Goal: Task Accomplishment & Management: Manage account settings

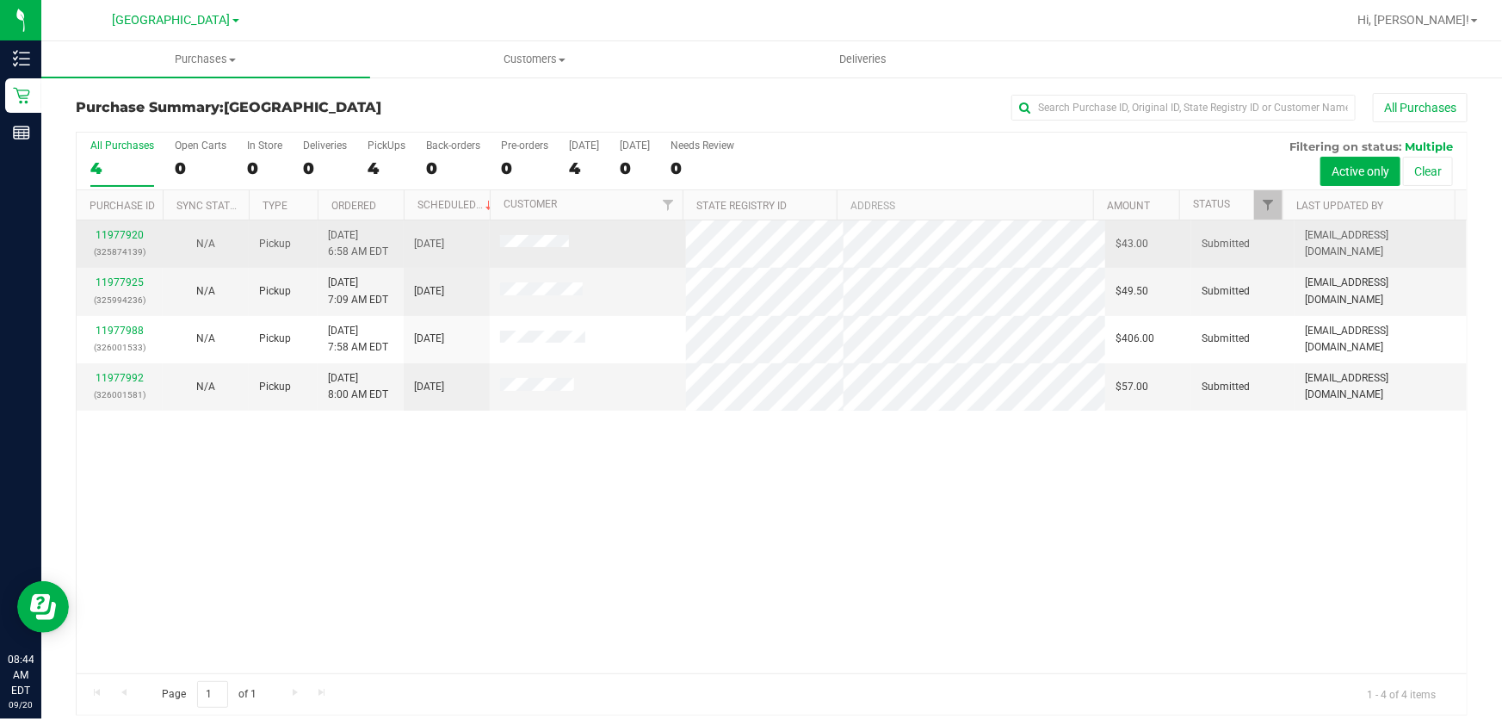
click at [129, 251] on p "(325874139)" at bounding box center [119, 252] width 65 height 16
click at [128, 236] on link "11977920" at bounding box center [120, 235] width 48 height 12
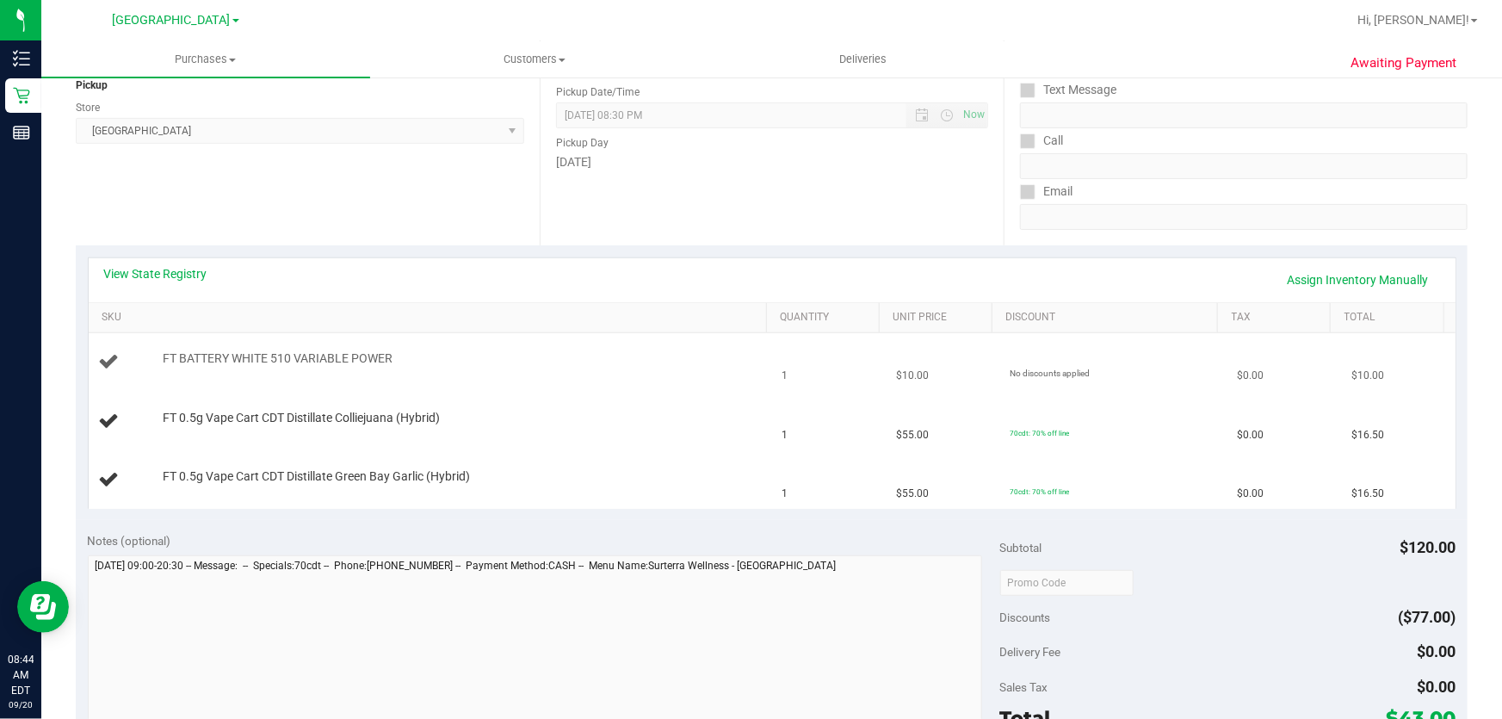
scroll to position [234, 0]
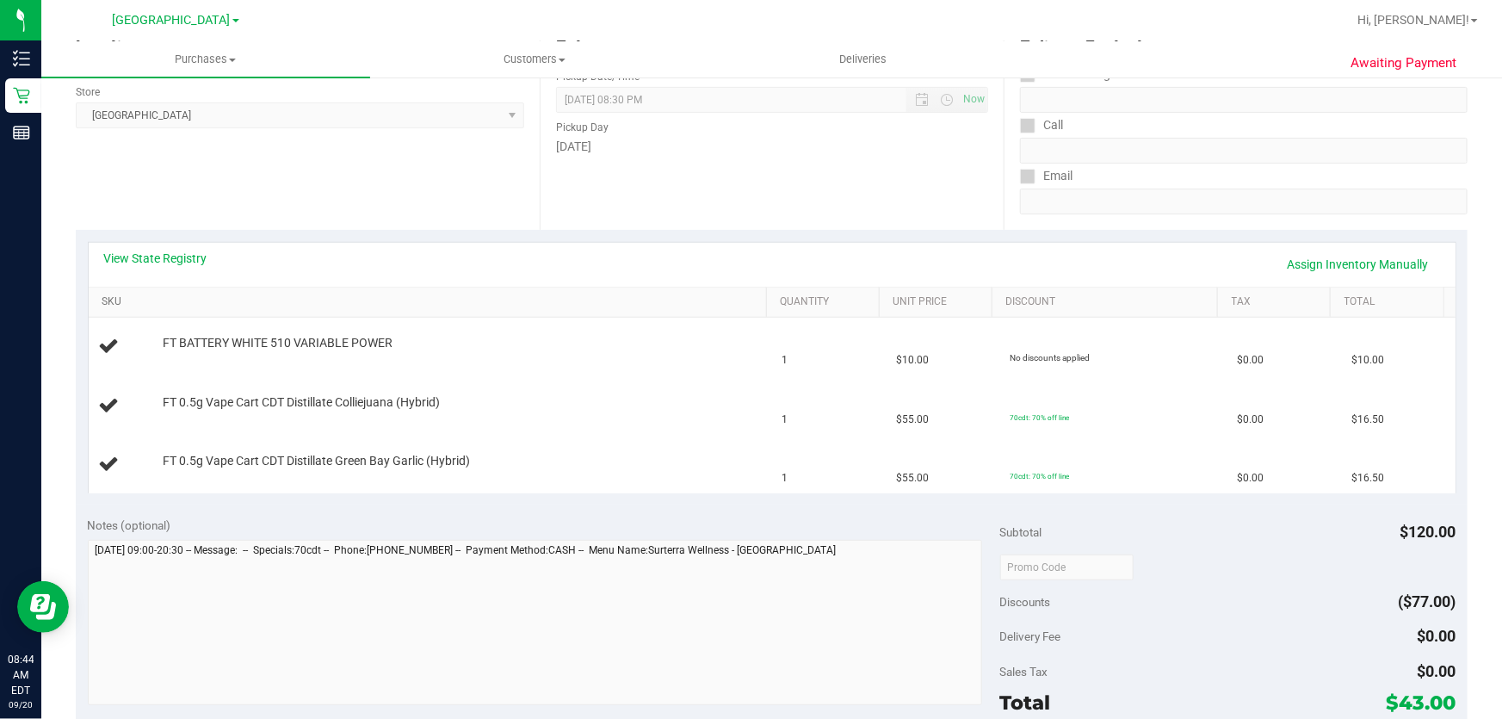
click at [108, 301] on link "SKU" at bounding box center [431, 302] width 658 height 14
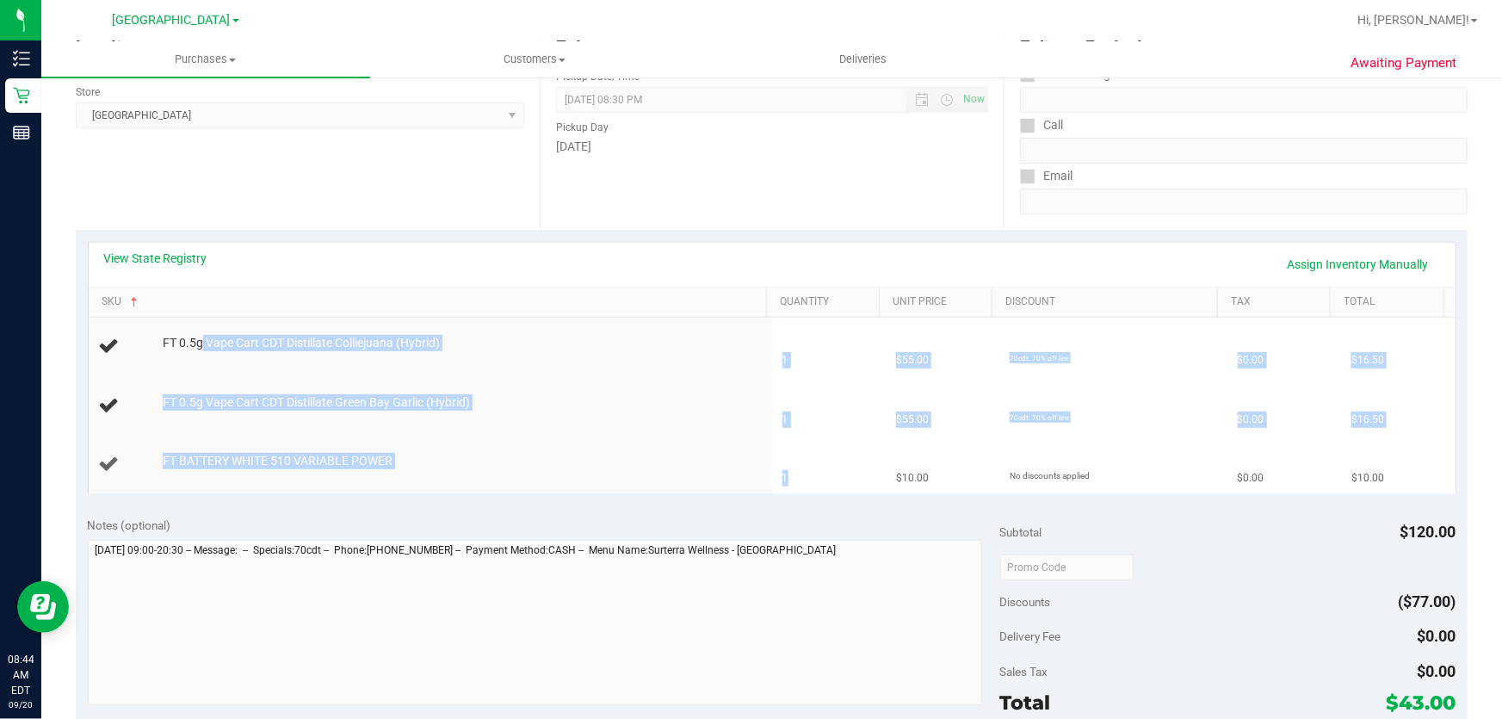
drag, startPoint x: 198, startPoint y: 340, endPoint x: 790, endPoint y: 488, distance: 609.8
click at [790, 488] on tbody "FT 0.5g Vape Cart CDT Distillate Colliejuana (Hybrid) 1 $55.00 70cdt: 70% off l…" at bounding box center [772, 406] width 1367 height 176
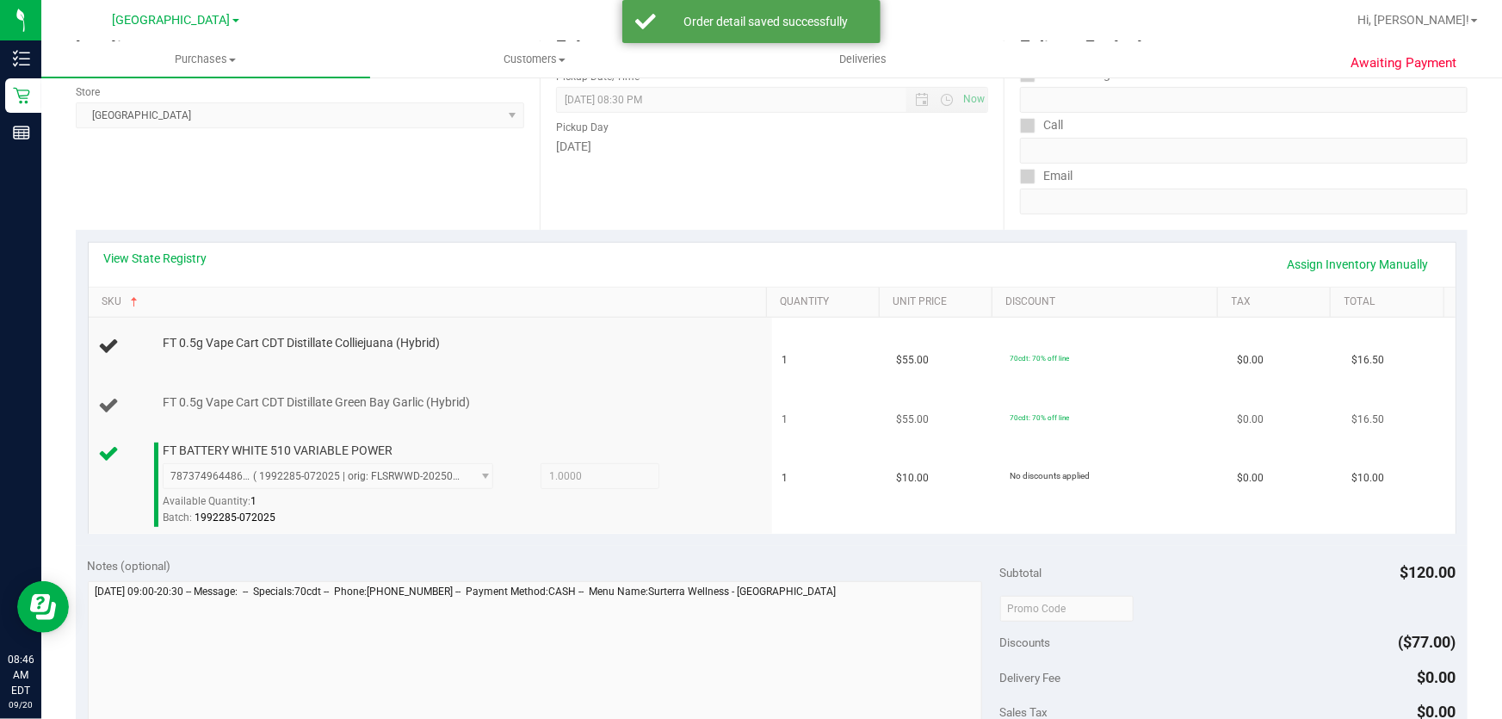
click at [278, 400] on span "FT 0.5g Vape Cart CDT Distillate Green Bay Garlic (Hybrid)" at bounding box center [316, 402] width 307 height 16
copy div "FT 0.5g Vape Cart CDT Distillate Green Bay Garlic (Hybrid)"
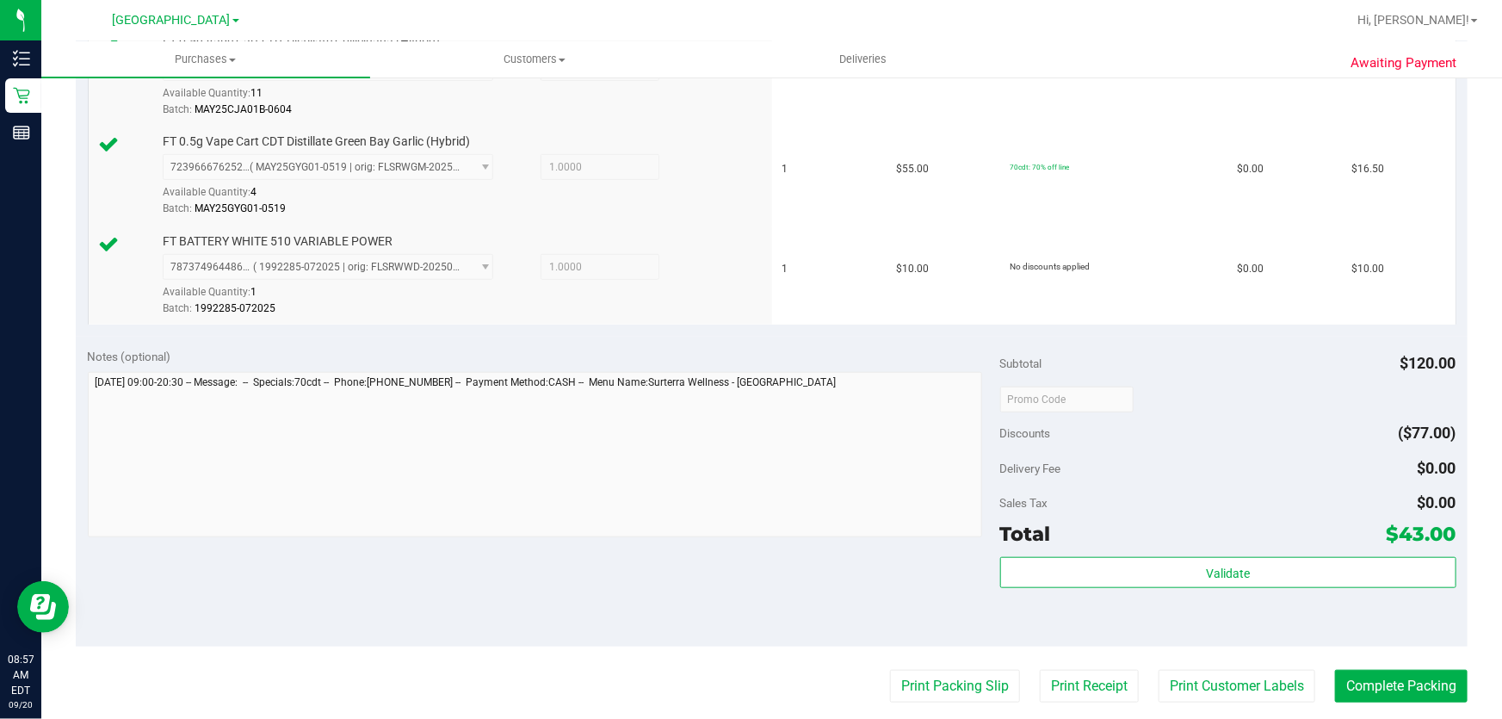
scroll to position [626, 0]
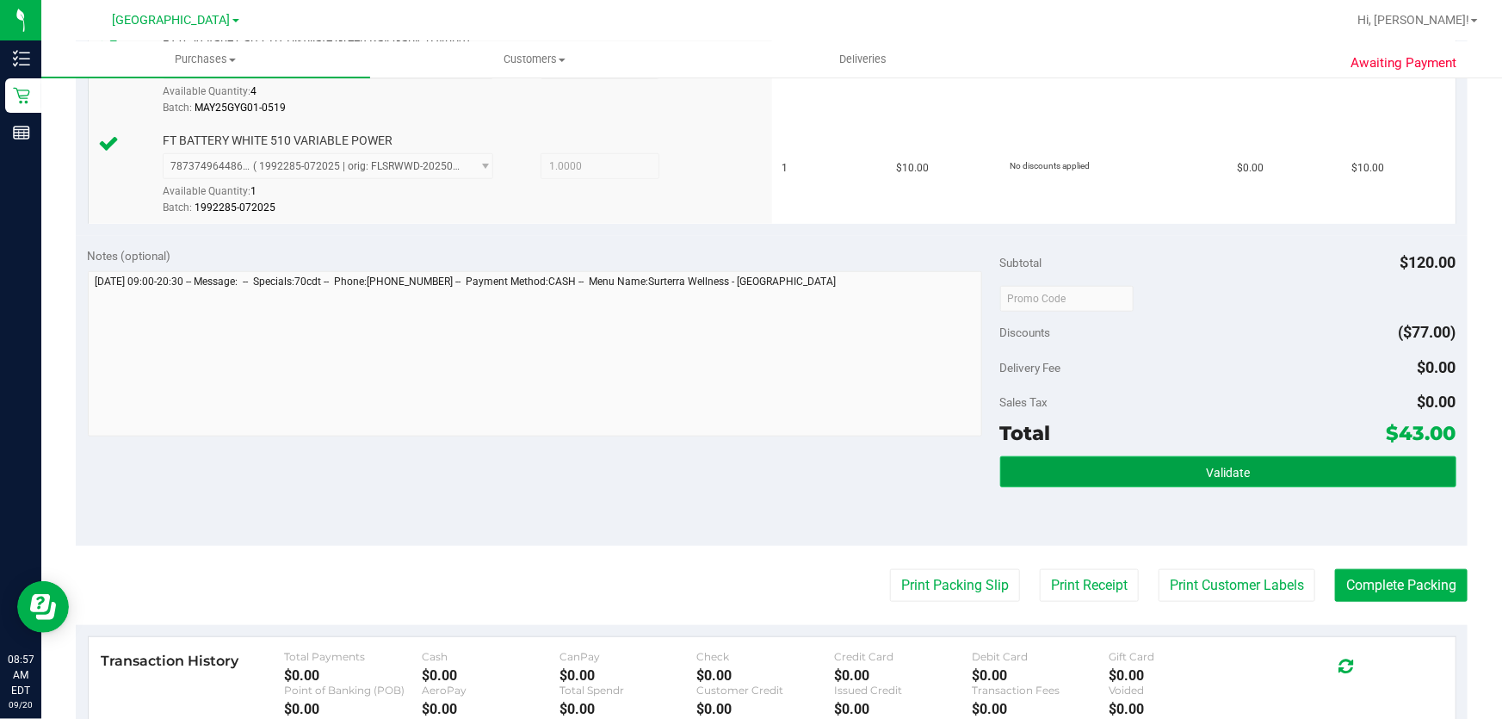
click at [1206, 466] on span "Validate" at bounding box center [1228, 473] width 44 height 14
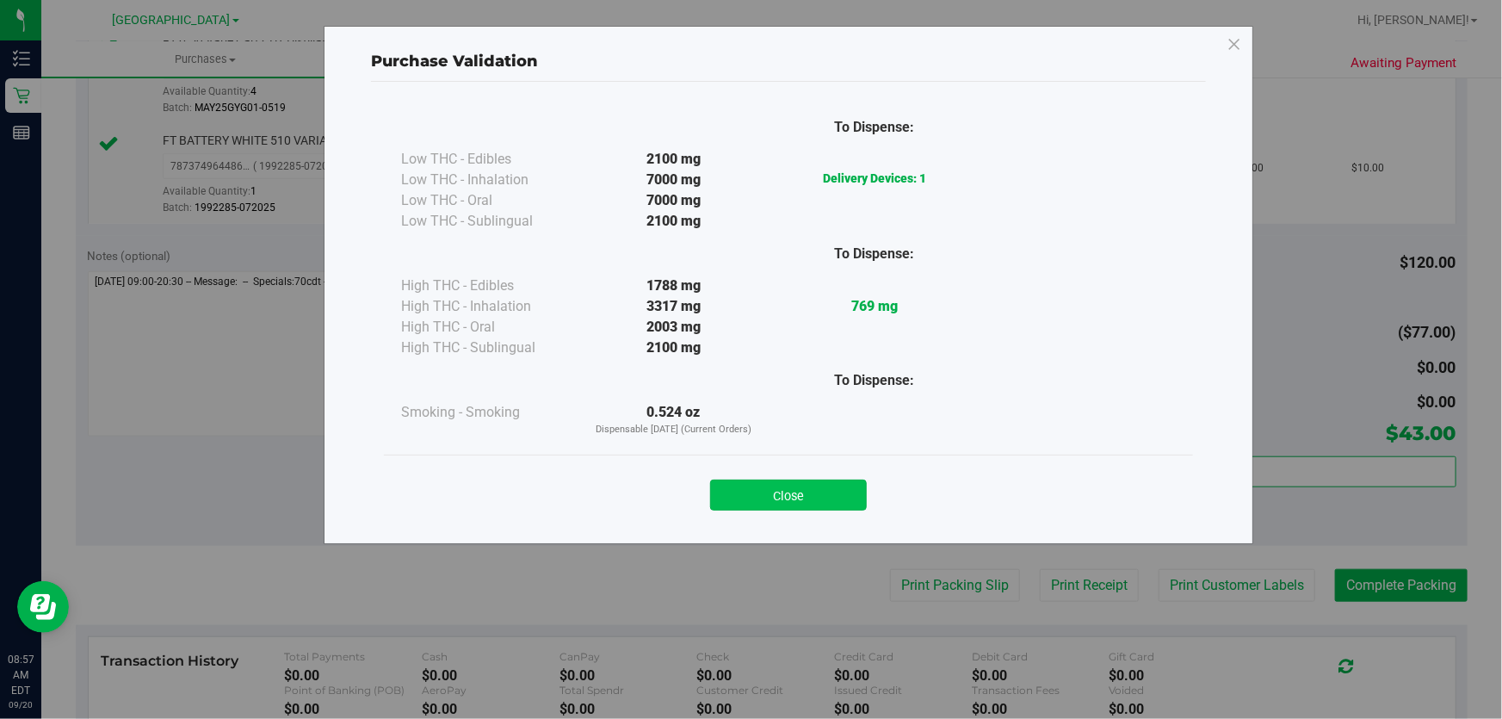
click at [789, 499] on button "Close" at bounding box center [788, 495] width 157 height 31
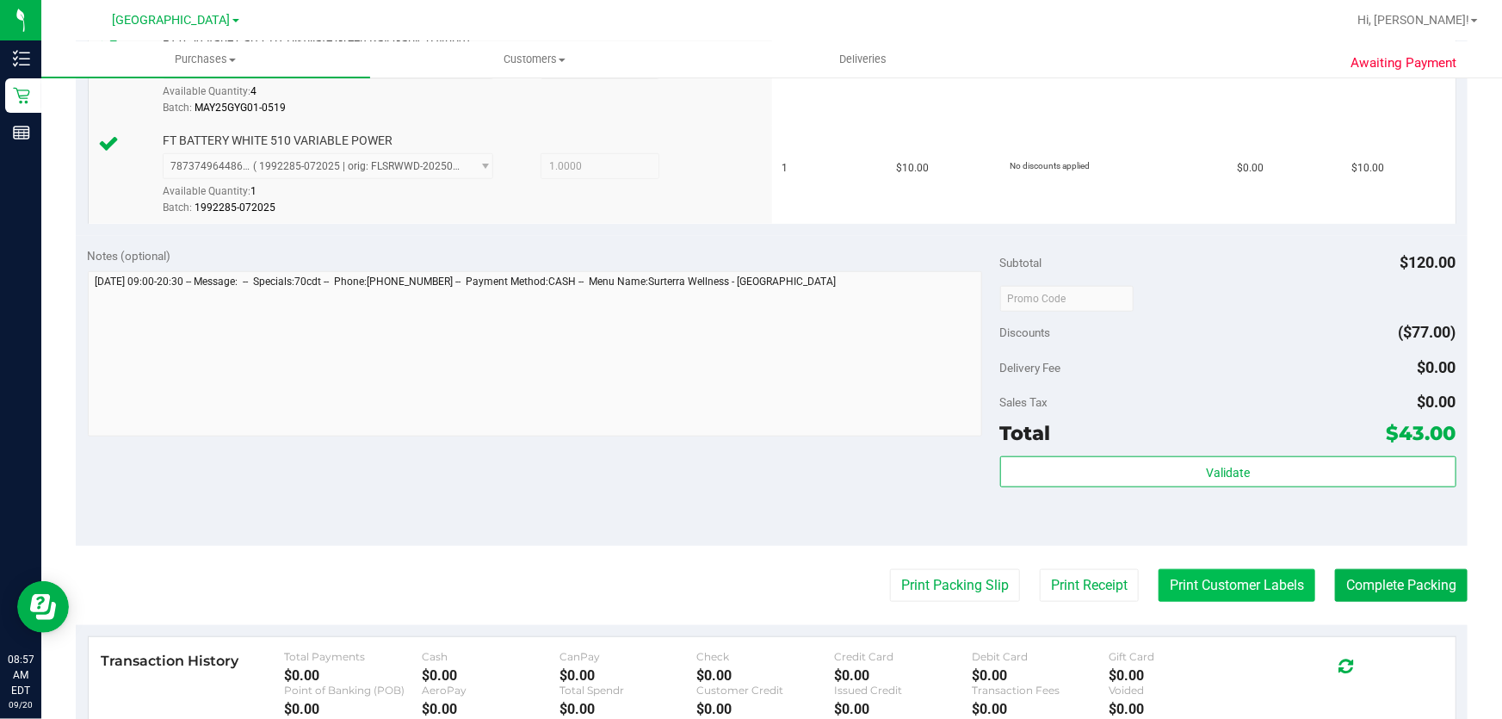
click at [1210, 598] on button "Print Customer Labels" at bounding box center [1237, 585] width 157 height 33
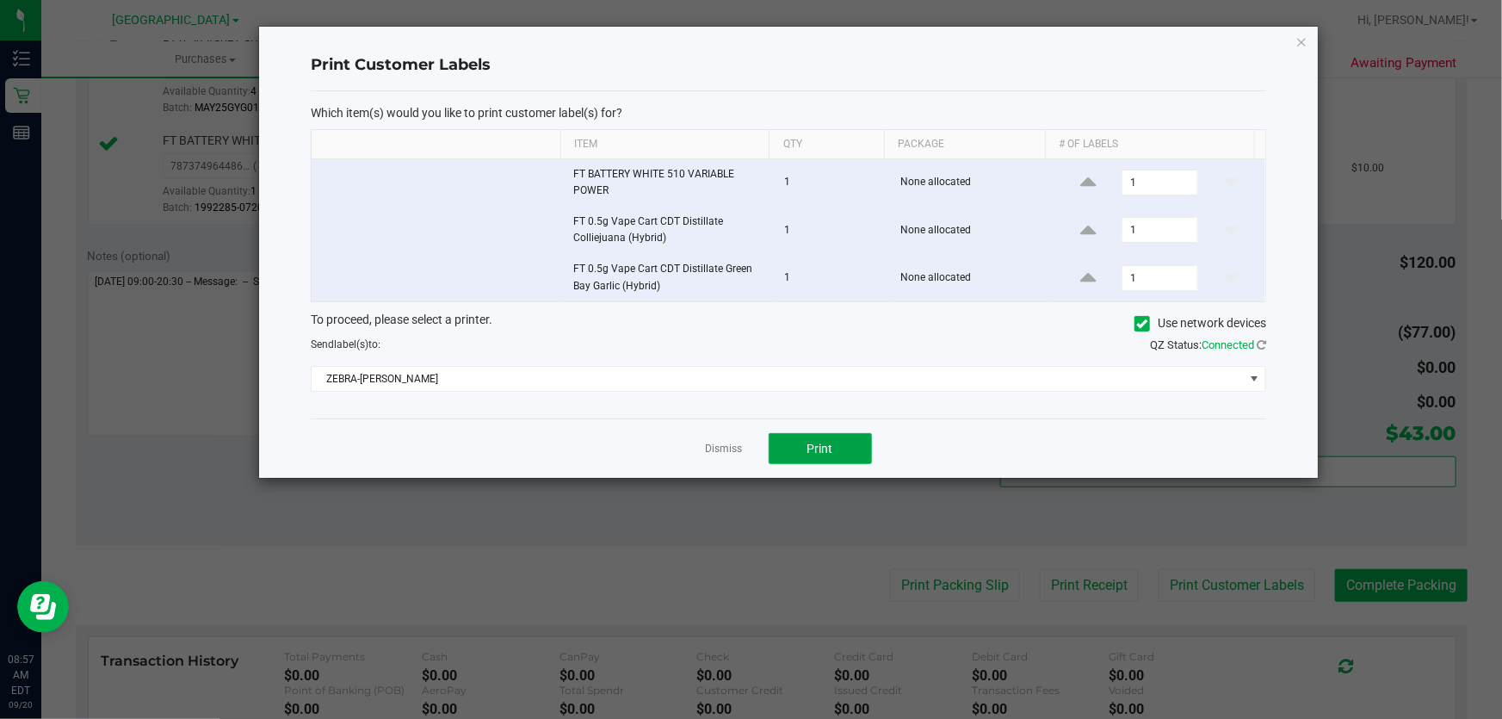
click at [820, 442] on span "Print" at bounding box center [821, 449] width 26 height 14
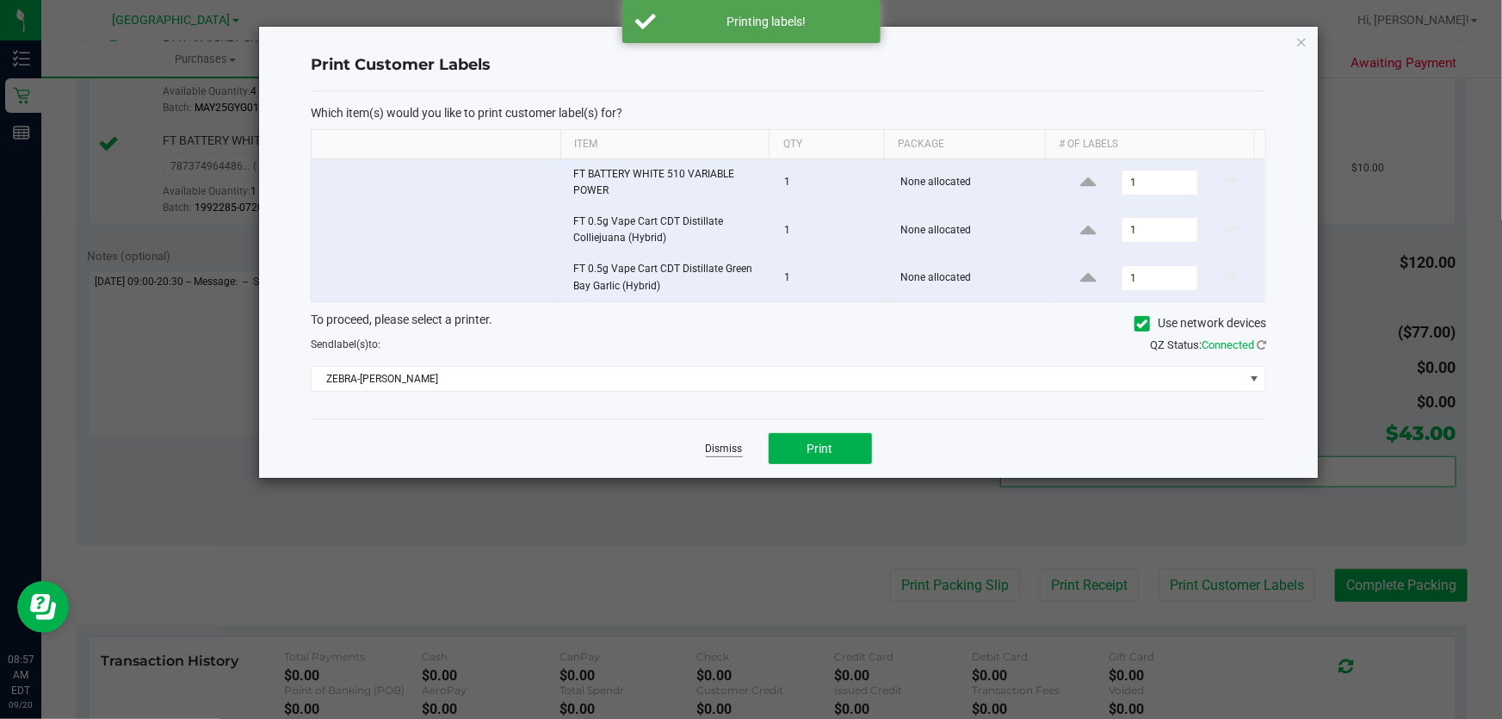
click at [737, 442] on link "Dismiss" at bounding box center [724, 449] width 37 height 15
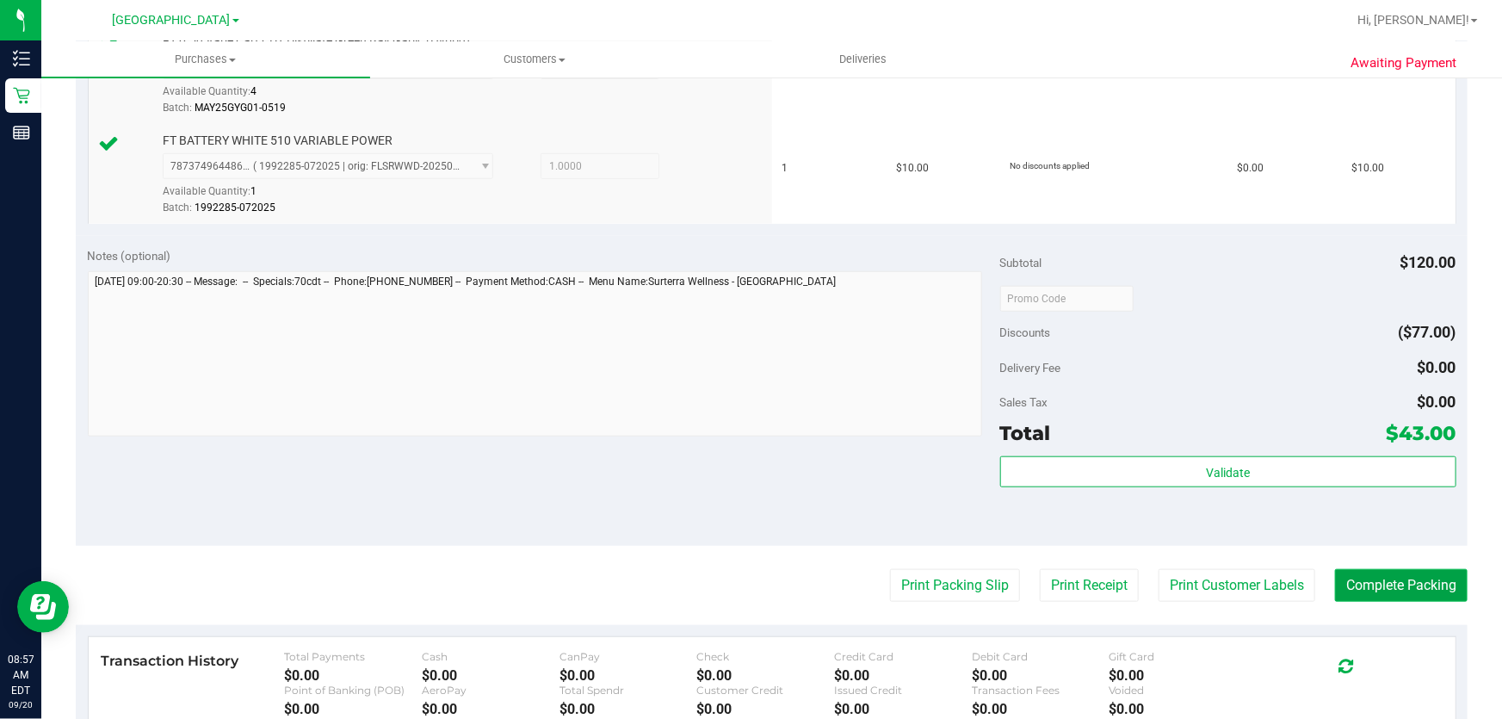
click at [1338, 576] on button "Complete Packing" at bounding box center [1401, 585] width 133 height 33
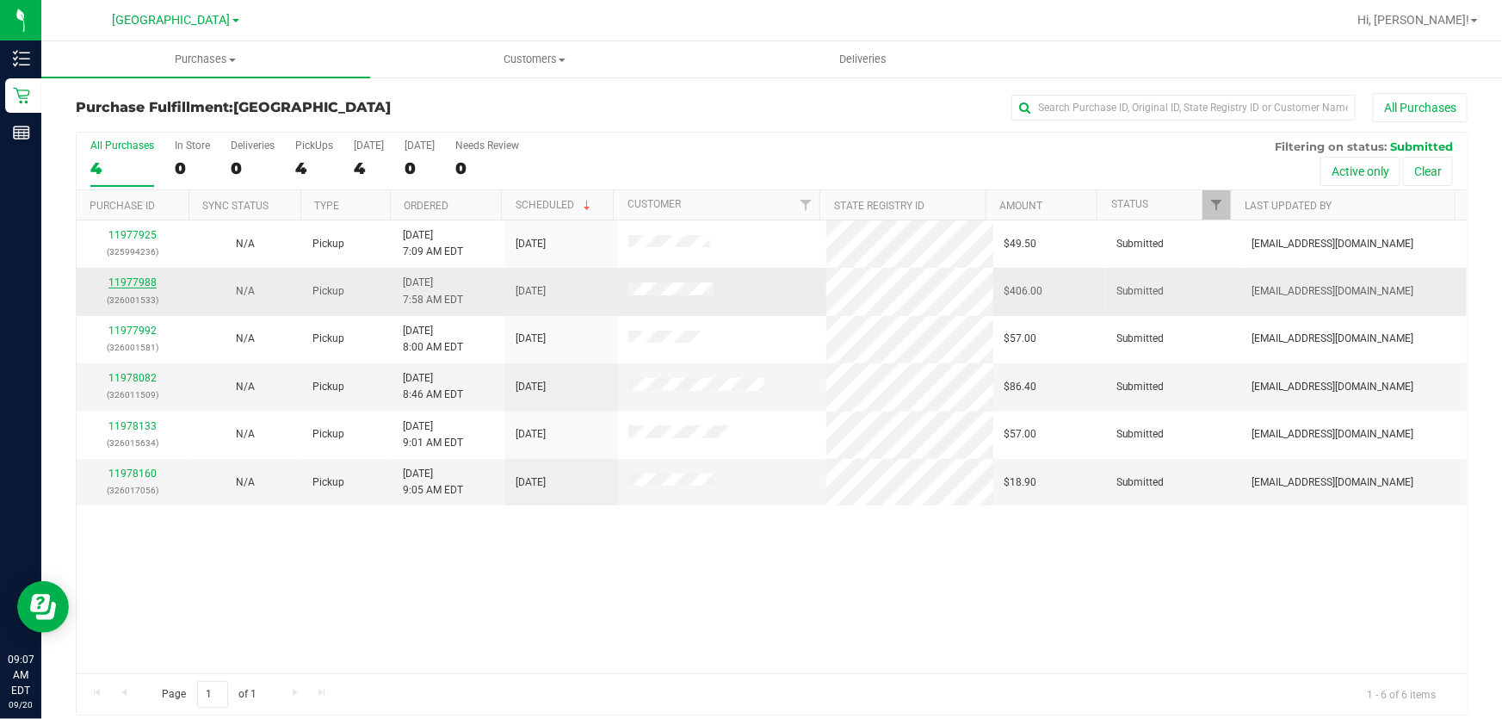
click at [142, 284] on link "11977988" at bounding box center [132, 282] width 48 height 12
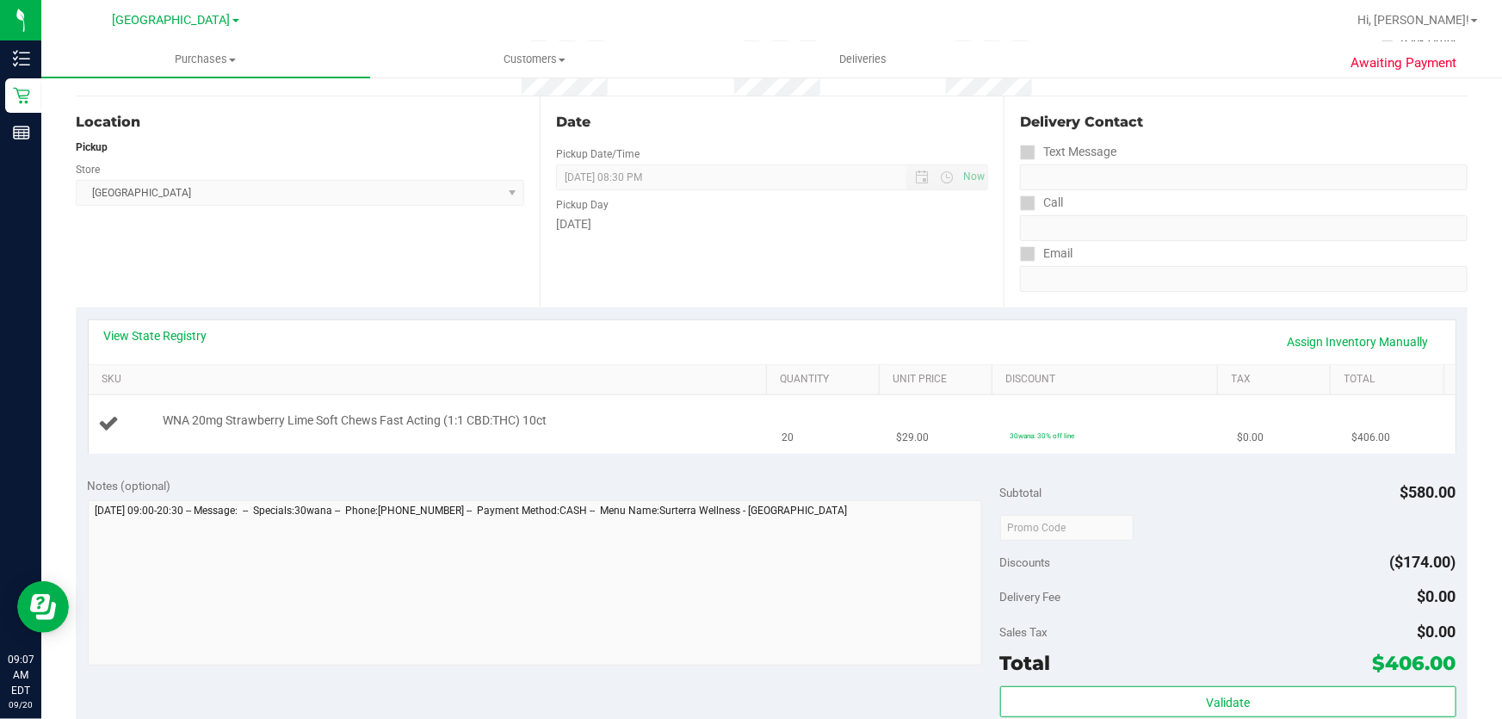
scroll to position [156, 0]
drag, startPoint x: 249, startPoint y: 421, endPoint x: 1162, endPoint y: 445, distance: 913.9
click at [1162, 445] on tr "WNA 20mg Strawberry Lime Soft Chews Fast Acting (1:1 CBD:THC) 10ct 20 $29.00 30…" at bounding box center [772, 425] width 1367 height 58
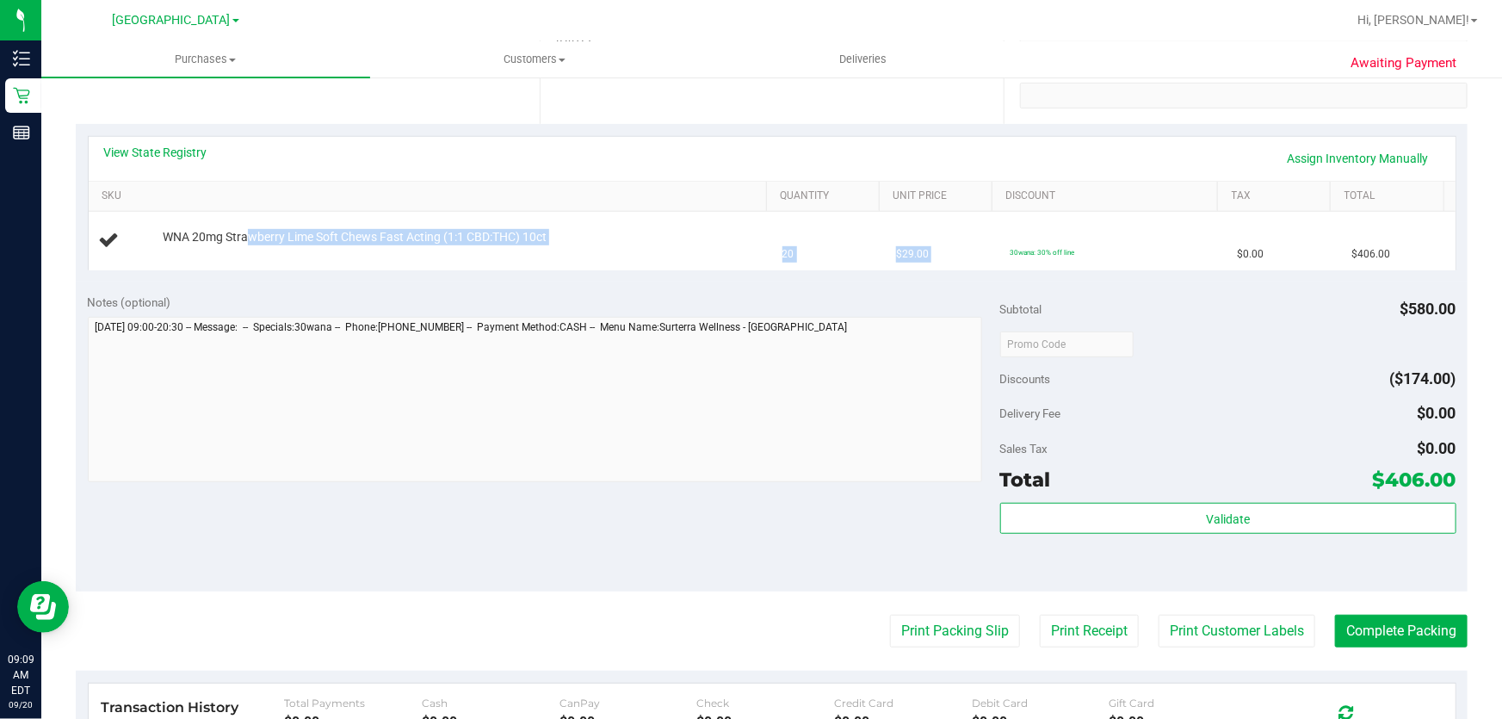
scroll to position [313, 0]
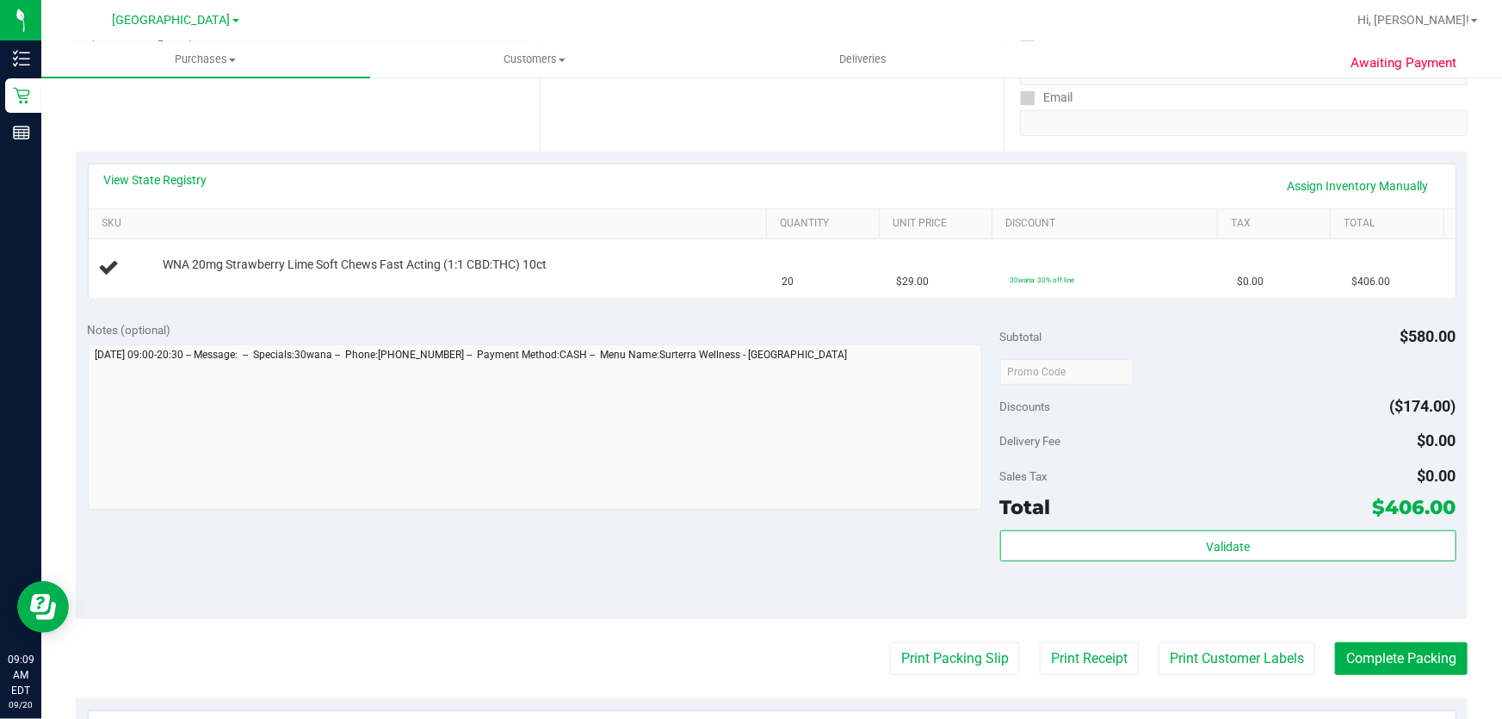
click at [709, 555] on div "Notes (optional) Subtotal $580.00 Discounts ($174.00) Delivery Fee $0.00 Sales …" at bounding box center [772, 464] width 1392 height 310
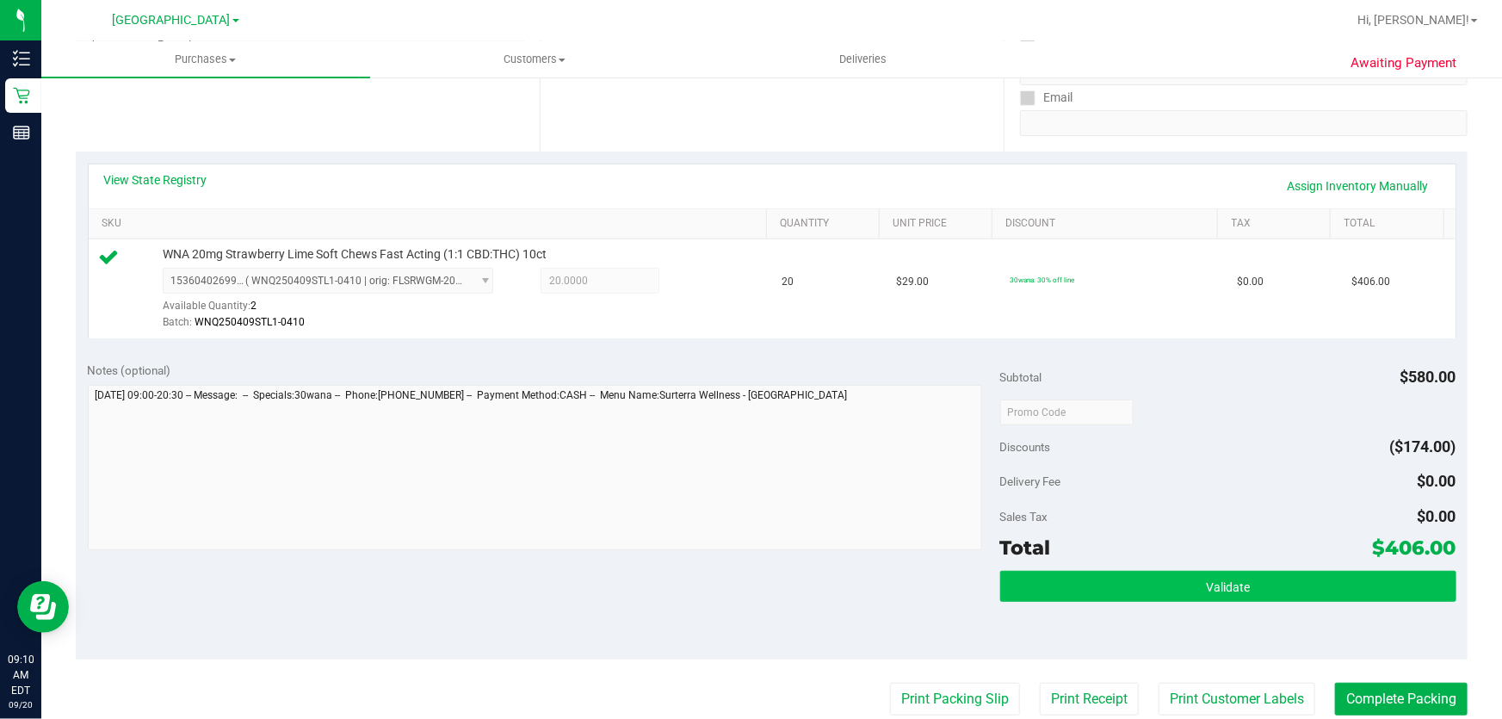
scroll to position [469, 0]
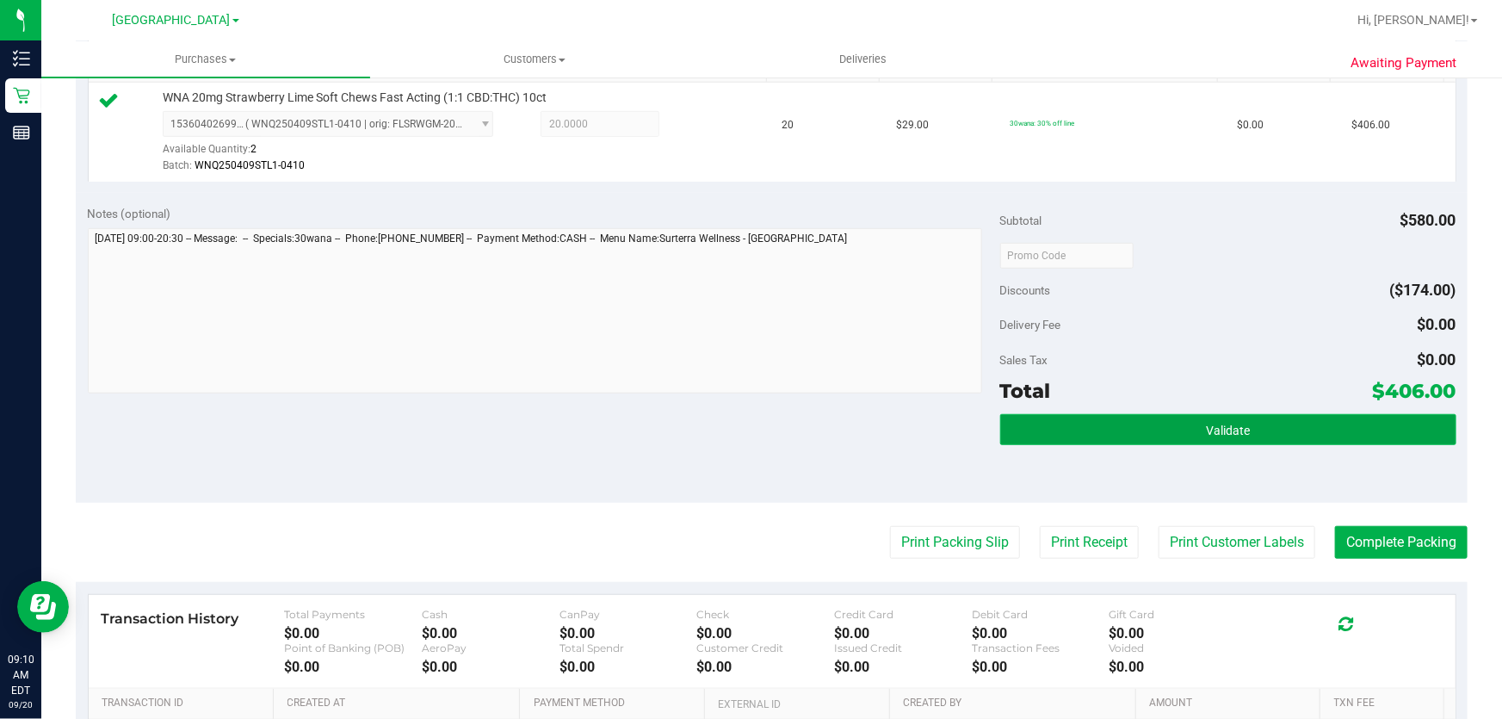
click at [1206, 435] on span "Validate" at bounding box center [1228, 431] width 44 height 14
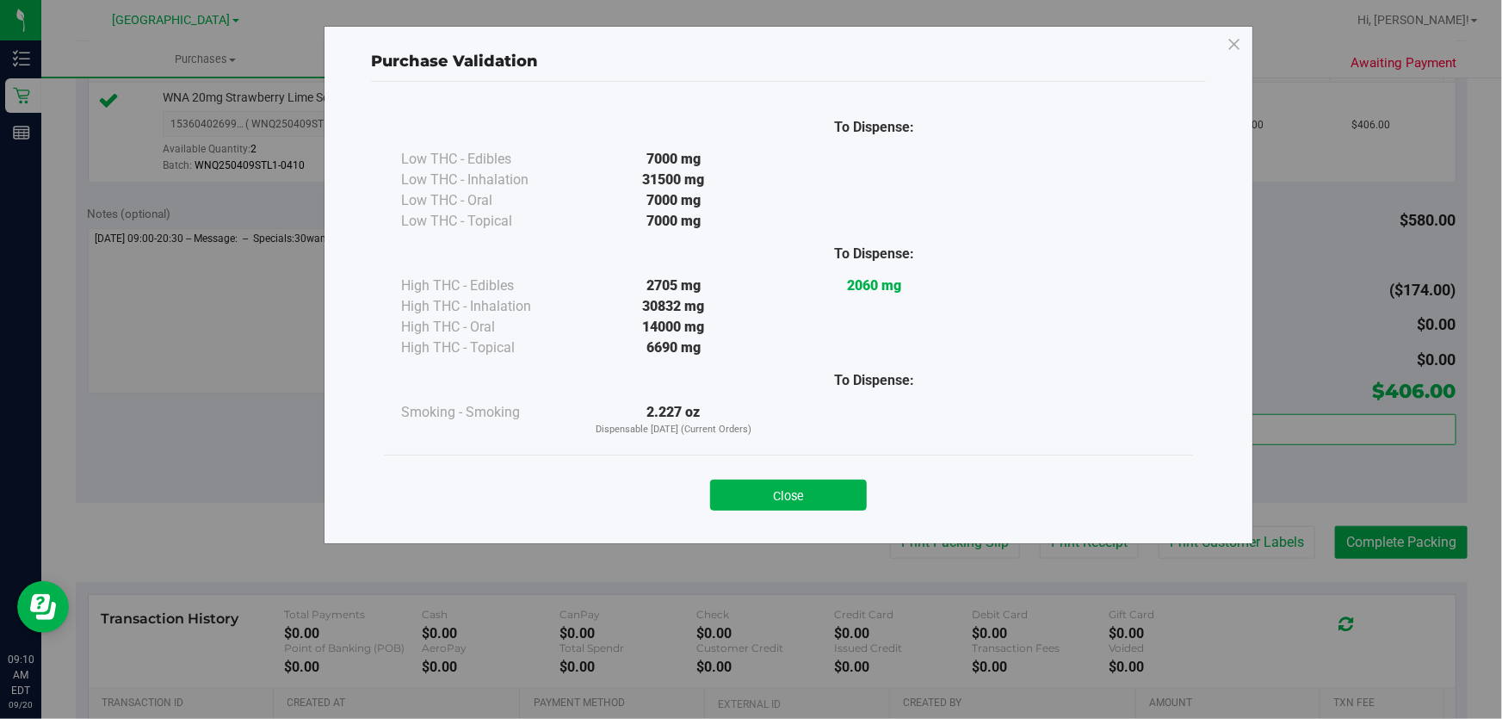
click at [828, 491] on button "Close" at bounding box center [788, 495] width 157 height 31
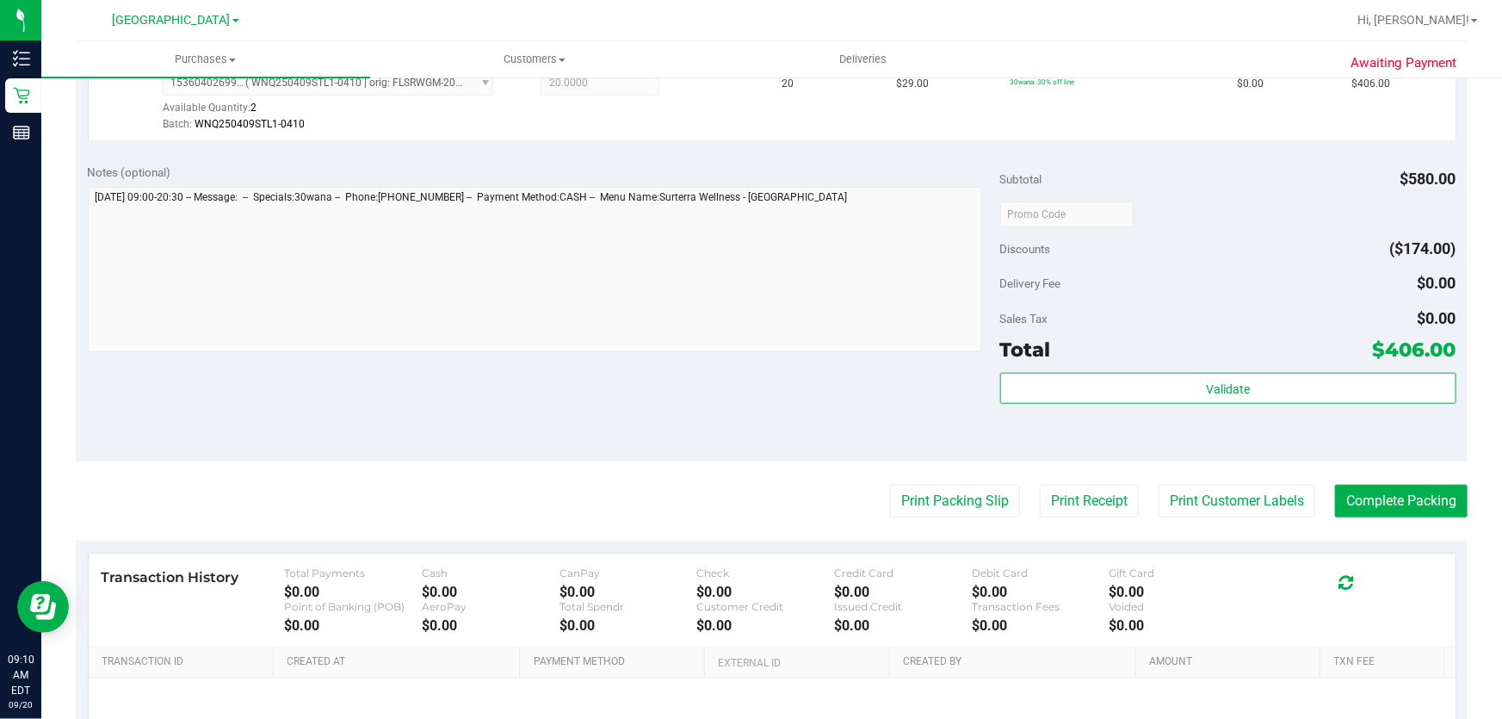
scroll to position [548, 0]
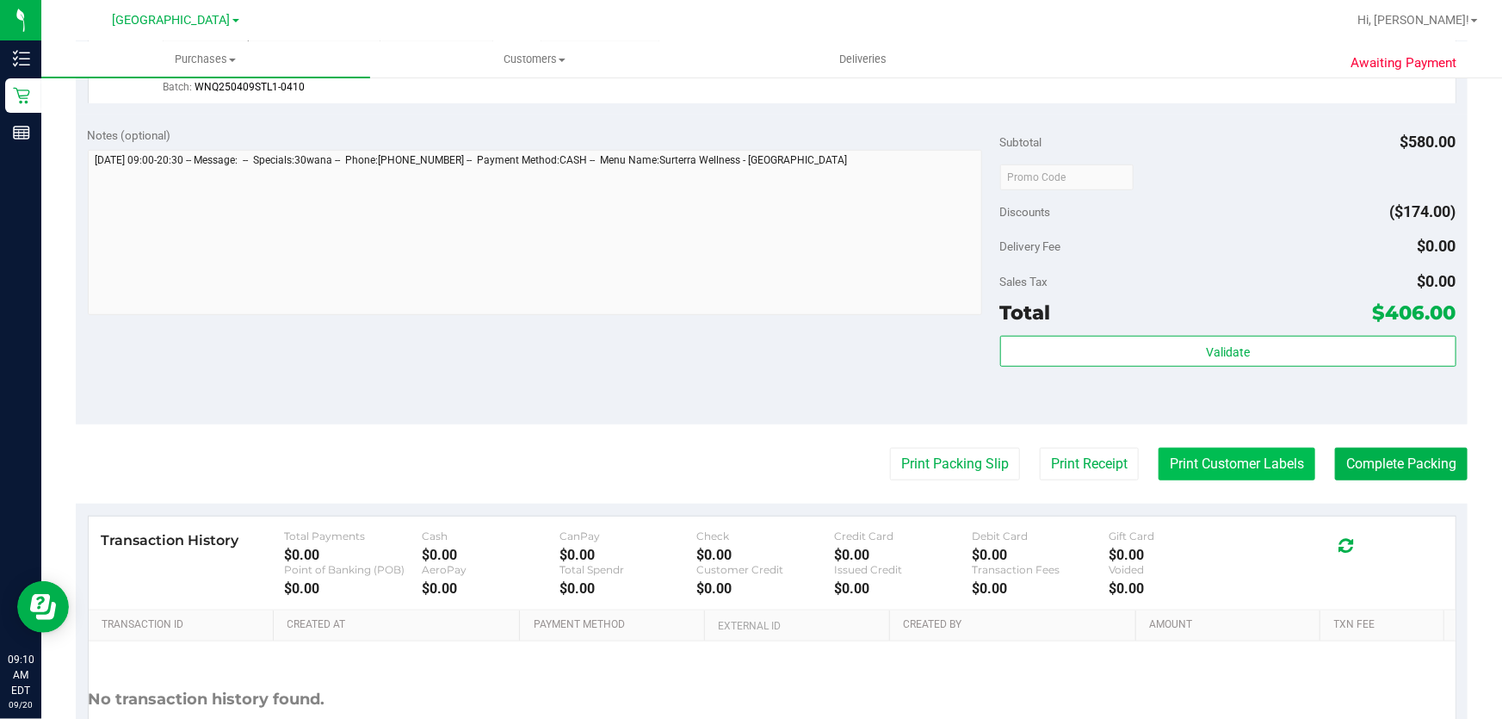
click at [1231, 471] on button "Print Customer Labels" at bounding box center [1237, 464] width 157 height 33
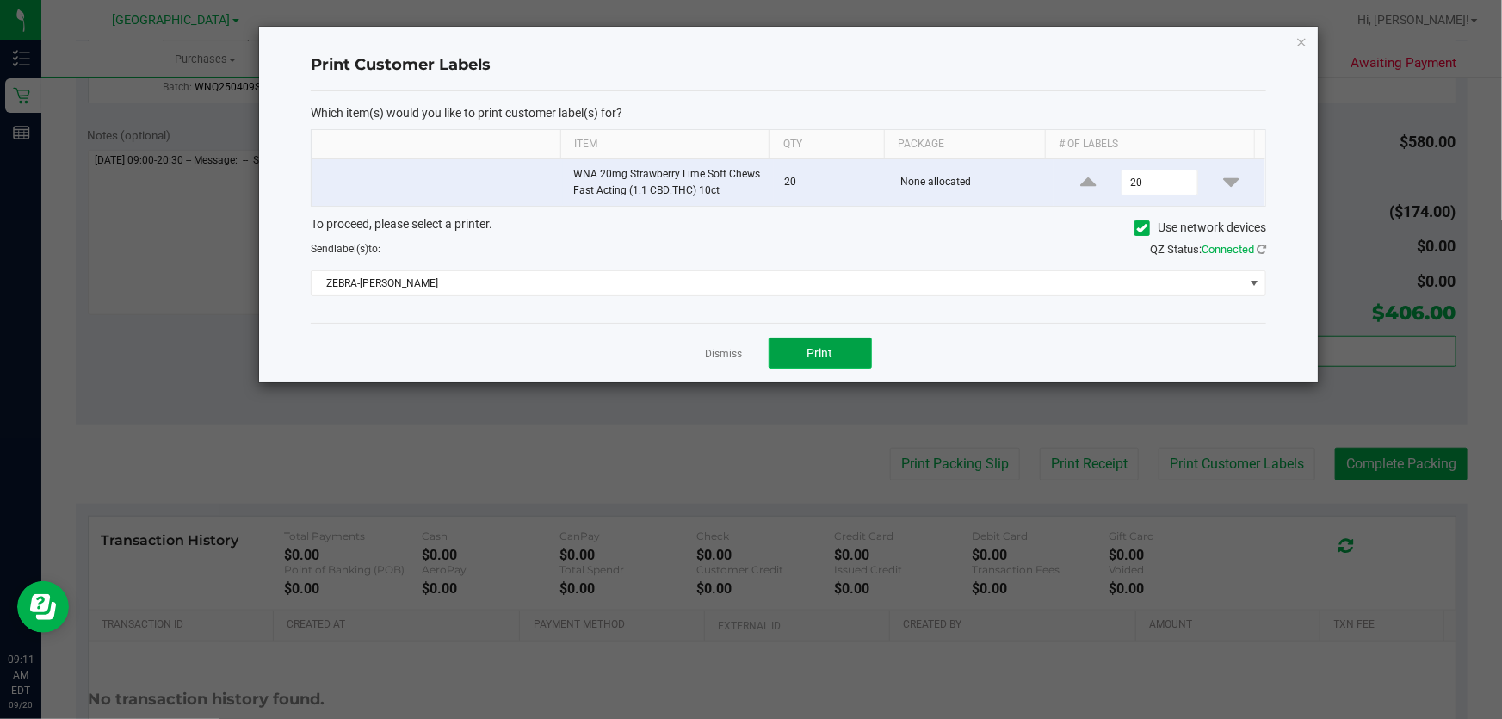
click at [830, 365] on button "Print" at bounding box center [820, 353] width 103 height 31
click at [729, 353] on link "Dismiss" at bounding box center [724, 354] width 37 height 15
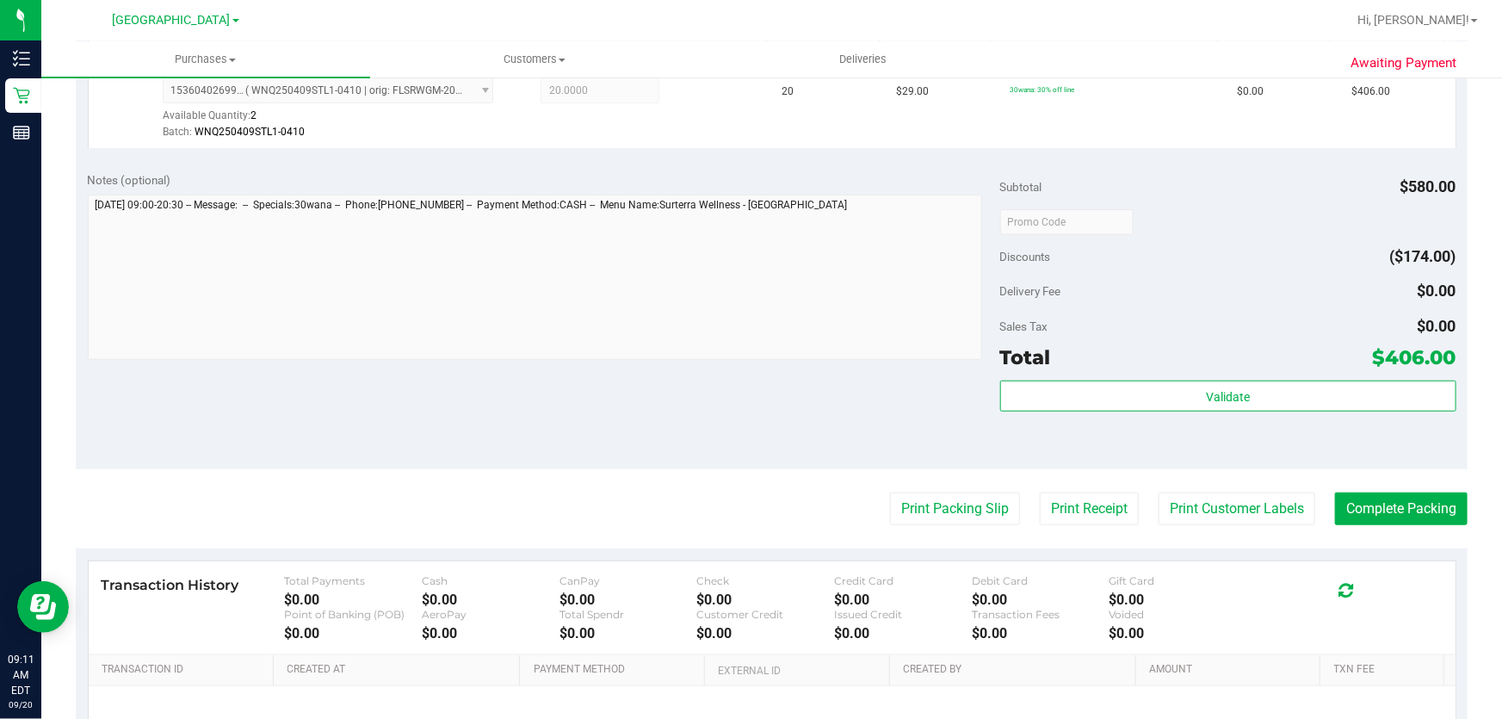
scroll to position [530, 0]
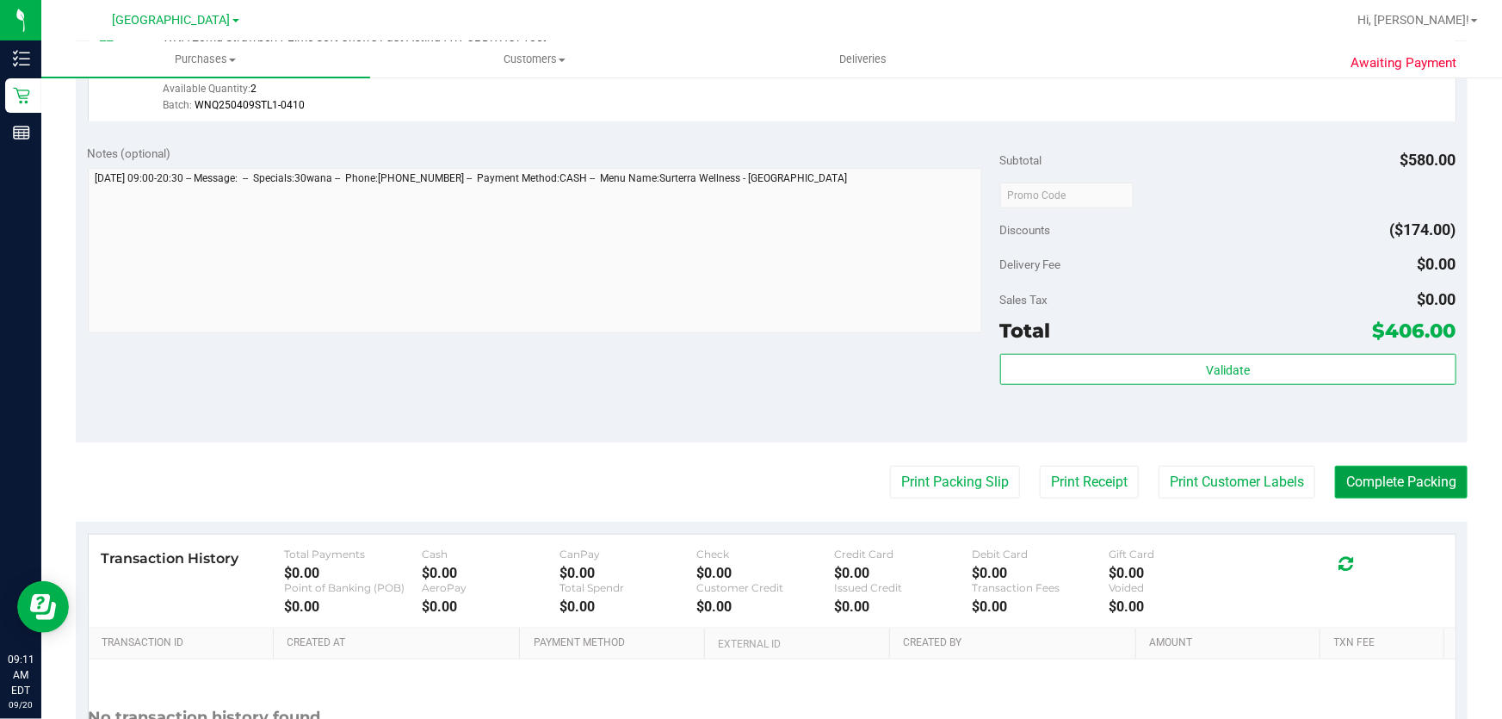
click at [1410, 488] on button "Complete Packing" at bounding box center [1401, 482] width 133 height 33
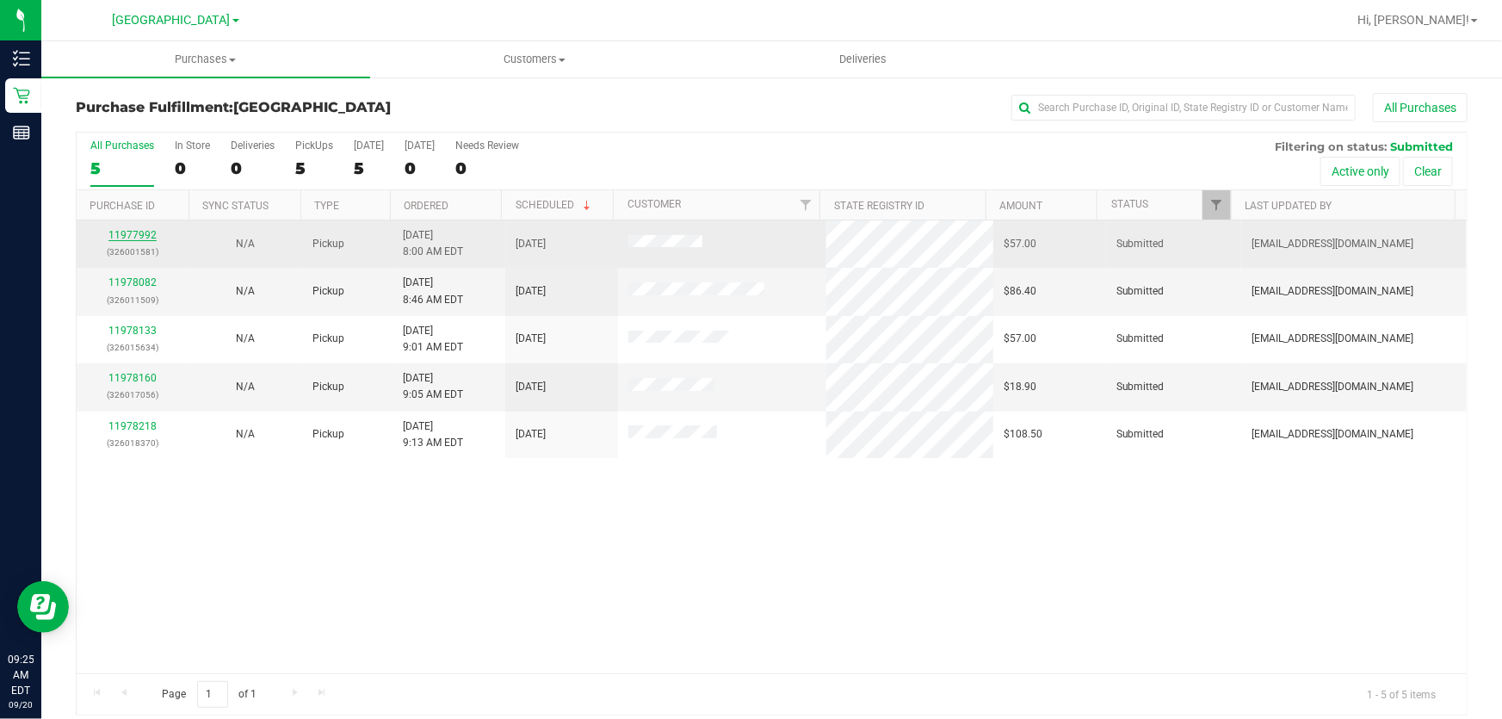
click at [140, 232] on link "11977992" at bounding box center [132, 235] width 48 height 12
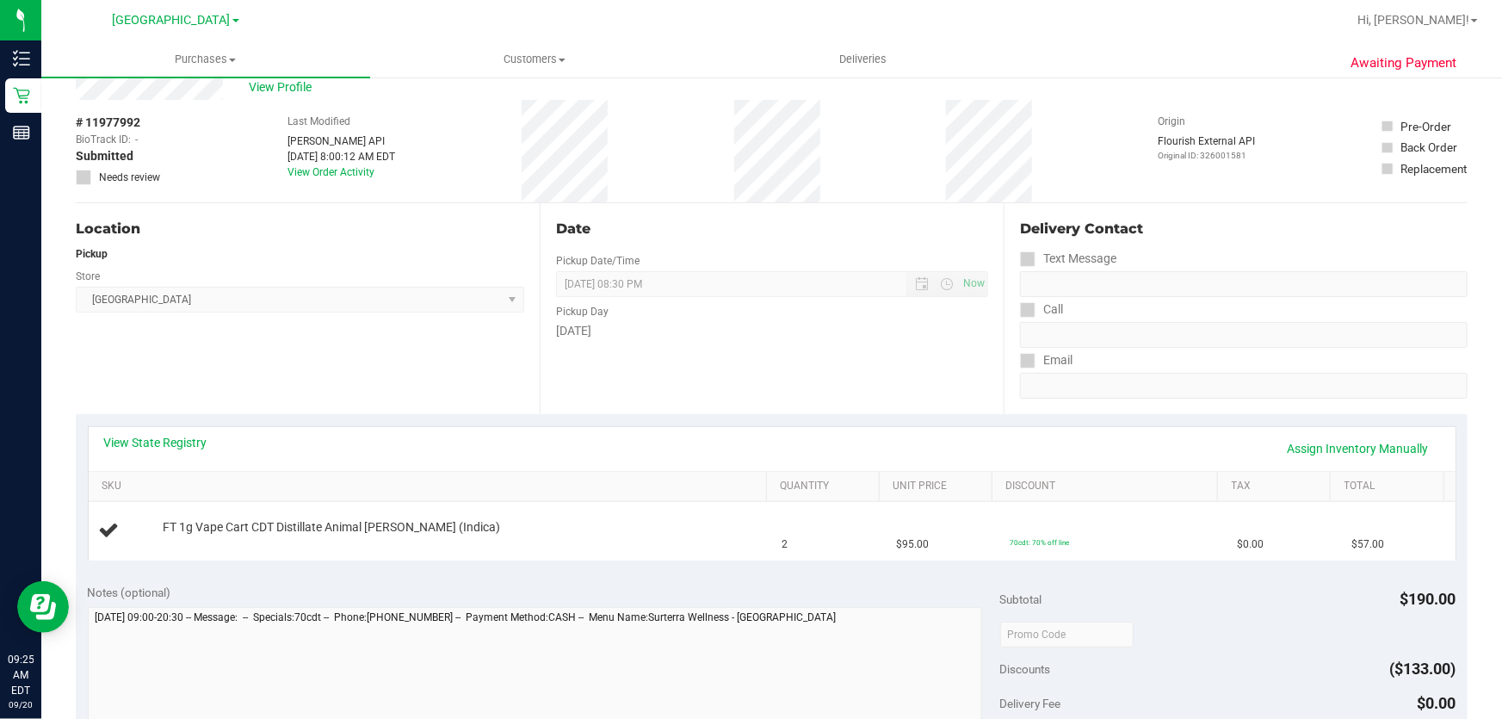
scroll to position [77, 0]
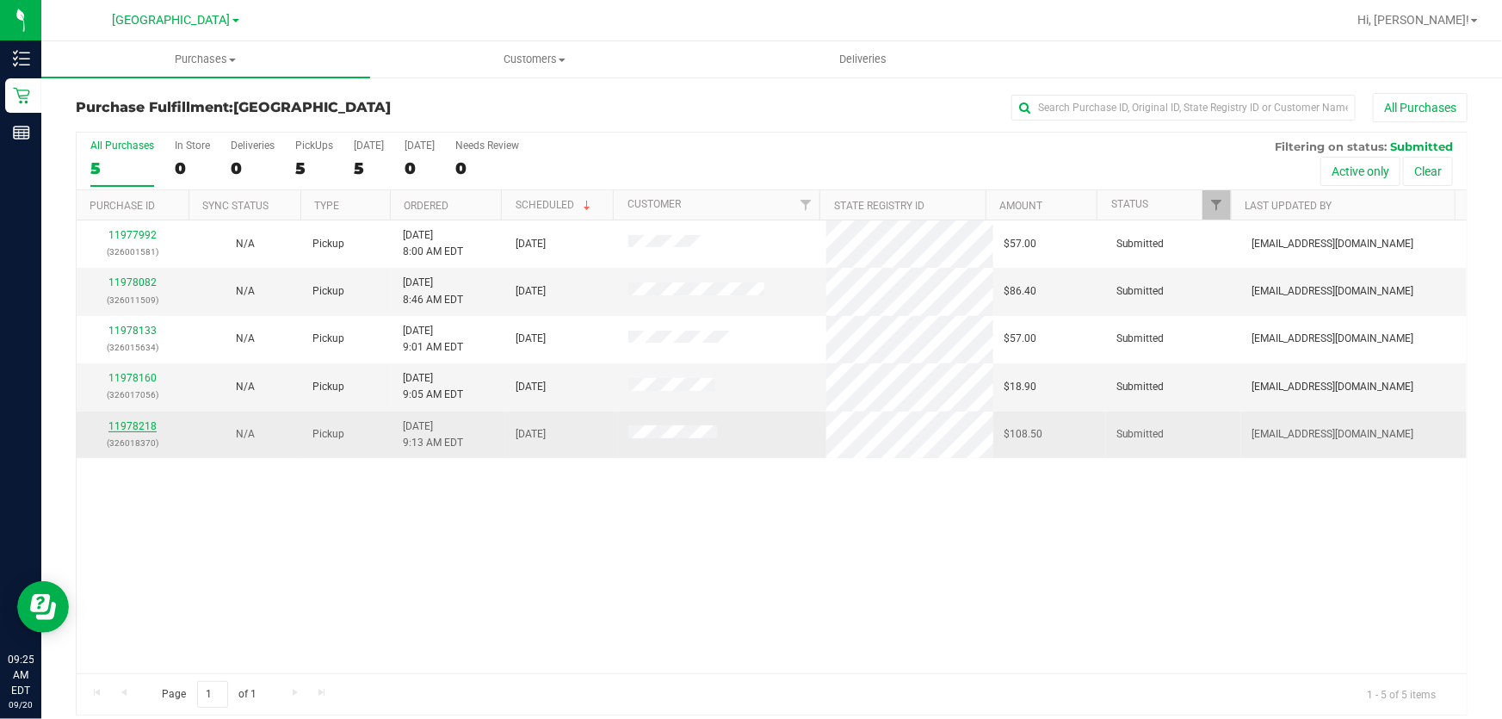
click at [135, 420] on link "11978218" at bounding box center [132, 426] width 48 height 12
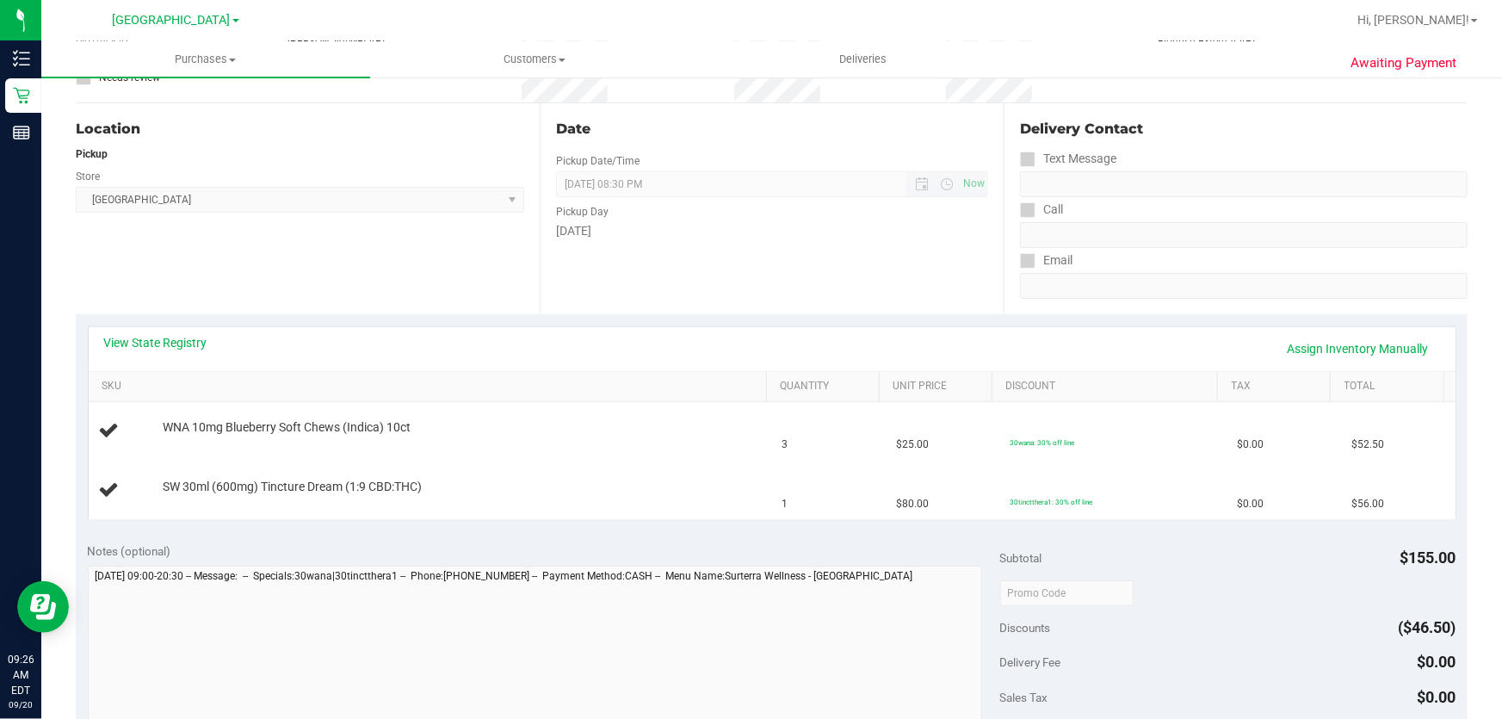
scroll to position [156, 0]
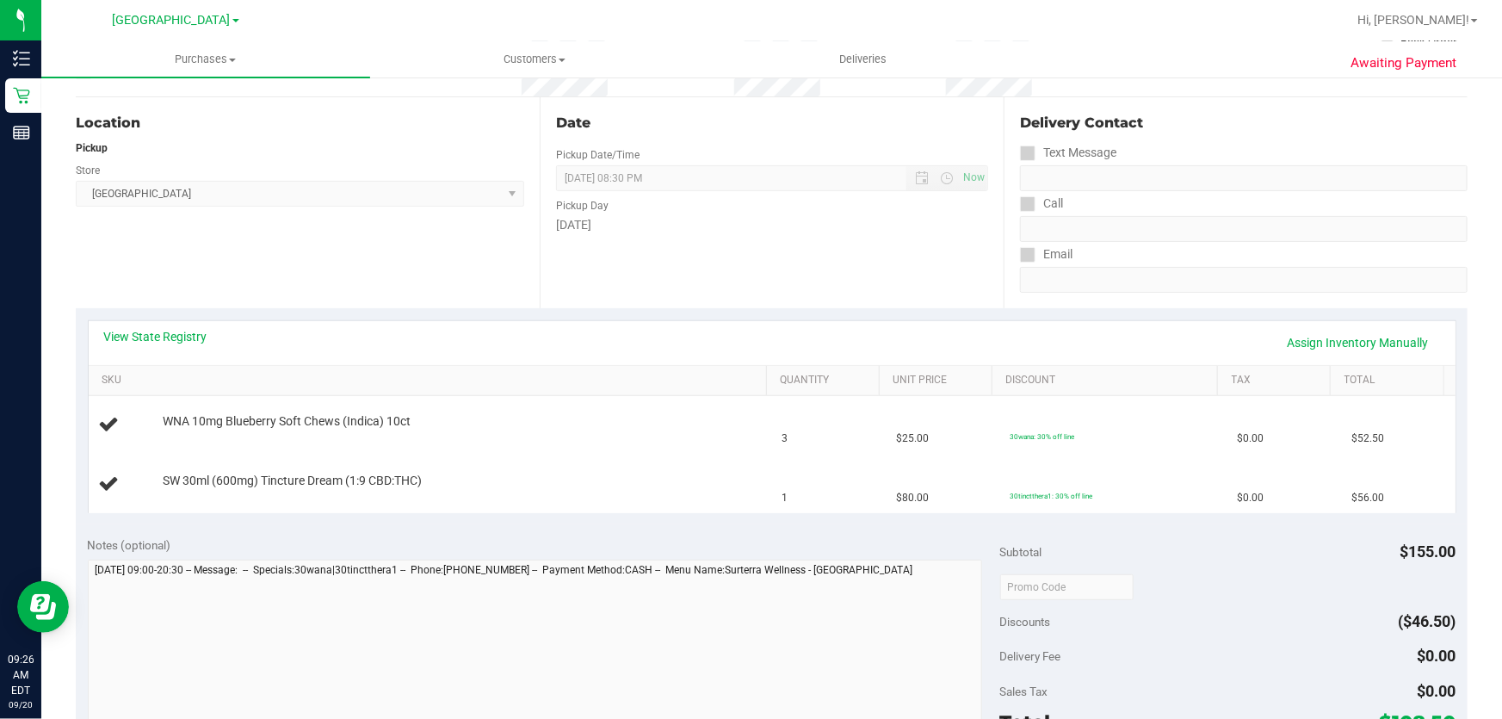
drag, startPoint x: 235, startPoint y: 417, endPoint x: 914, endPoint y: 540, distance: 690.4
click at [914, 540] on purchase-details "Back Edit Purchase Cancel Purchase View Profile # 11978218 BioTrack ID: - Submi…" at bounding box center [772, 586] width 1392 height 1298
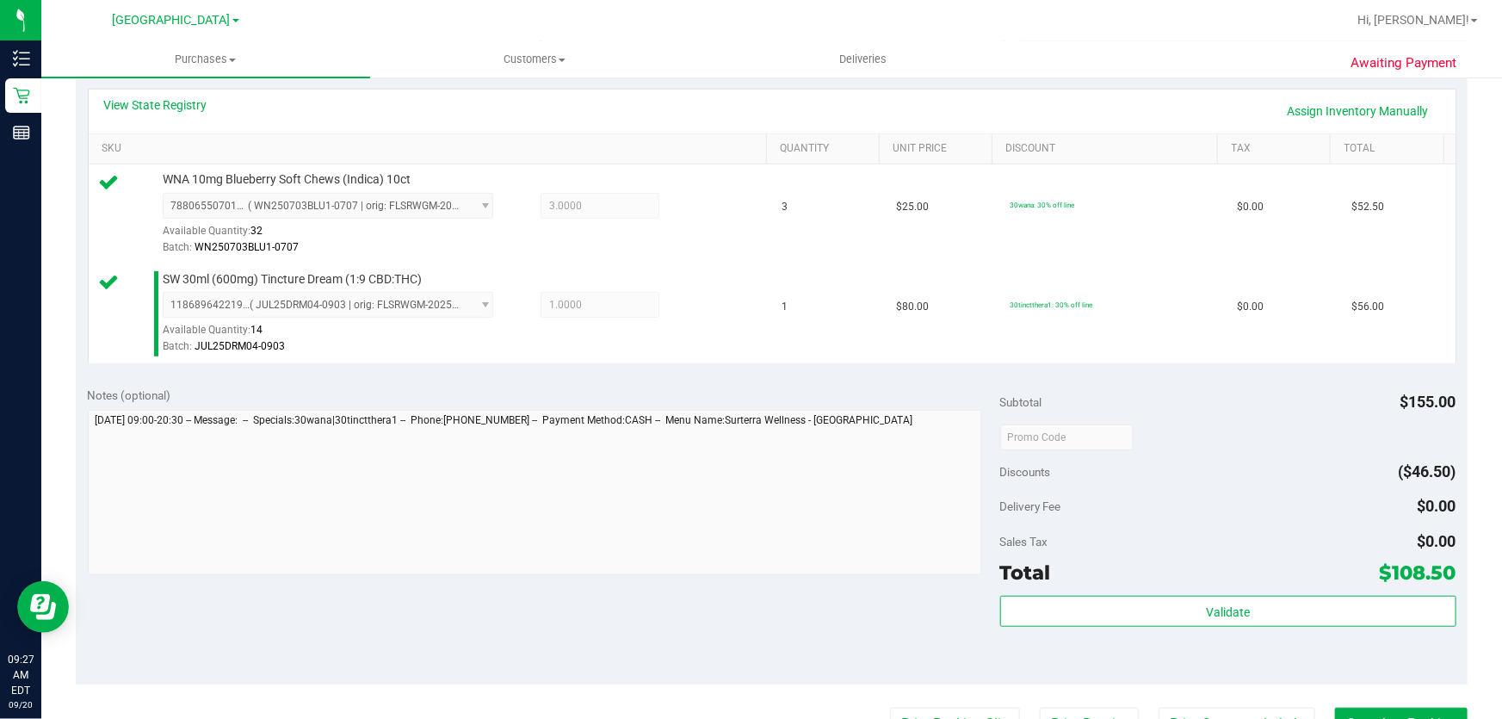
scroll to position [469, 0]
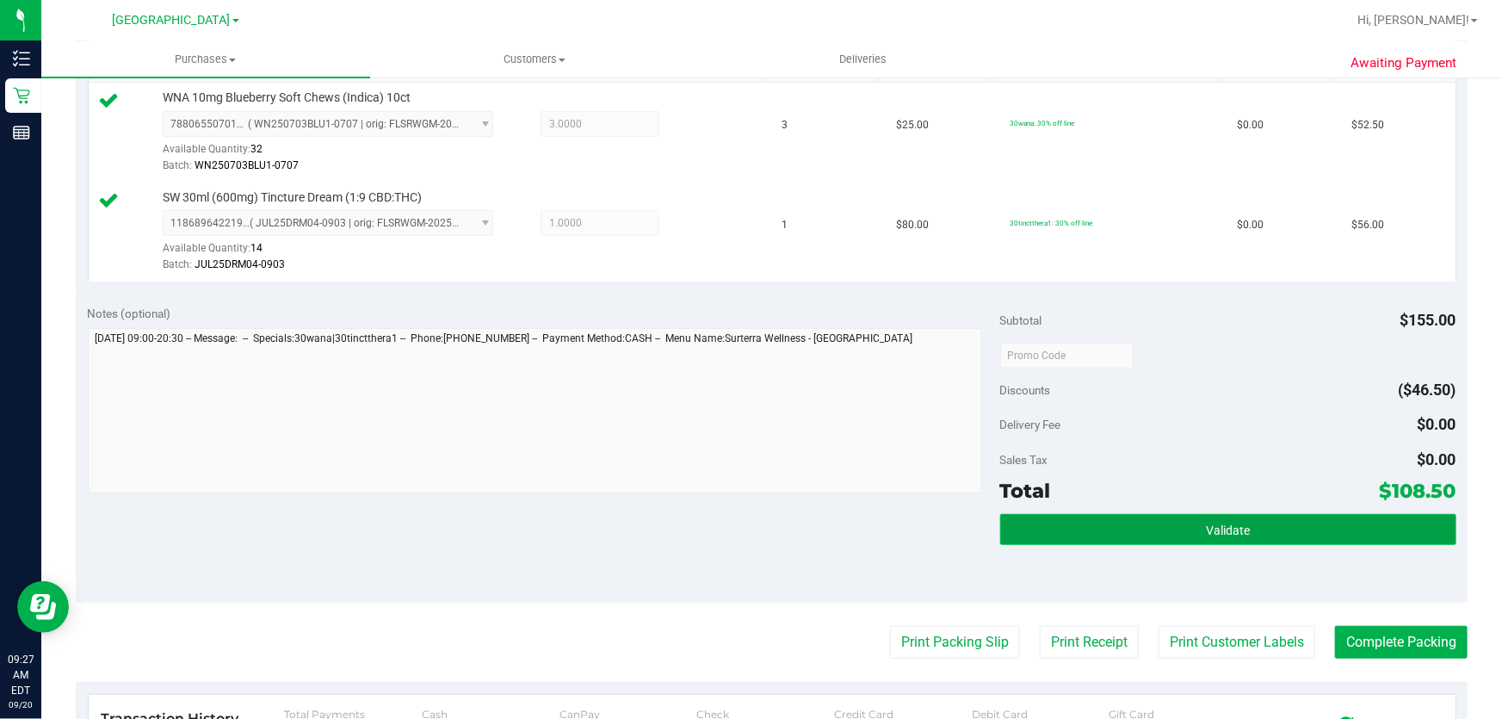
click at [1181, 526] on button "Validate" at bounding box center [1228, 529] width 456 height 31
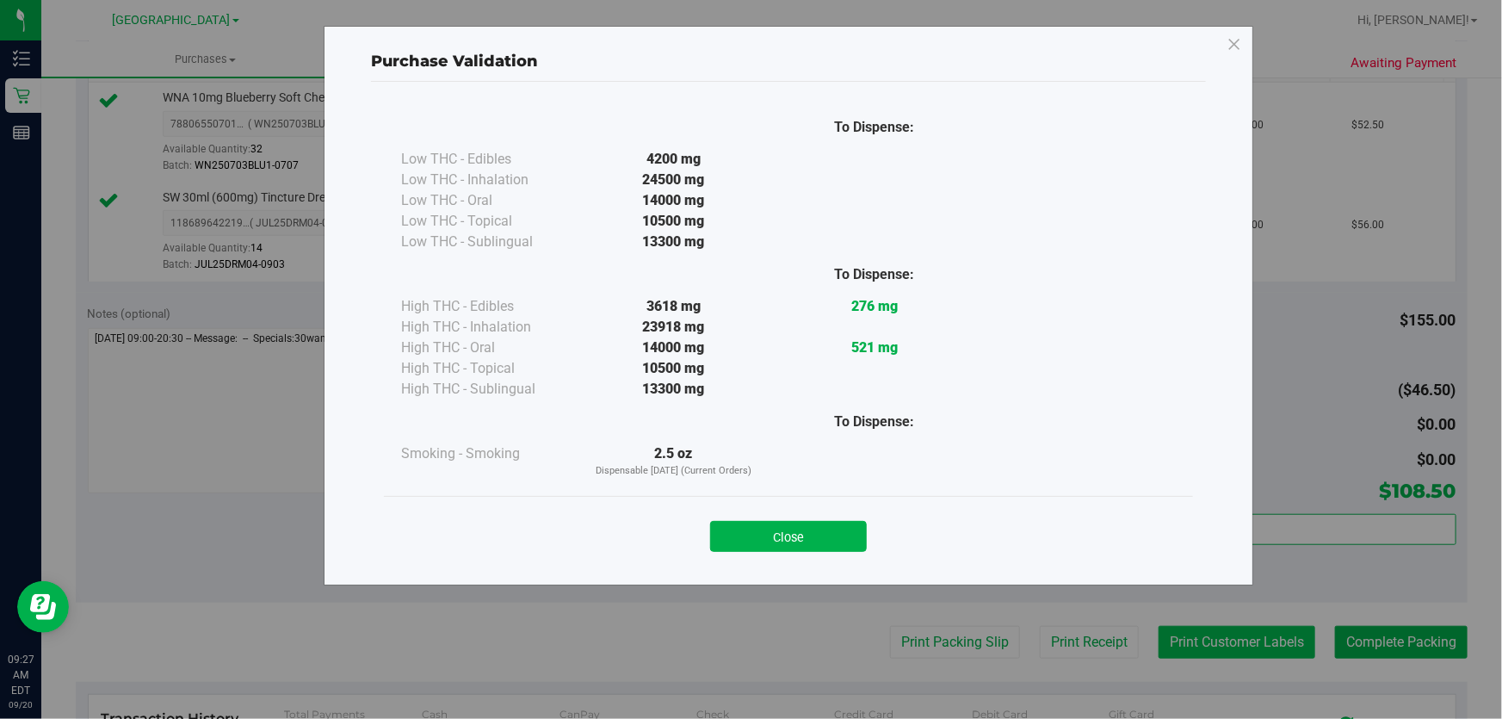
click at [1182, 640] on div "Purchase Validation To Dispense: Low THC - Edibles 4200 mg" at bounding box center [757, 359] width 1515 height 719
click at [851, 542] on button "Close" at bounding box center [788, 536] width 157 height 31
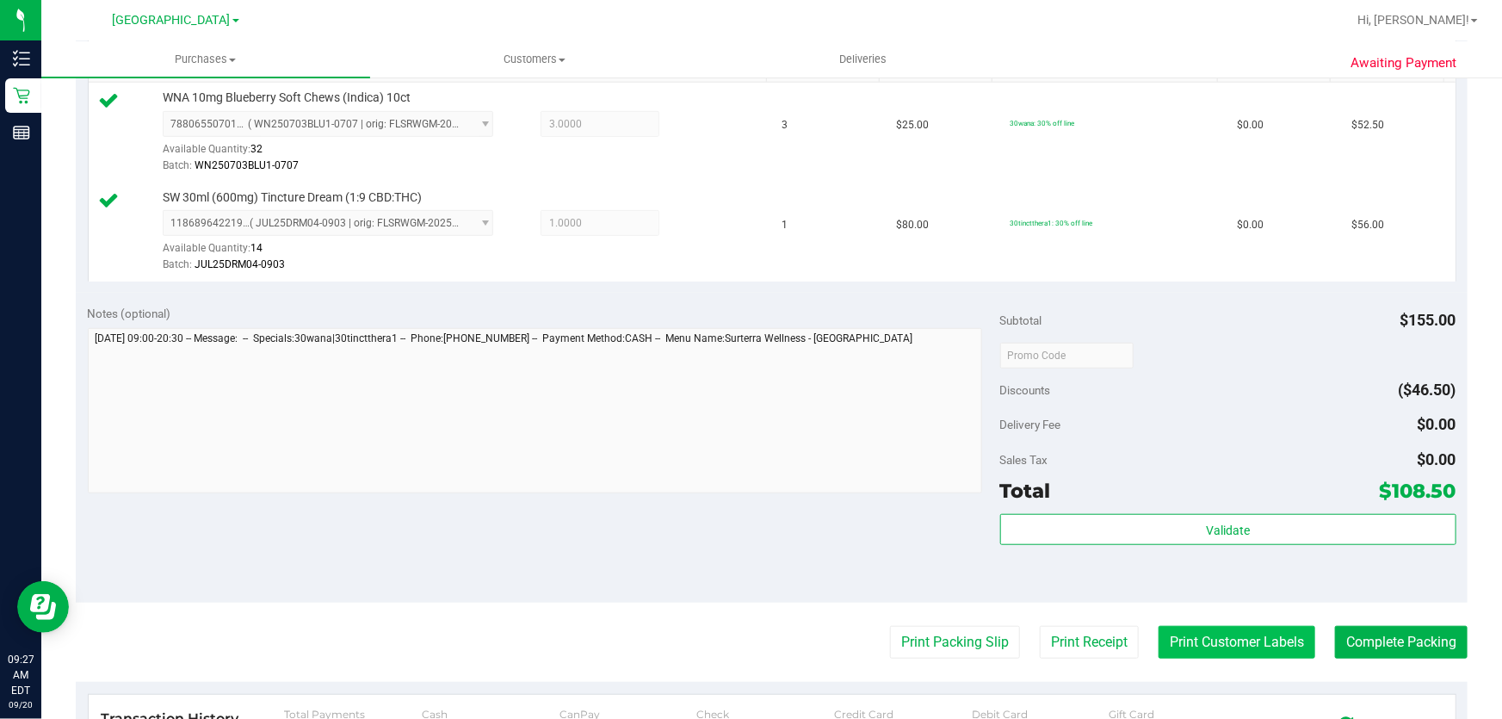
click at [1205, 628] on button "Print Customer Labels" at bounding box center [1237, 642] width 157 height 33
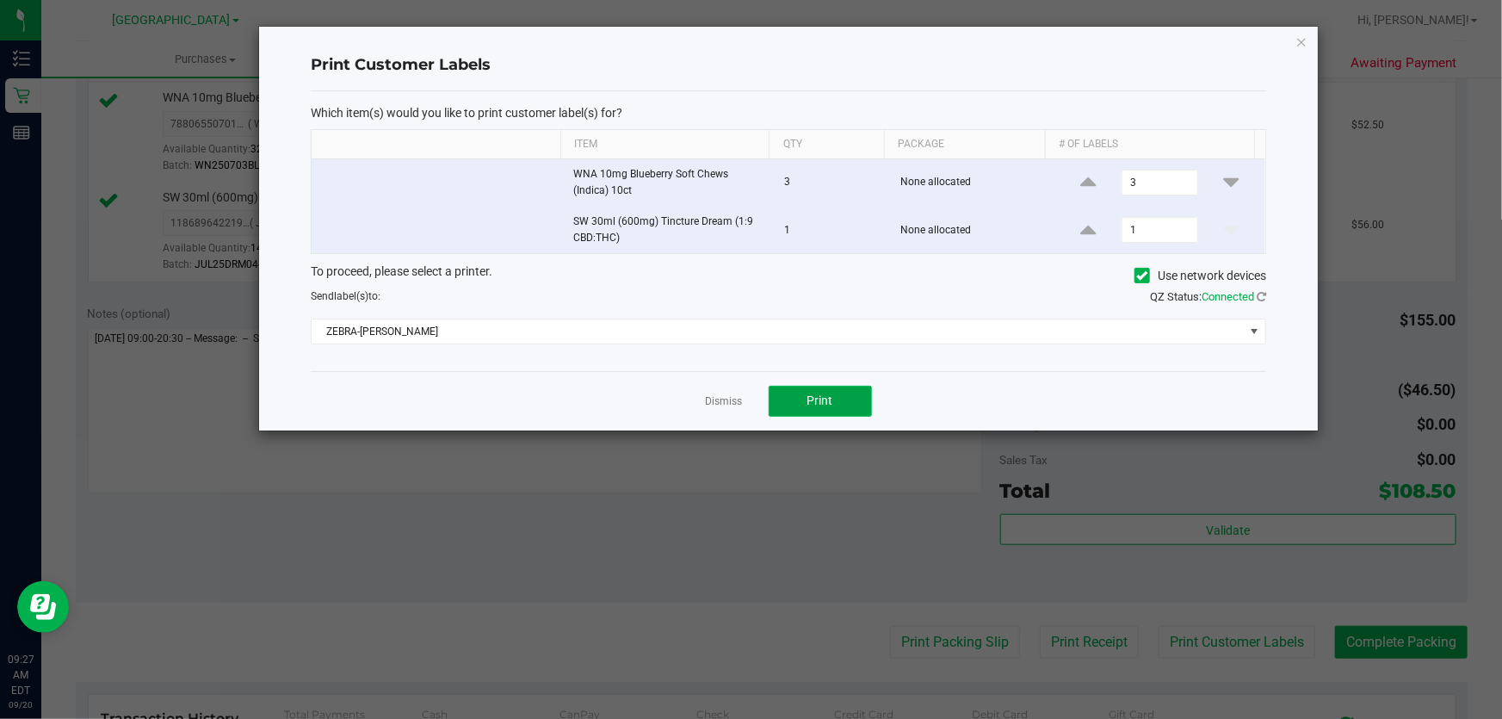
click at [792, 399] on button "Print" at bounding box center [820, 401] width 103 height 31
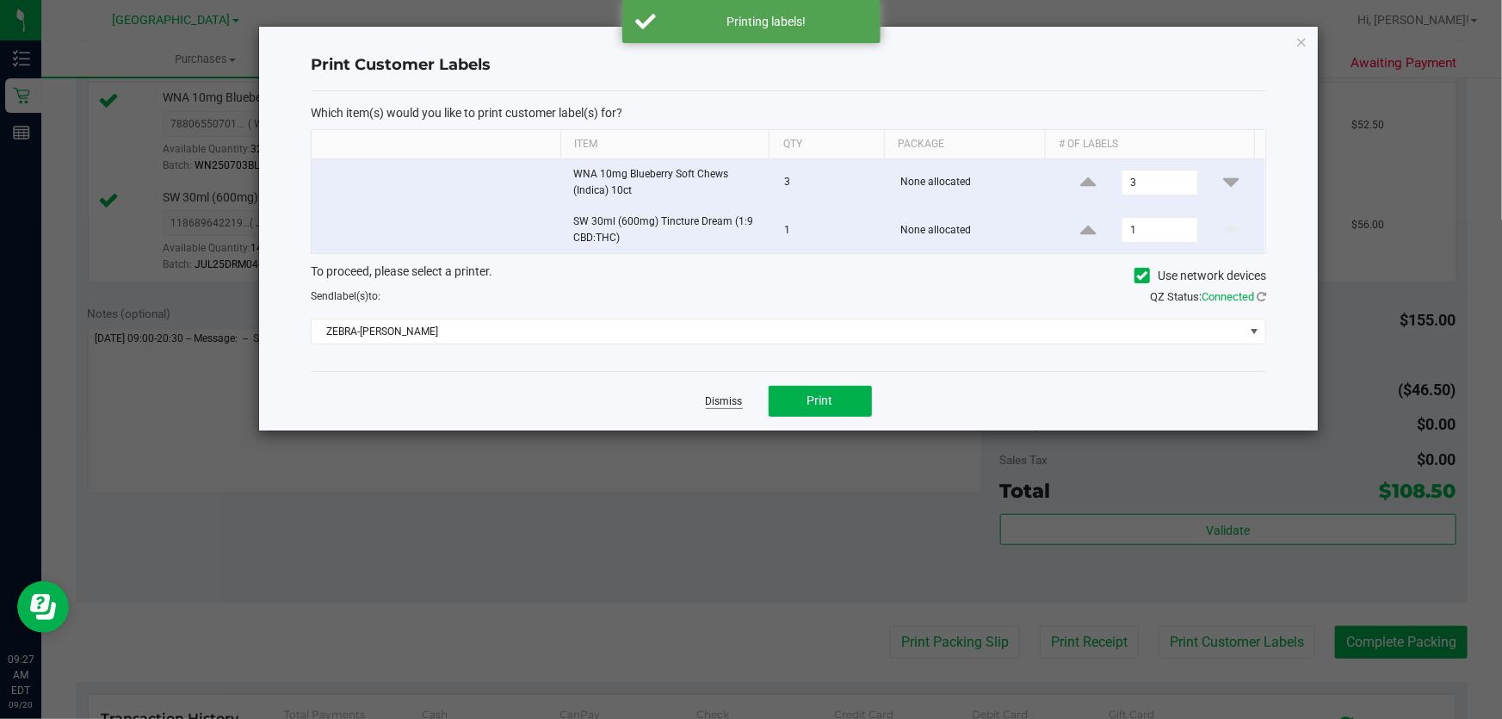
click at [715, 398] on link "Dismiss" at bounding box center [724, 401] width 37 height 15
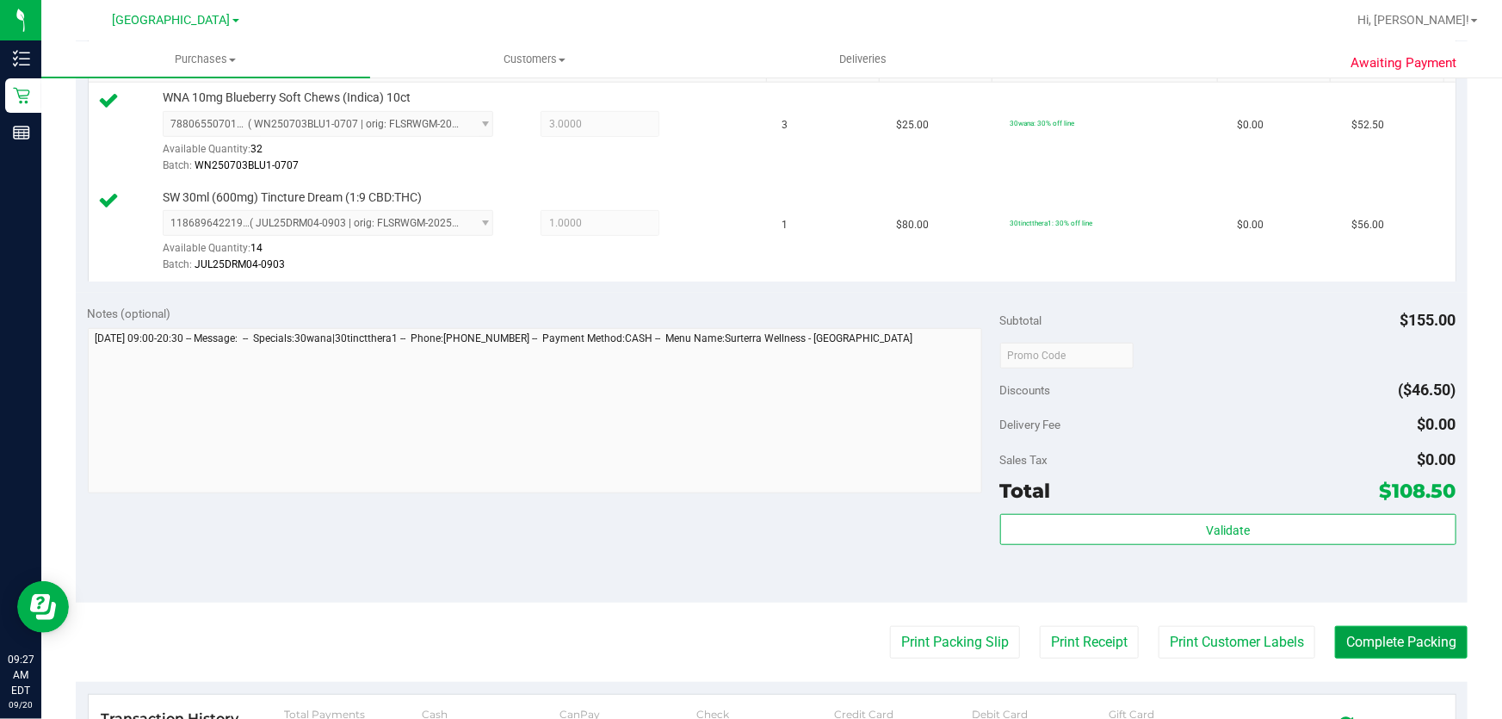
click at [1391, 626] on button "Complete Packing" at bounding box center [1401, 642] width 133 height 33
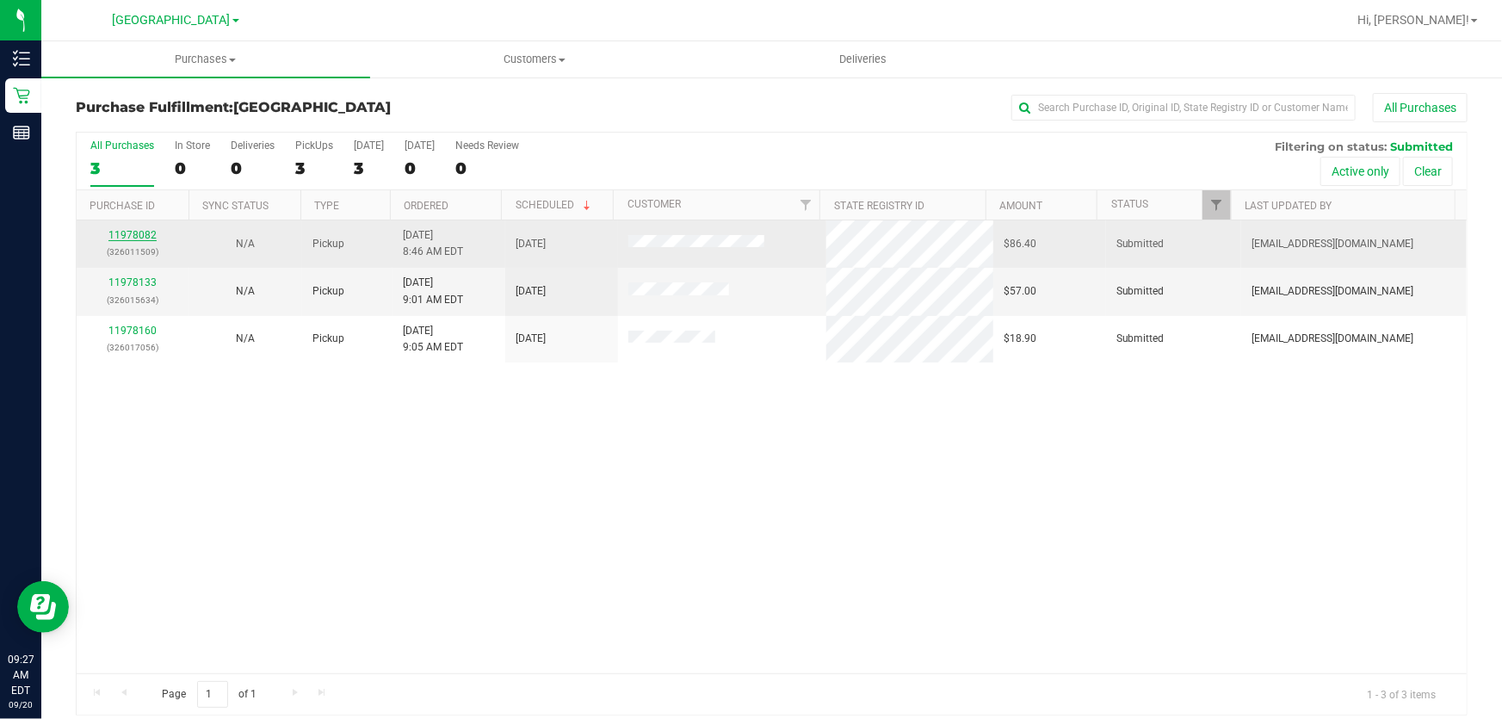
click at [146, 237] on link "11978082" at bounding box center [132, 235] width 48 height 12
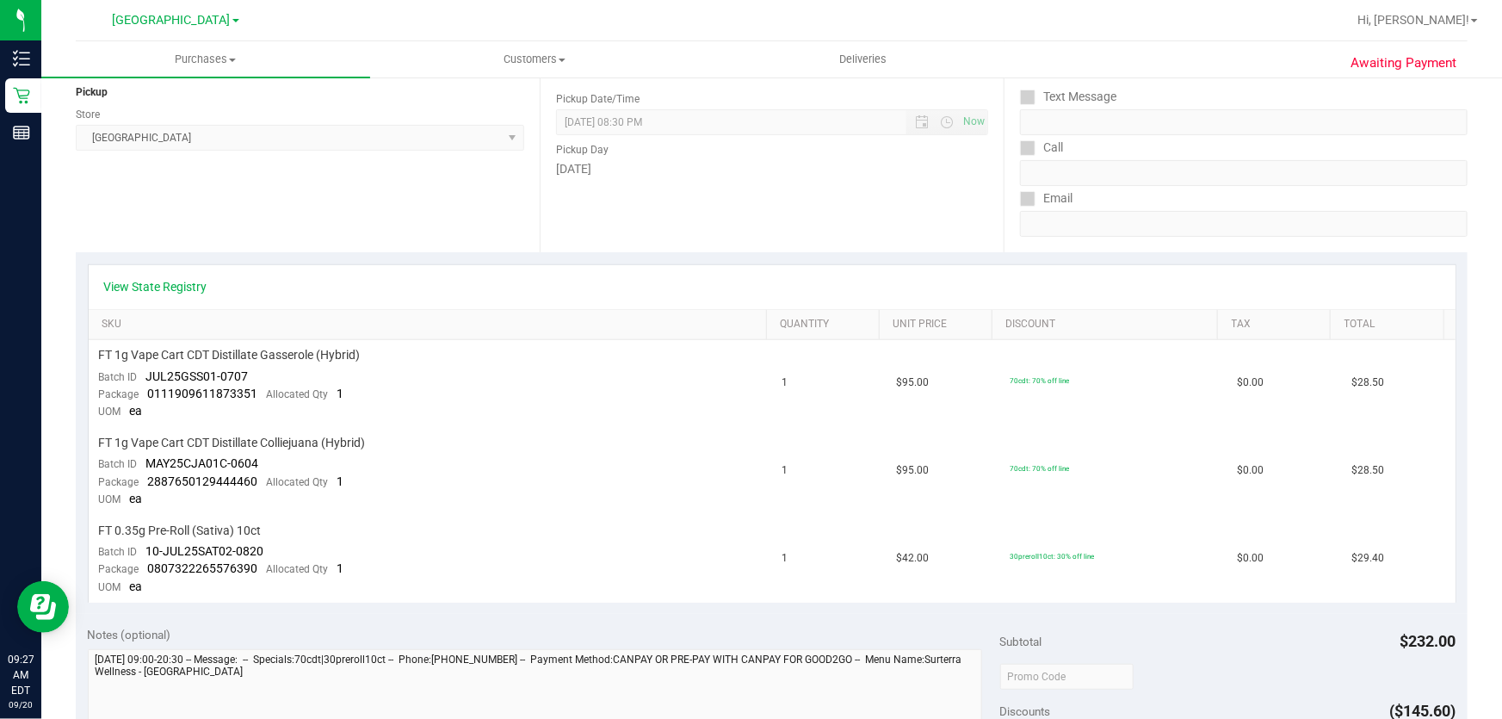
scroll to position [234, 0]
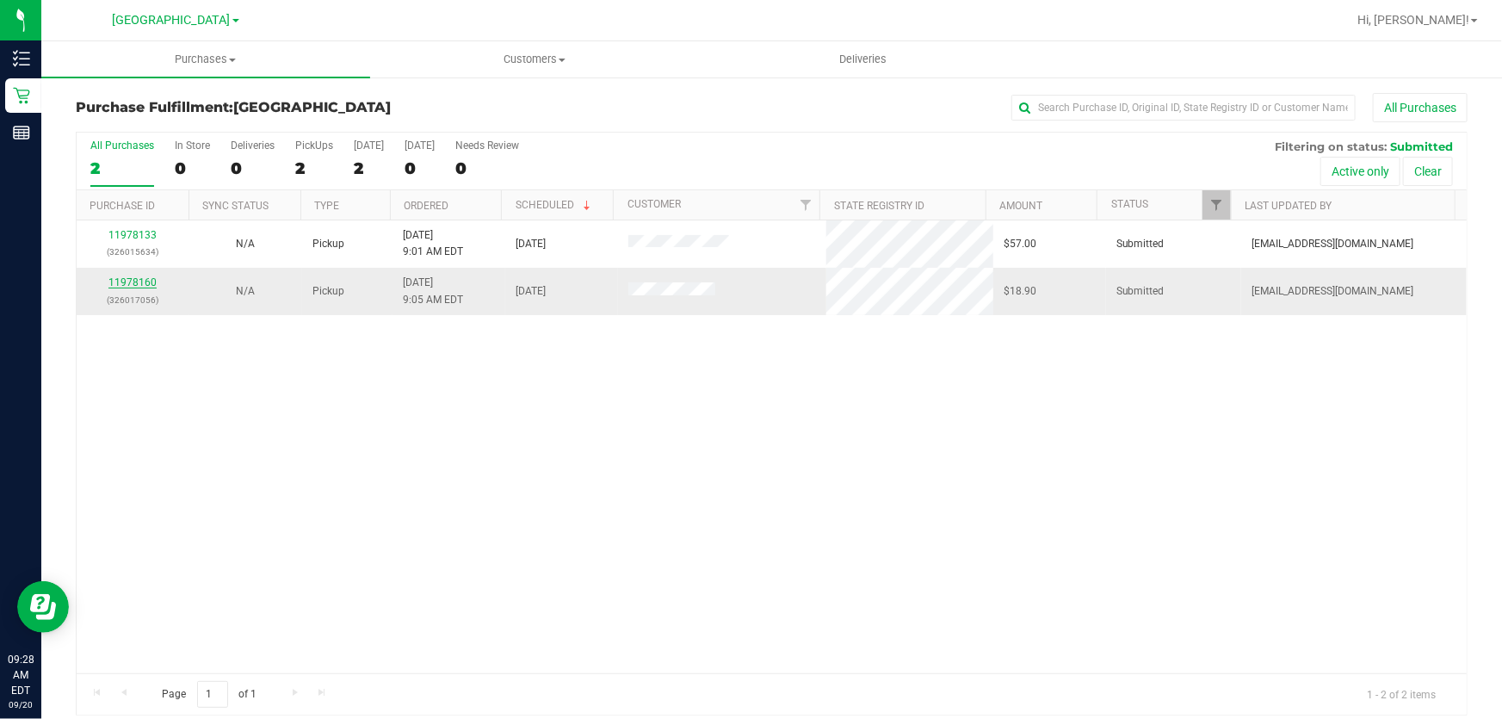
click at [114, 285] on link "11978160" at bounding box center [132, 282] width 48 height 12
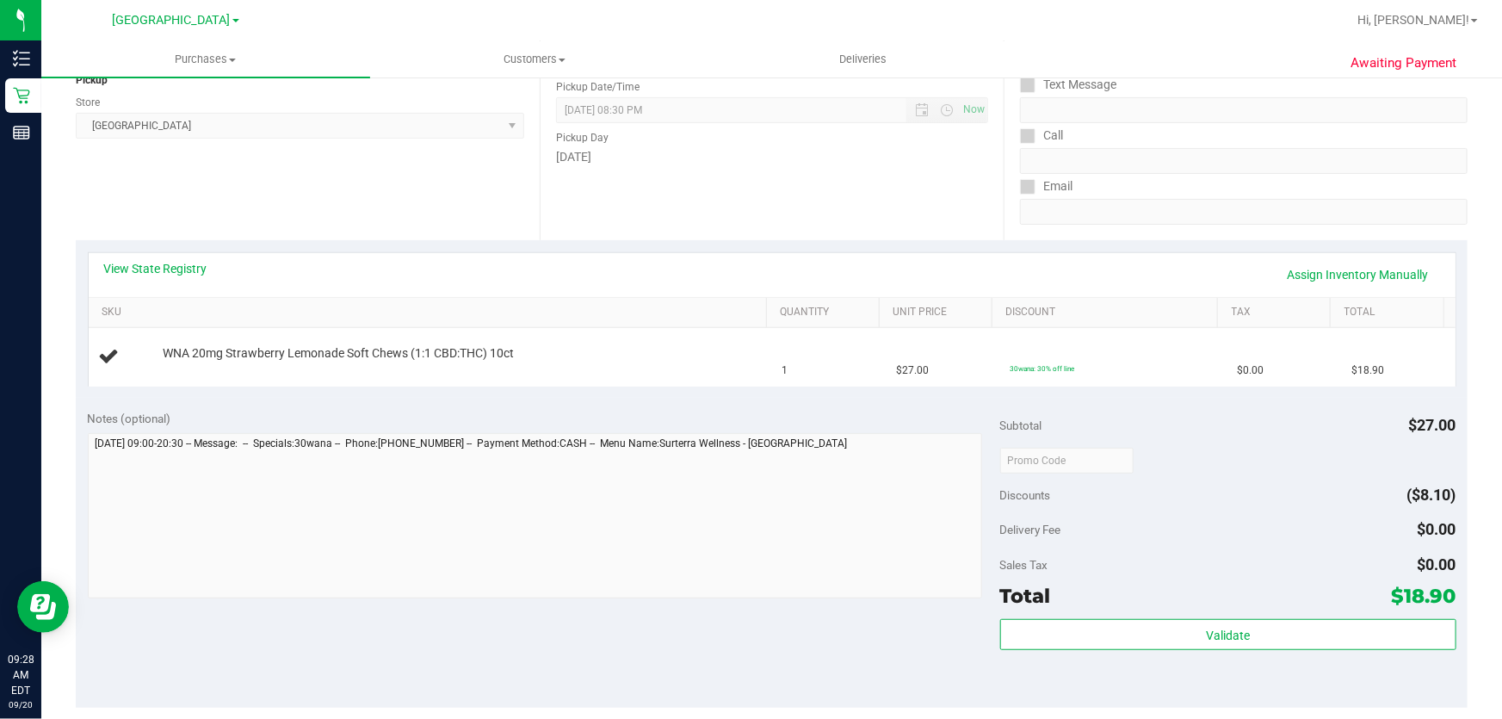
scroll to position [234, 0]
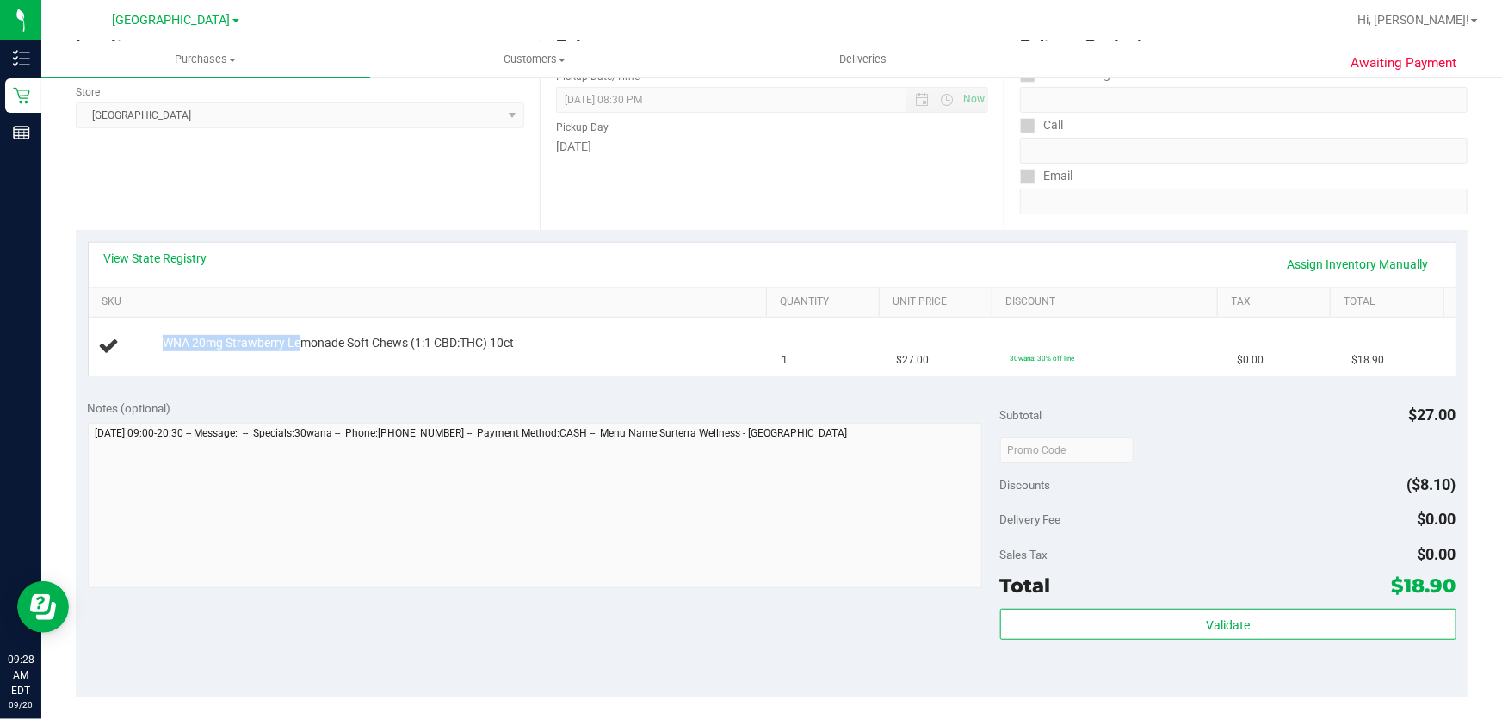
drag, startPoint x: 301, startPoint y: 341, endPoint x: 1281, endPoint y: 382, distance: 980.7
click at [1281, 382] on div "View State Registry Assign Inventory Manually SKU Quantity Unit Price Discount …" at bounding box center [772, 309] width 1392 height 158
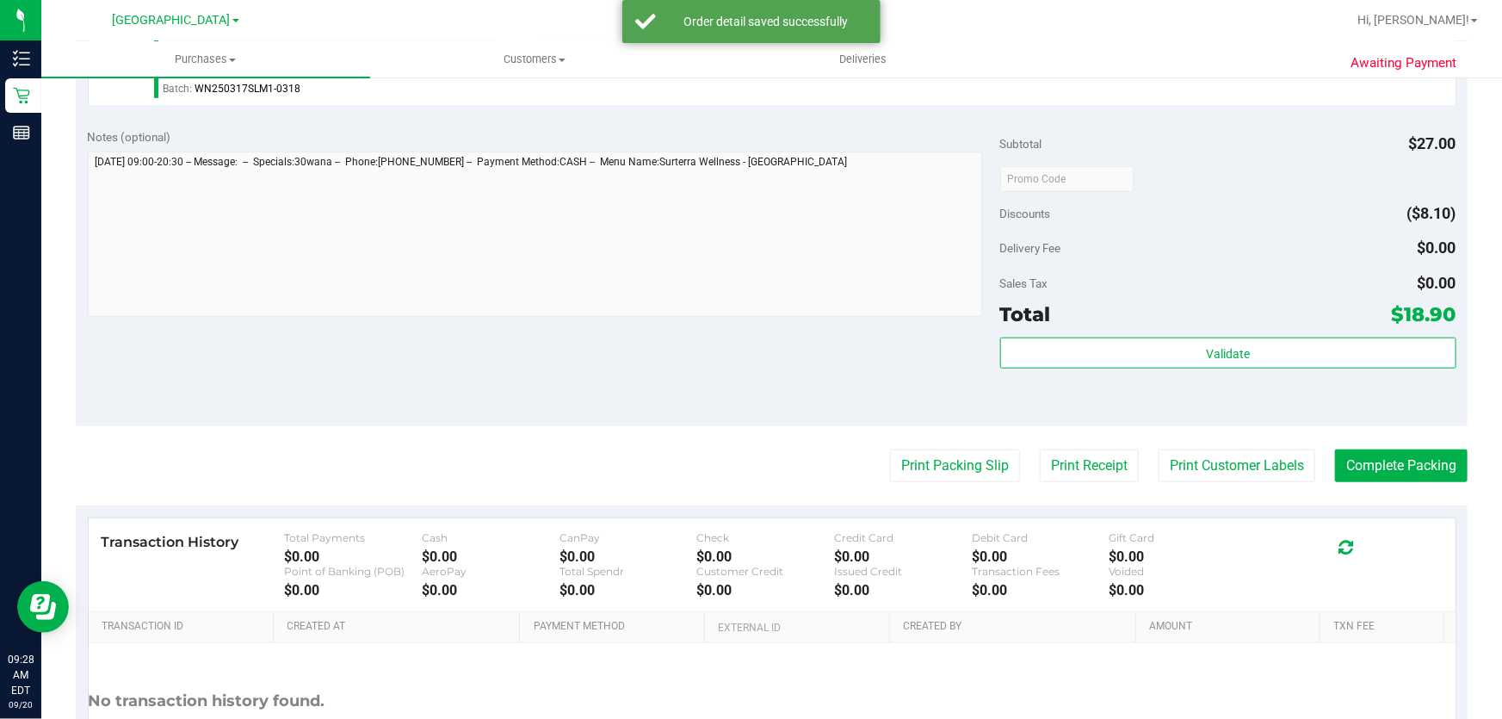
scroll to position [548, 0]
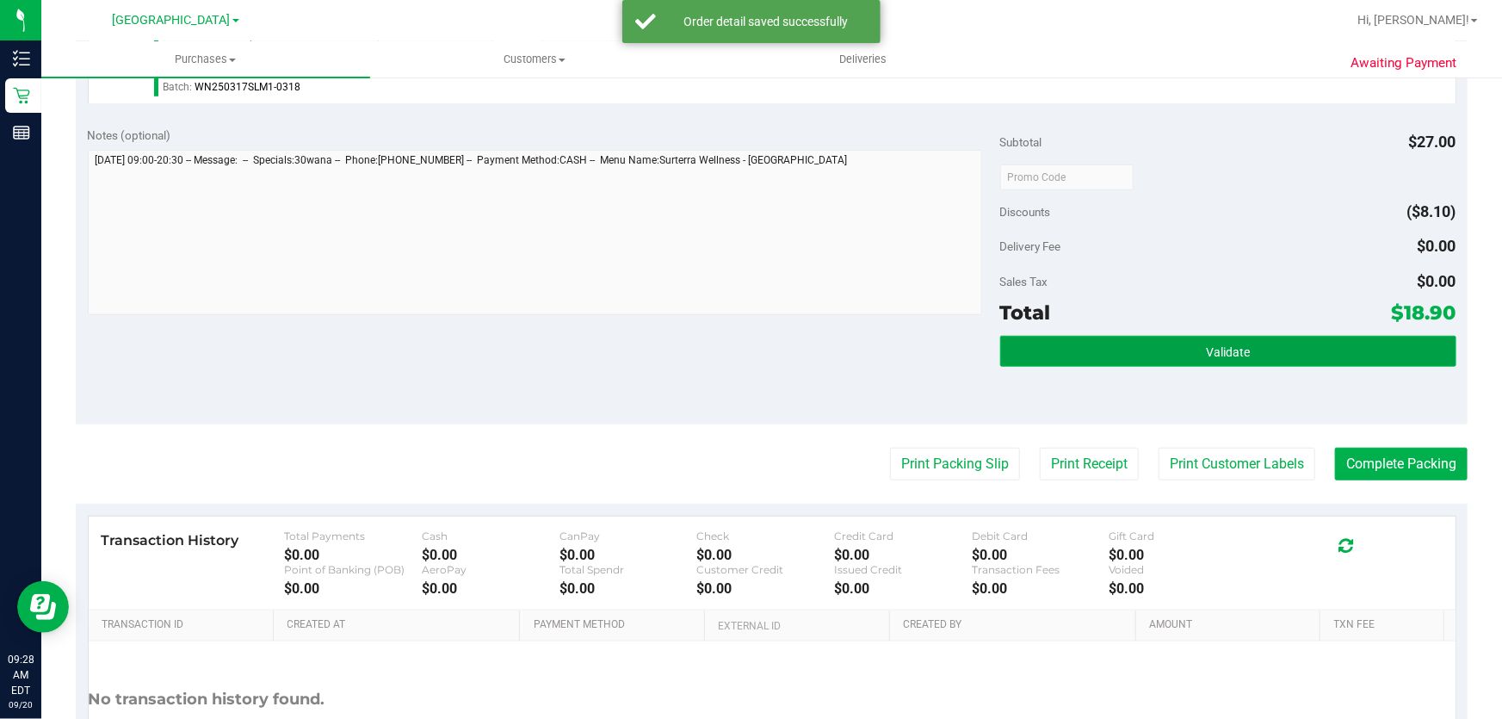
click at [1225, 352] on span "Validate" at bounding box center [1228, 352] width 44 height 14
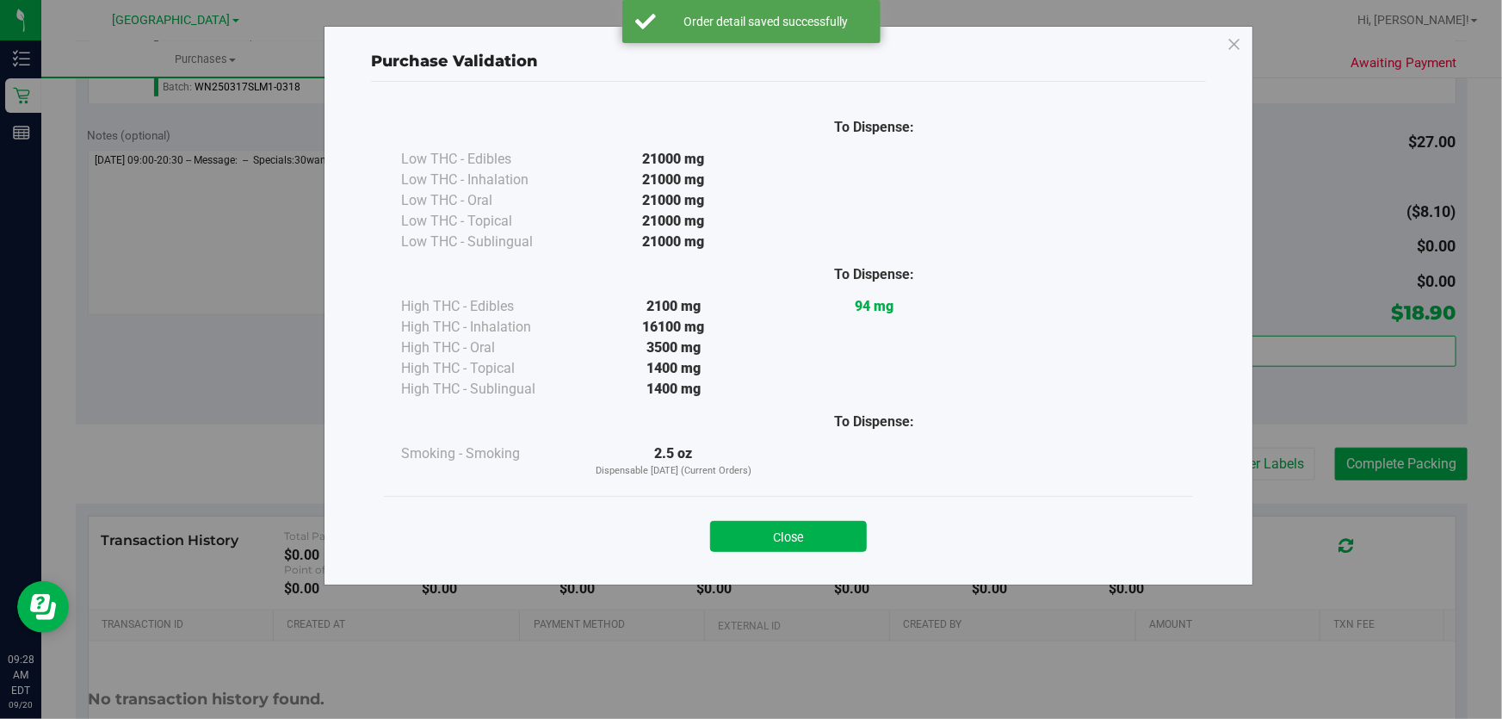
click at [1225, 428] on div "Purchase Validation To Dispense: Low THC - Edibles 21000 mg" at bounding box center [789, 306] width 930 height 560
click at [788, 537] on button "Close" at bounding box center [788, 536] width 157 height 31
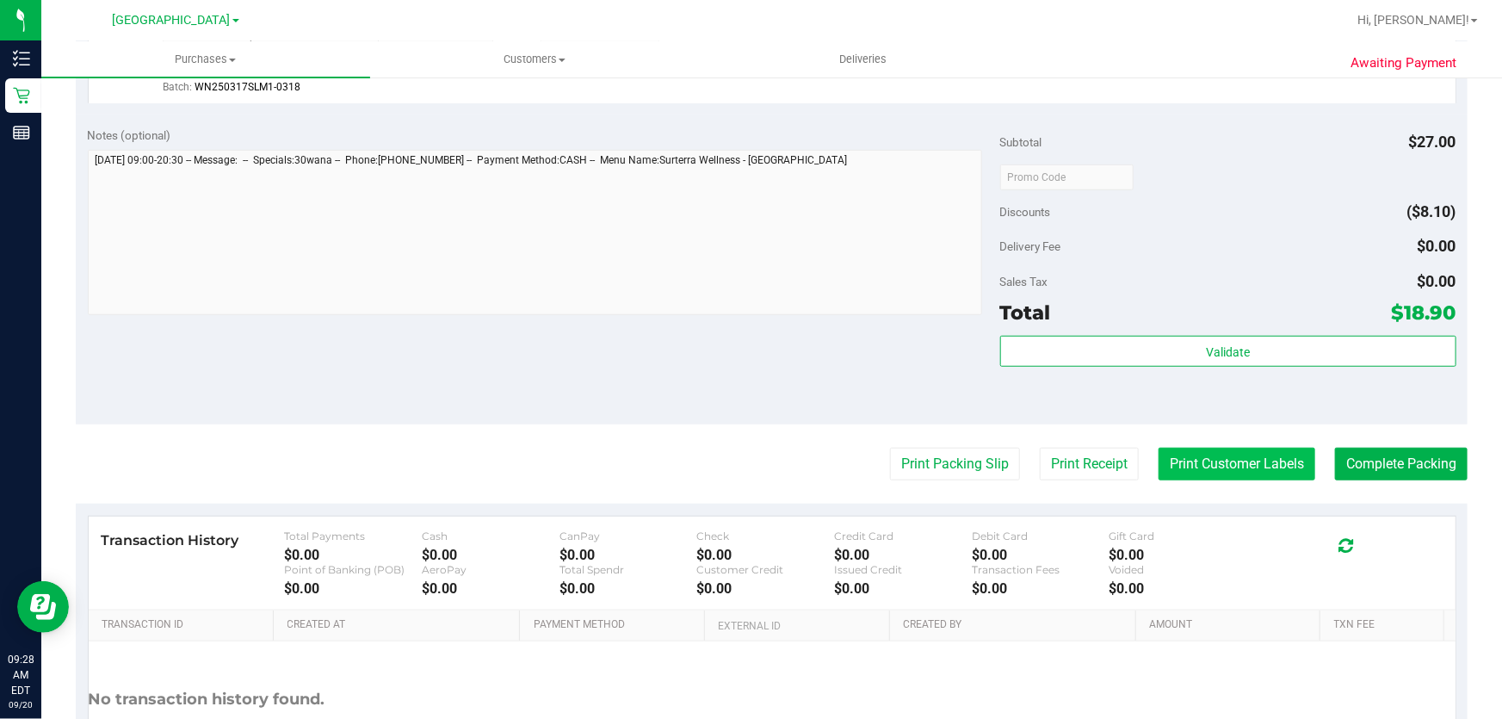
click at [1252, 456] on button "Print Customer Labels" at bounding box center [1237, 464] width 157 height 33
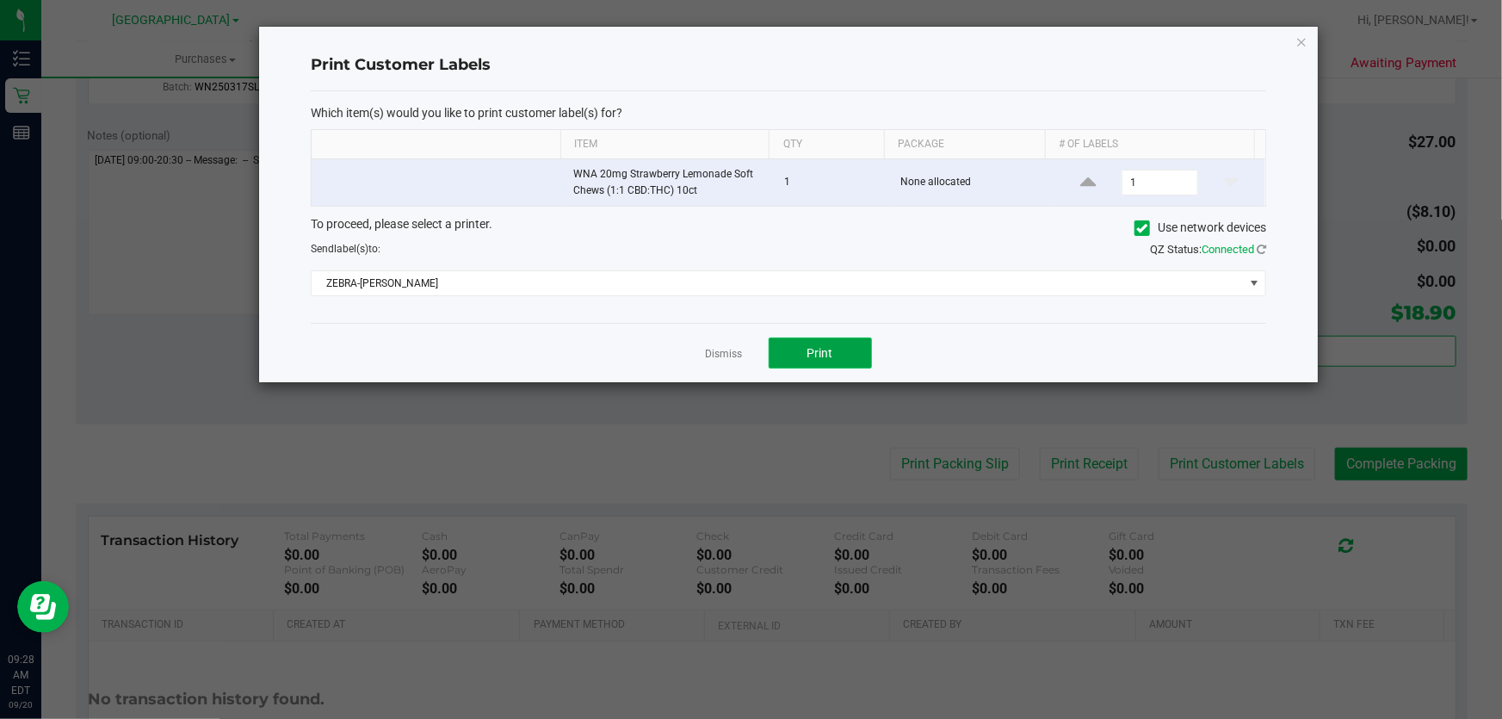
click at [818, 358] on span "Print" at bounding box center [821, 353] width 26 height 14
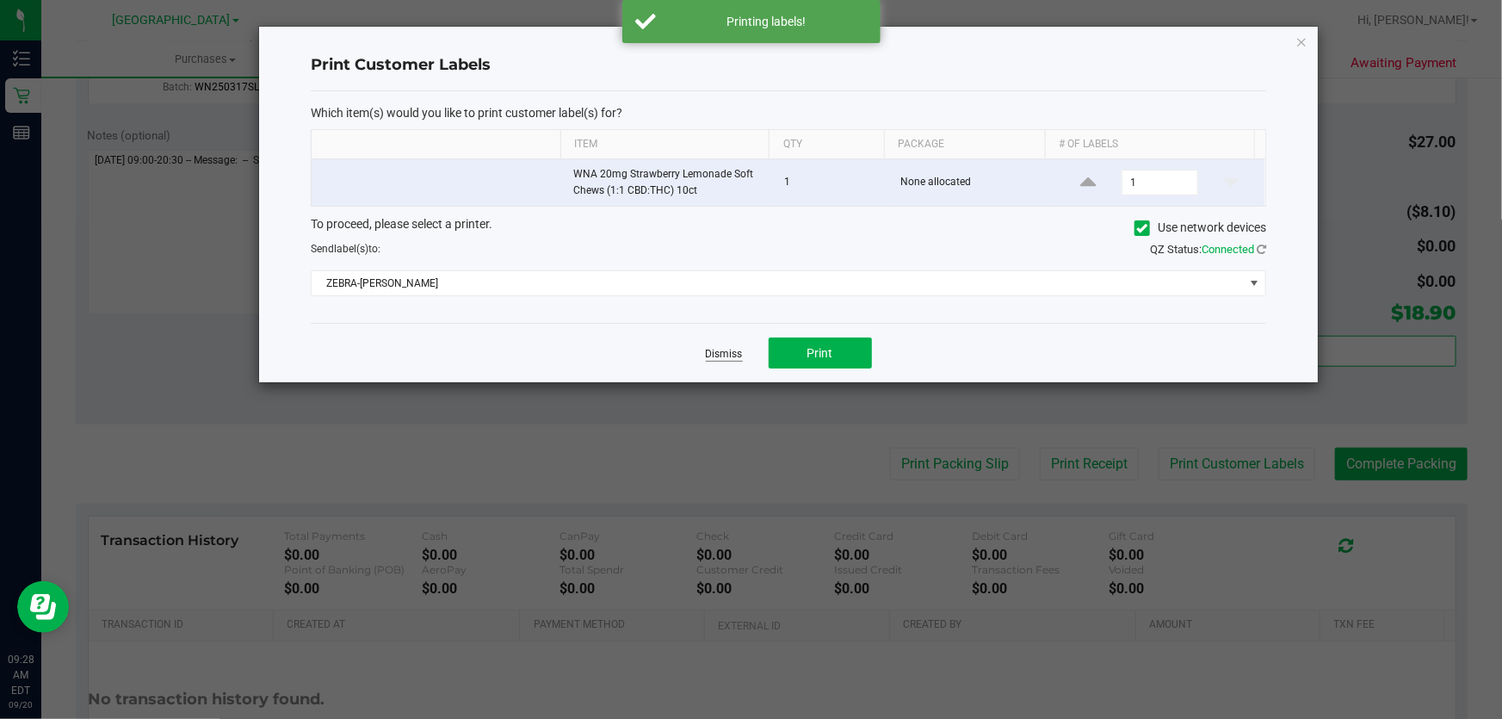
click at [736, 359] on link "Dismiss" at bounding box center [724, 354] width 37 height 15
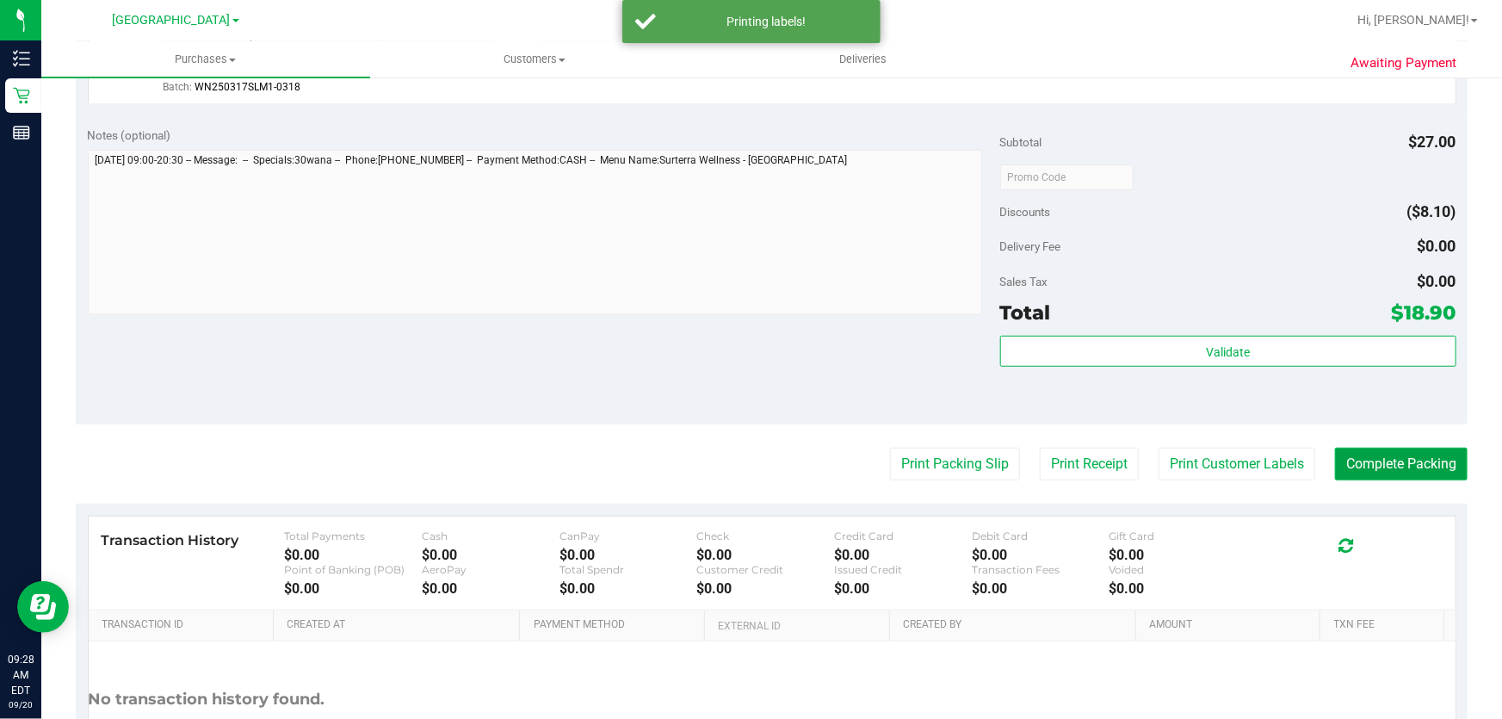
click at [1378, 465] on button "Complete Packing" at bounding box center [1401, 464] width 133 height 33
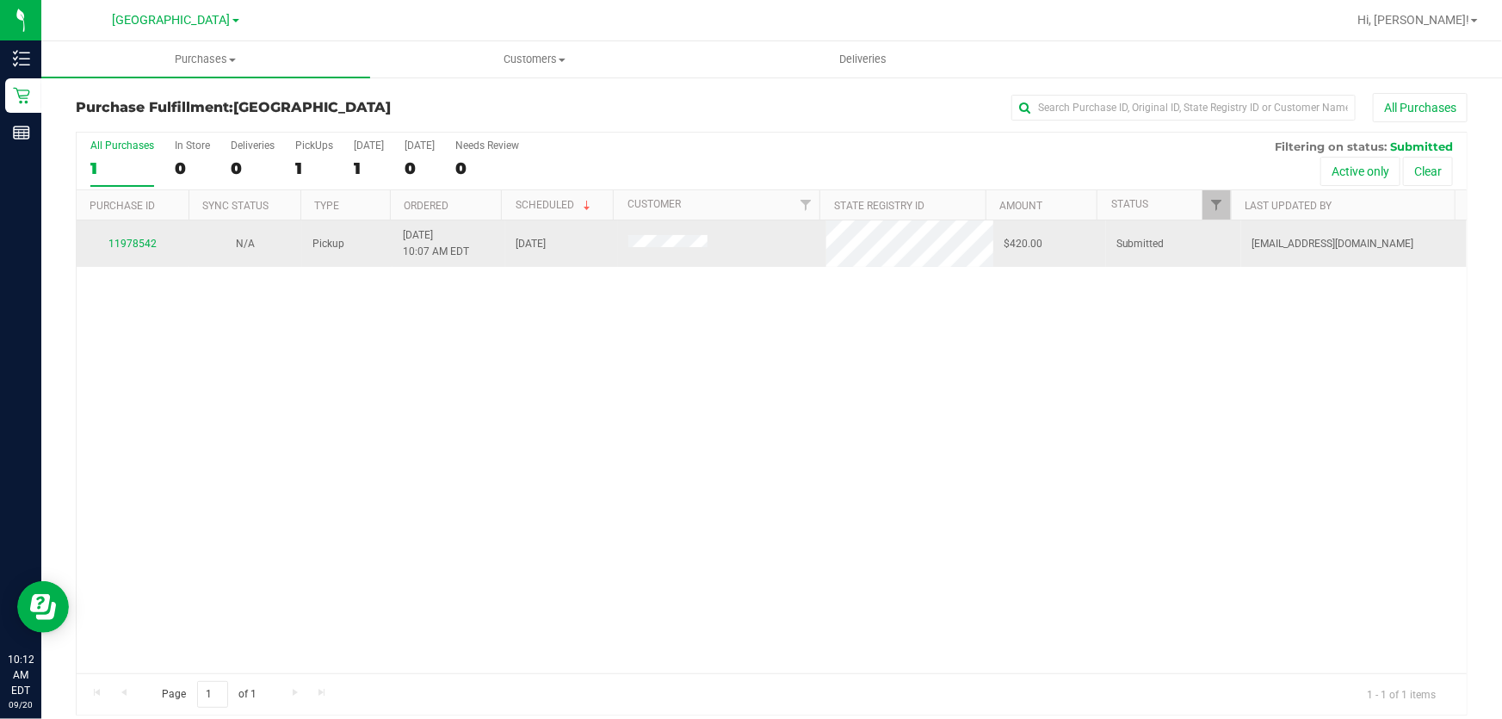
click at [103, 238] on div "11978542" at bounding box center [133, 244] width 92 height 16
click at [121, 244] on link "11978542" at bounding box center [132, 244] width 48 height 12
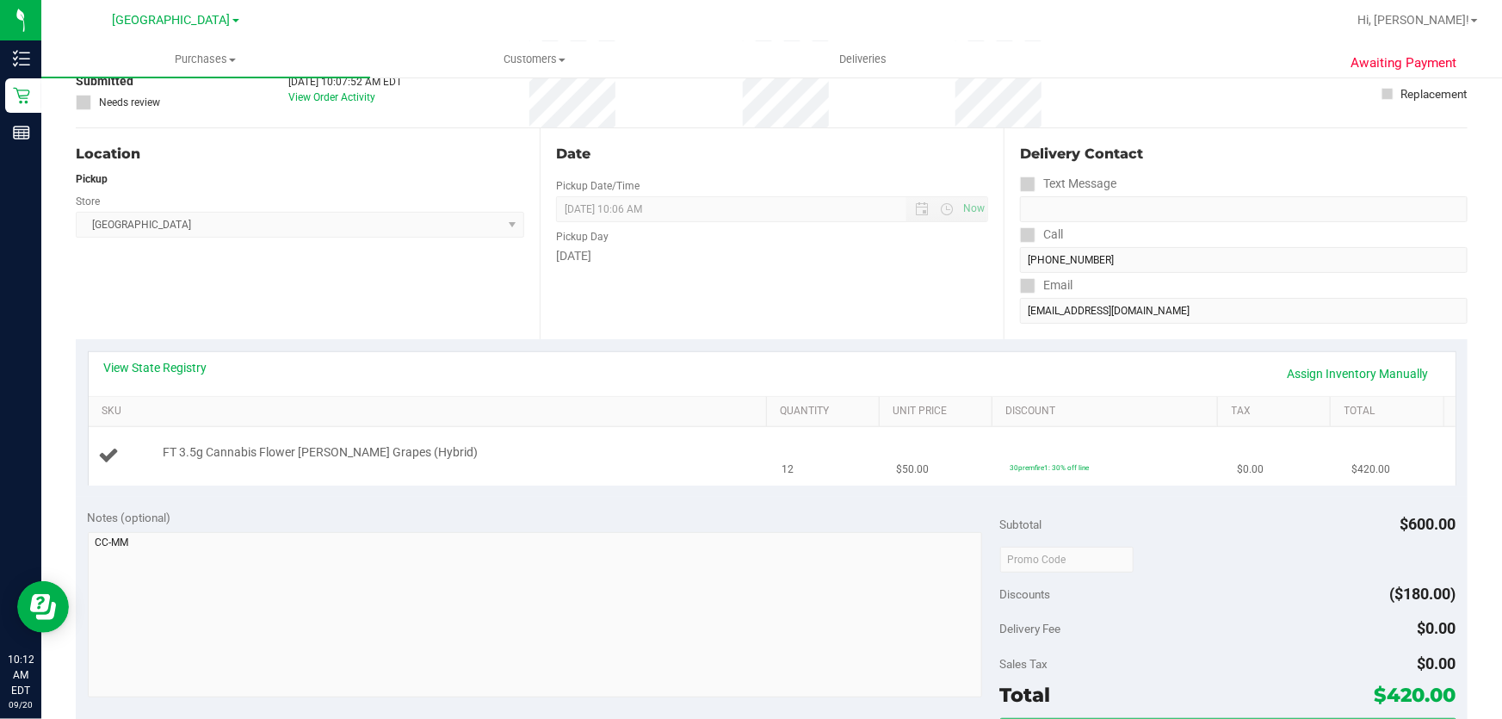
scroll to position [156, 0]
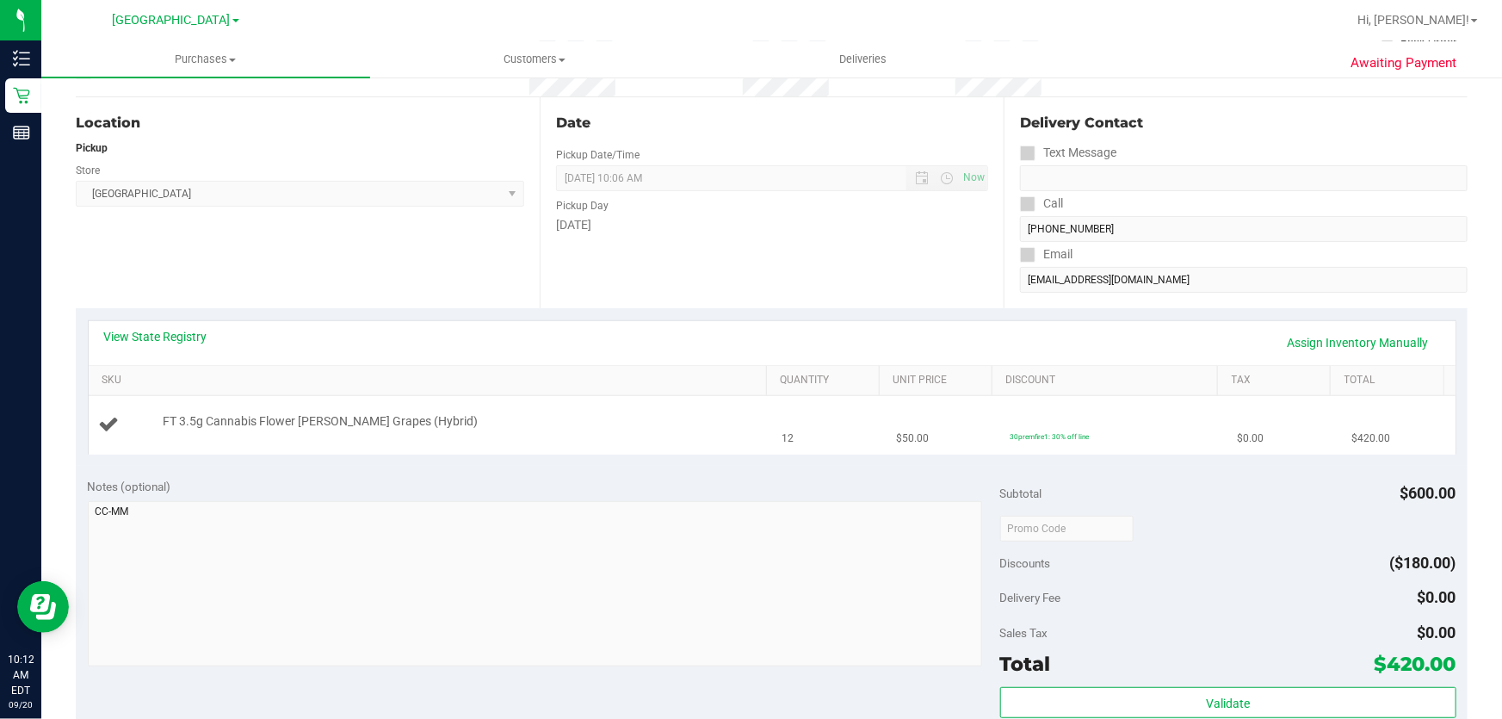
drag, startPoint x: 294, startPoint y: 424, endPoint x: 935, endPoint y: 412, distance: 641.6
click at [935, 412] on tr "FT 3.5g Cannabis Flower Gaspar's Grapes (Hybrid) 12 $50.00 30premfire1: 30% off…" at bounding box center [772, 425] width 1367 height 58
click at [145, 335] on link "View State Registry" at bounding box center [155, 336] width 103 height 17
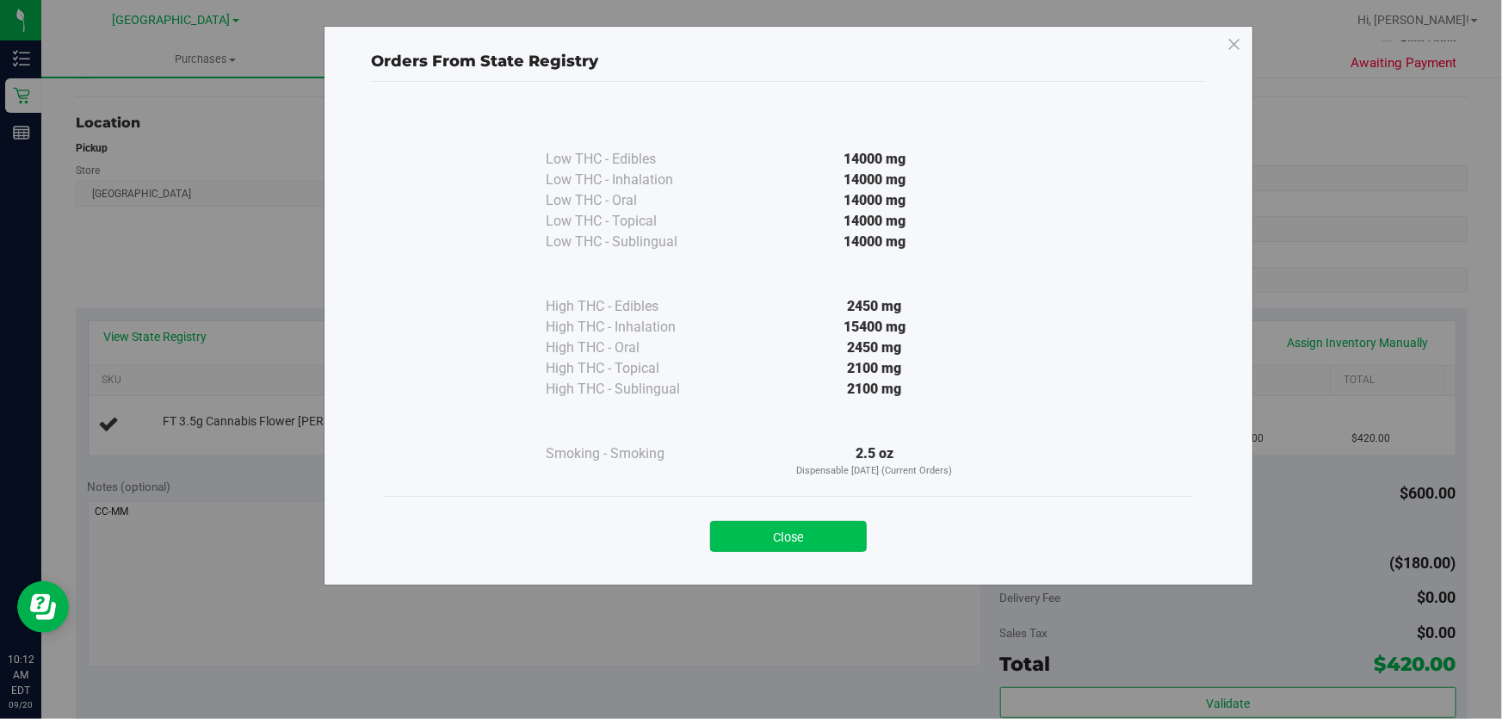
click at [812, 543] on button "Close" at bounding box center [788, 536] width 157 height 31
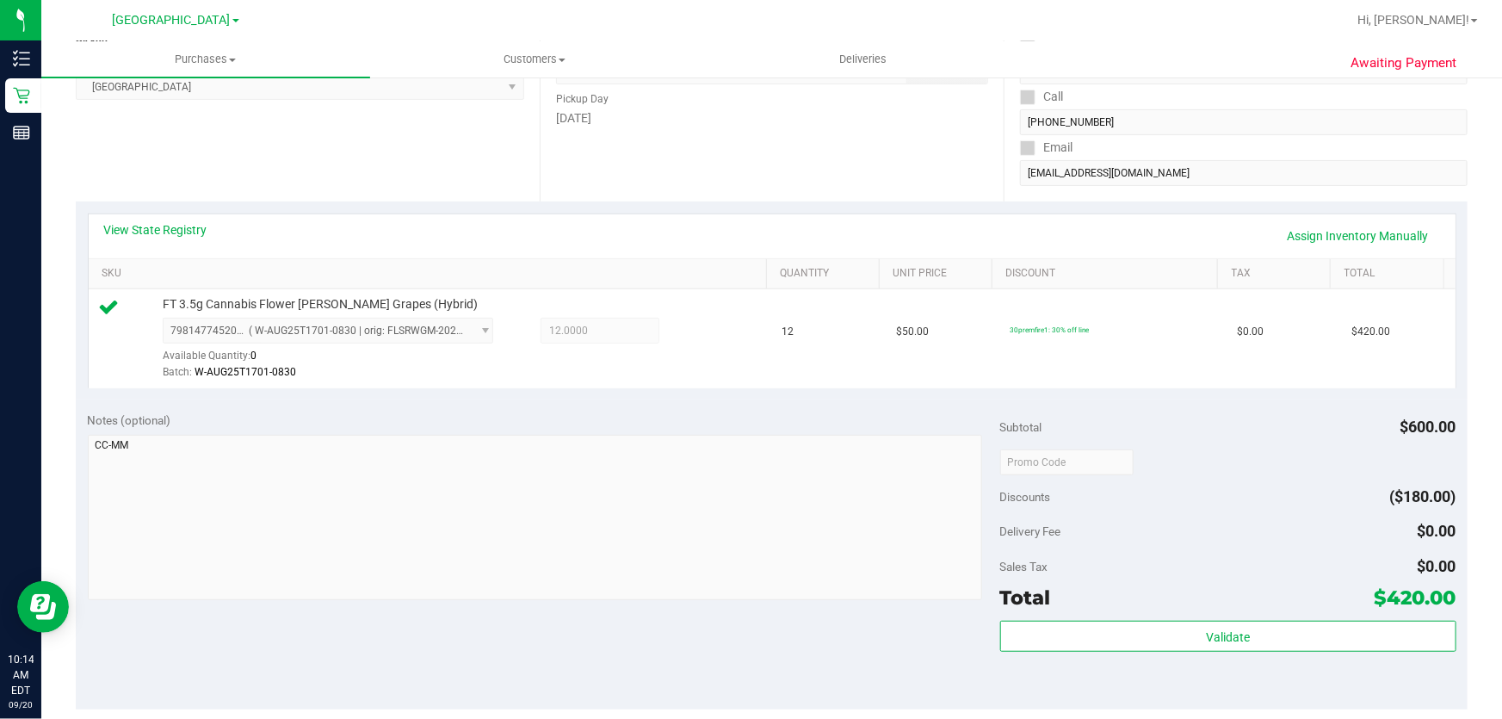
scroll to position [234, 0]
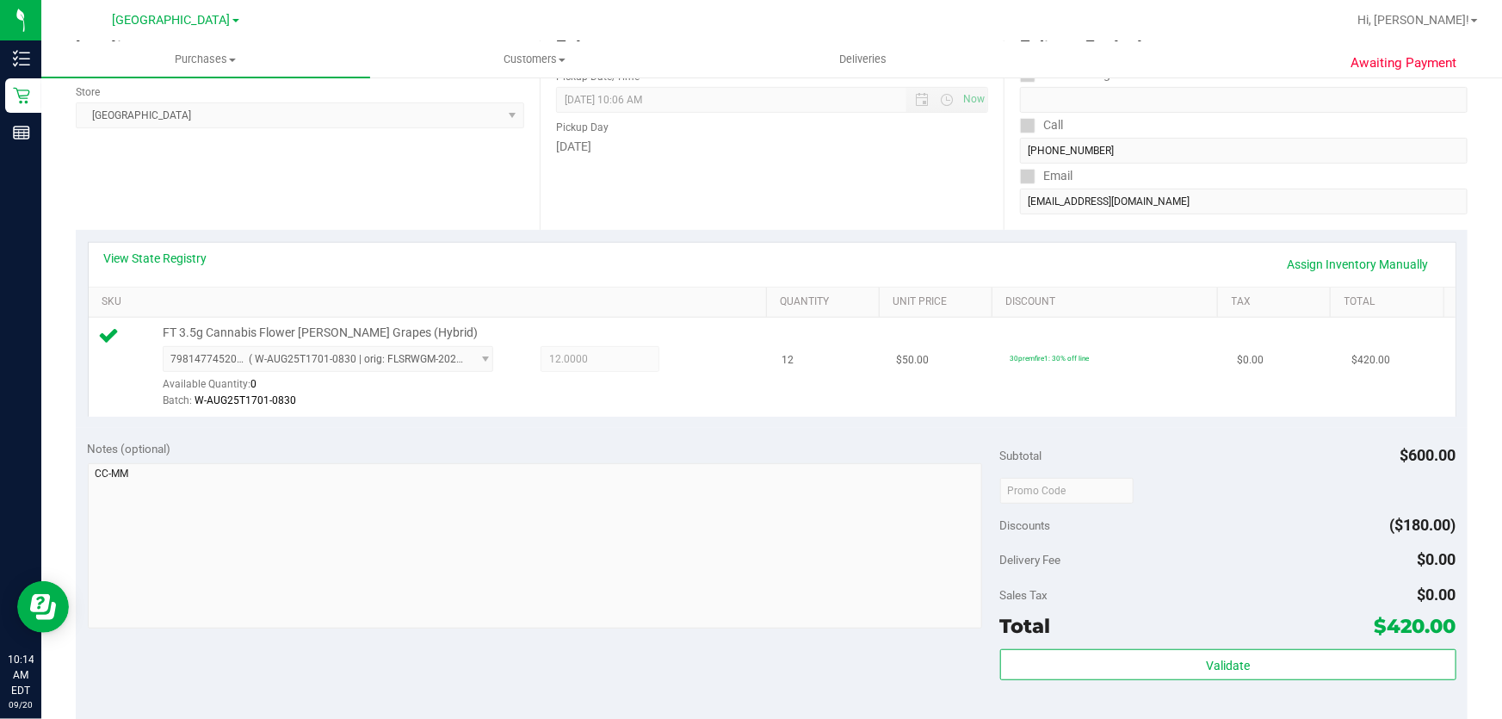
click at [367, 339] on span "FT 3.5g Cannabis Flower Gaspar's Grapes (Hybrid)" at bounding box center [320, 333] width 315 height 16
click at [367, 335] on span "FT 3.5g Cannabis Flower Gaspar's Grapes (Hybrid)" at bounding box center [320, 333] width 315 height 16
copy div "FT 3.5g Cannabis Flower Gaspar's Grapes (Hybrid)"
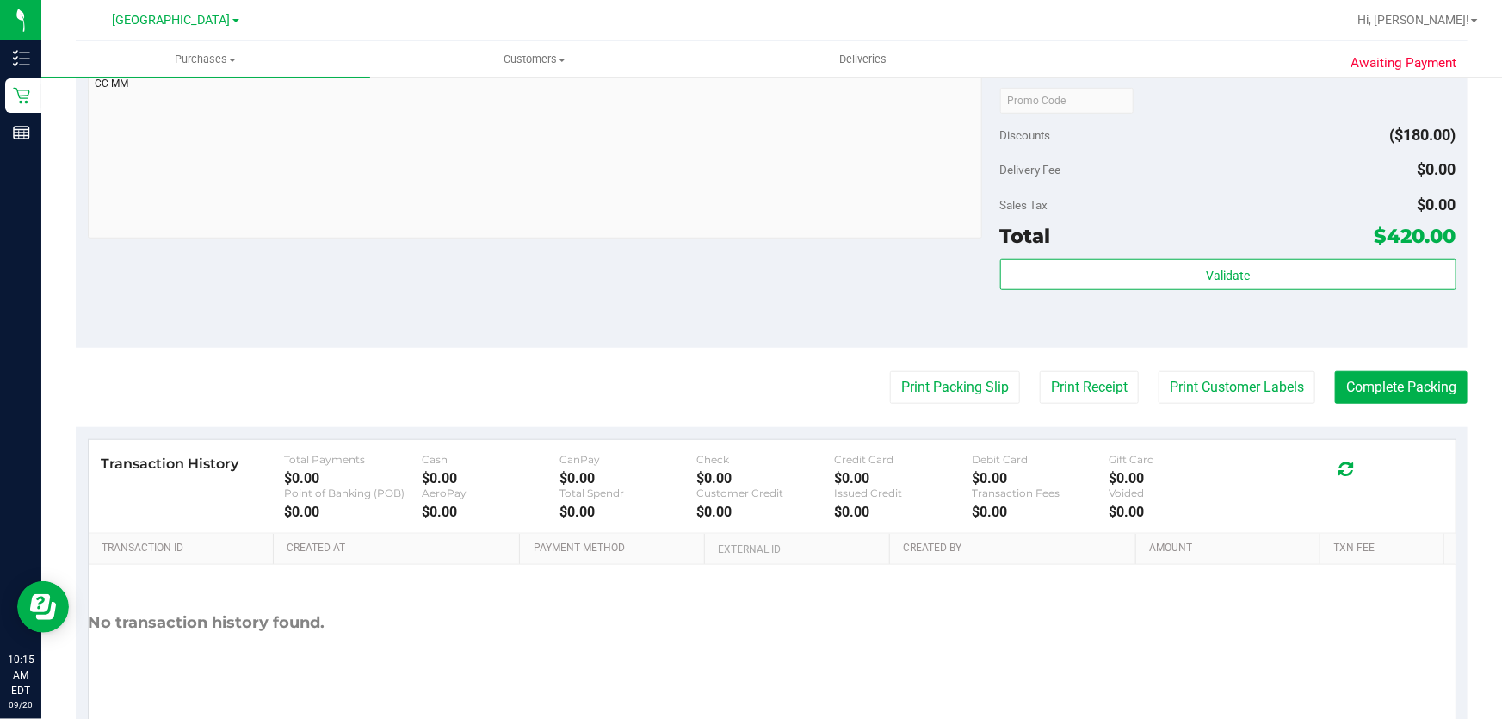
scroll to position [626, 0]
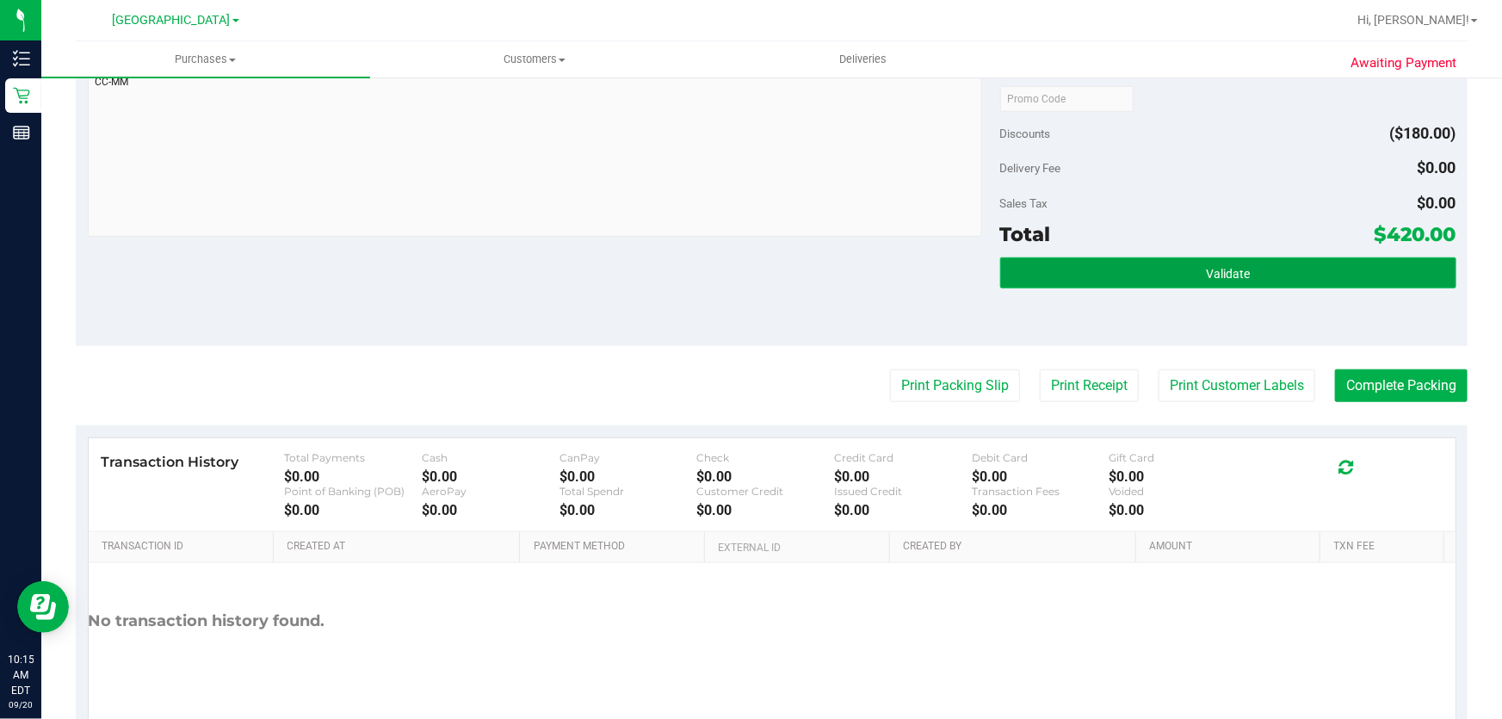
click at [1213, 279] on span "Validate" at bounding box center [1228, 274] width 44 height 14
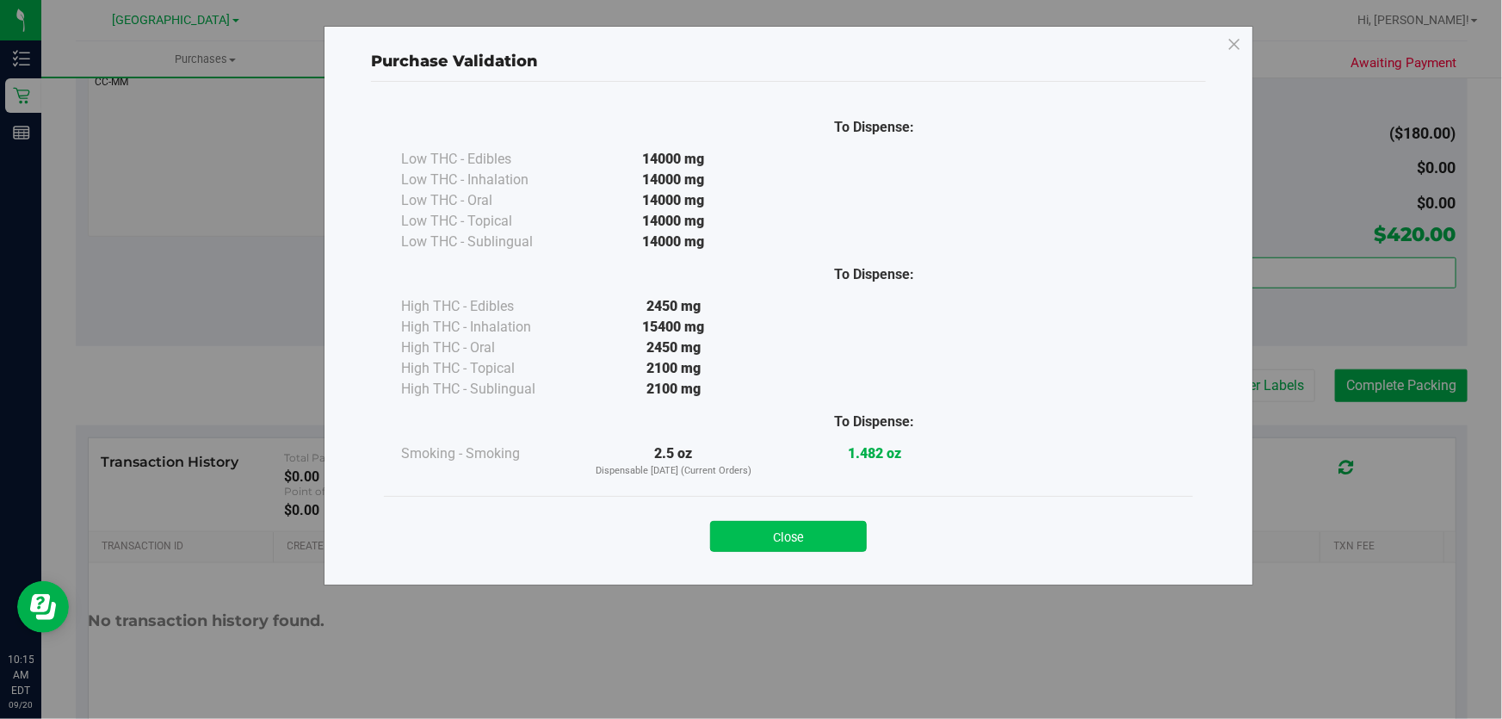
click at [802, 531] on button "Close" at bounding box center [788, 536] width 157 height 31
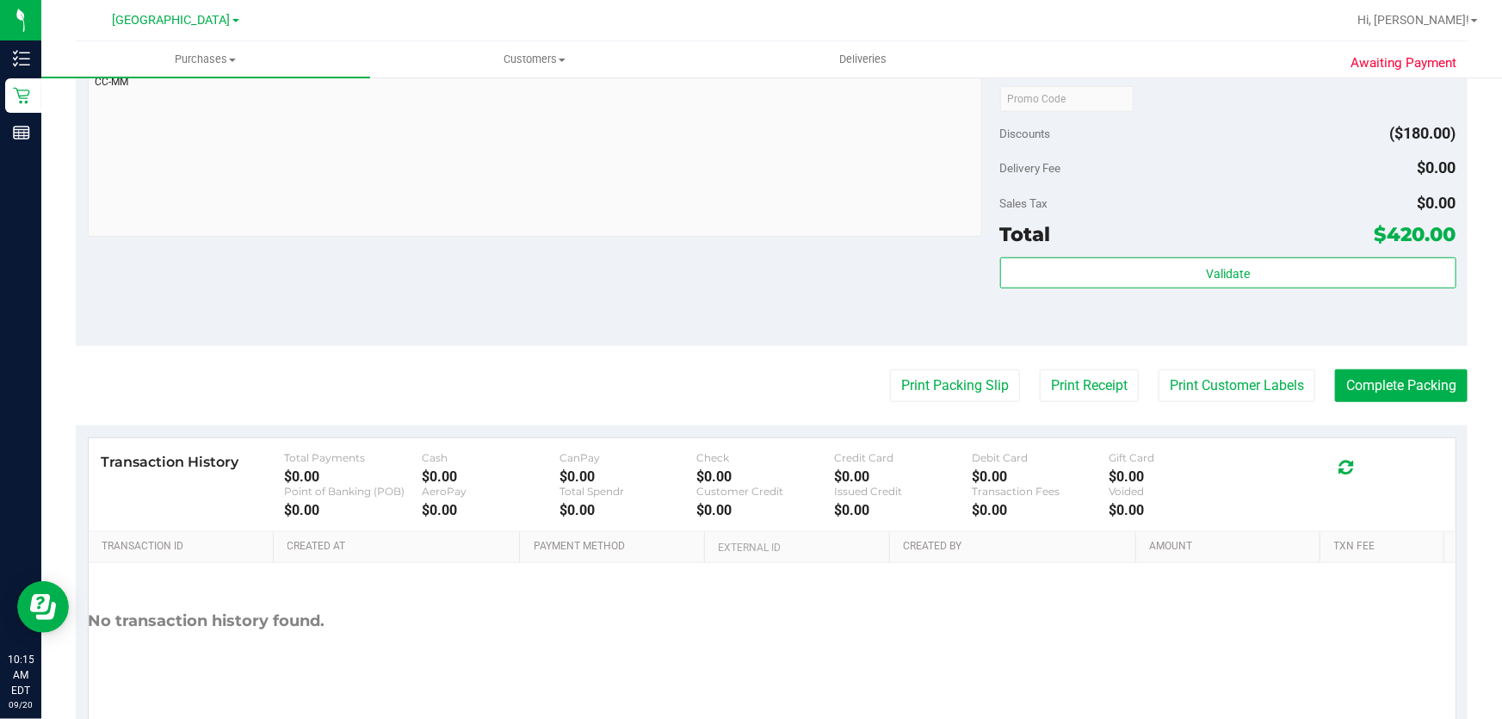
click at [1228, 368] on purchase-details "Back Edit Purchase Cancel Purchase View Profile # 11978542 BioTrack ID: - Submi…" at bounding box center [772, 107] width 1392 height 1280
click at [1229, 401] on purchase-details "Back Edit Purchase Cancel Purchase View Profile # 11978542 BioTrack ID: - Submi…" at bounding box center [772, 107] width 1392 height 1280
click at [1182, 387] on button "Print Customer Labels" at bounding box center [1237, 385] width 157 height 33
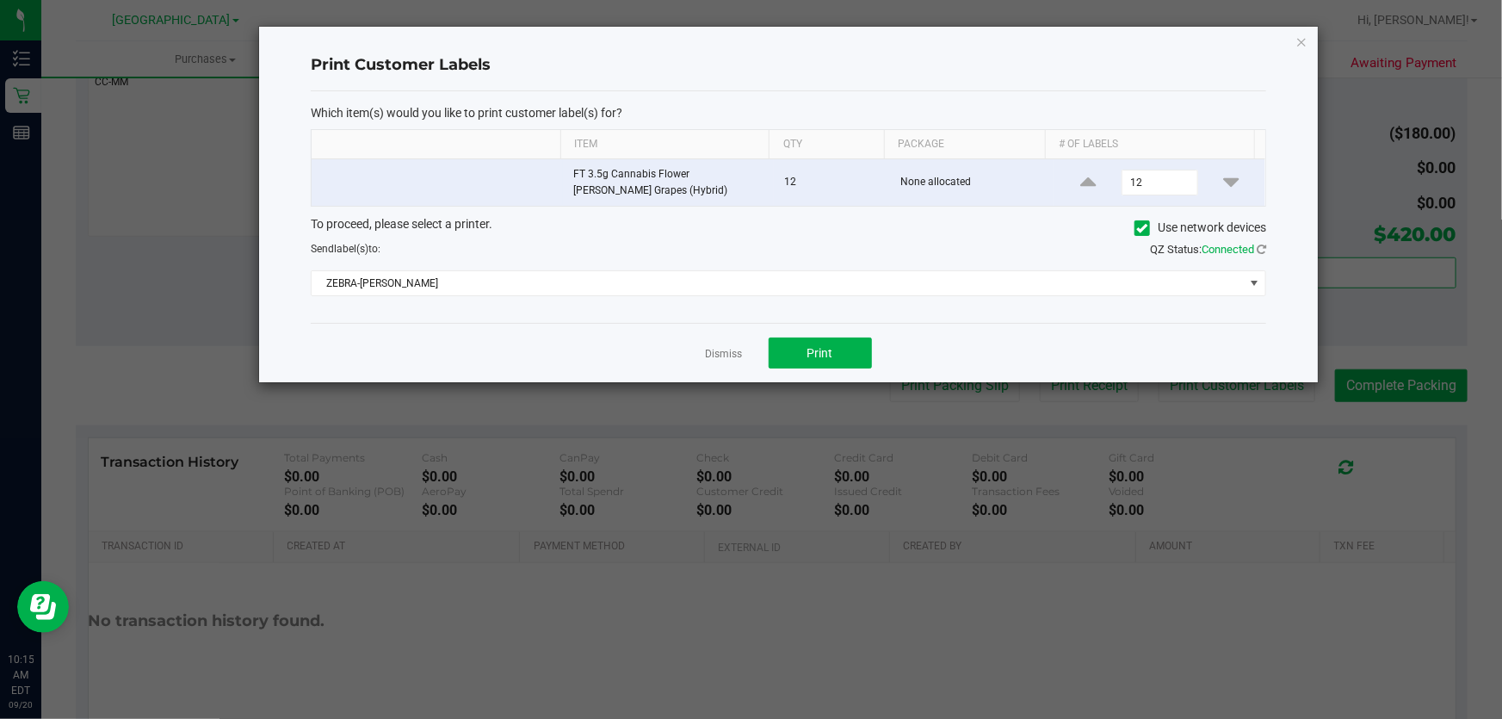
click at [765, 353] on div "Dismiss Print" at bounding box center [789, 352] width 956 height 59
click at [836, 350] on button "Print" at bounding box center [820, 353] width 103 height 31
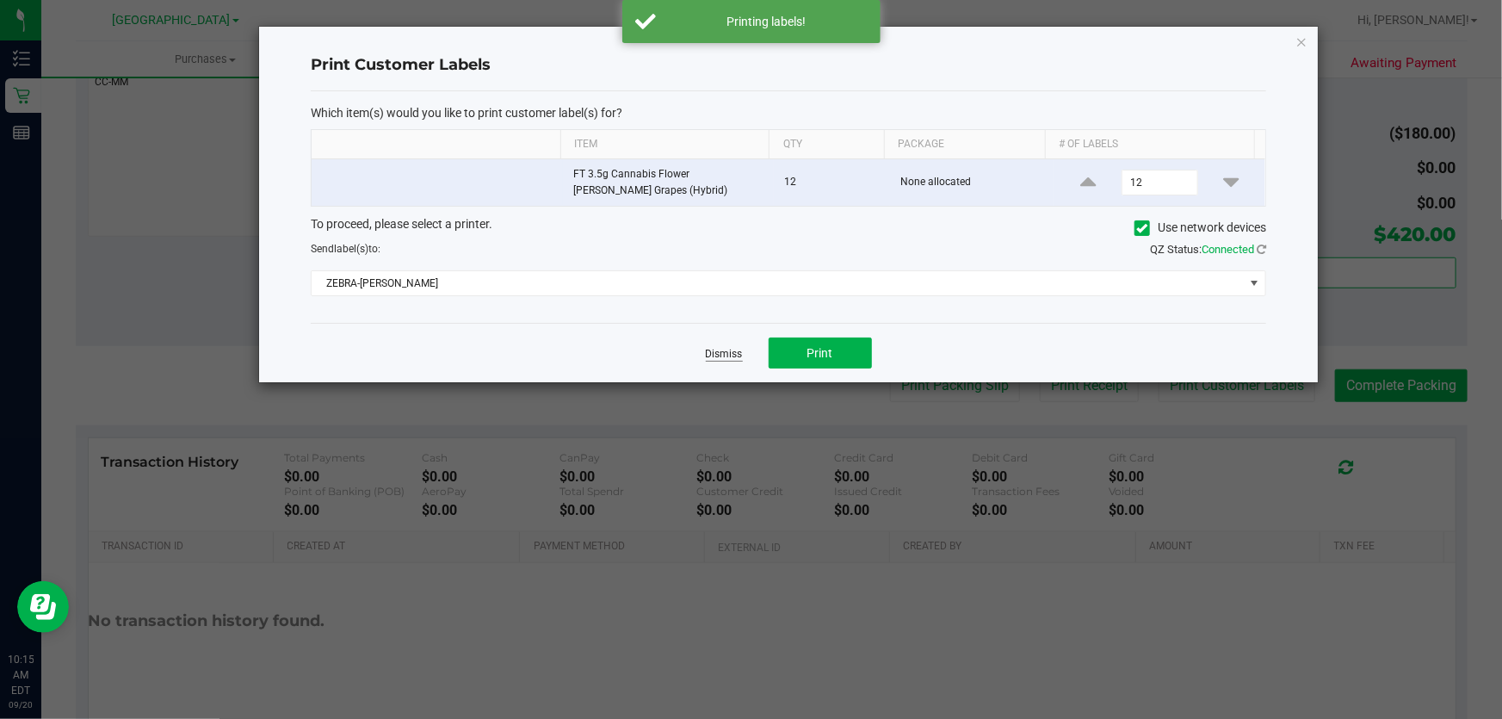
click at [736, 350] on link "Dismiss" at bounding box center [724, 354] width 37 height 15
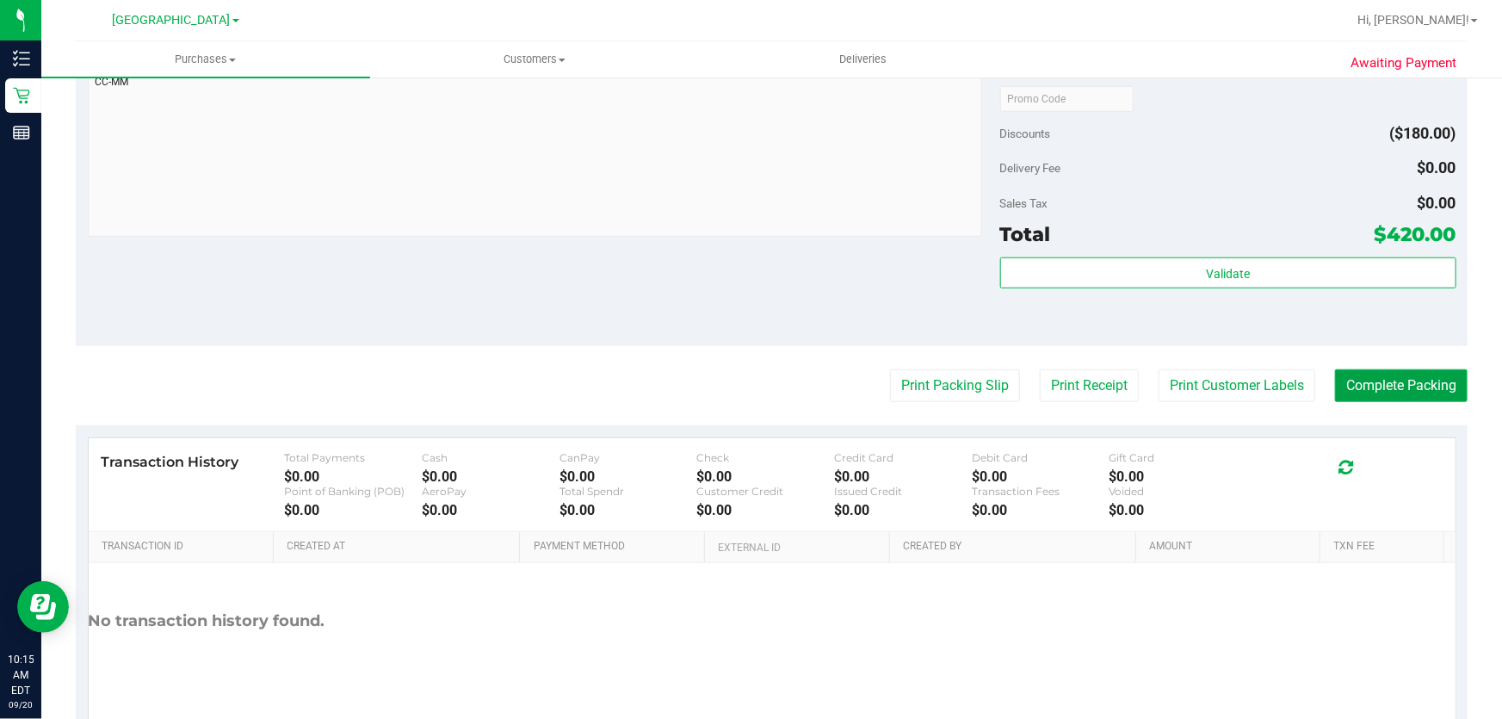
click at [1347, 392] on button "Complete Packing" at bounding box center [1401, 385] width 133 height 33
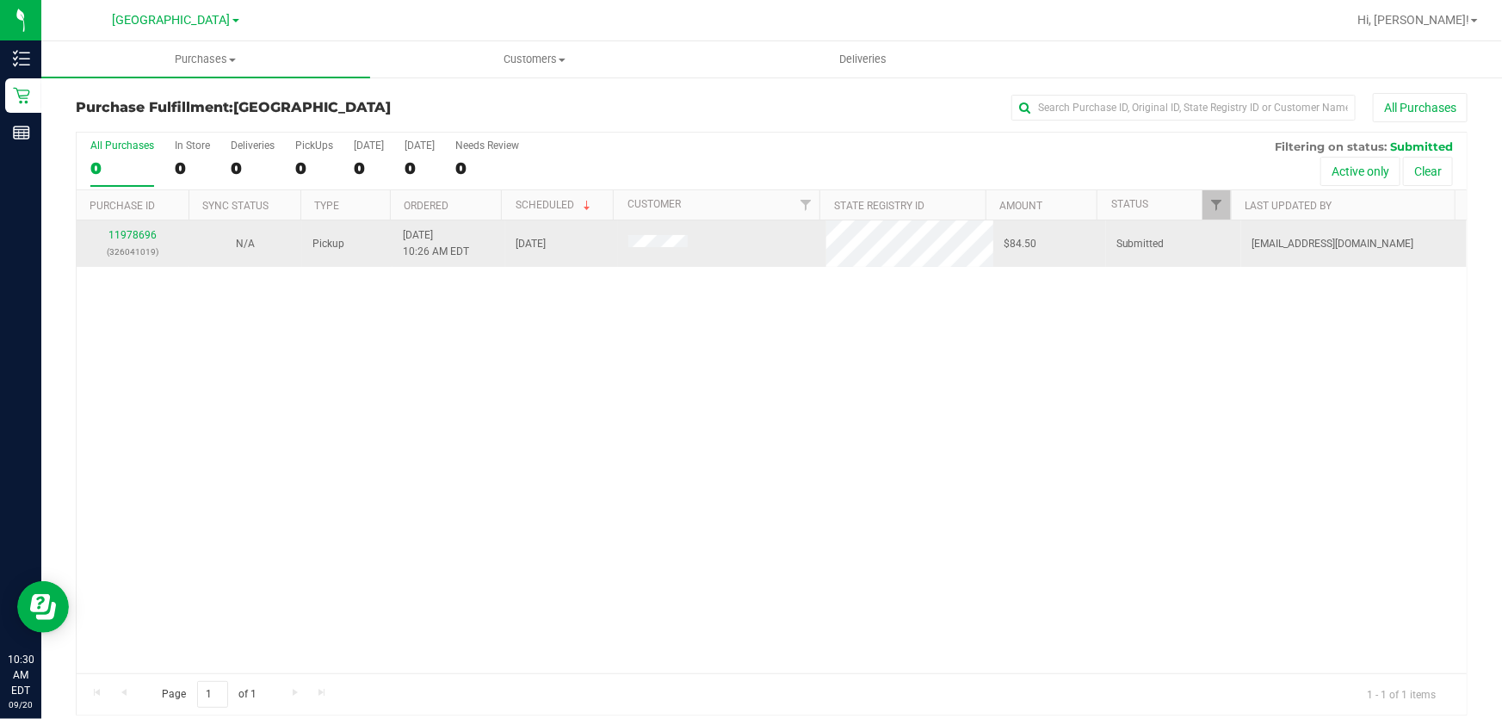
click at [156, 242] on div "11978696 (326041019)" at bounding box center [133, 243] width 92 height 33
click at [156, 247] on p "(326041019)" at bounding box center [133, 252] width 92 height 16
click at [183, 266] on td "11978696 (326041019)" at bounding box center [133, 243] width 113 height 46
click at [180, 244] on td "11978696 (326041019)" at bounding box center [133, 243] width 113 height 46
click at [155, 238] on div "11978696 (326041019)" at bounding box center [133, 243] width 92 height 33
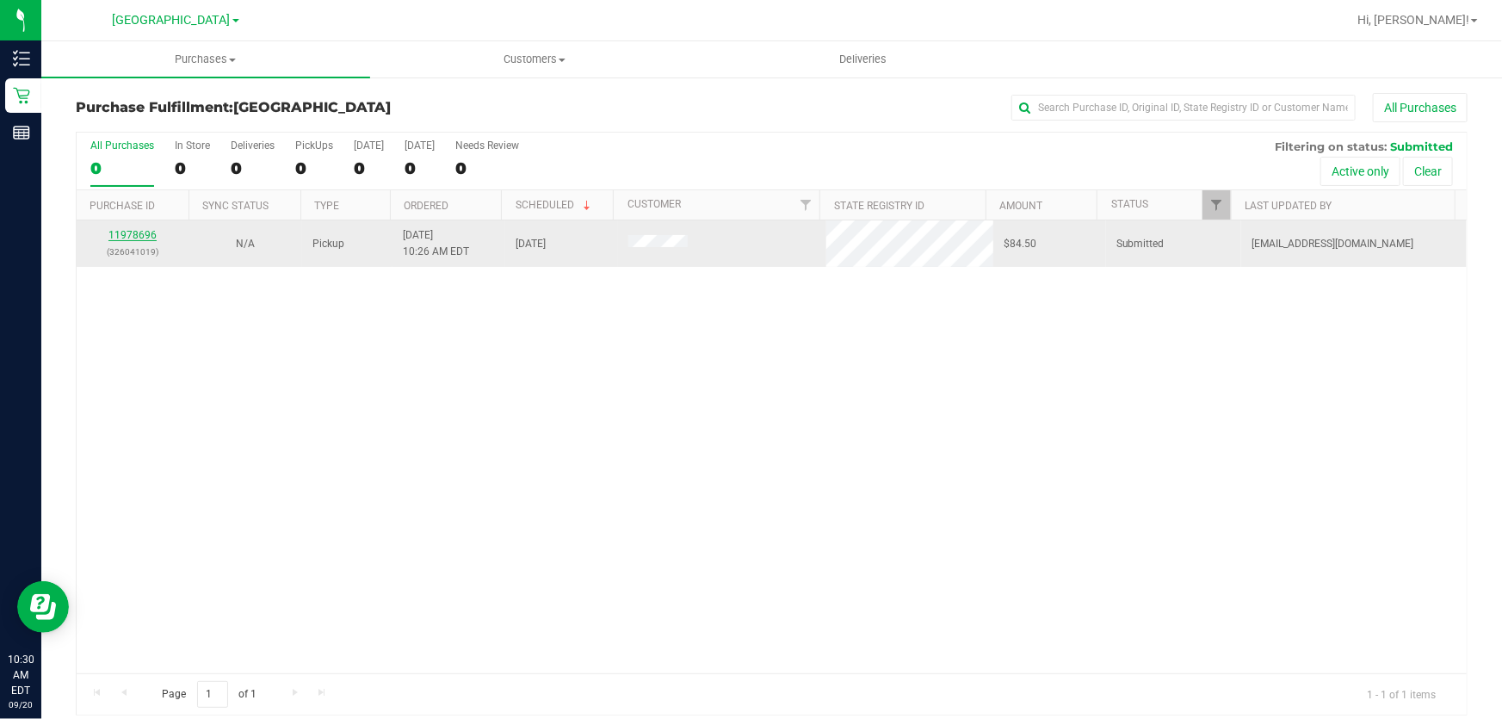
click at [126, 236] on link "11978696" at bounding box center [132, 235] width 48 height 12
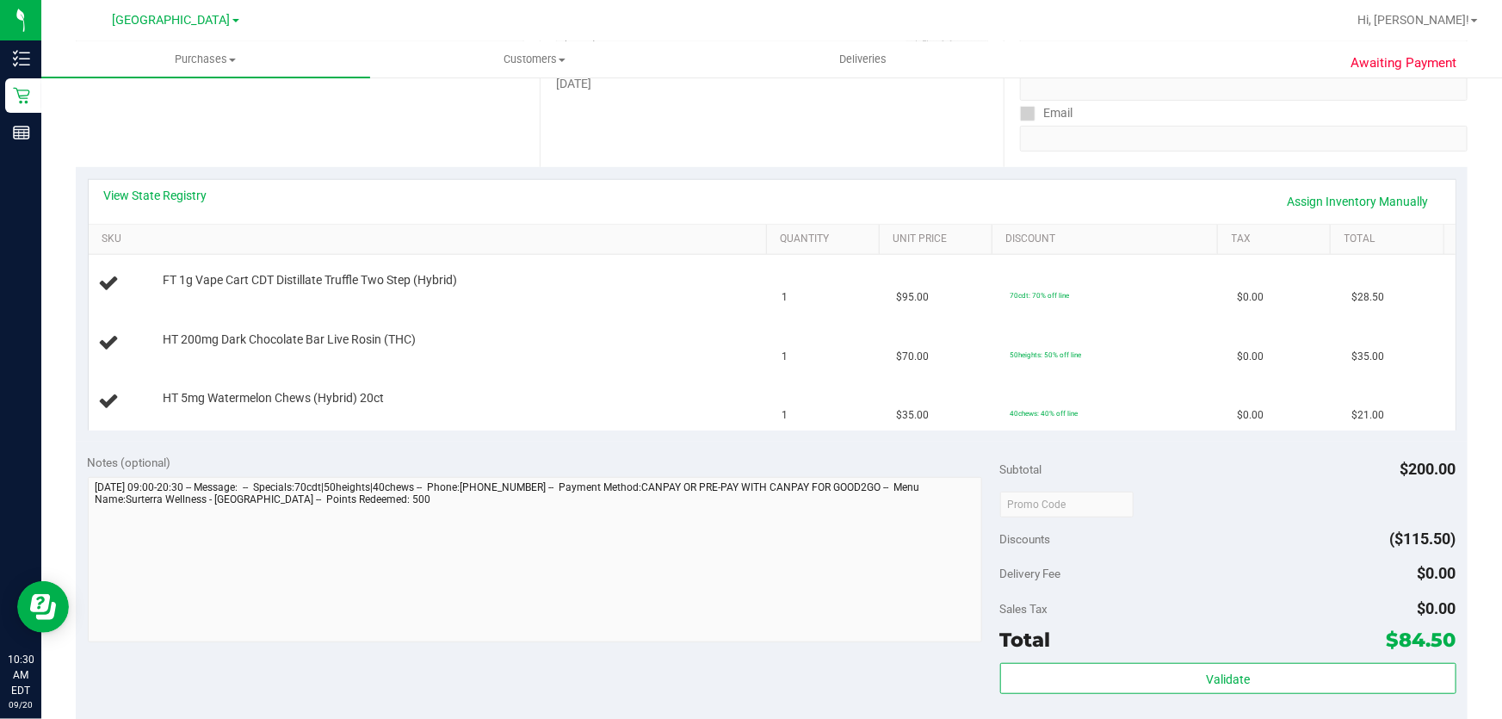
scroll to position [313, 0]
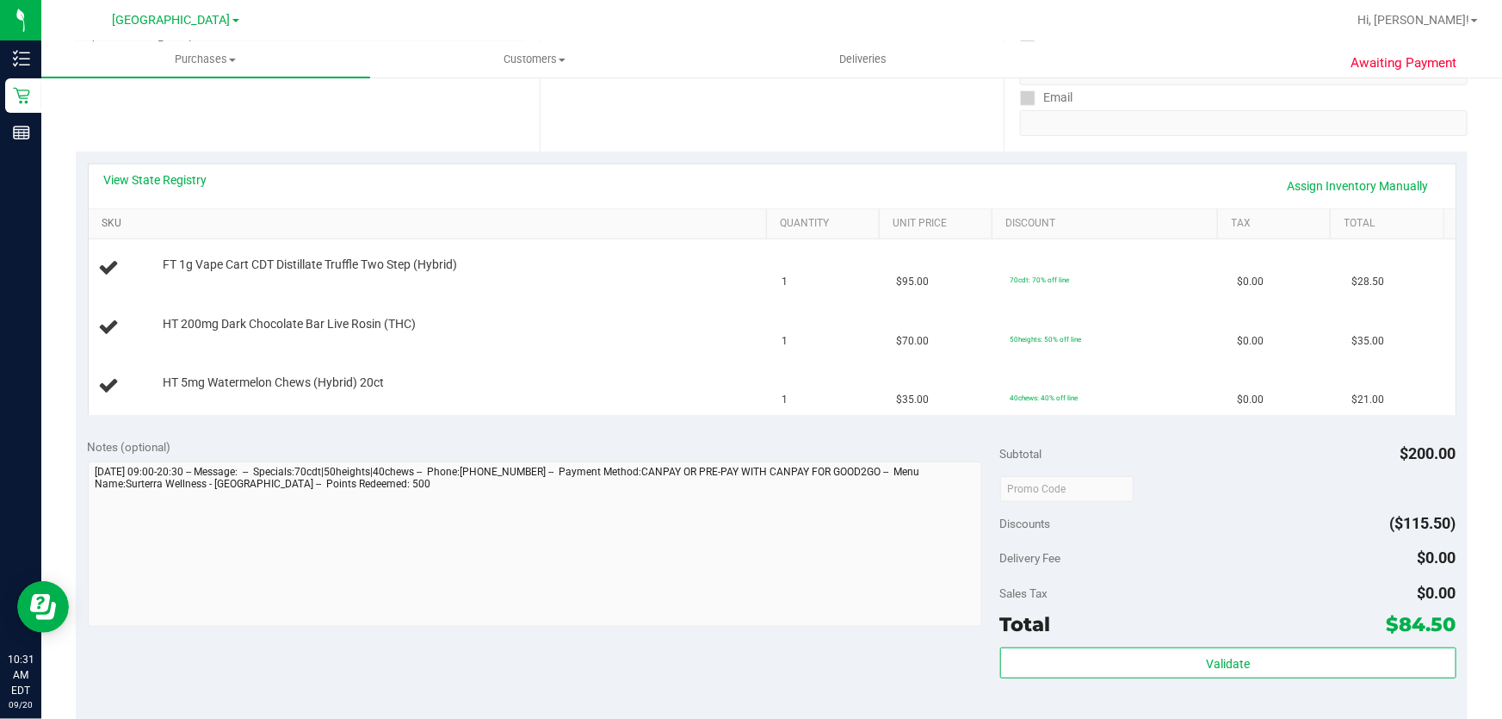
click at [114, 222] on link "SKU" at bounding box center [431, 224] width 658 height 14
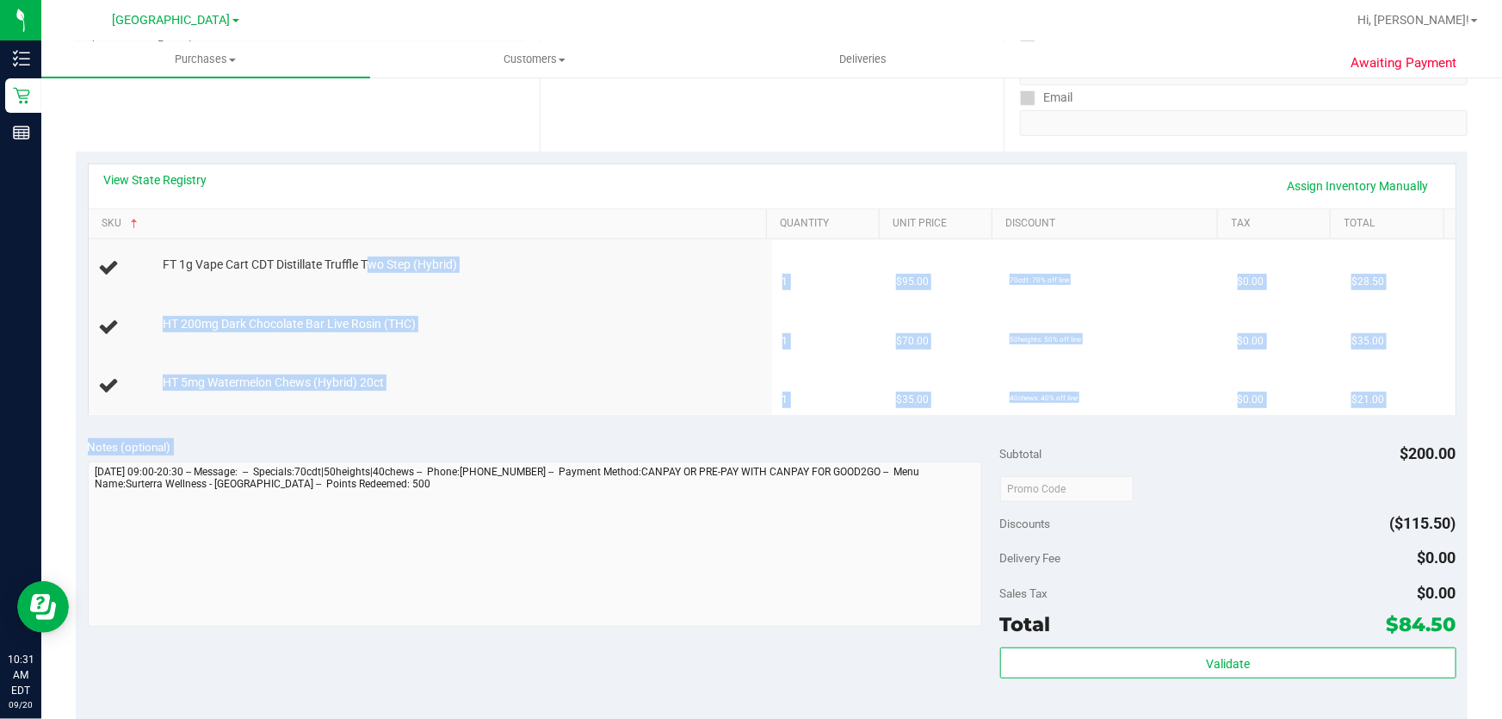
click at [800, 465] on purchase-details "Back Edit Purchase Cancel Purchase View Profile # 11978696 BioTrack ID: - Submi…" at bounding box center [772, 458] width 1392 height 1357
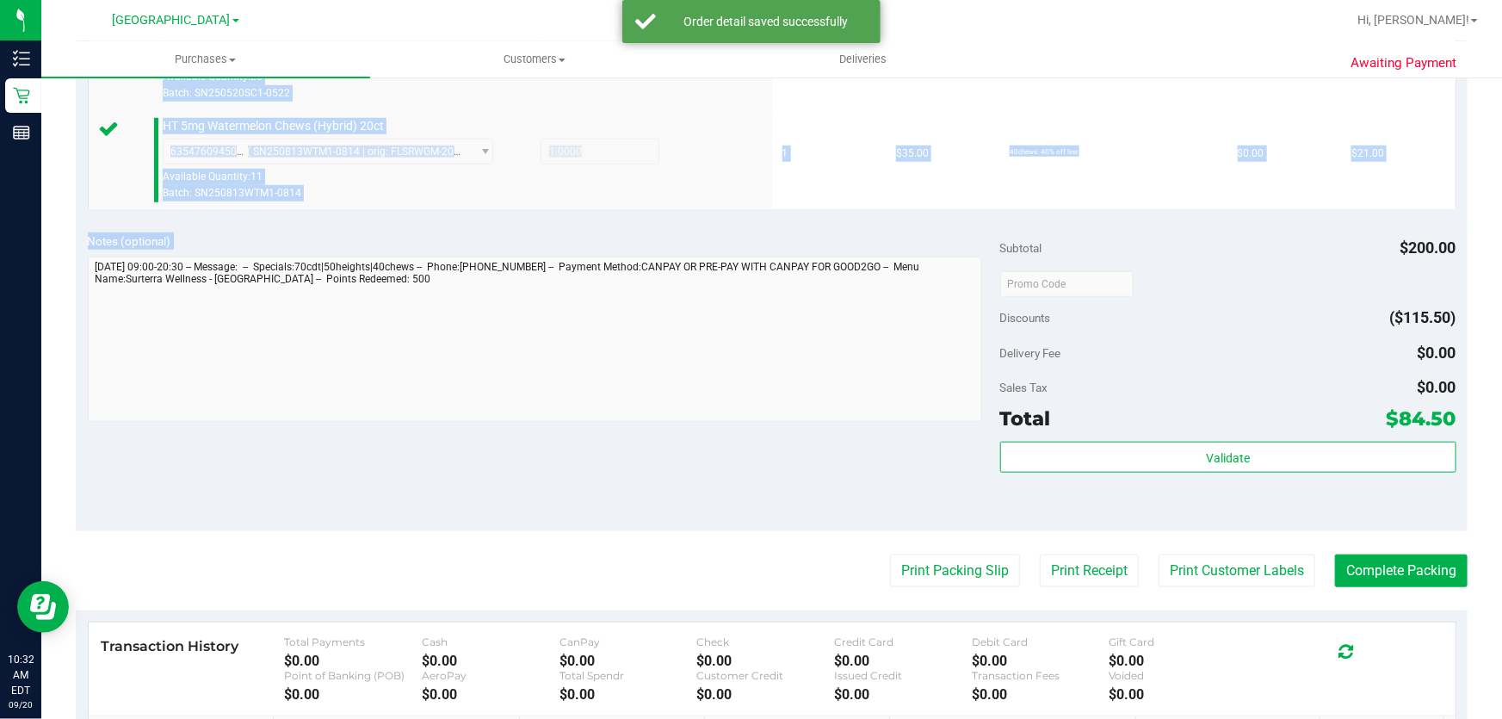
scroll to position [704, 0]
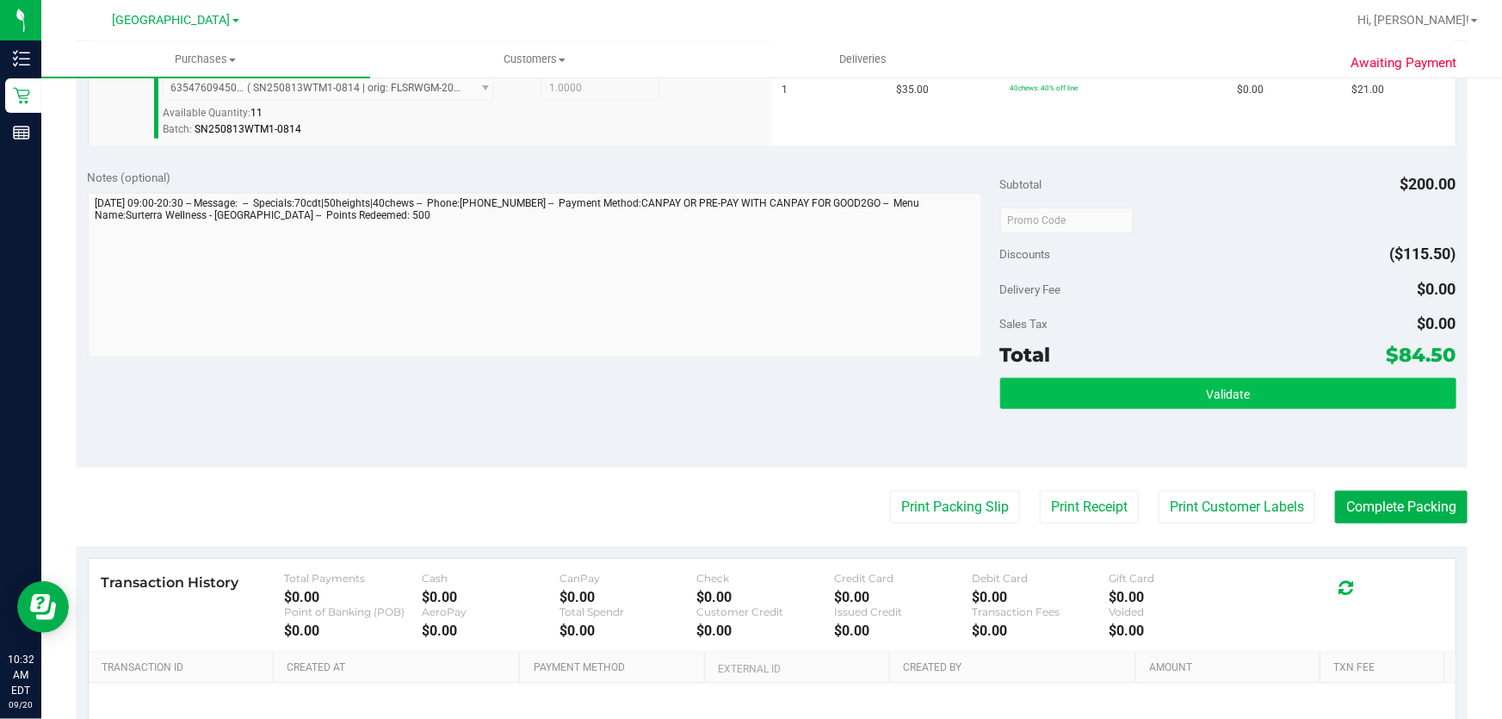
drag, startPoint x: 1196, startPoint y: 373, endPoint x: 1194, endPoint y: 393, distance: 20.7
click at [1196, 375] on div "Subtotal $200.00 Discounts ($115.50) Delivery Fee $0.00 Sales Tax $0.00 Total $…" at bounding box center [1228, 312] width 456 height 287
click at [1194, 393] on button "Validate" at bounding box center [1228, 393] width 456 height 31
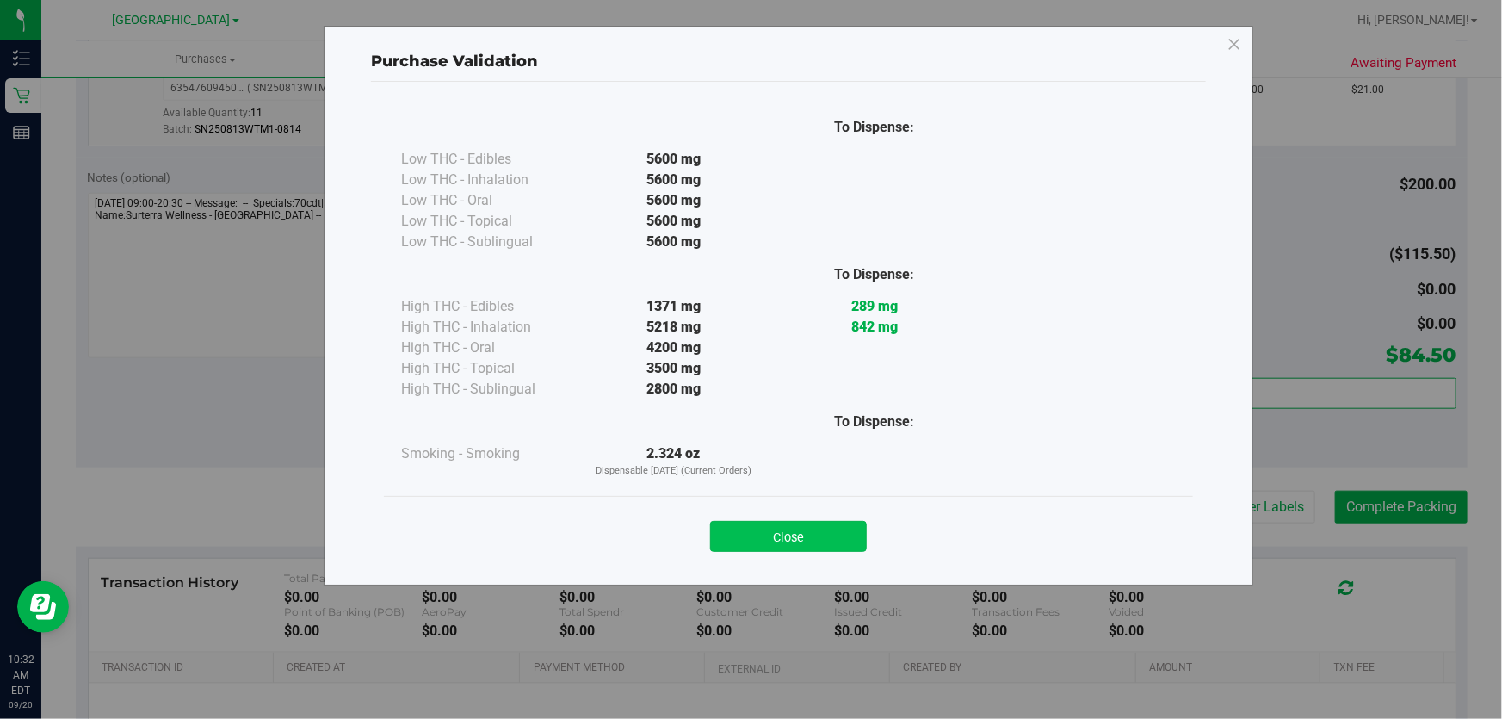
click at [799, 549] on button "Close" at bounding box center [788, 536] width 157 height 31
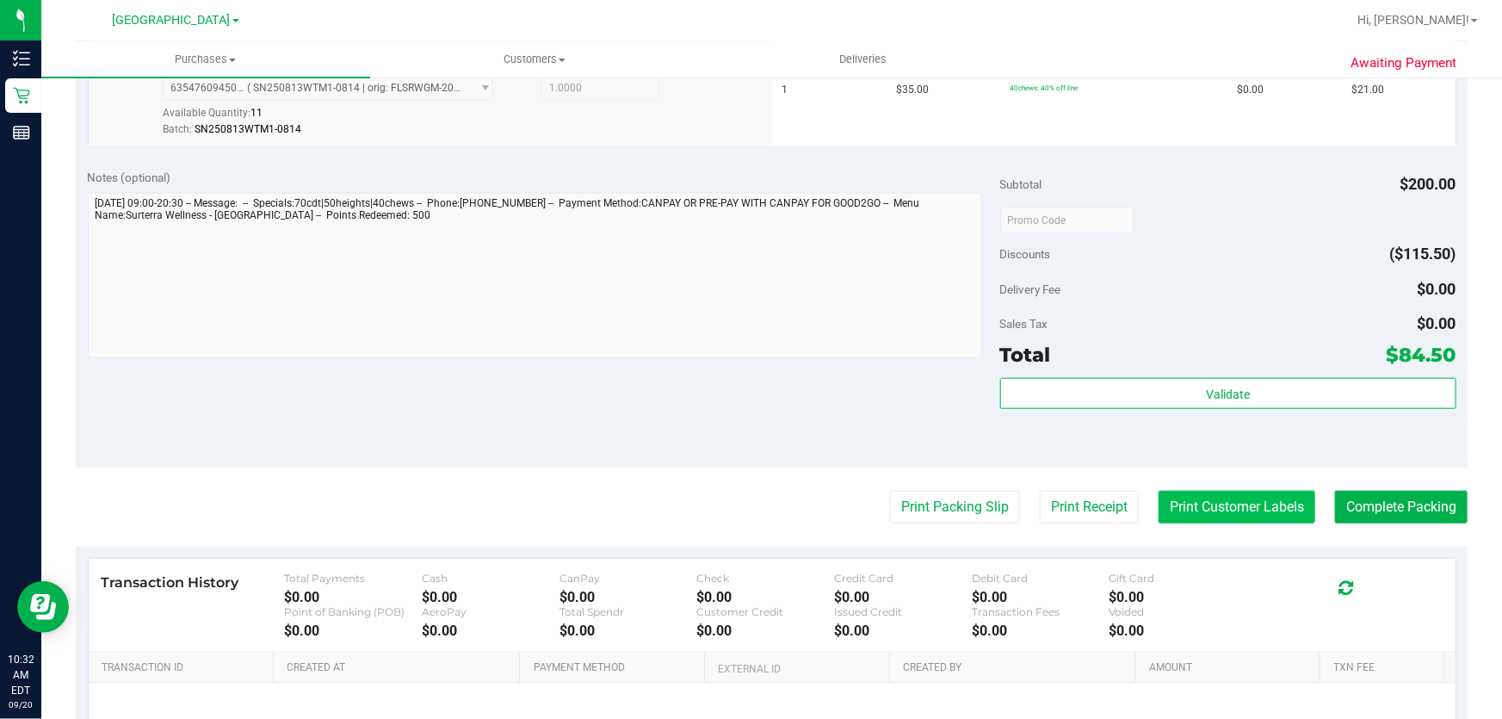
click at [1173, 513] on button "Print Customer Labels" at bounding box center [1237, 507] width 157 height 33
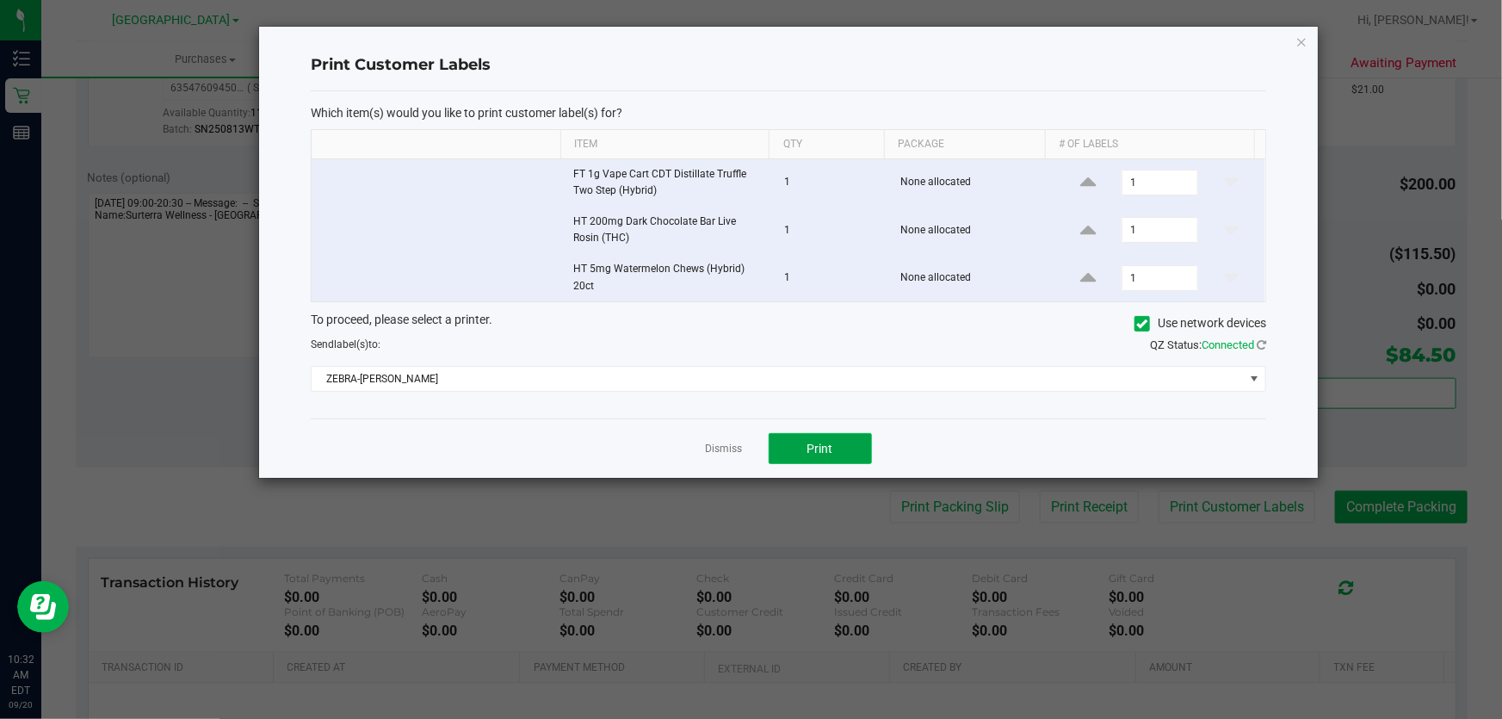
click at [791, 448] on button "Print" at bounding box center [820, 448] width 103 height 31
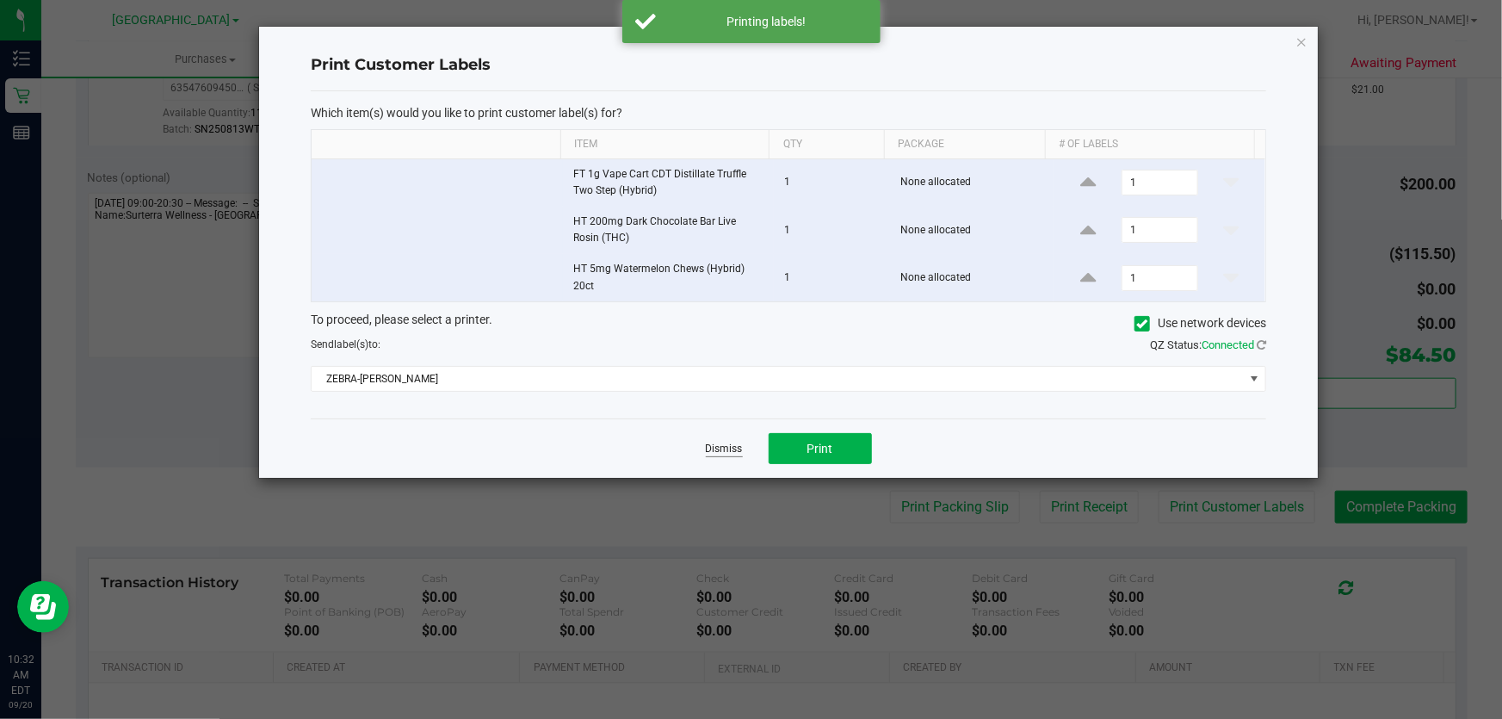
click at [736, 447] on link "Dismiss" at bounding box center [724, 449] width 37 height 15
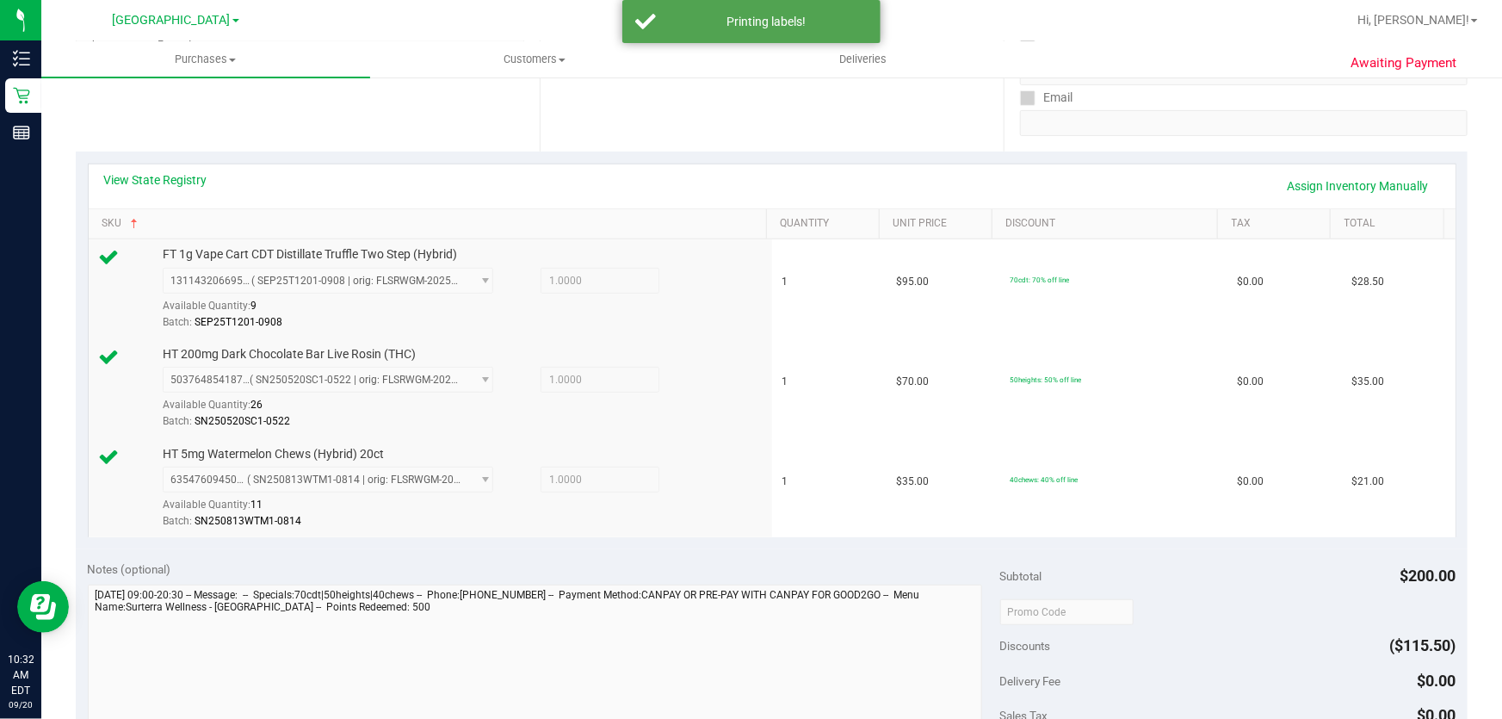
scroll to position [0, 0]
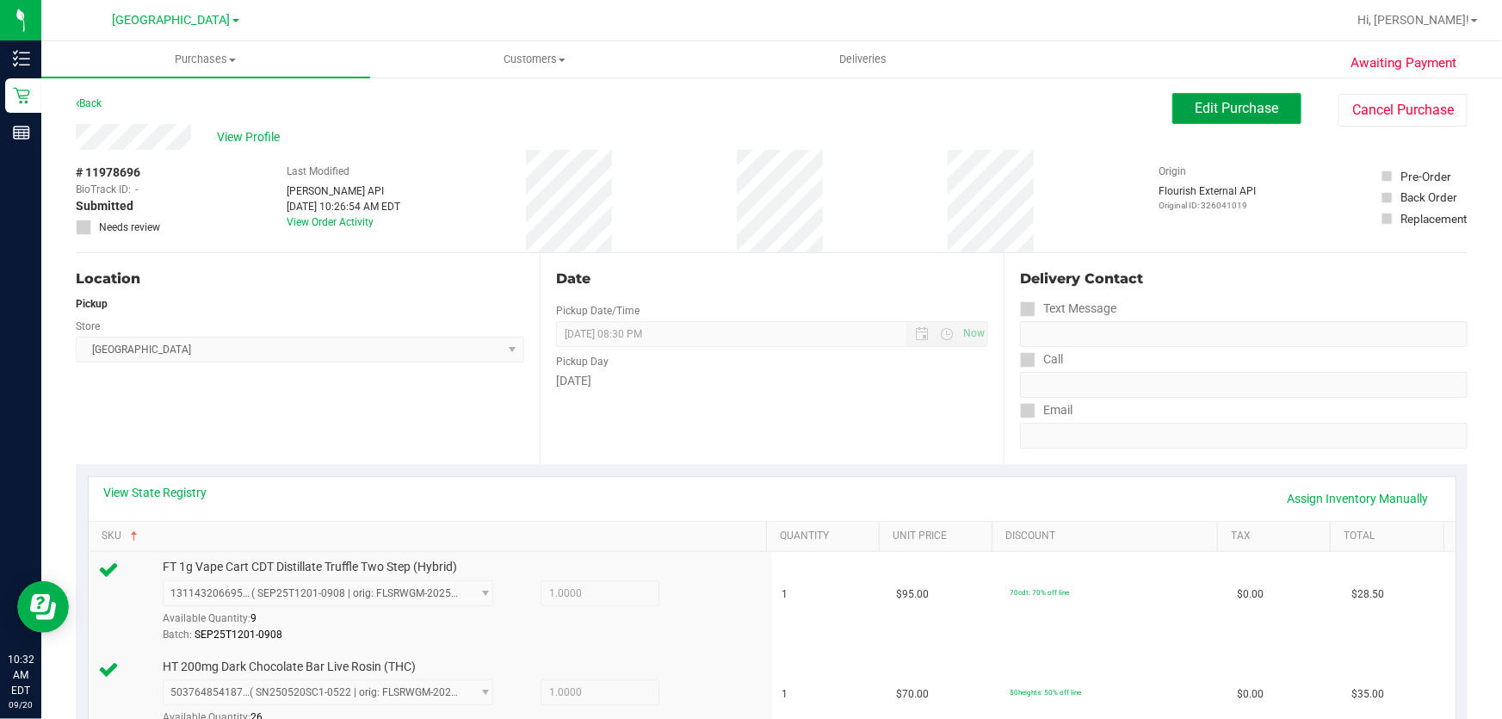
click at [1174, 115] on button "Edit Purchase" at bounding box center [1237, 108] width 129 height 31
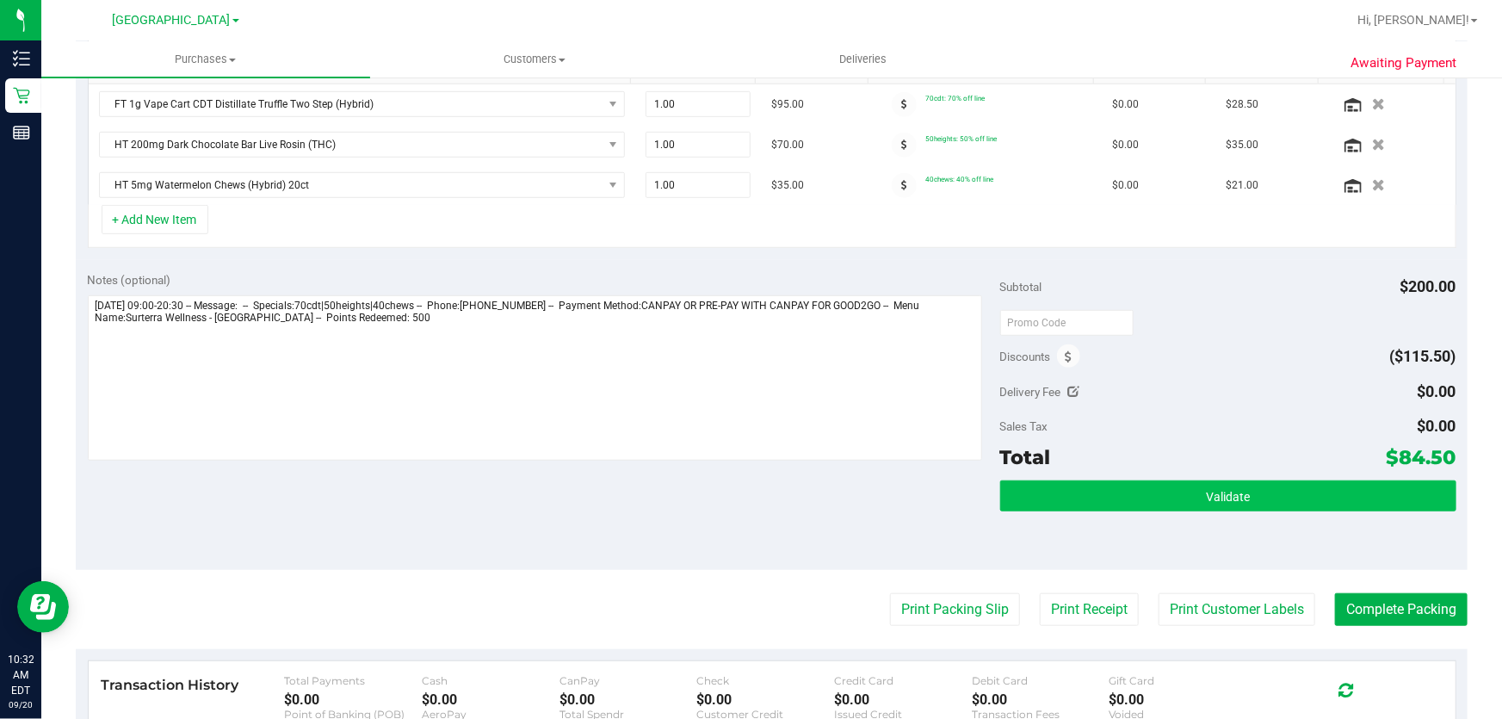
scroll to position [469, 0]
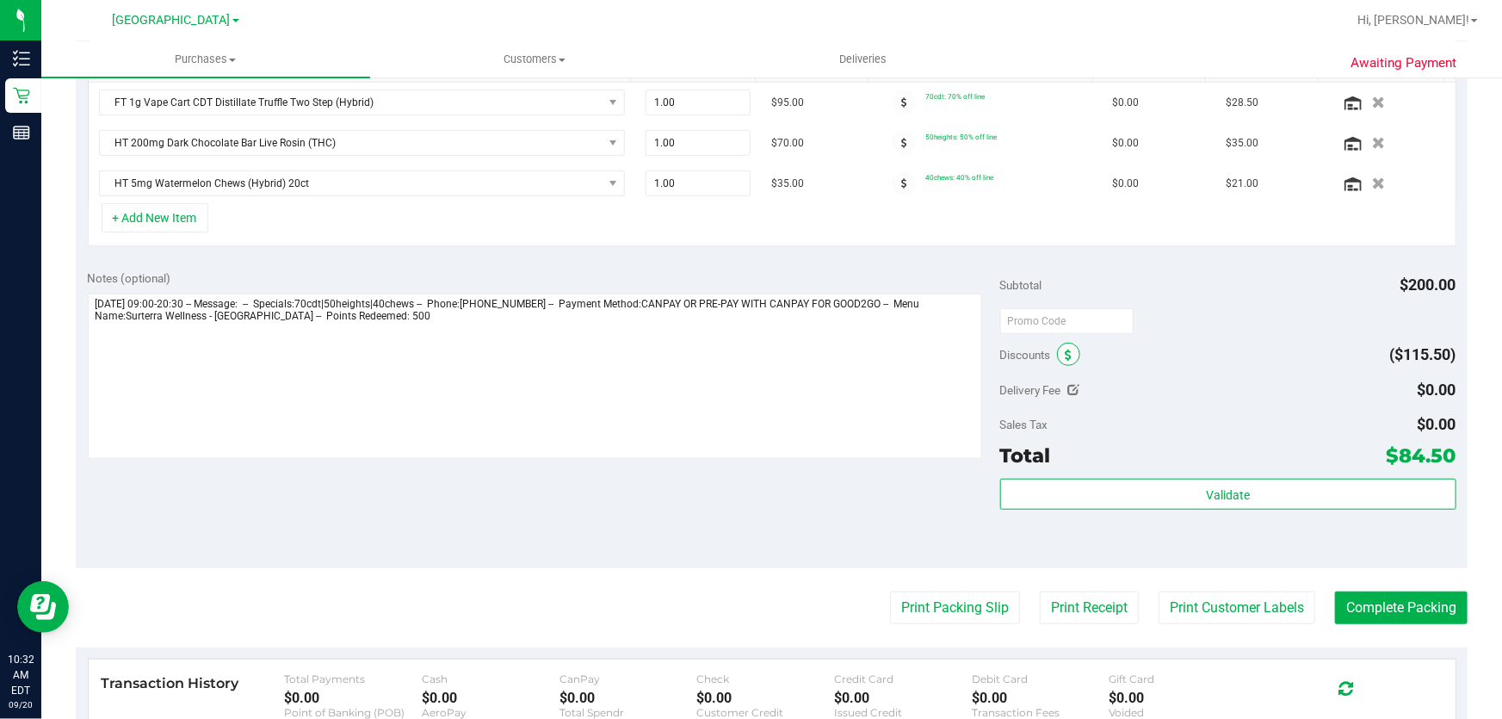
click at [1066, 358] on icon at bounding box center [1069, 356] width 7 height 12
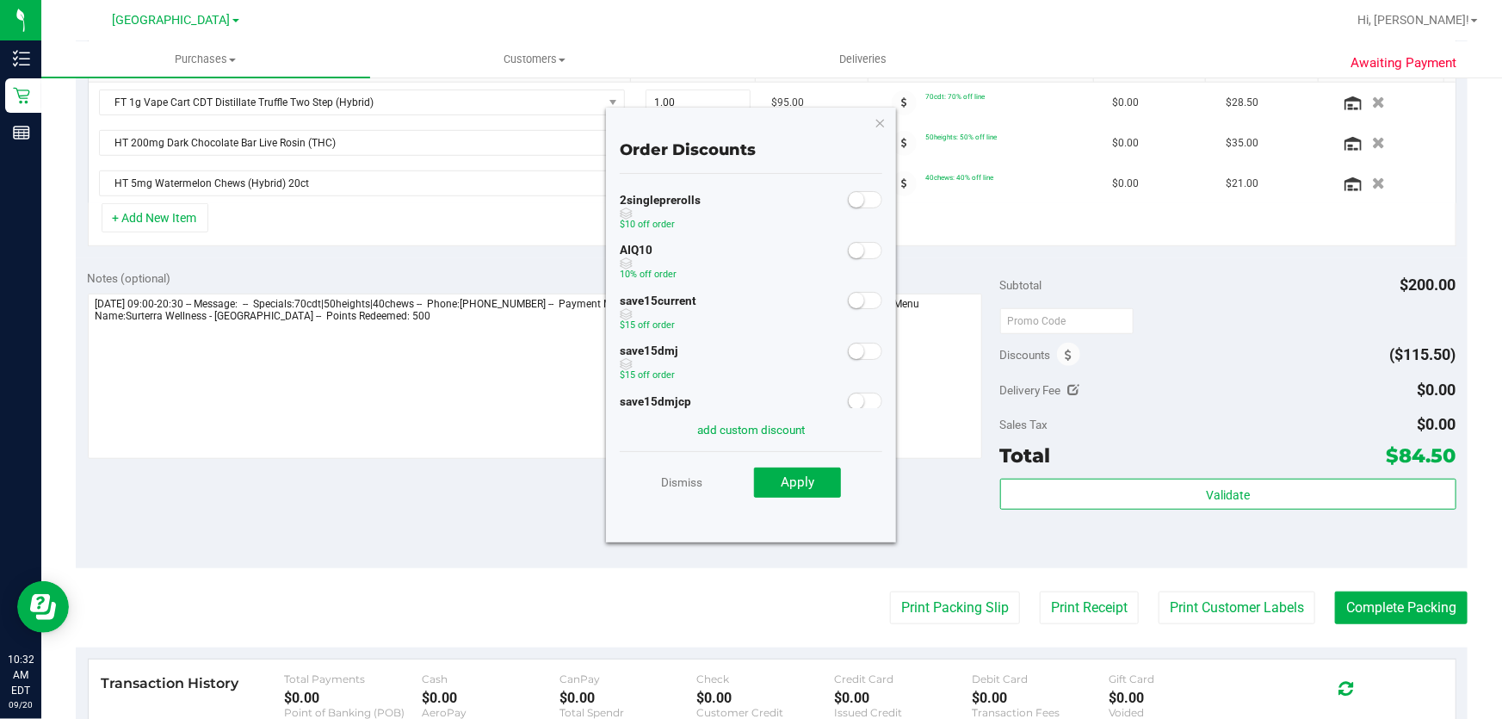
click at [849, 251] on small at bounding box center [856, 250] width 15 height 15
click at [827, 475] on button "Apply" at bounding box center [797, 483] width 87 height 31
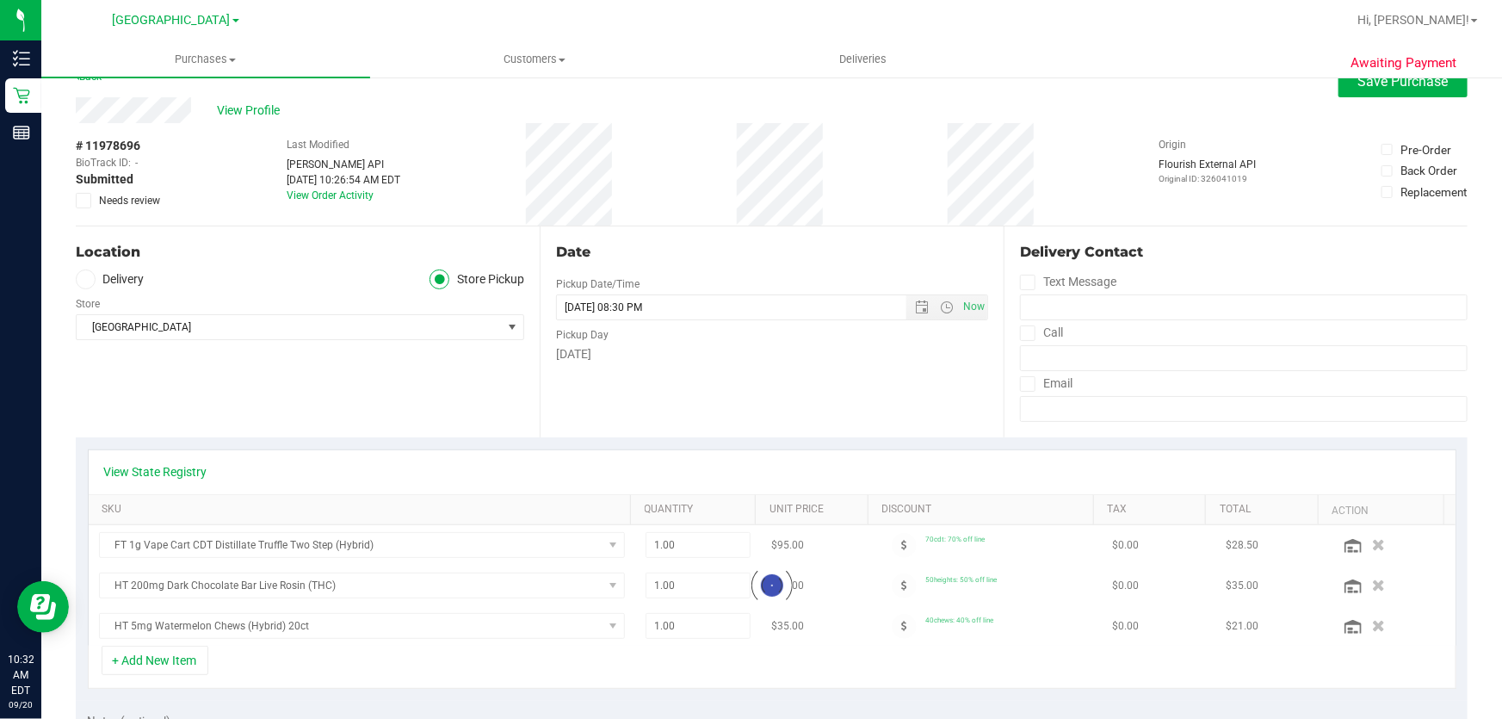
scroll to position [0, 0]
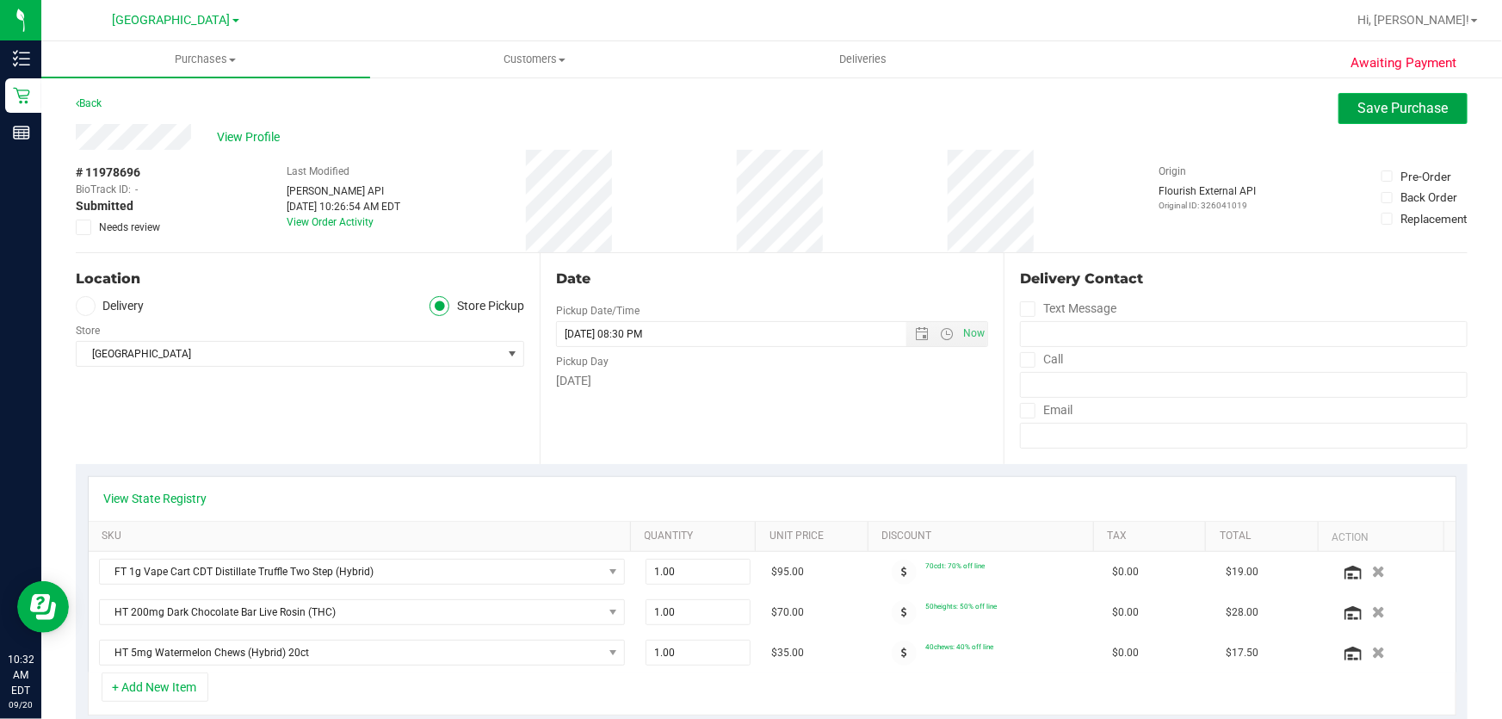
click at [1339, 99] on button "Save Purchase" at bounding box center [1403, 108] width 129 height 31
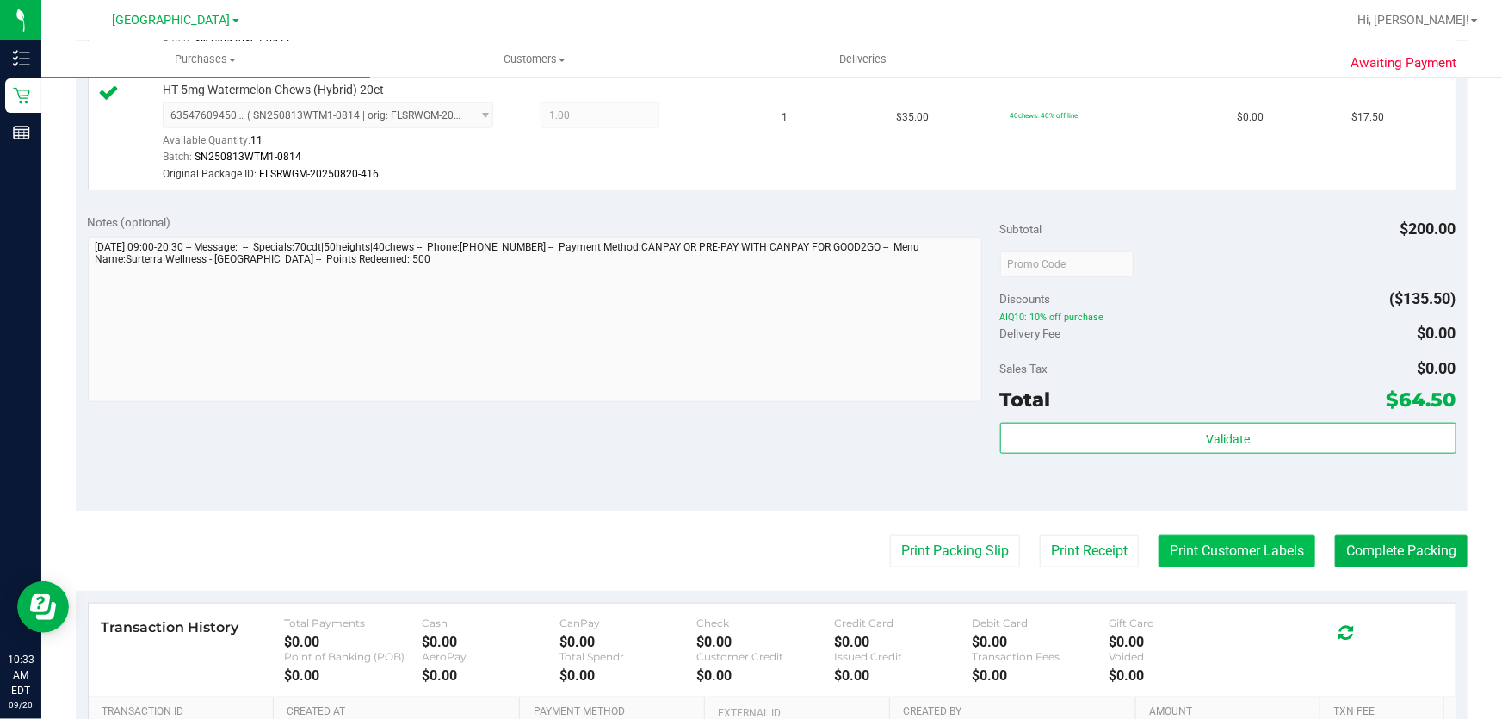
scroll to position [783, 0]
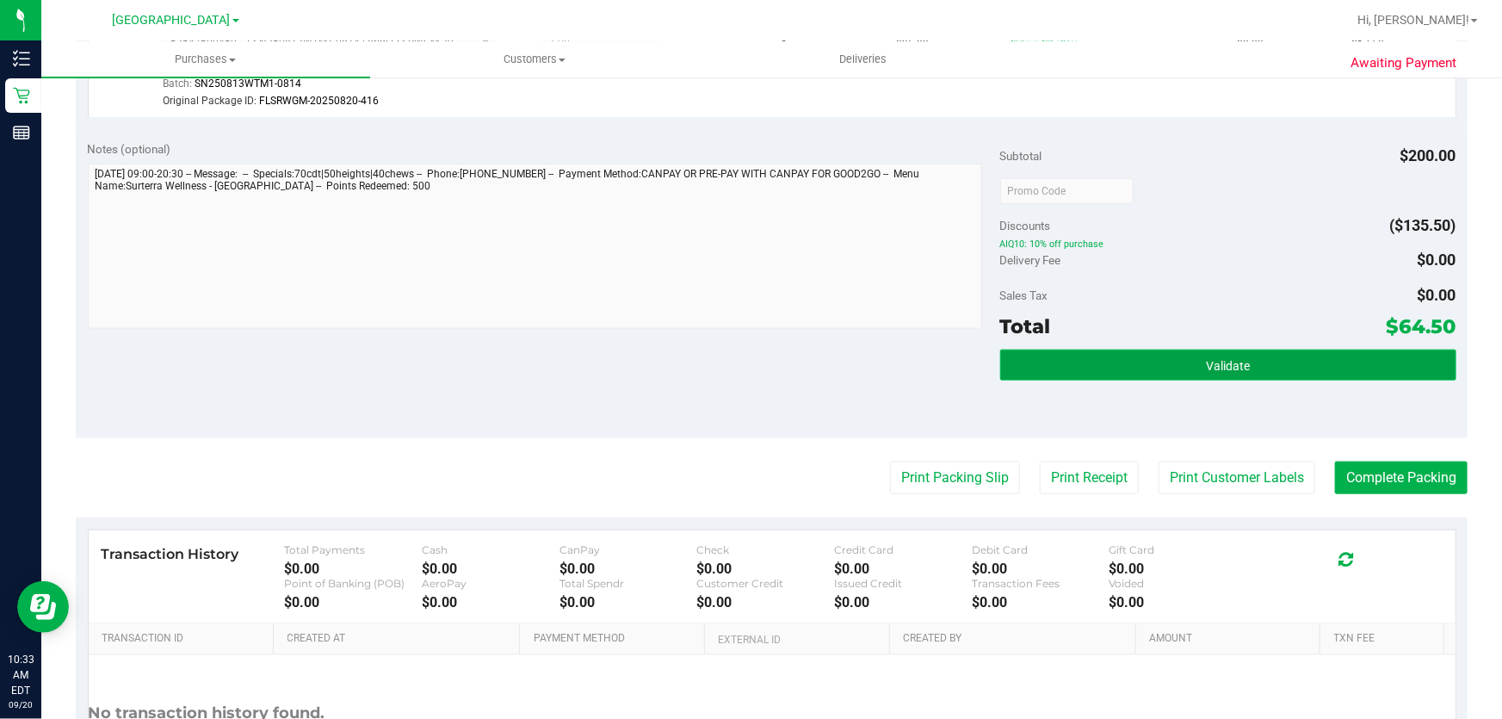
click at [1259, 359] on button "Validate" at bounding box center [1228, 365] width 456 height 31
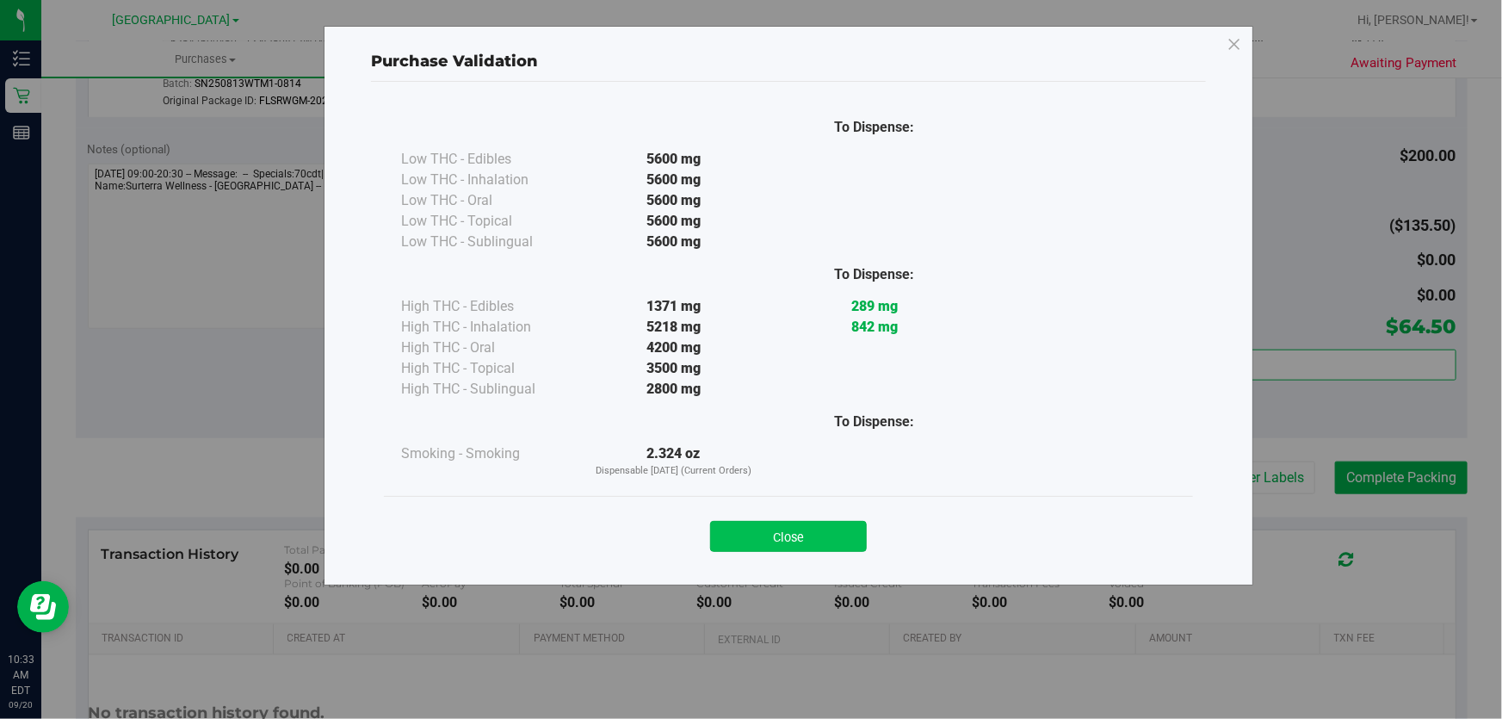
click at [808, 533] on button "Close" at bounding box center [788, 536] width 157 height 31
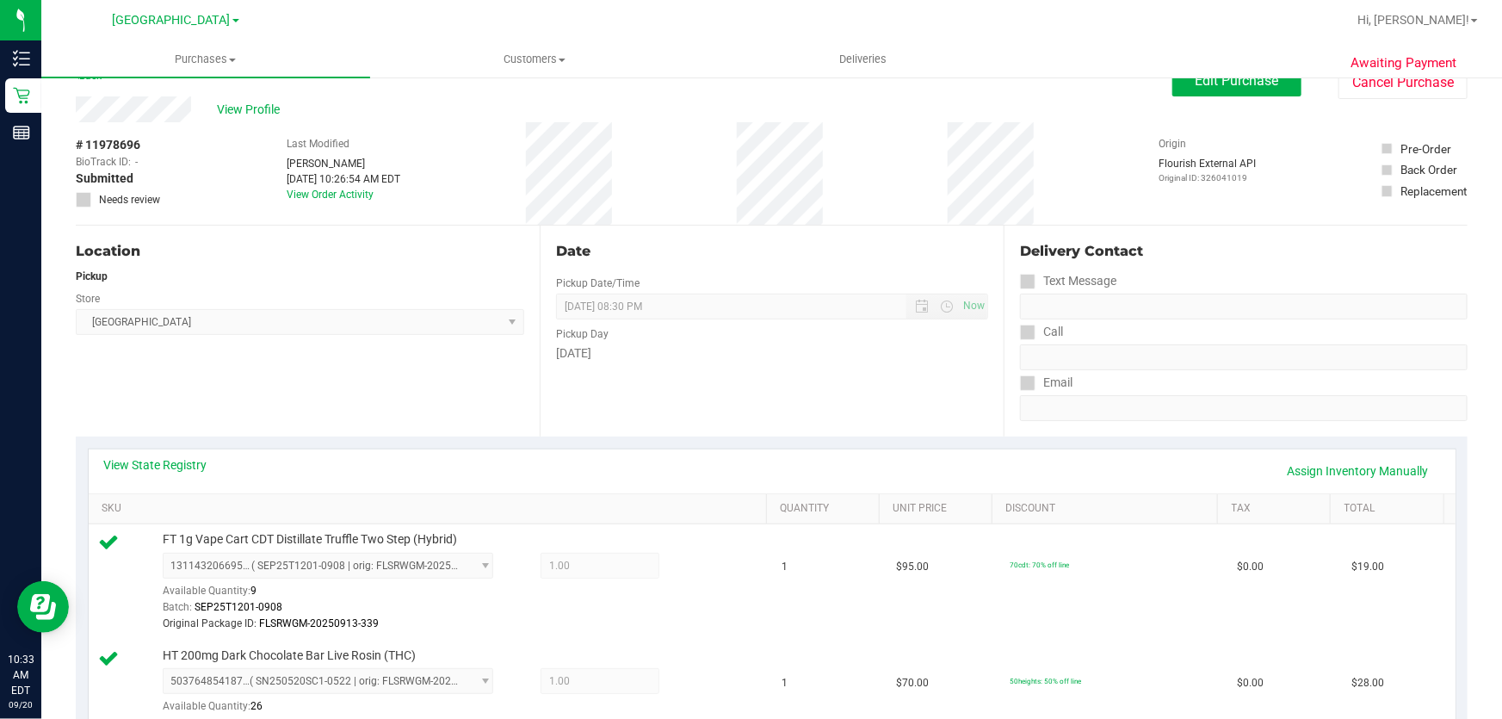
scroll to position [0, 0]
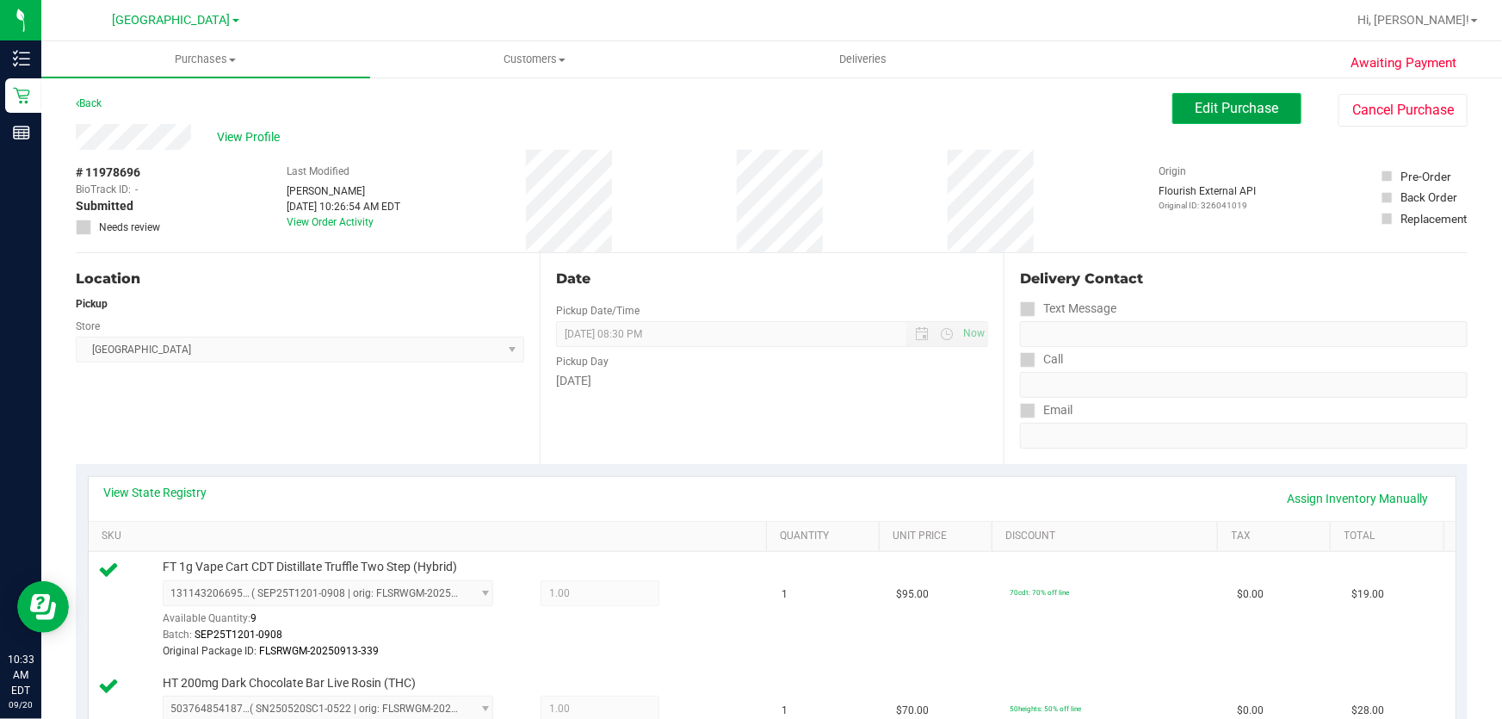
click at [1199, 110] on span "Edit Purchase" at bounding box center [1238, 108] width 84 height 16
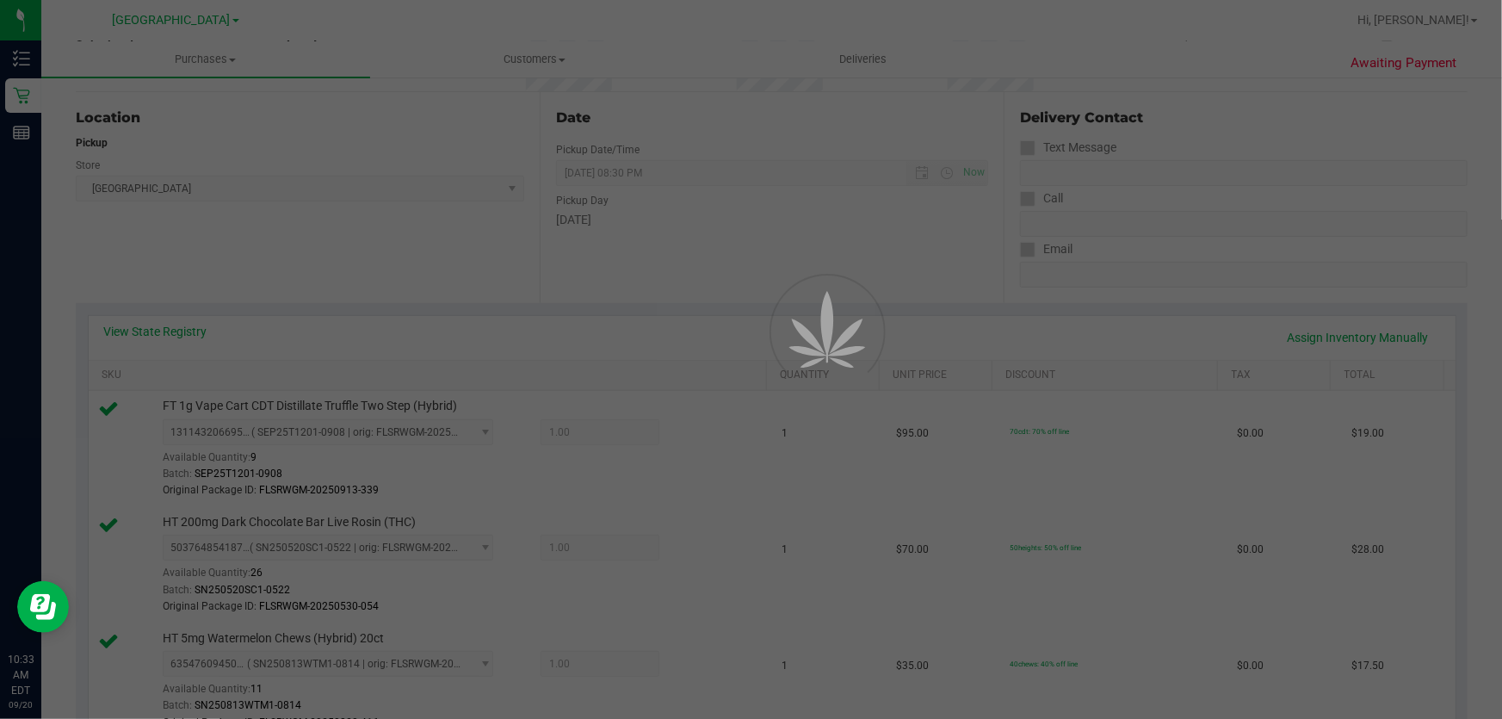
scroll to position [391, 0]
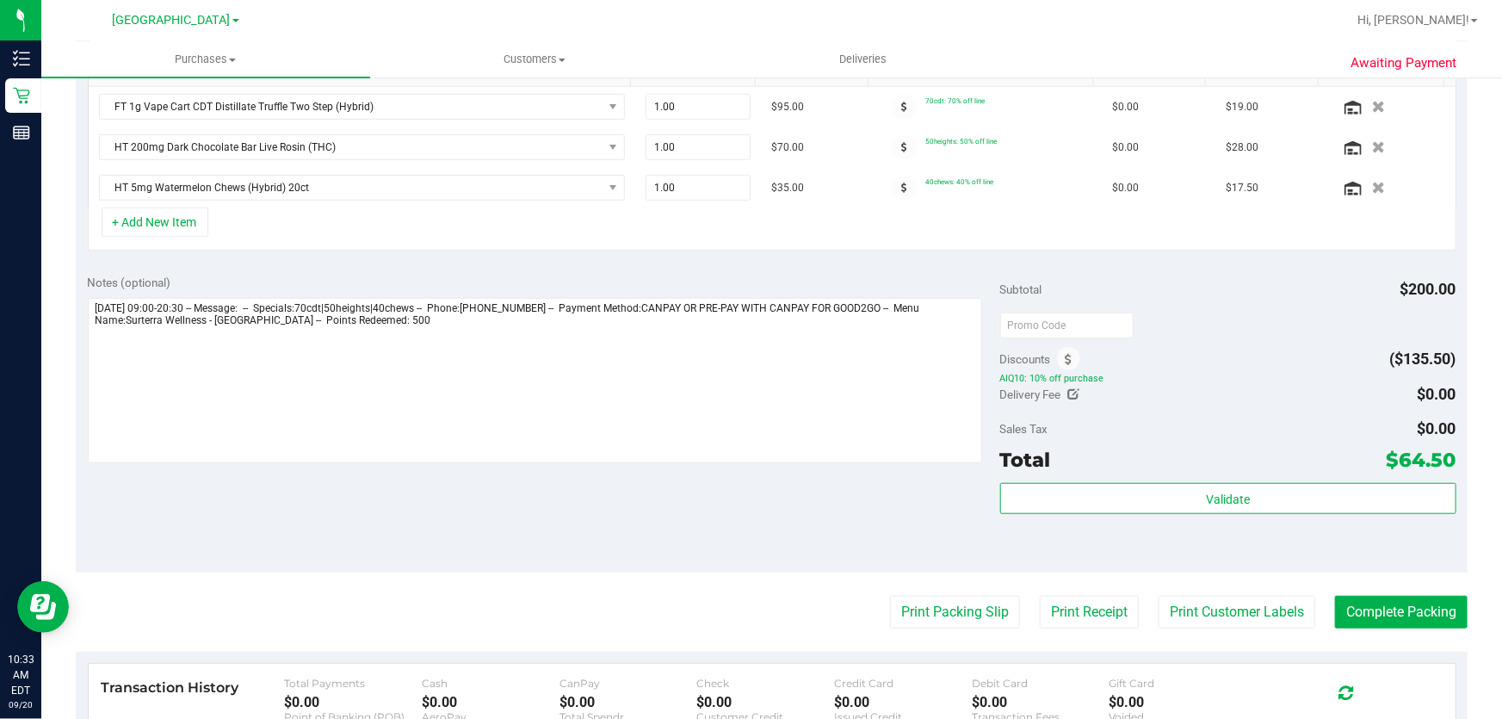
scroll to position [437, 0]
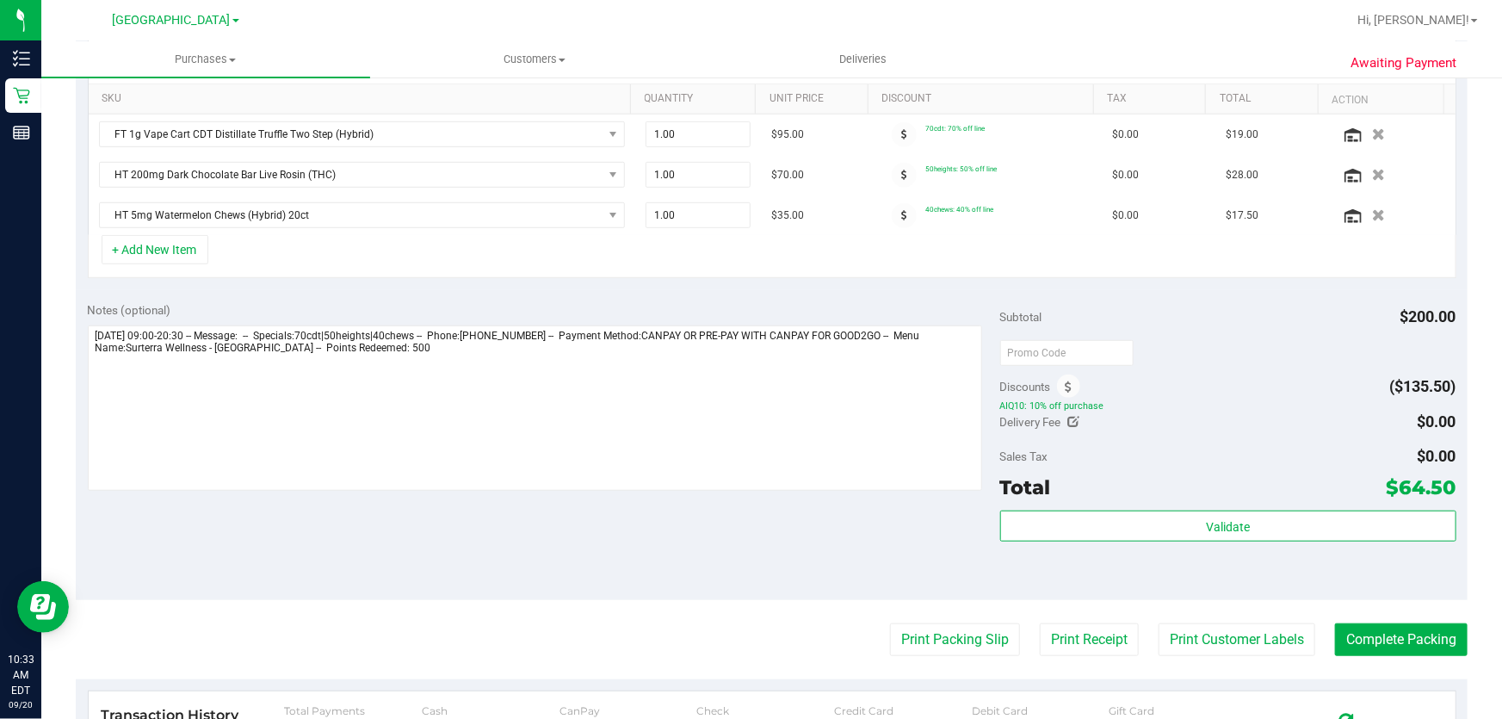
click at [1067, 400] on span "AIQ10: 10% off purchase" at bounding box center [1228, 406] width 456 height 12
click at [1066, 388] on icon at bounding box center [1069, 387] width 7 height 12
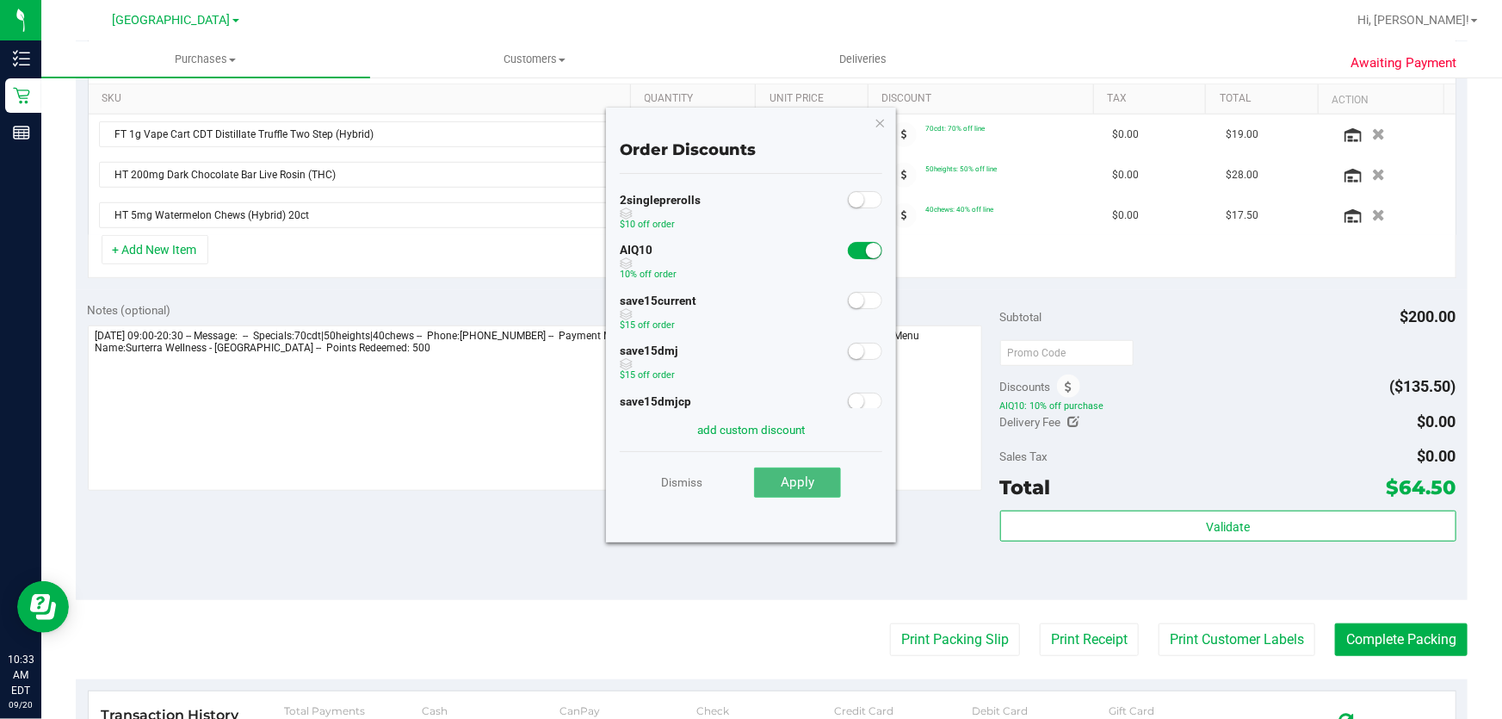
click at [799, 473] on button "Apply" at bounding box center [797, 483] width 87 height 31
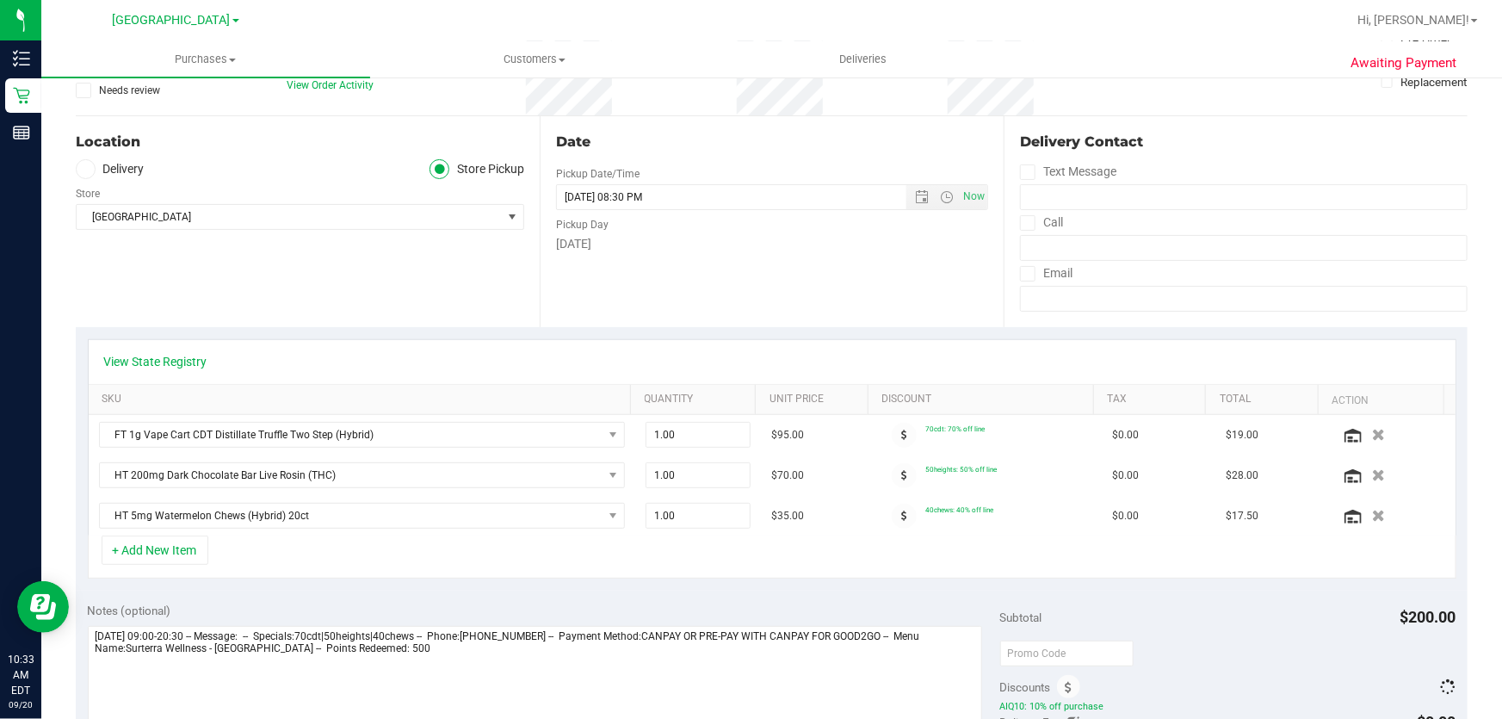
scroll to position [0, 0]
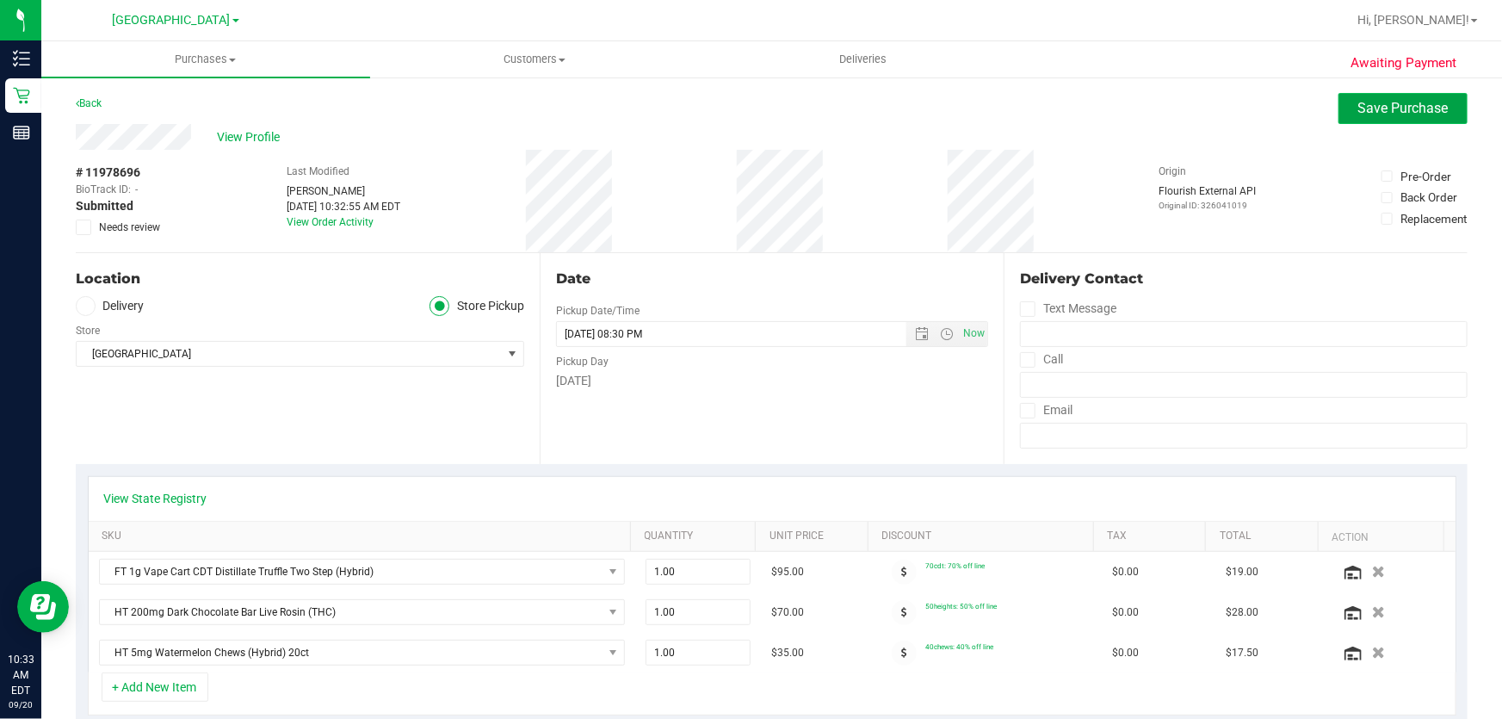
click at [1371, 108] on span "Save Purchase" at bounding box center [1404, 108] width 90 height 16
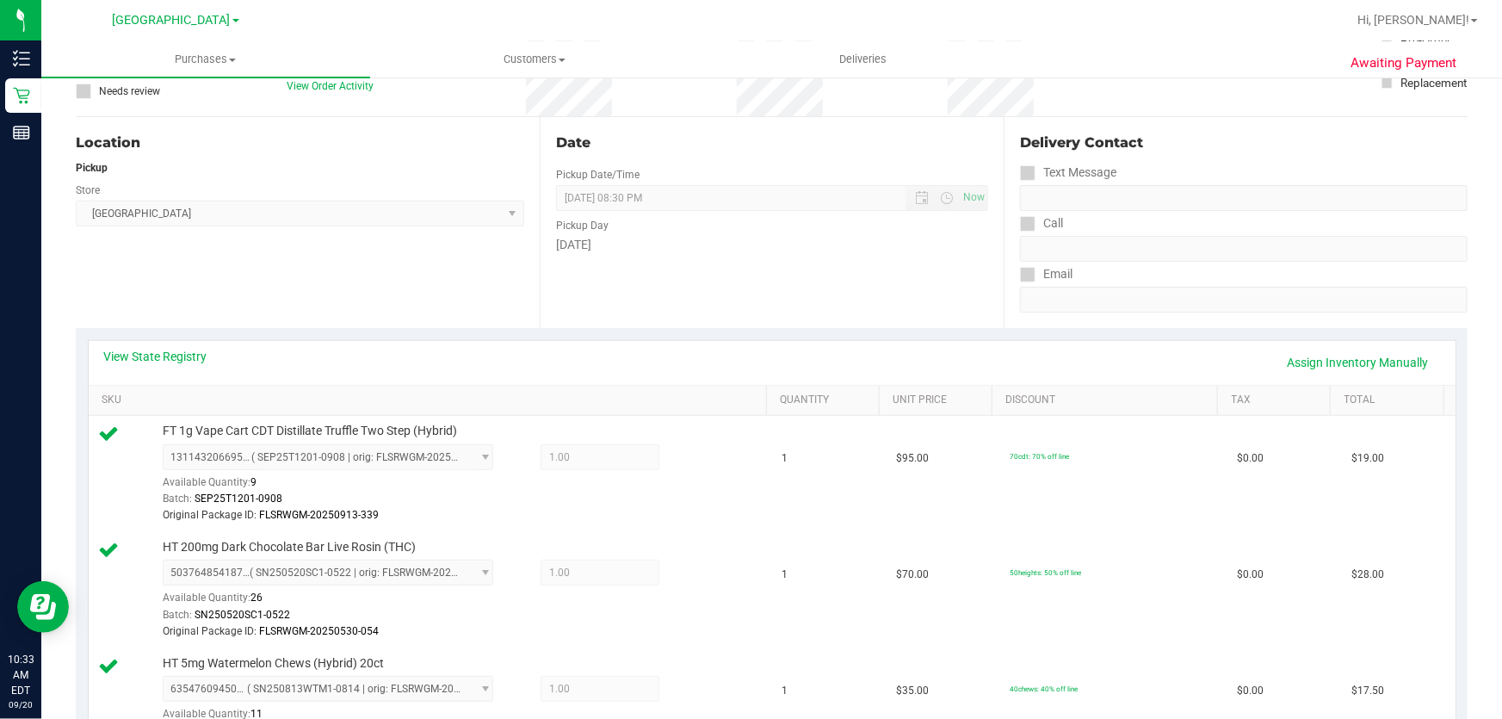
scroll to position [156, 0]
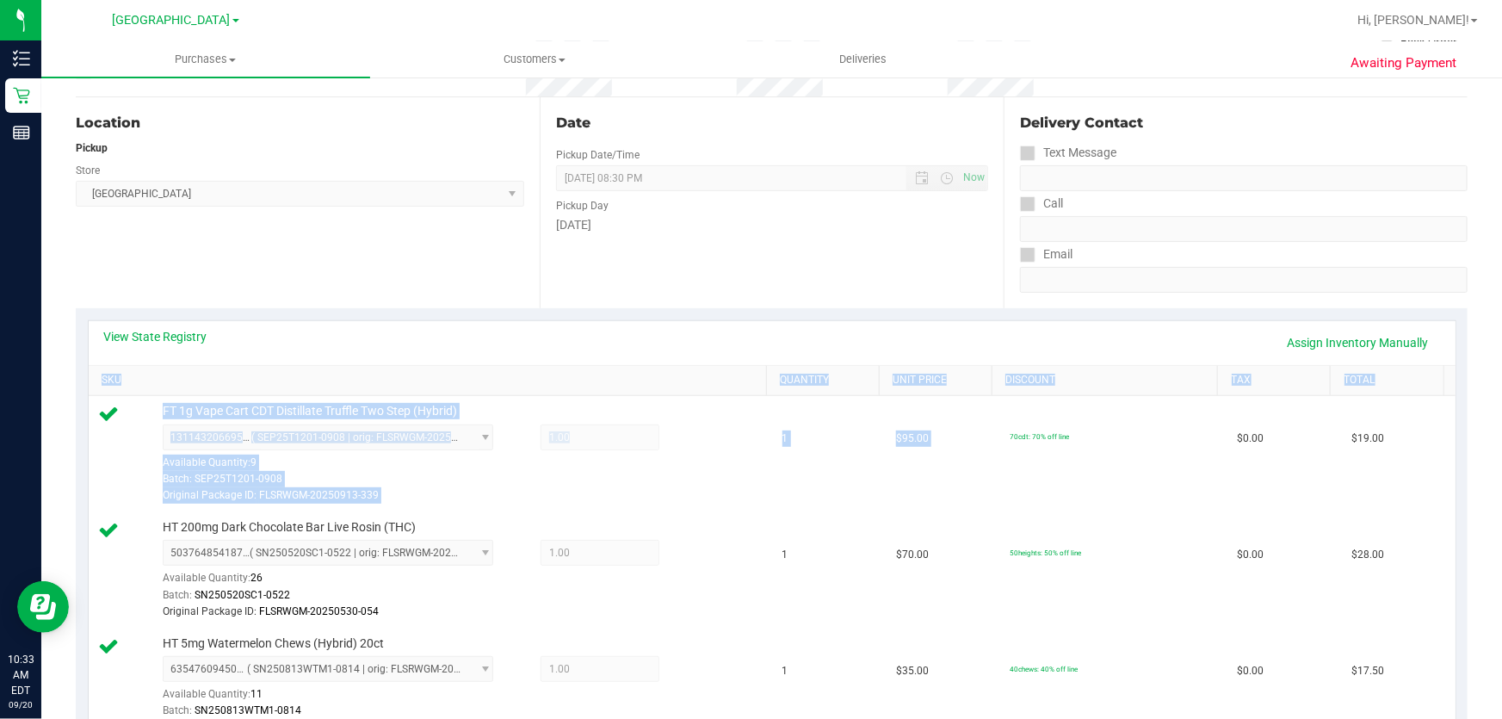
drag, startPoint x: 1185, startPoint y: 464, endPoint x: 895, endPoint y: 344, distance: 313.4
click at [895, 344] on div "View State Registry Assign Inventory Manually SKU Quantity Unit Price Discount …" at bounding box center [772, 532] width 1369 height 424
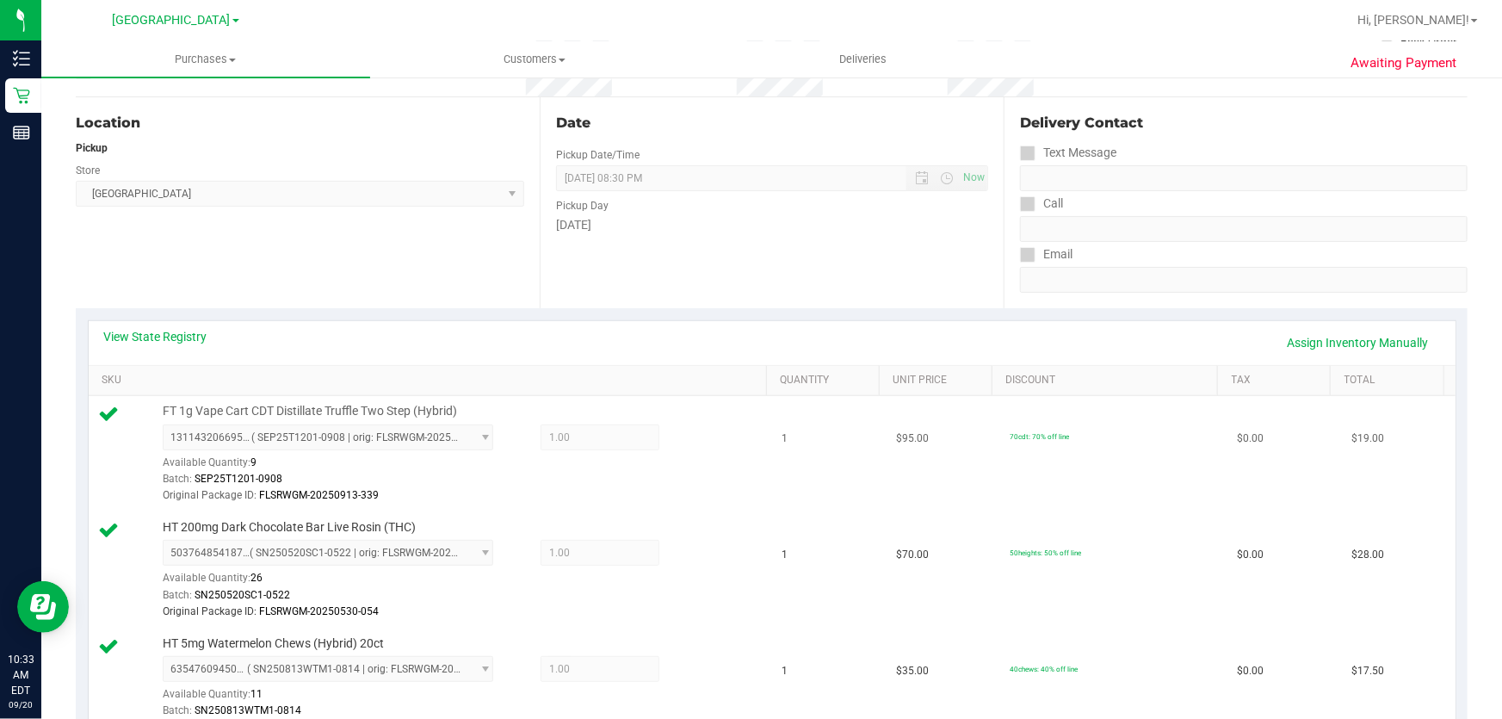
click at [1341, 500] on td "$19.00" at bounding box center [1398, 454] width 114 height 116
drag, startPoint x: 1252, startPoint y: 479, endPoint x: 1032, endPoint y: 471, distance: 219.7
click at [1032, 471] on tr "FT 1g Vape Cart CDT Distillate Truffle Two Step (Hybrid) 1311432066959263 ( SEP…" at bounding box center [772, 454] width 1367 height 116
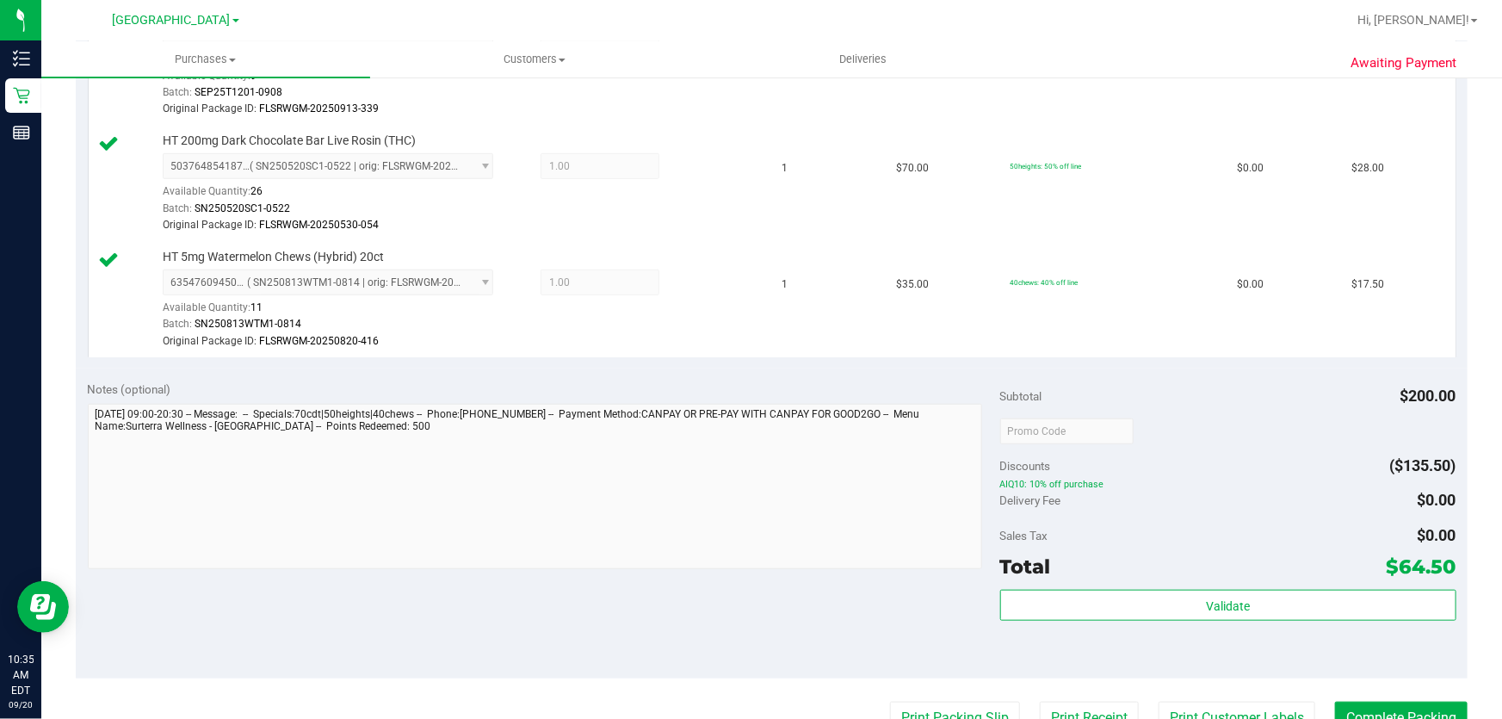
scroll to position [783, 0]
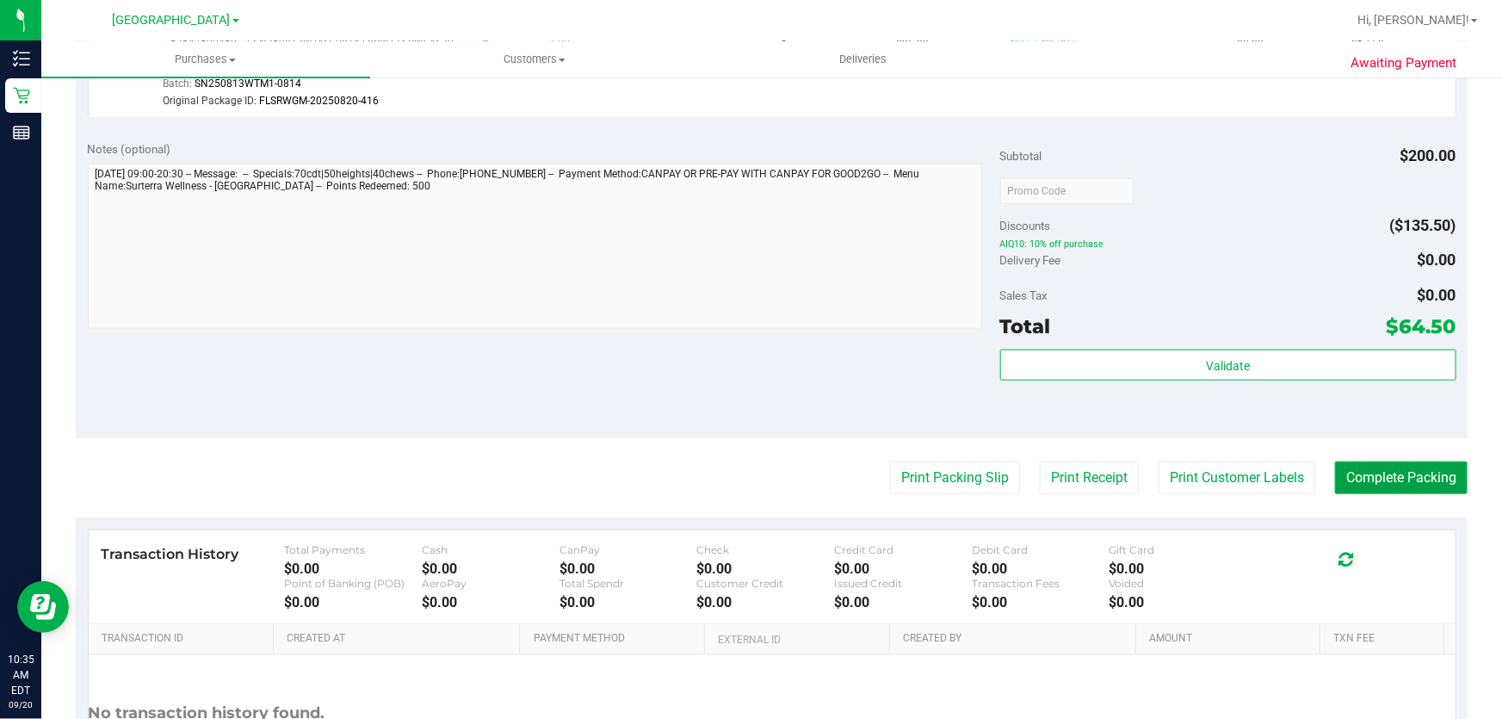
click at [1356, 464] on button "Complete Packing" at bounding box center [1401, 478] width 133 height 33
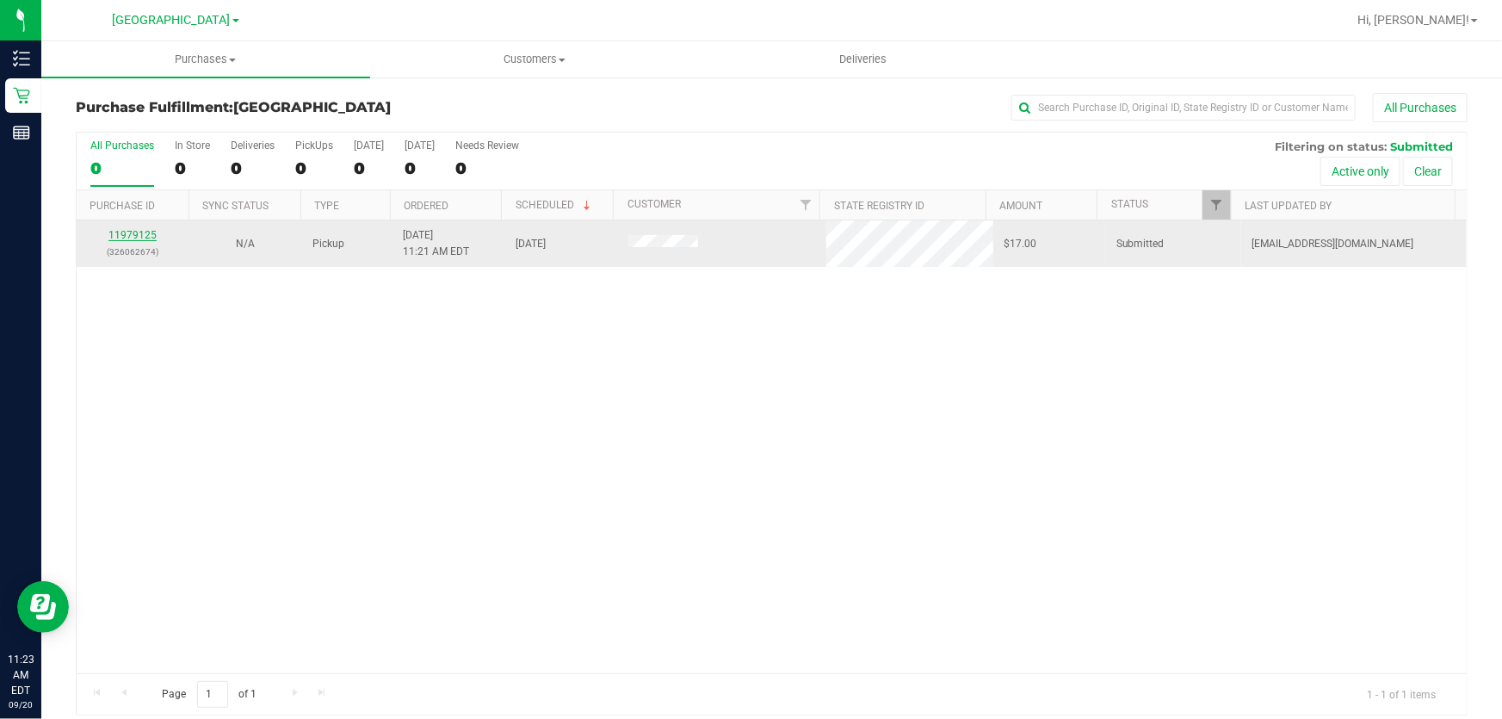
click at [136, 233] on link "11979125" at bounding box center [132, 235] width 48 height 12
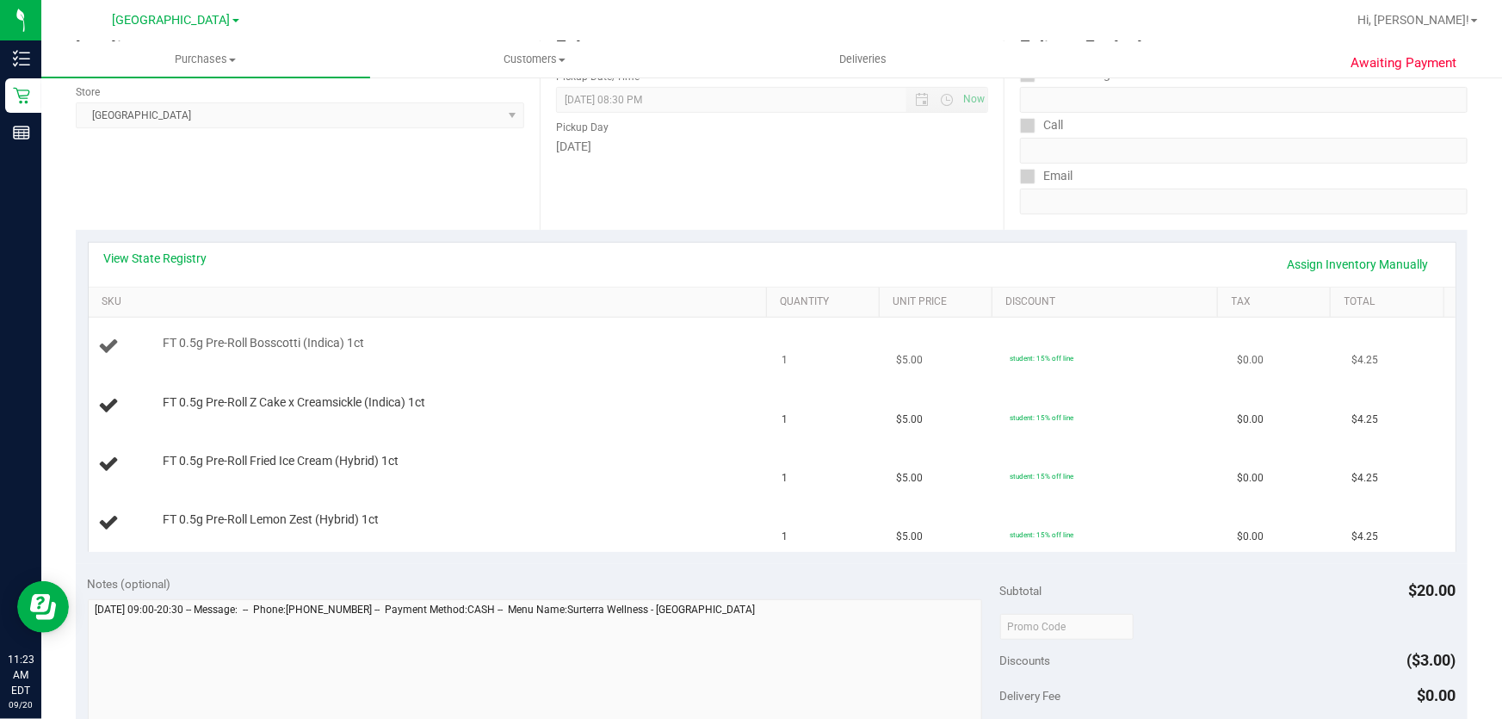
scroll to position [313, 0]
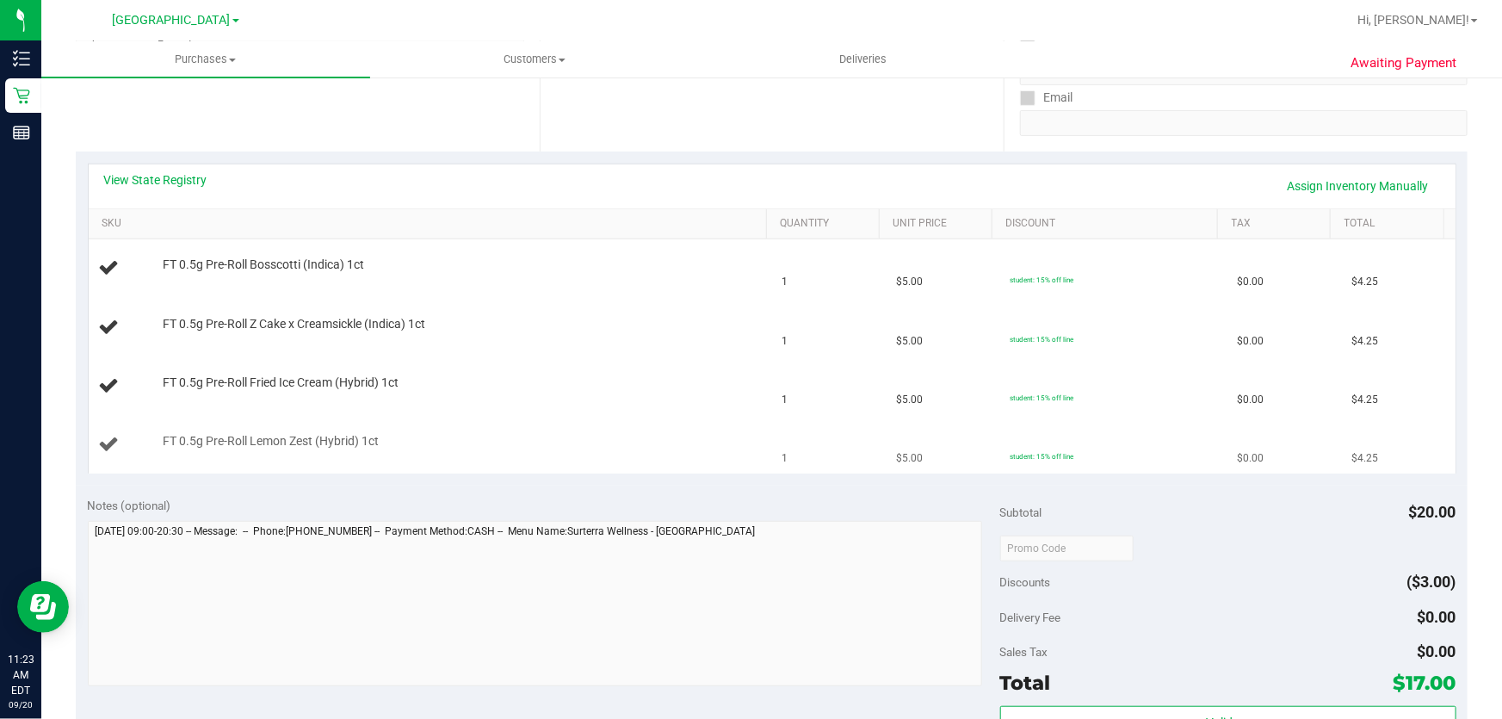
drag, startPoint x: 206, startPoint y: 261, endPoint x: 925, endPoint y: 449, distance: 743.0
click at [925, 449] on tbody "FT 0.5g Pre-Roll Bosscotti (Indica) 1ct 1 $5.00 student: 15% off line $0.00 $4.…" at bounding box center [772, 356] width 1367 height 234
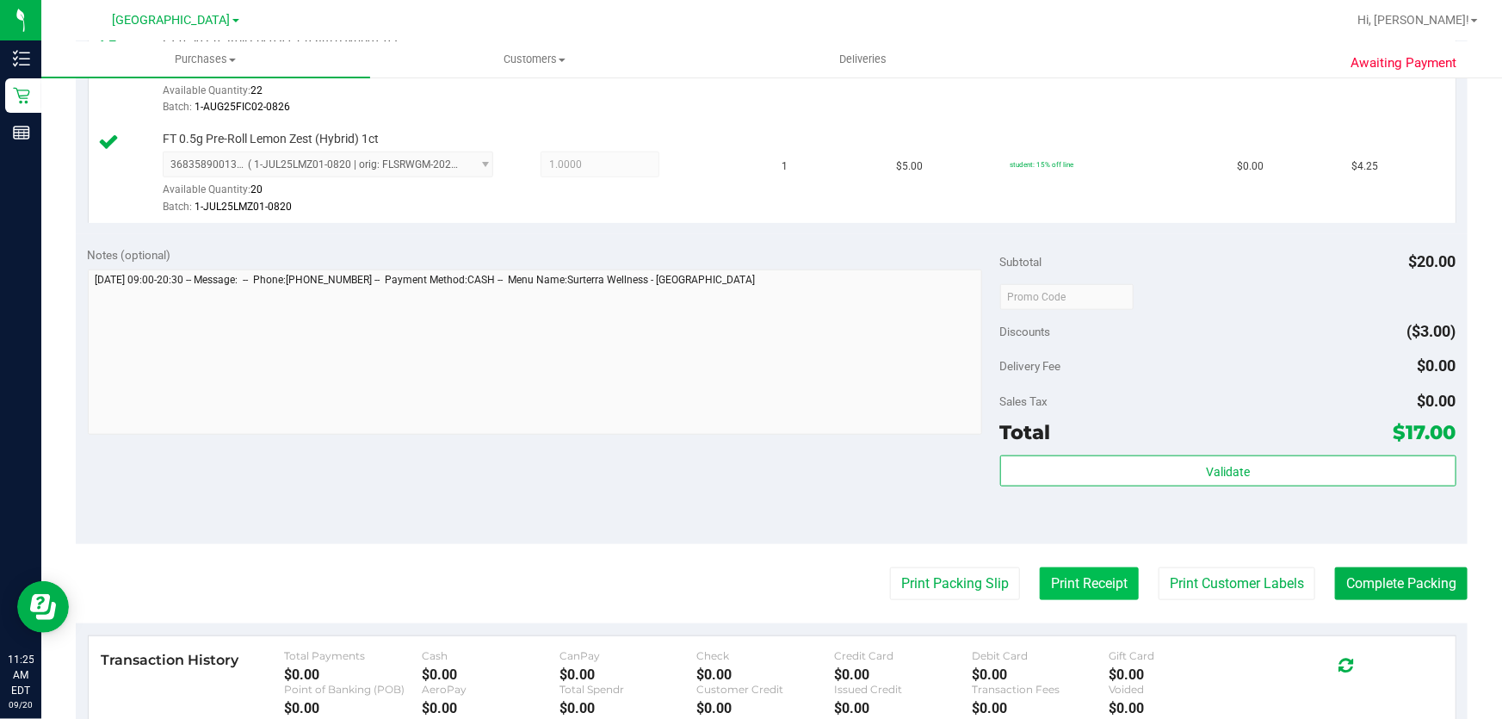
scroll to position [861, 0]
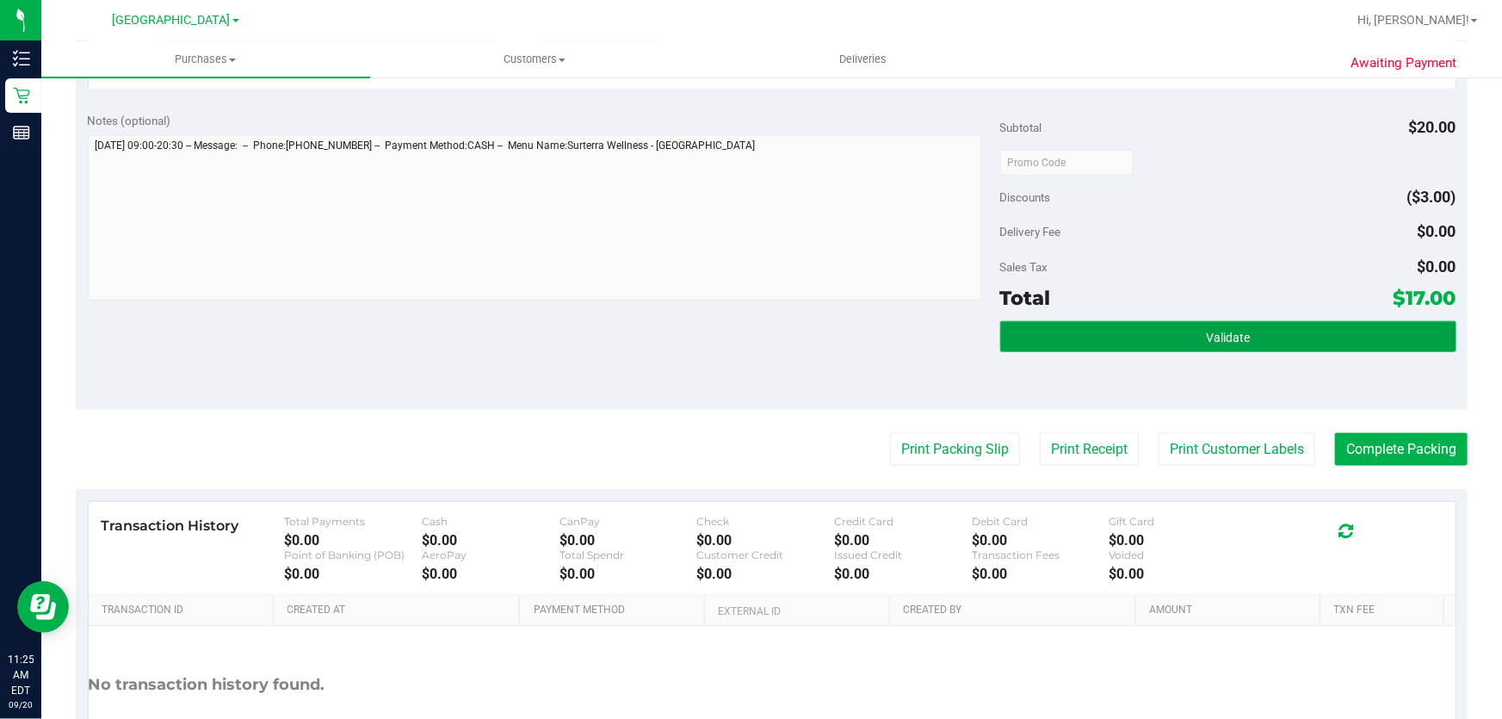
click at [1186, 325] on button "Validate" at bounding box center [1228, 336] width 456 height 31
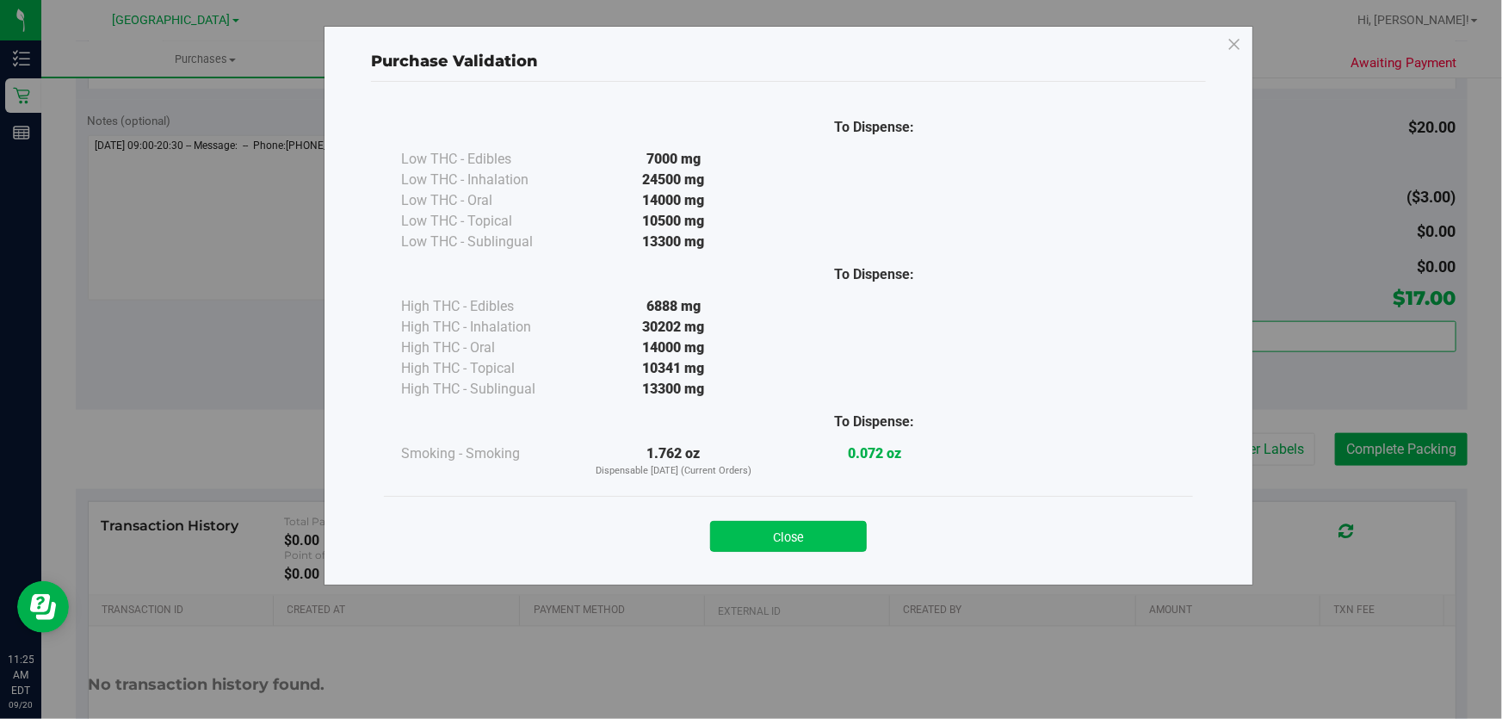
click at [774, 537] on button "Close" at bounding box center [788, 536] width 157 height 31
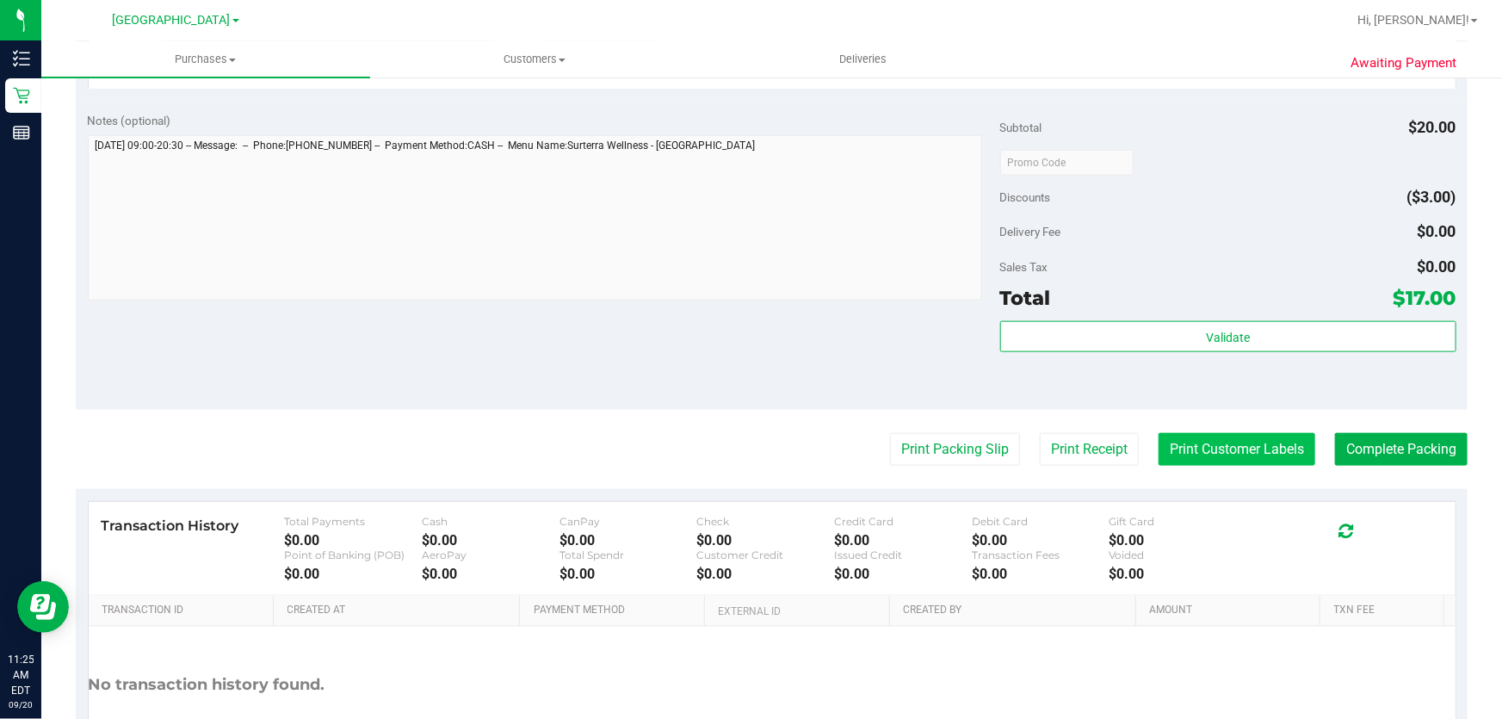
click at [1235, 438] on button "Print Customer Labels" at bounding box center [1237, 449] width 157 height 33
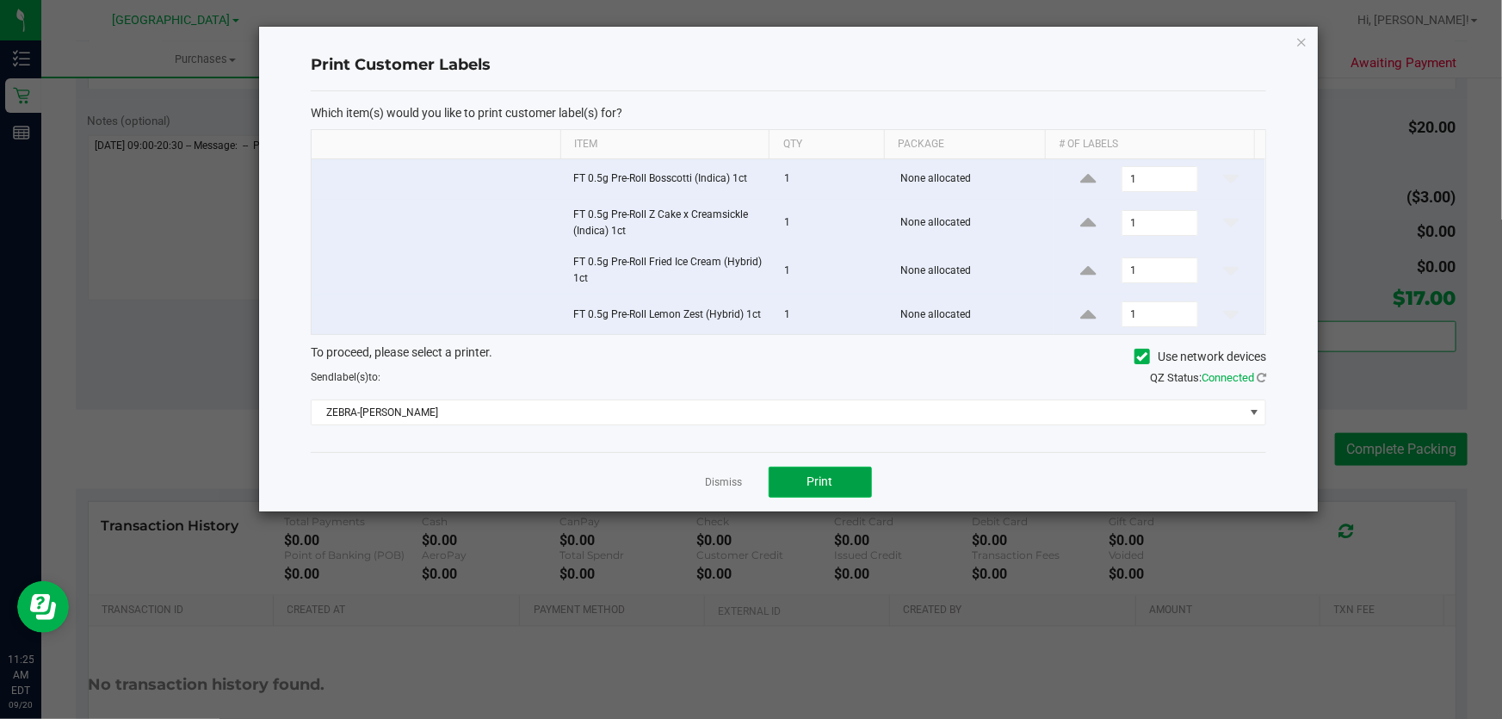
click at [852, 482] on button "Print" at bounding box center [820, 482] width 103 height 31
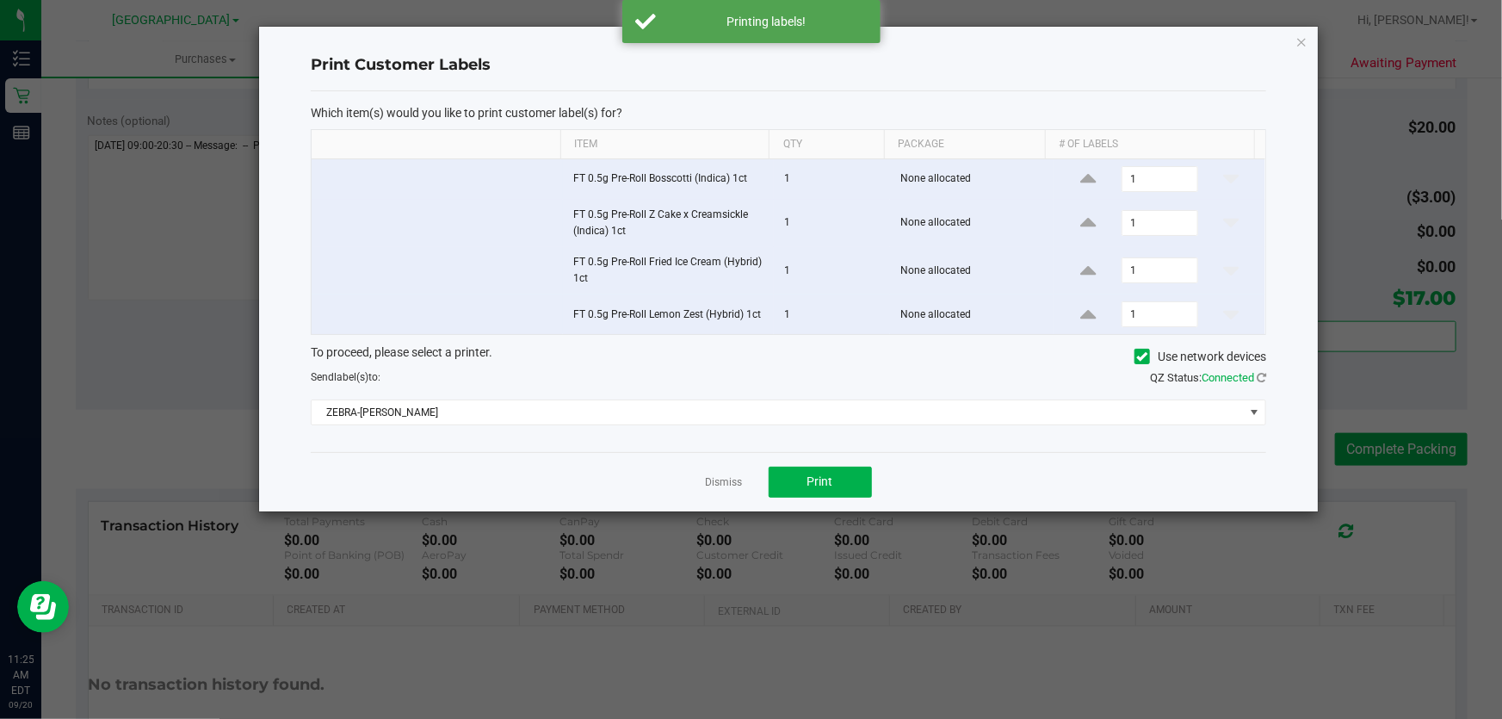
click at [697, 482] on div "Dismiss Print" at bounding box center [789, 481] width 956 height 59
click at [703, 481] on div "Dismiss Print" at bounding box center [789, 481] width 956 height 59
click at [710, 482] on link "Dismiss" at bounding box center [724, 482] width 37 height 15
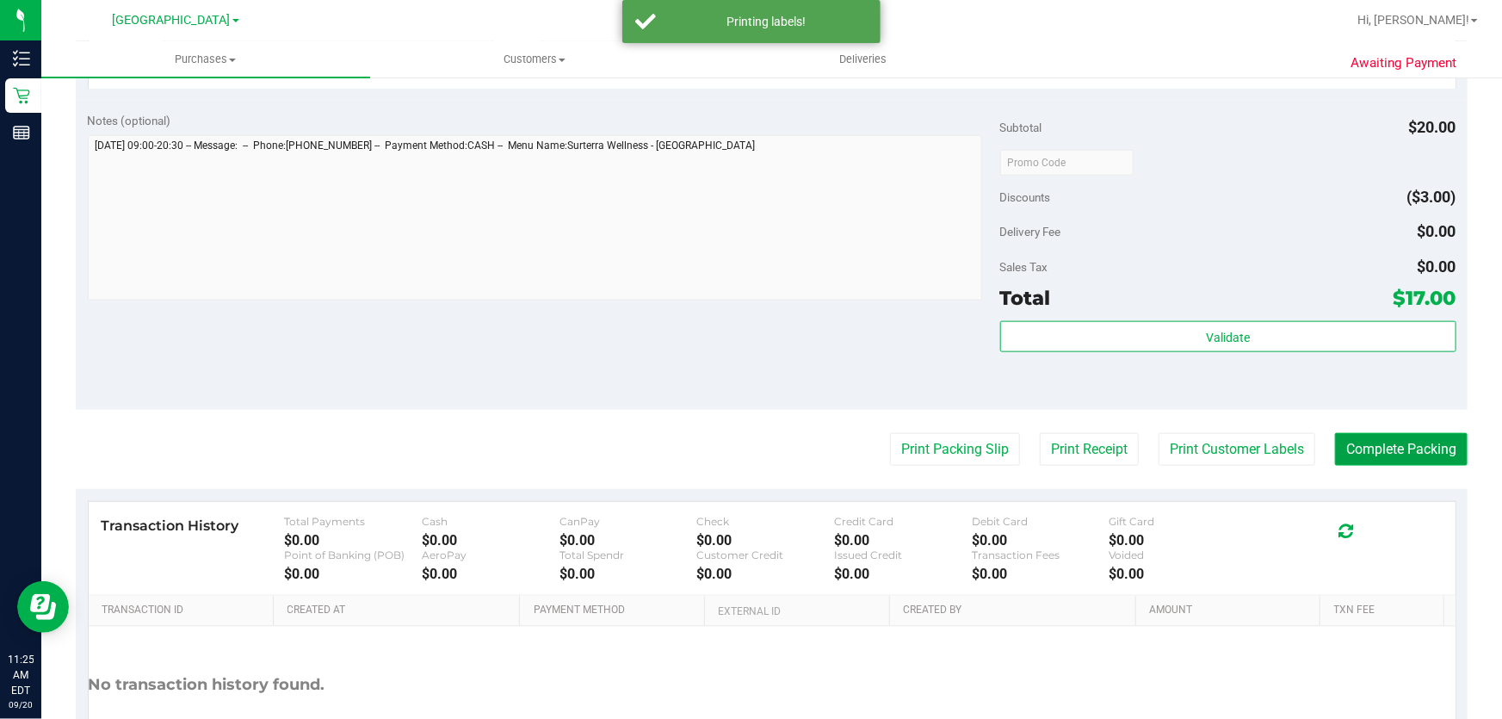
click at [1372, 448] on button "Complete Packing" at bounding box center [1401, 449] width 133 height 33
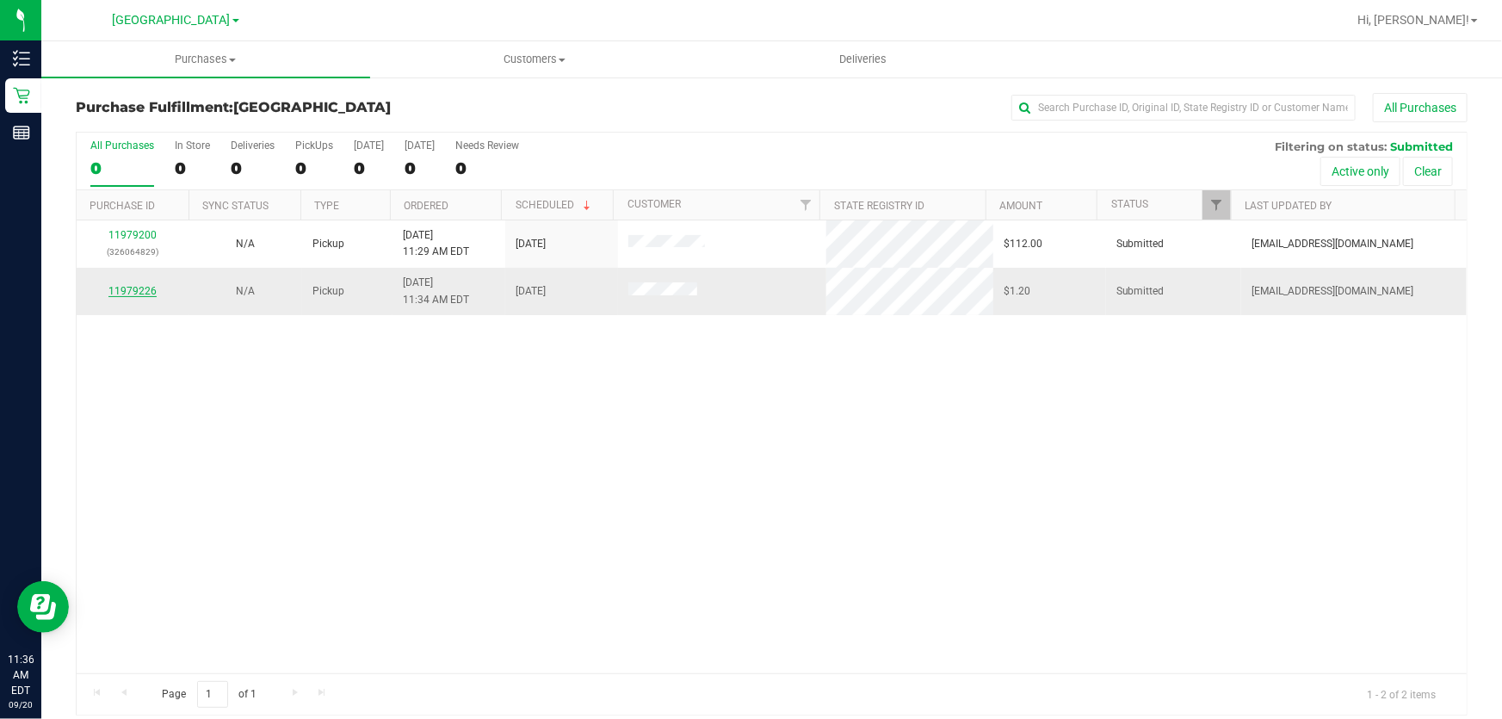
click at [138, 293] on link "11979226" at bounding box center [132, 291] width 48 height 12
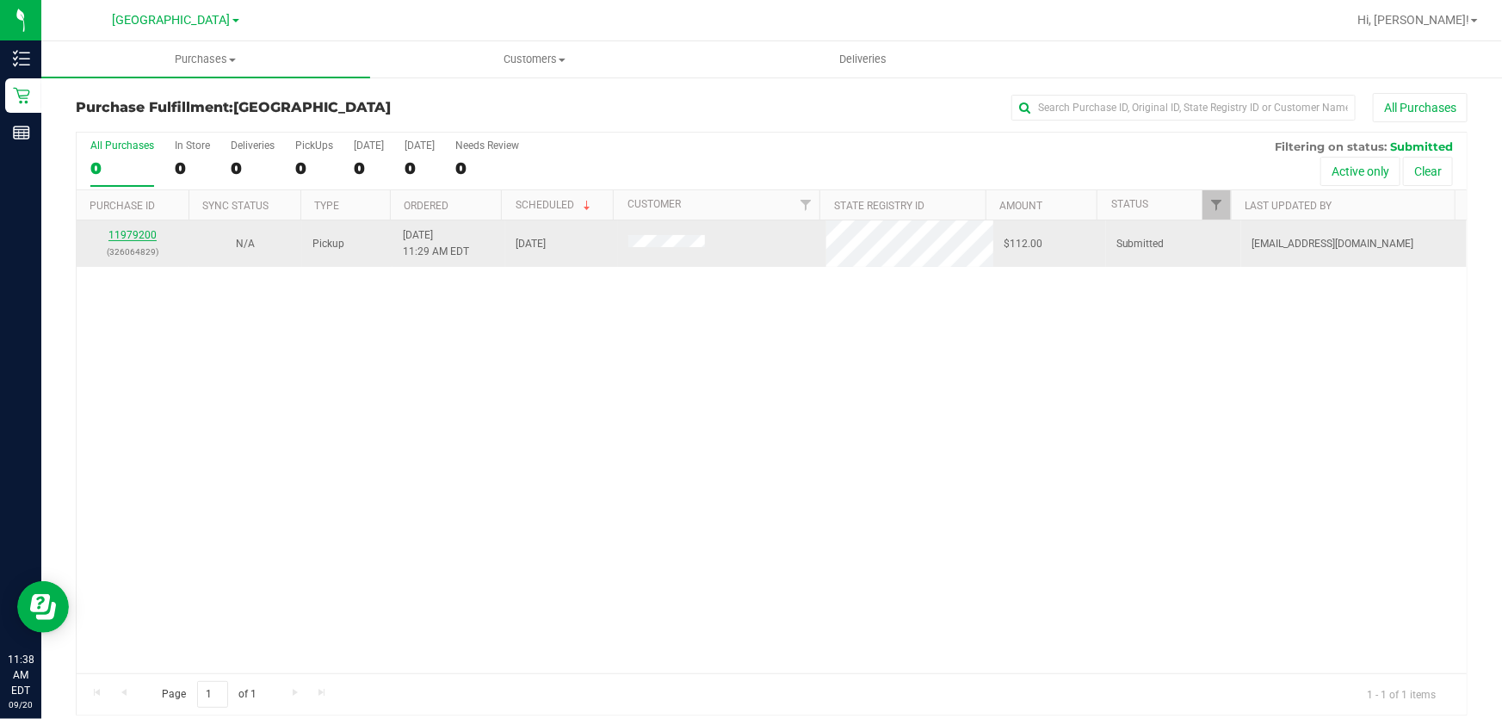
click at [150, 231] on link "11979200" at bounding box center [132, 235] width 48 height 12
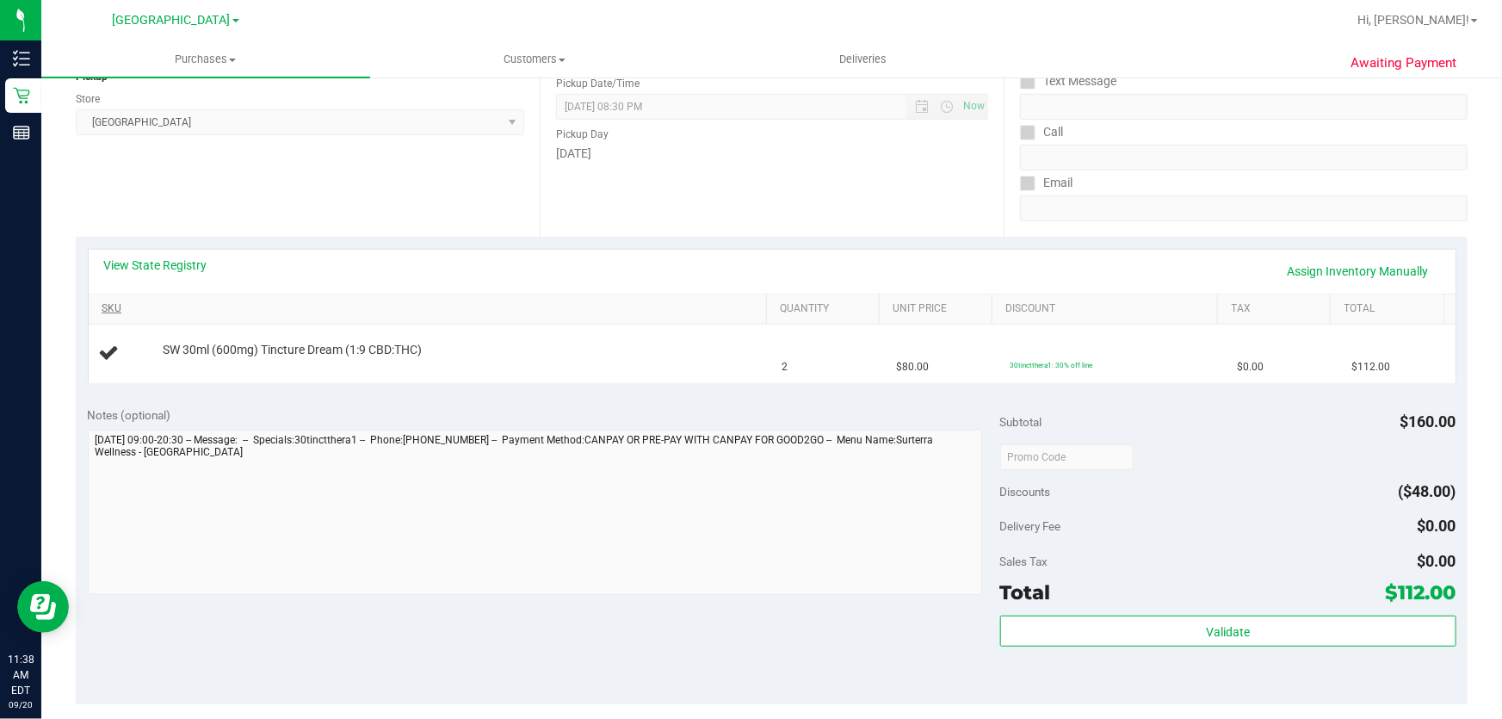
scroll to position [234, 0]
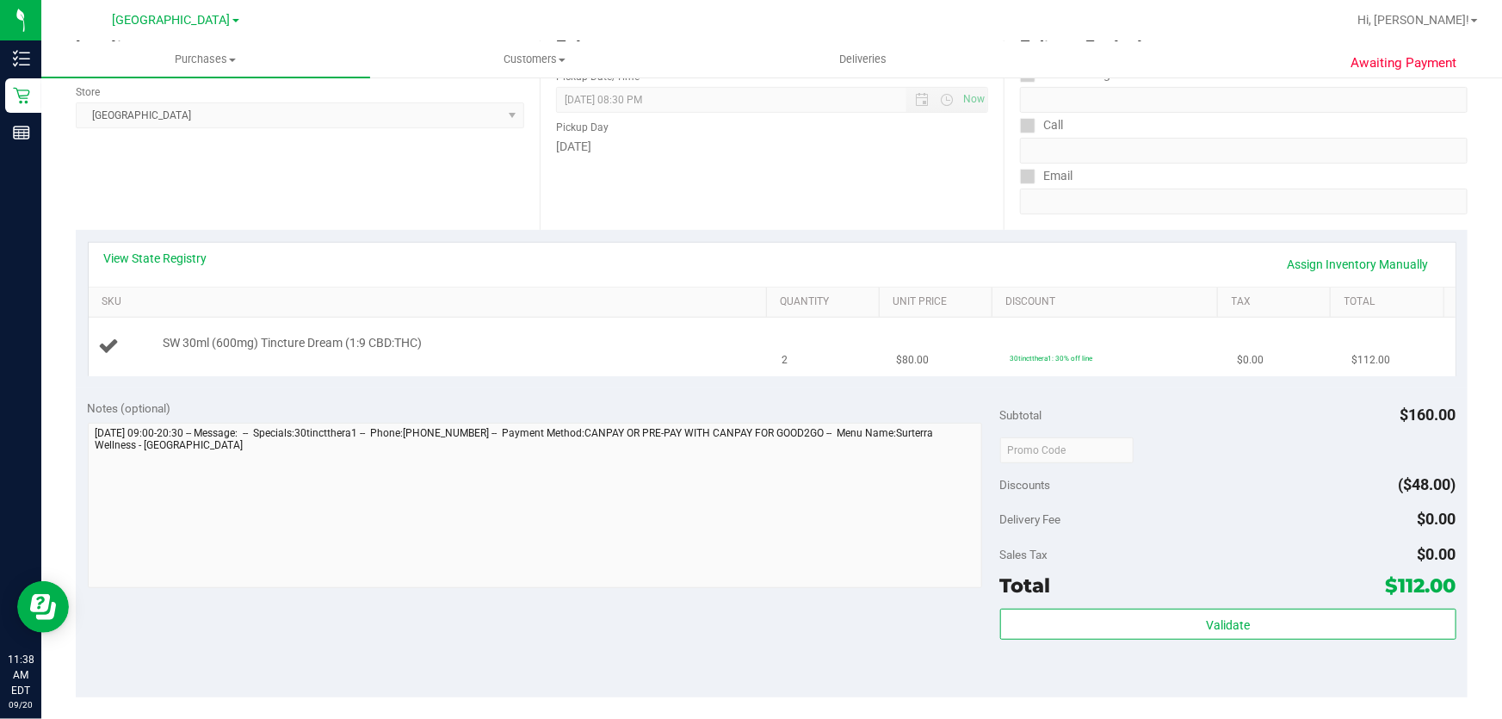
drag, startPoint x: 283, startPoint y: 344, endPoint x: 982, endPoint y: 362, distance: 699.4
click at [982, 362] on tr "SW 30ml (600mg) Tincture Dream (1:9 CBD:THC) 2 $80.00 30tinctthera1: 30% off li…" at bounding box center [772, 347] width 1367 height 58
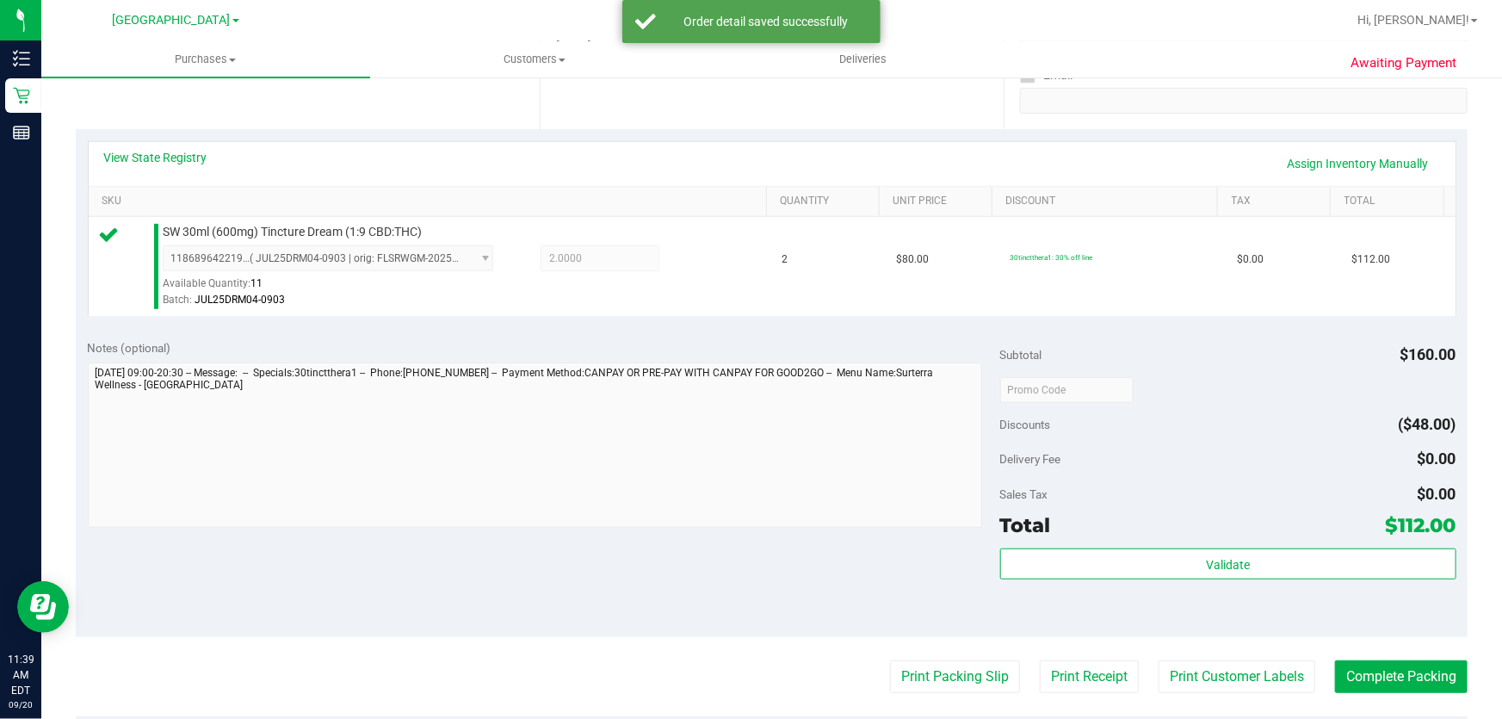
scroll to position [548, 0]
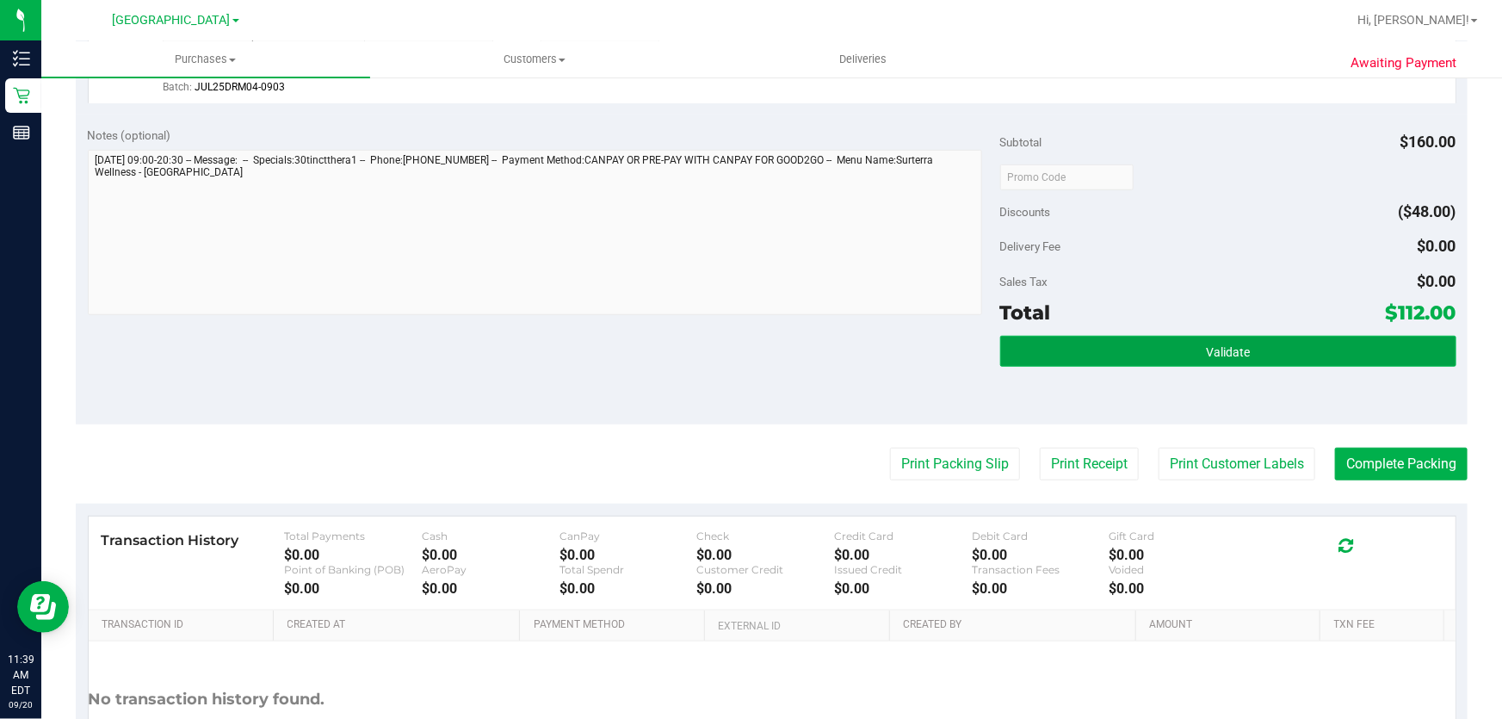
click at [1194, 336] on button "Validate" at bounding box center [1228, 351] width 456 height 31
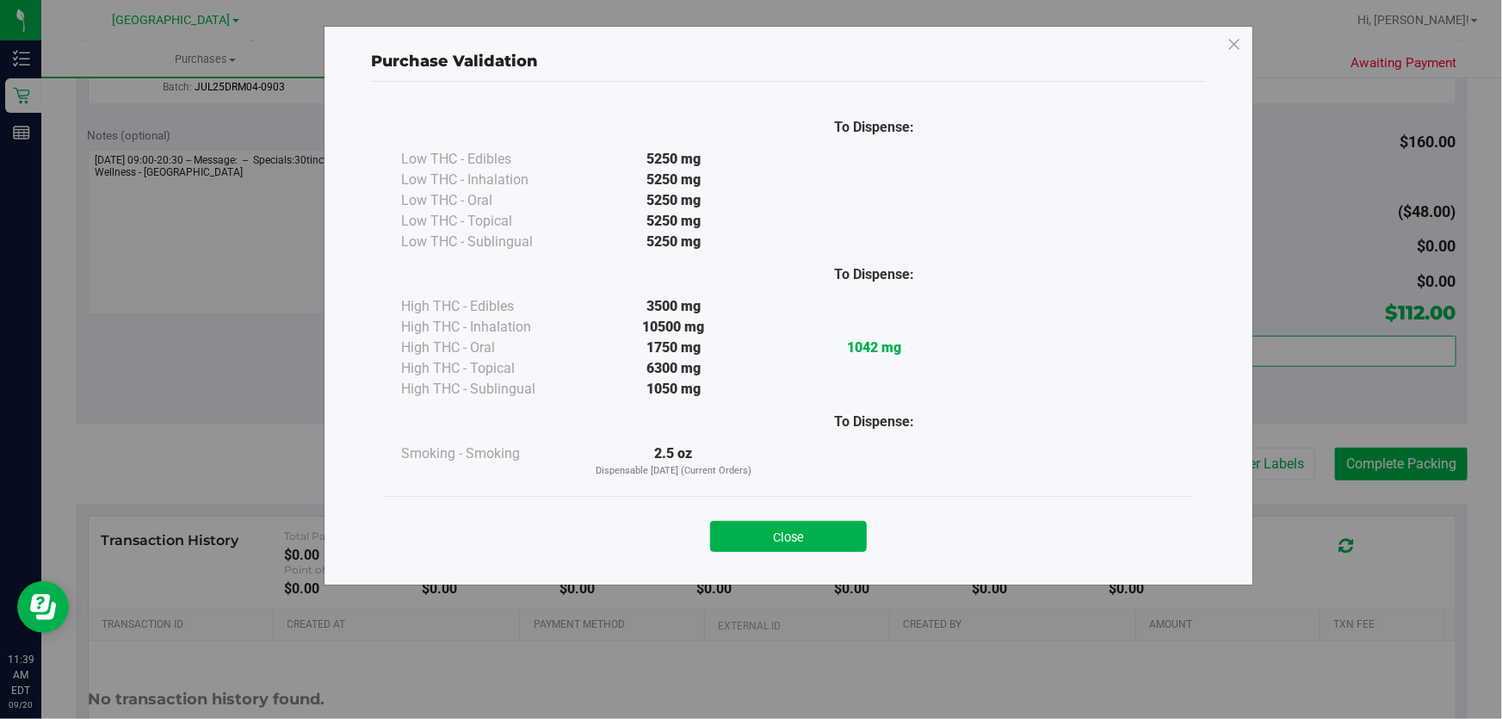
click at [1199, 436] on div "To Dispense: Low THC - Edibles 5250 mg" at bounding box center [788, 325] width 835 height 487
click at [816, 524] on button "Close" at bounding box center [788, 536] width 157 height 31
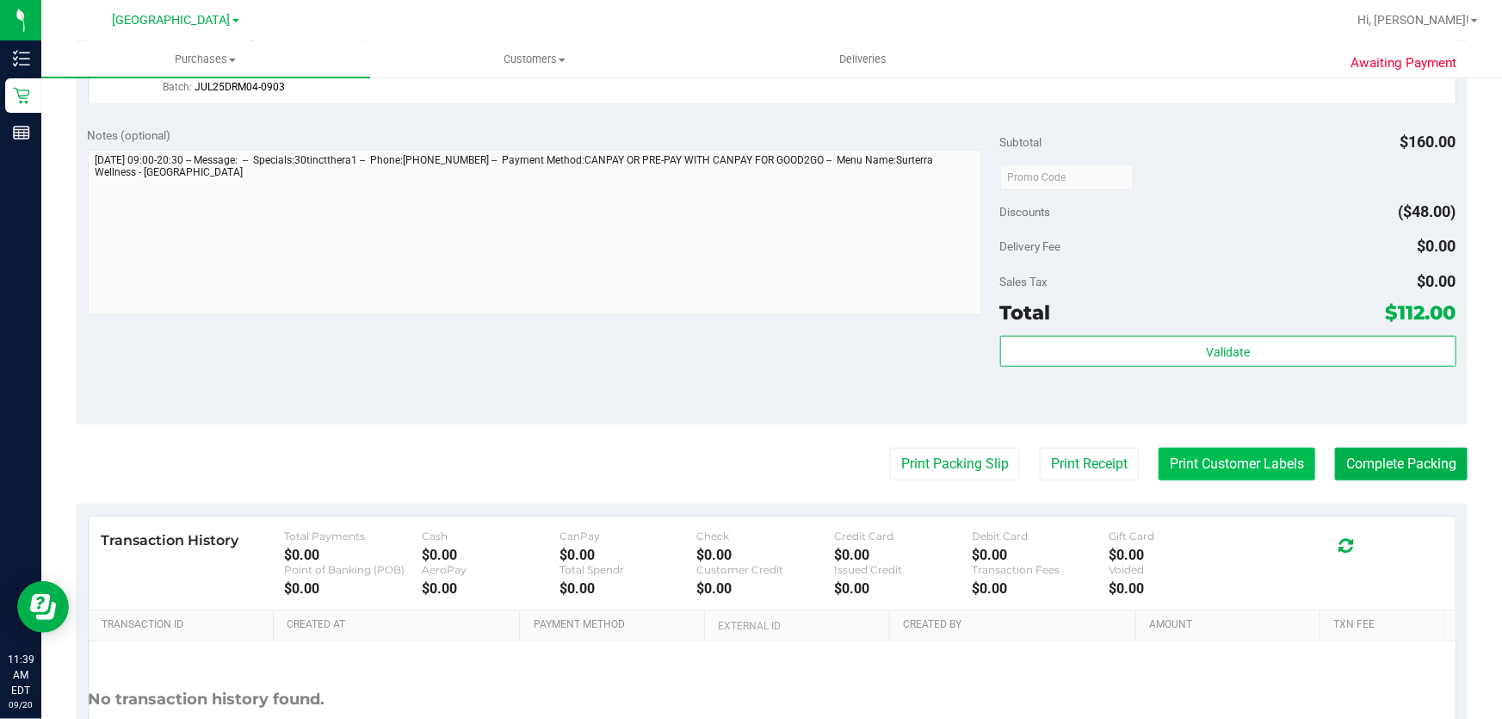
click at [1198, 454] on button "Print Customer Labels" at bounding box center [1237, 464] width 157 height 33
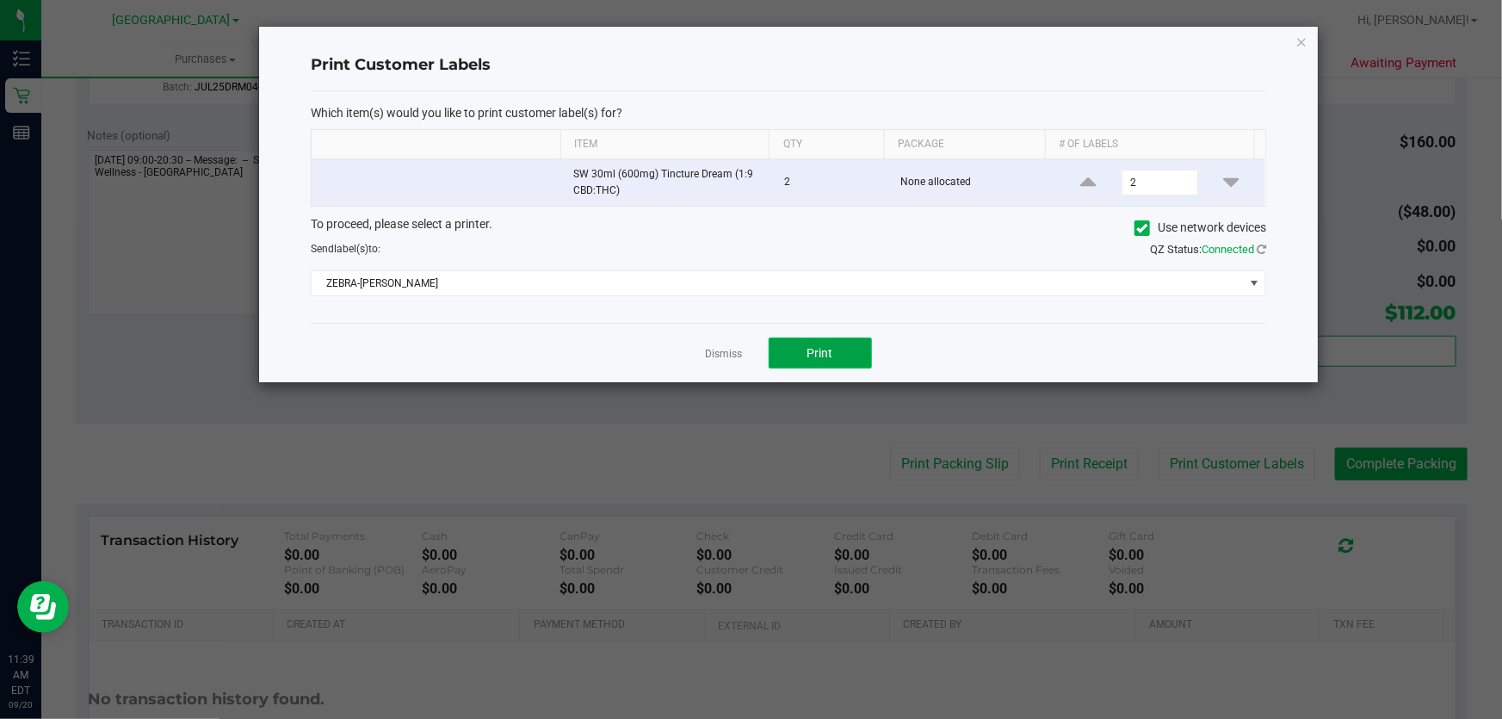
click at [827, 356] on span "Print" at bounding box center [821, 353] width 26 height 14
click at [740, 362] on app-cancel-button "Dismiss" at bounding box center [724, 353] width 37 height 18
click at [730, 356] on link "Dismiss" at bounding box center [724, 354] width 37 height 15
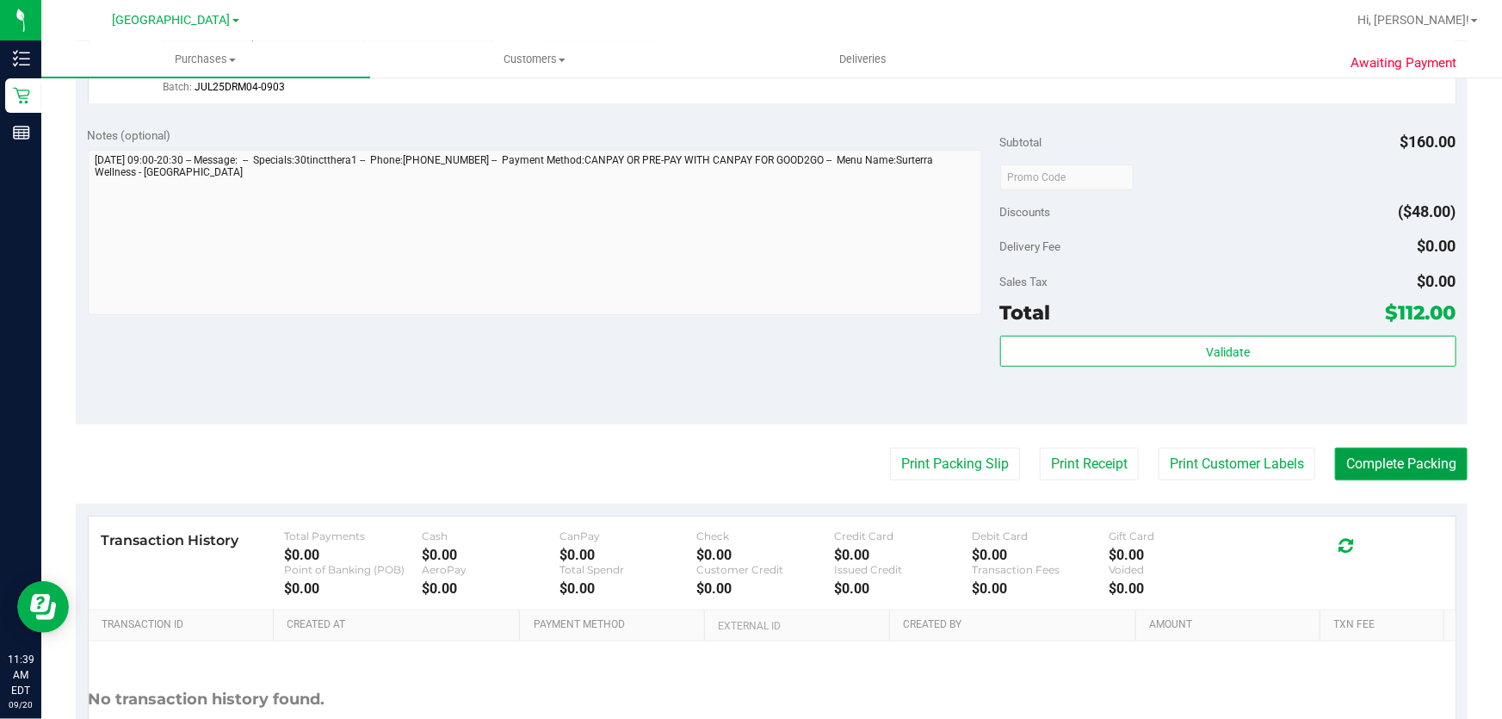
click at [1434, 467] on button "Complete Packing" at bounding box center [1401, 464] width 133 height 33
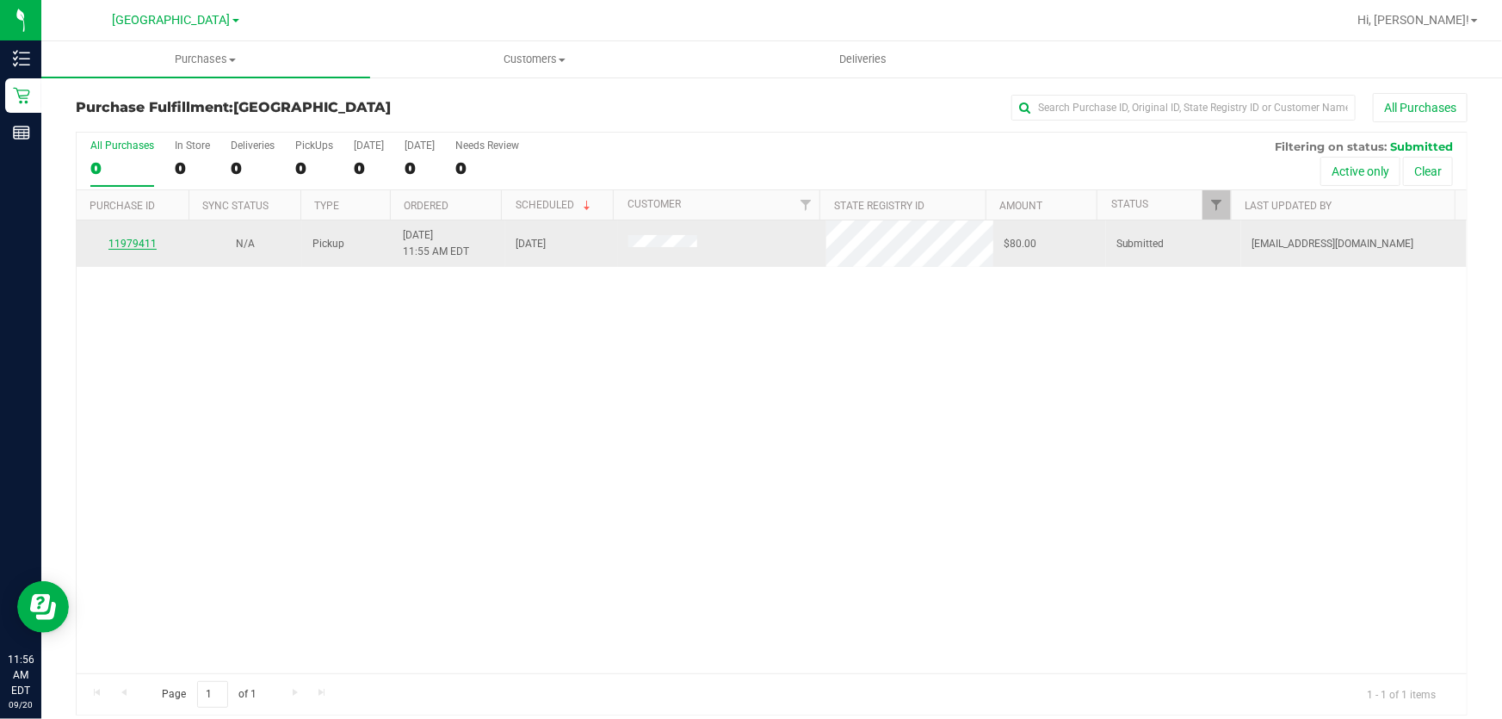
click at [118, 243] on link "11979411" at bounding box center [132, 244] width 48 height 12
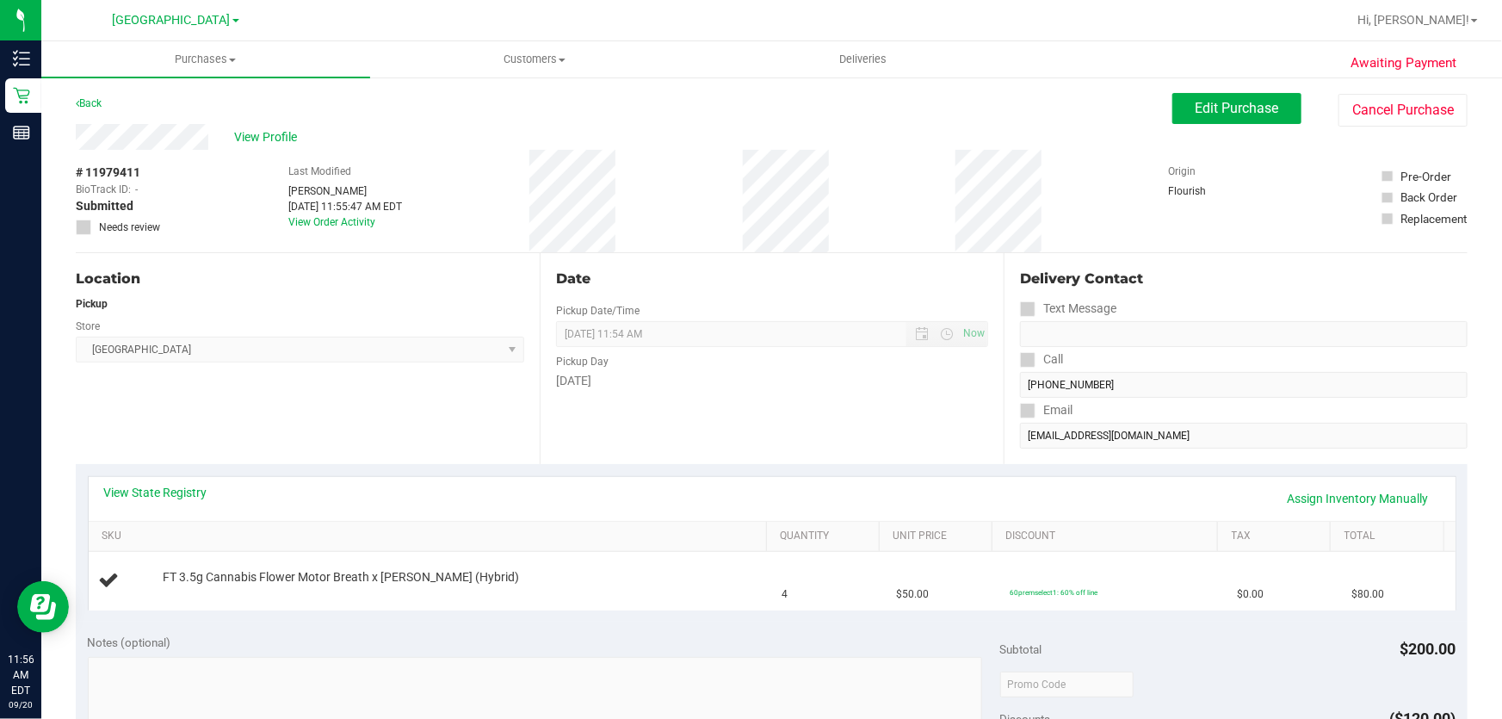
click at [708, 392] on div "Date Pickup Date/Time 09/20/2025 Now 09/20/2025 11:54 AM Now Pickup Day Saturday" at bounding box center [772, 358] width 464 height 211
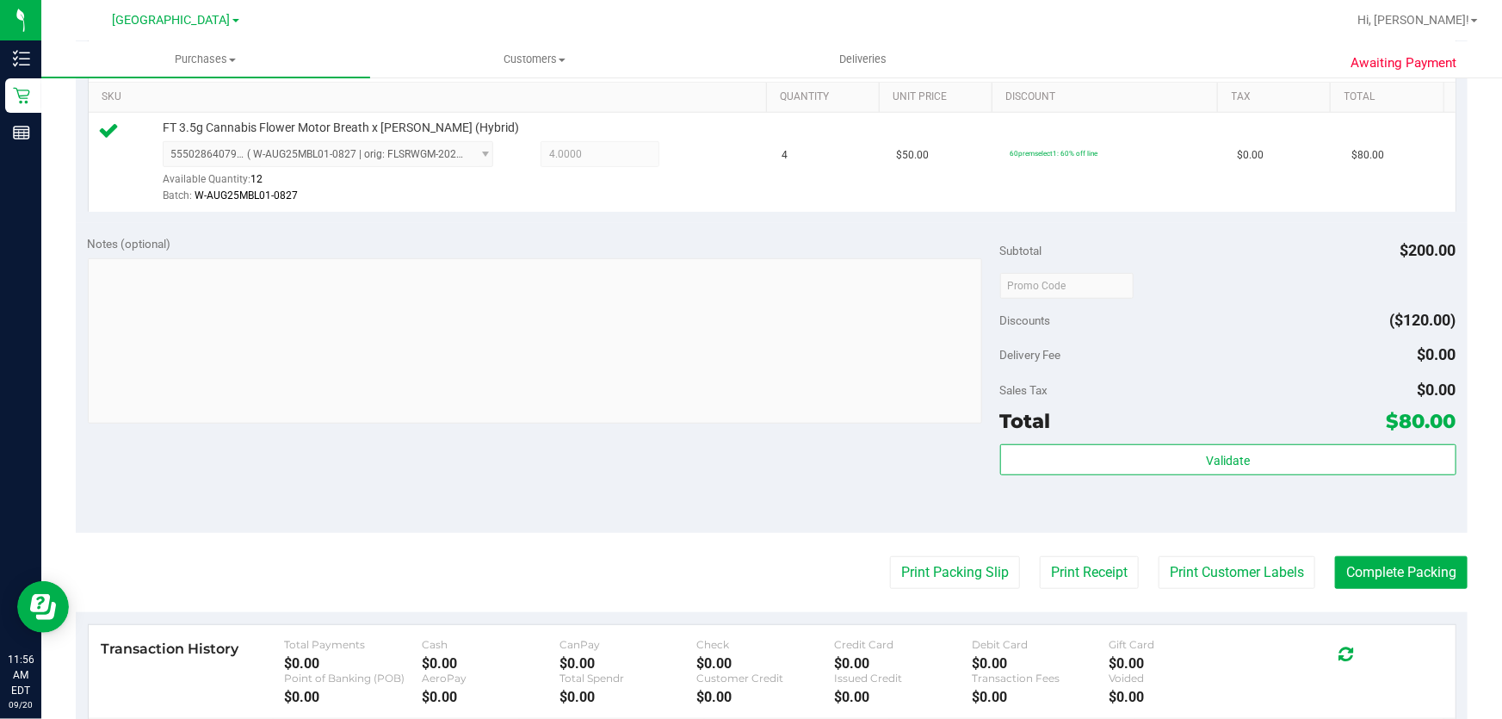
scroll to position [469, 0]
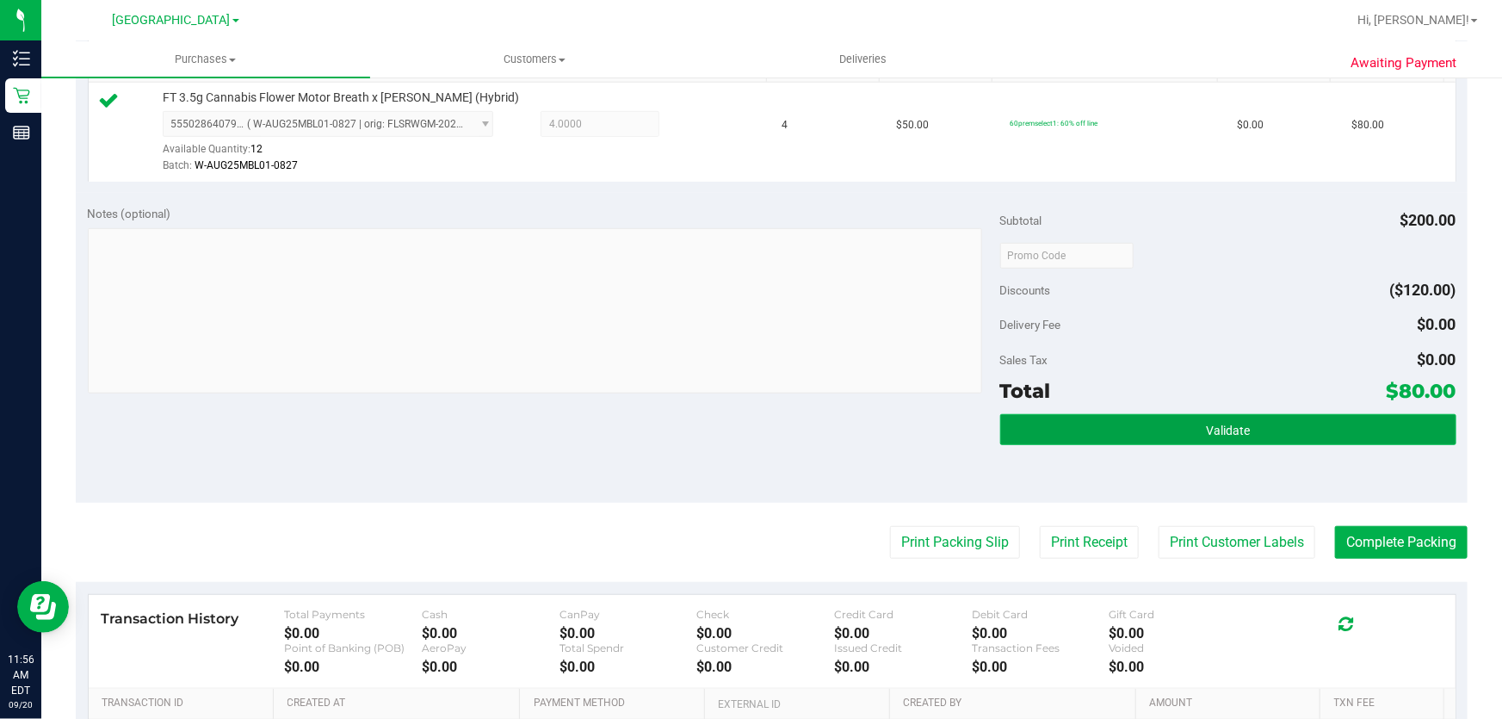
click at [1229, 444] on button "Validate" at bounding box center [1228, 429] width 456 height 31
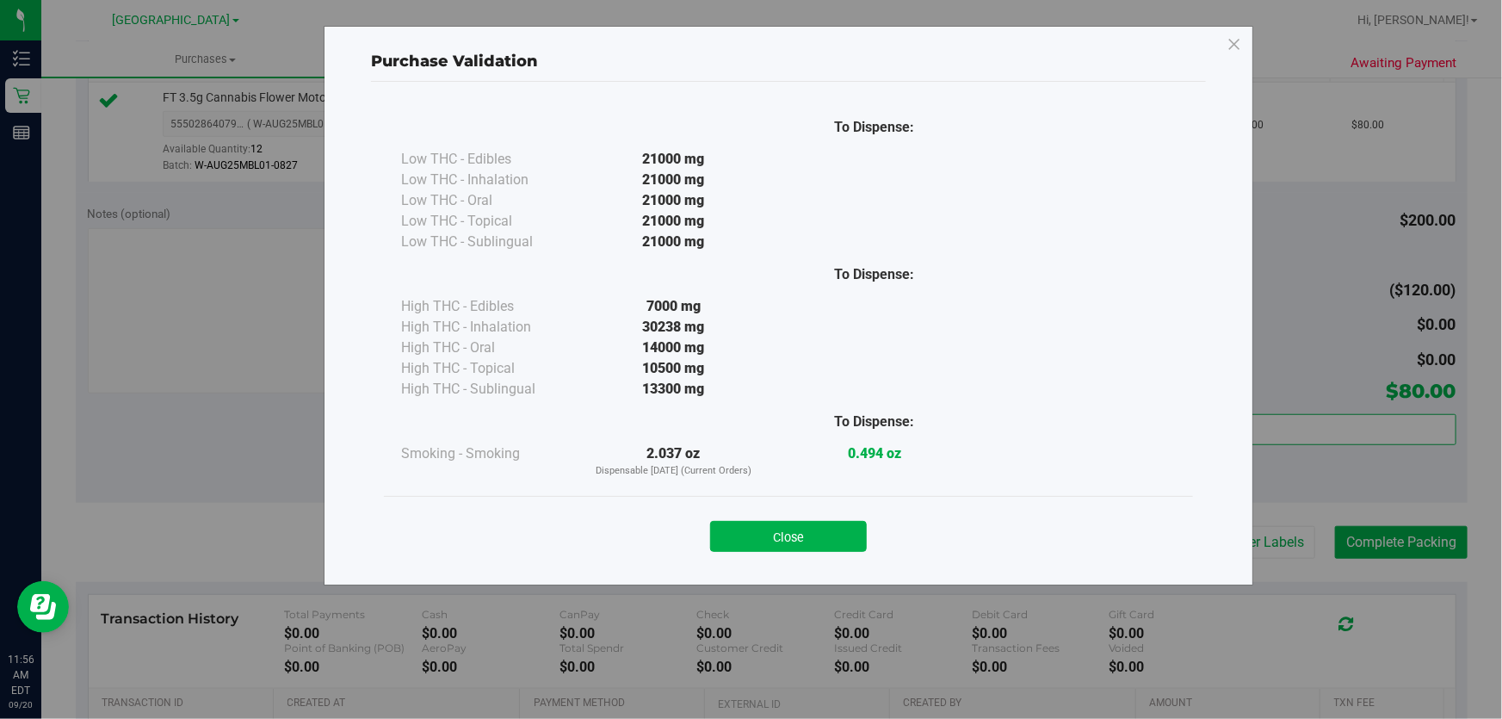
click at [849, 542] on button "Close" at bounding box center [788, 536] width 157 height 31
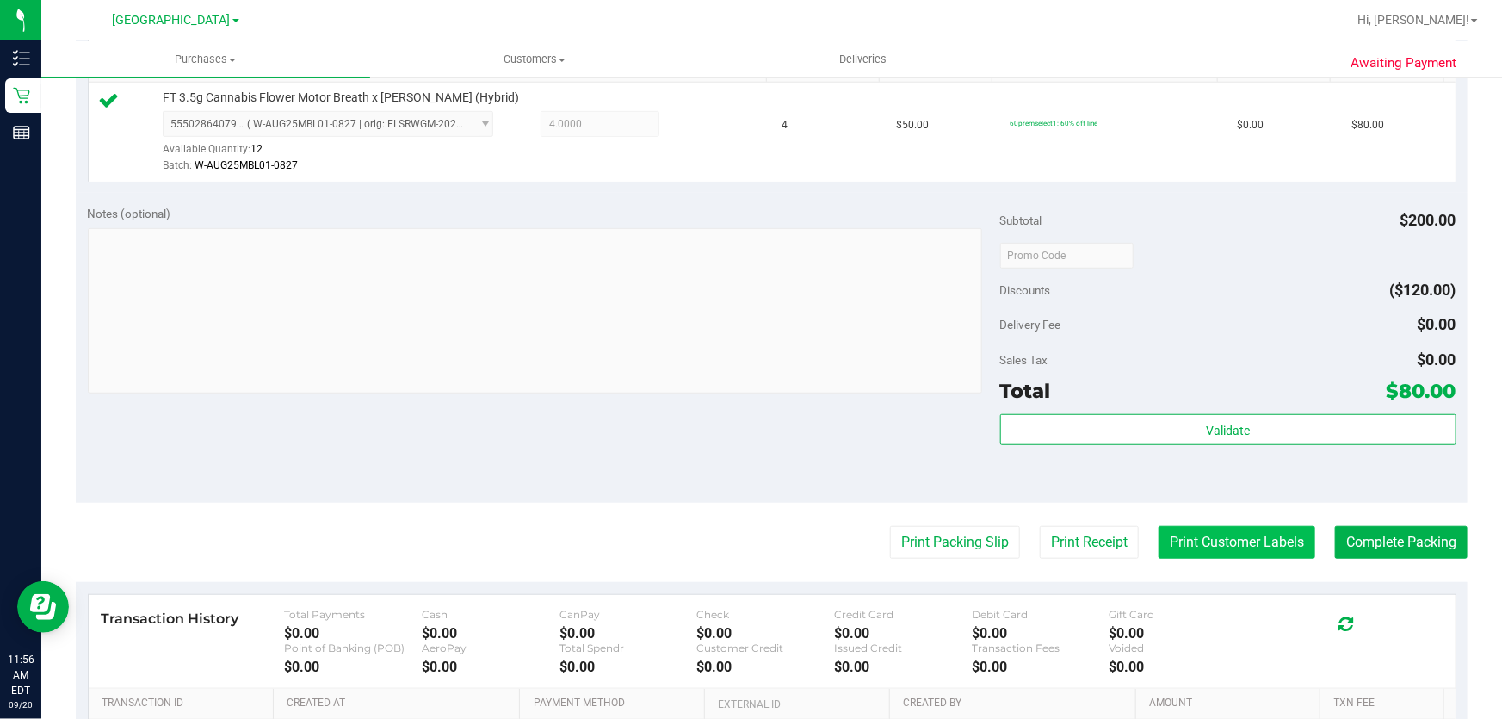
click at [1248, 530] on button "Print Customer Labels" at bounding box center [1237, 542] width 157 height 33
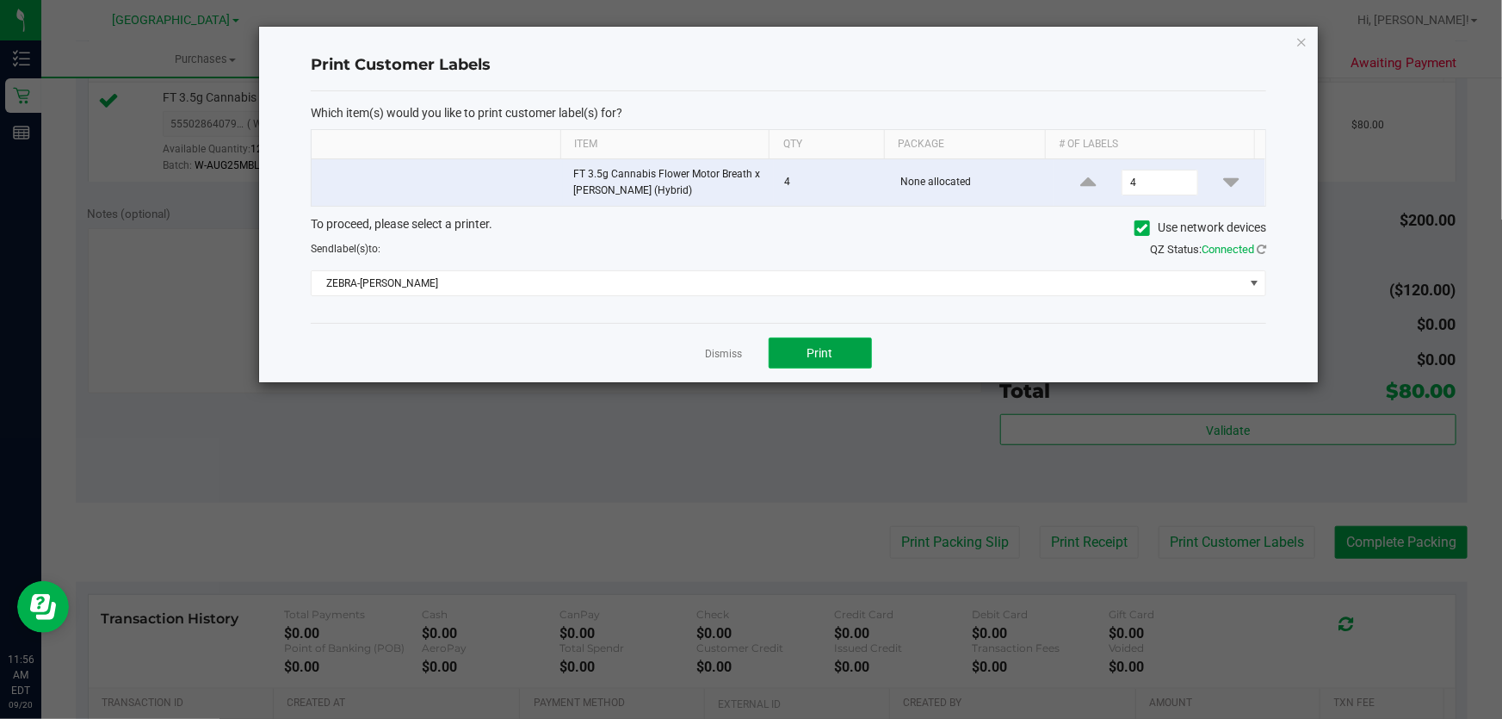
click at [832, 341] on button "Print" at bounding box center [820, 353] width 103 height 31
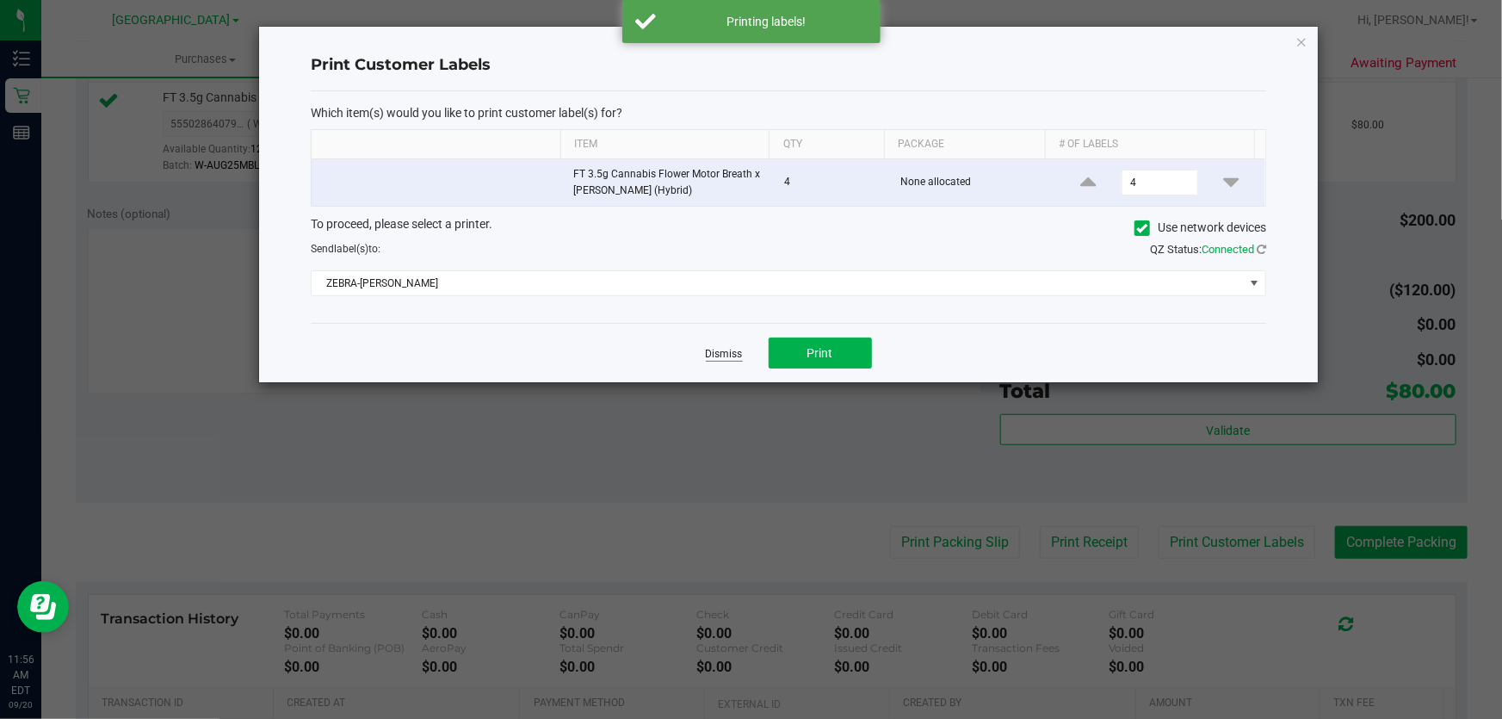
click at [724, 357] on link "Dismiss" at bounding box center [724, 354] width 37 height 15
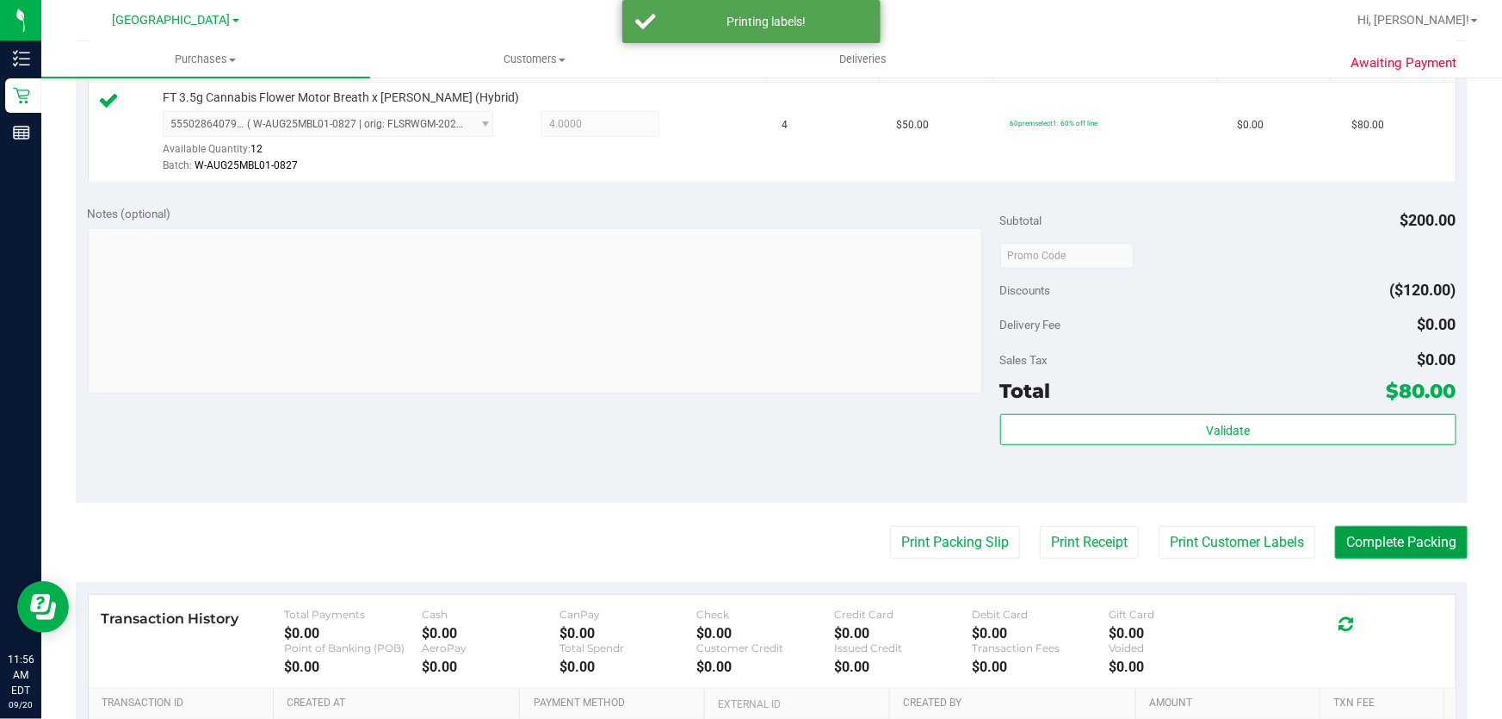
click at [1355, 541] on button "Complete Packing" at bounding box center [1401, 542] width 133 height 33
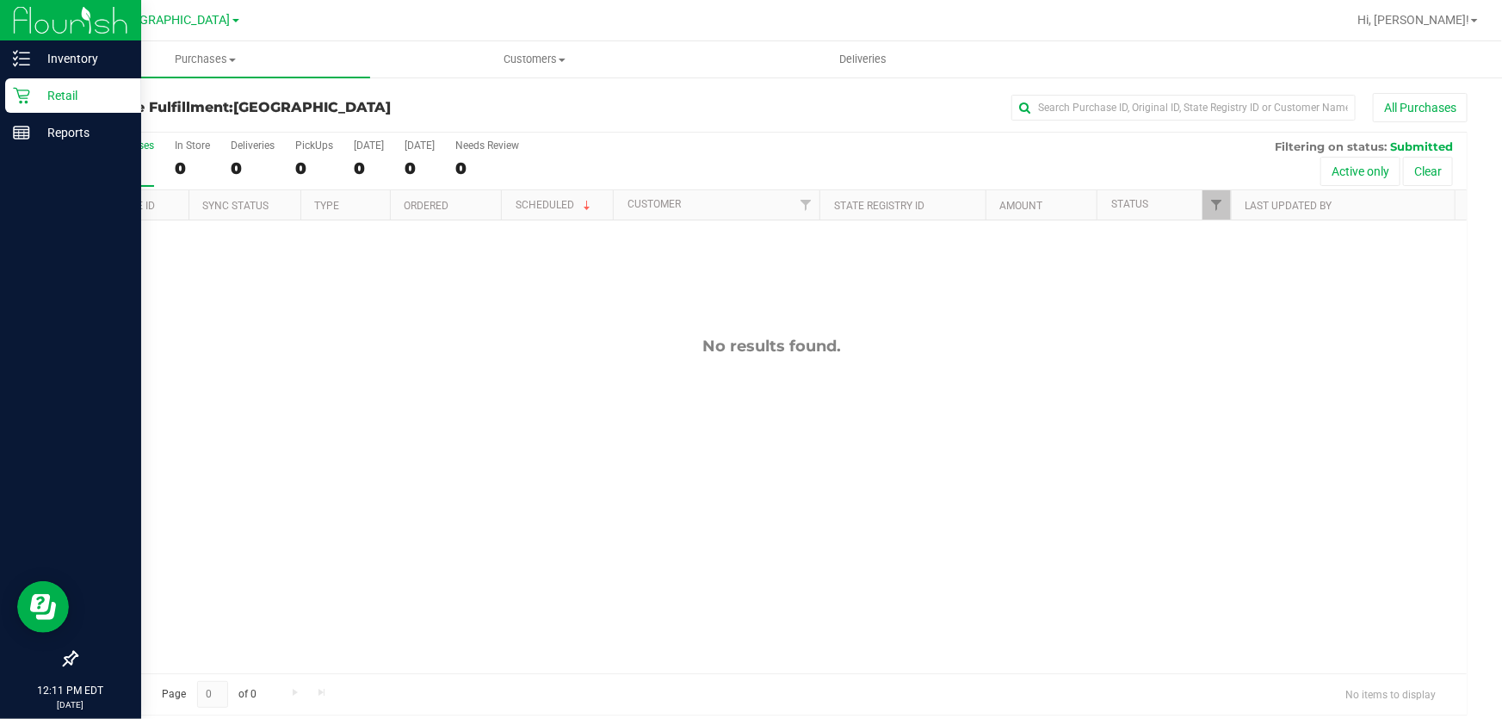
click at [68, 100] on p "Retail" at bounding box center [81, 95] width 103 height 21
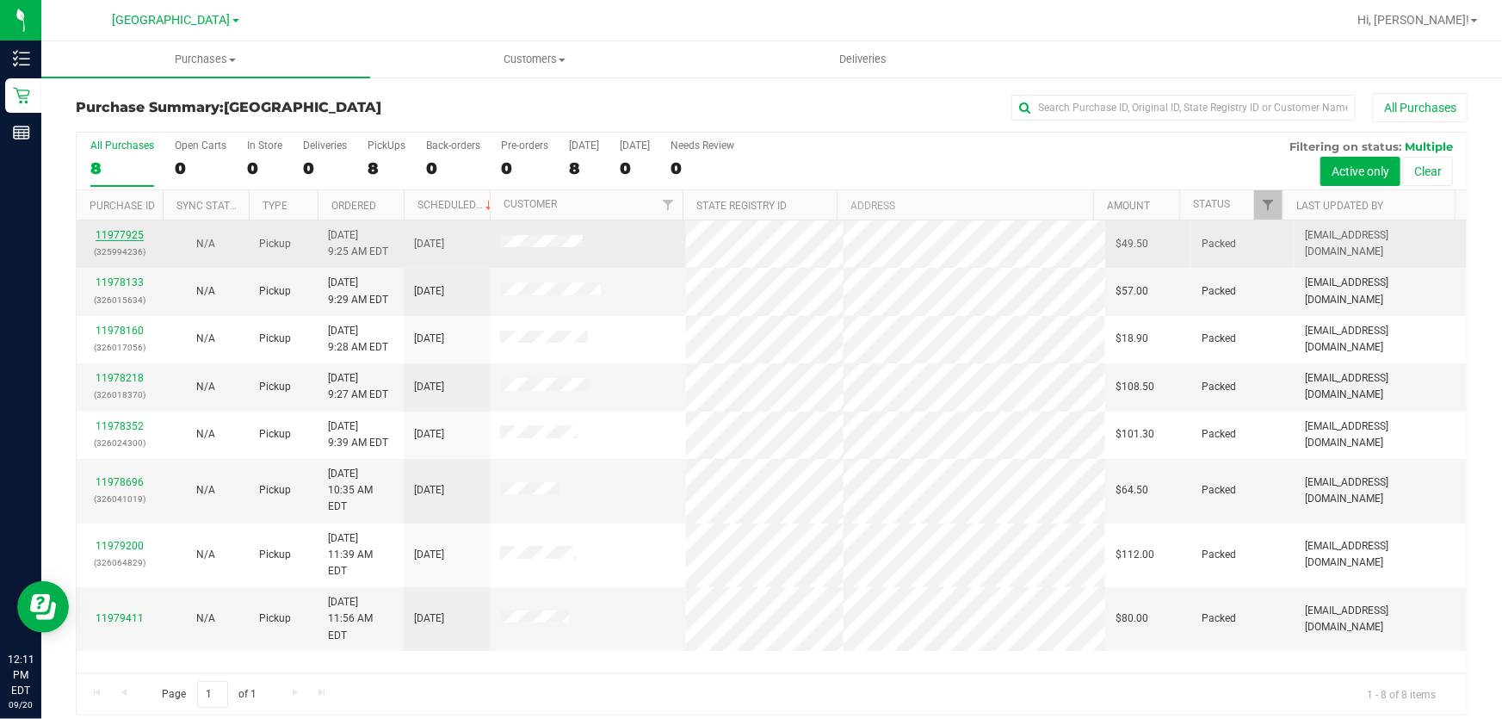
click at [131, 234] on link "11977925" at bounding box center [120, 235] width 48 height 12
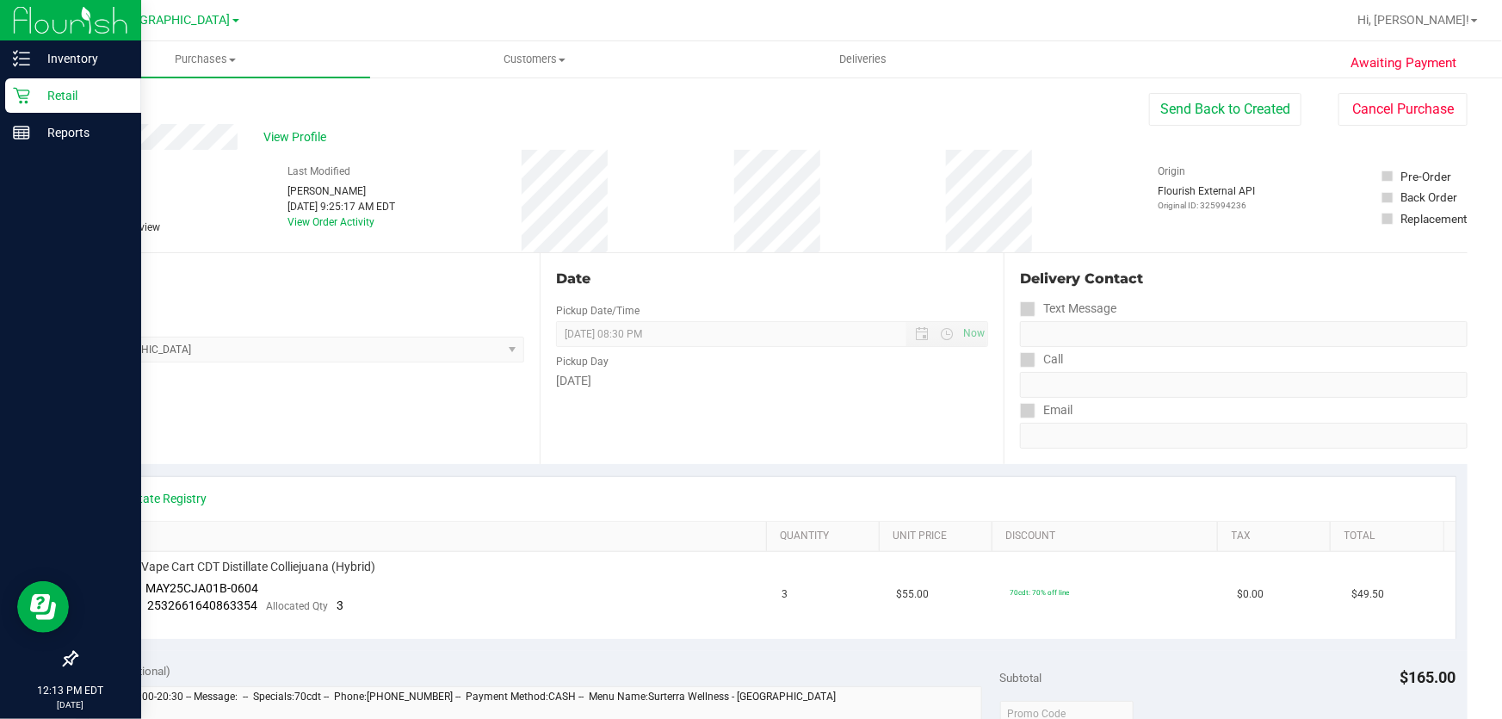
click at [82, 103] on p "Retail" at bounding box center [81, 95] width 103 height 21
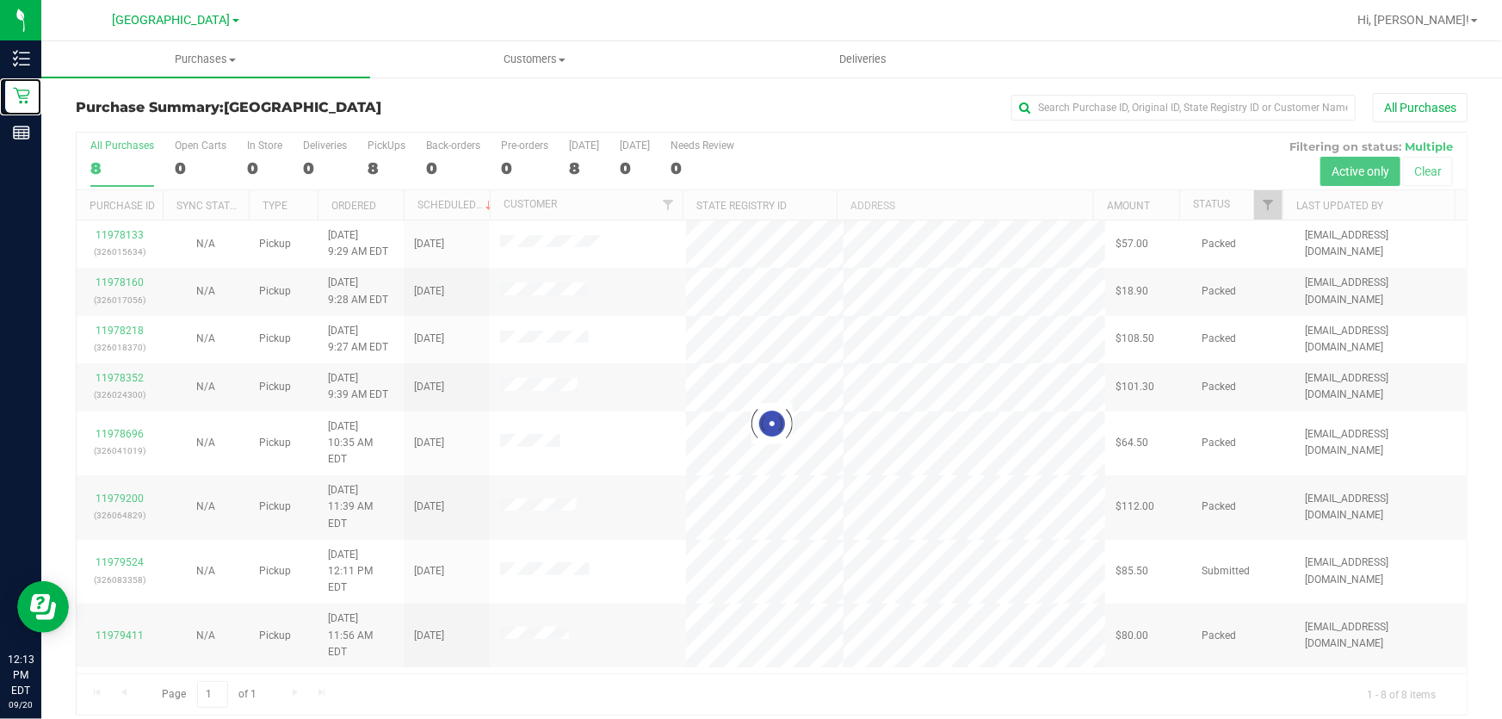
scroll to position [13, 0]
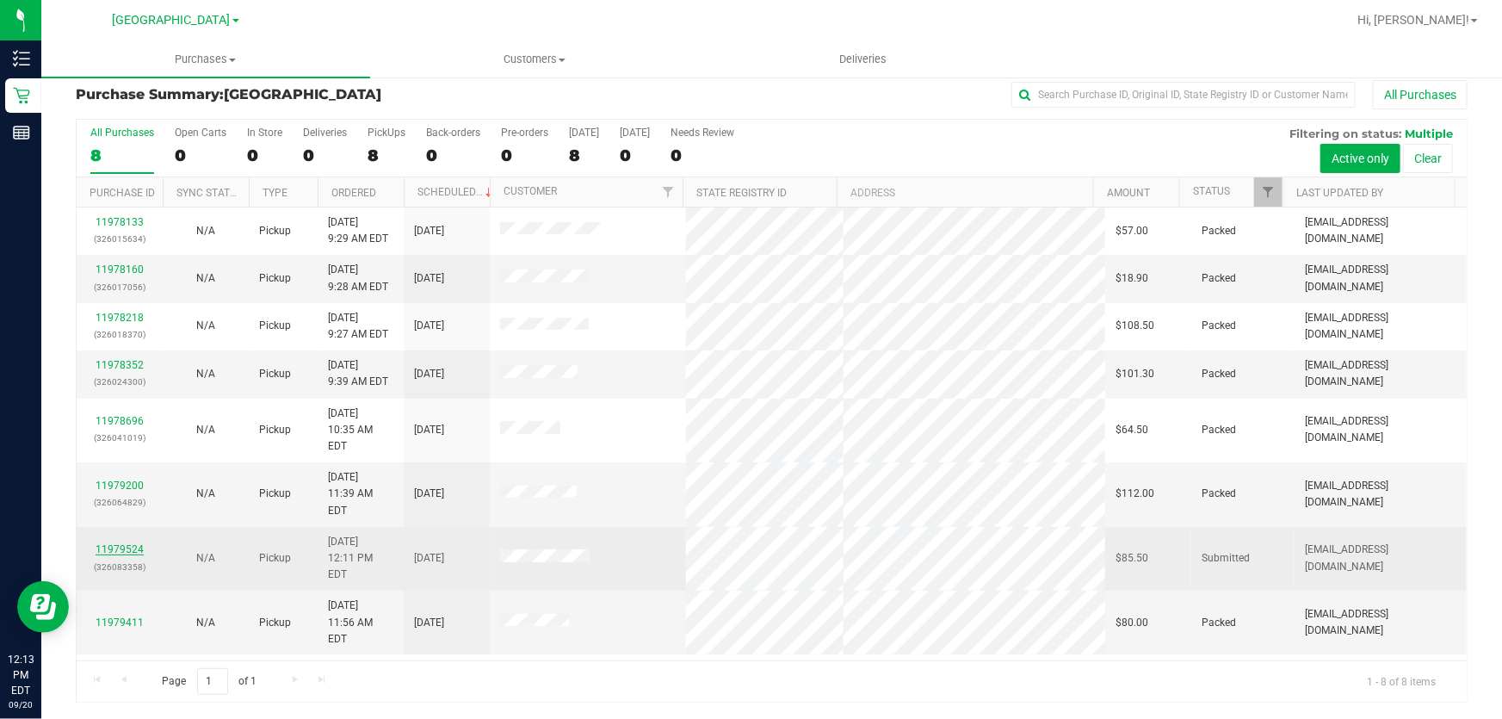
click at [134, 543] on link "11979524" at bounding box center [120, 549] width 48 height 12
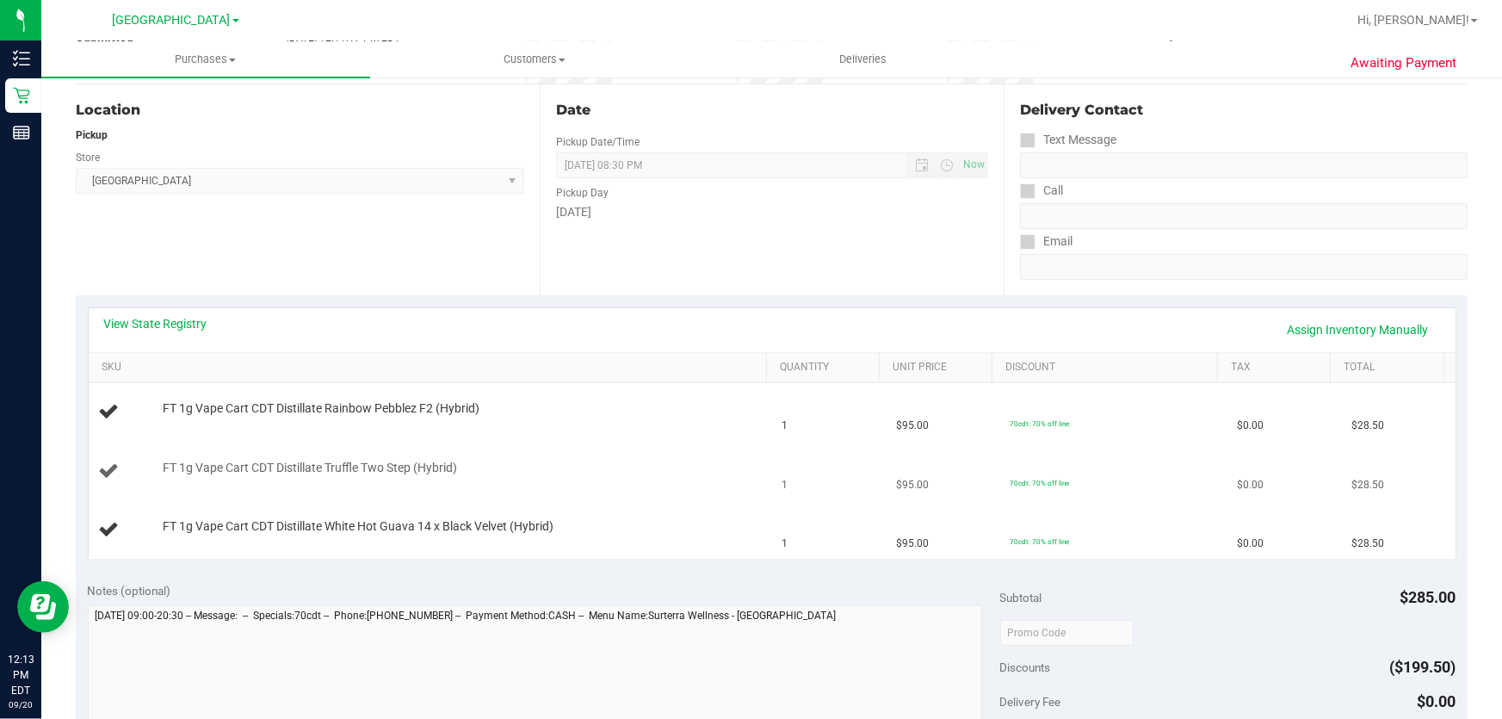
scroll to position [170, 0]
click at [105, 371] on link "SKU" at bounding box center [431, 367] width 658 height 14
drag, startPoint x: 268, startPoint y: 405, endPoint x: 870, endPoint y: 576, distance: 626.6
click at [870, 576] on purchase-details "Back Edit Purchase Cancel Purchase View Profile # 11979524 BioTrack ID: - Submi…" at bounding box center [772, 601] width 1392 height 1357
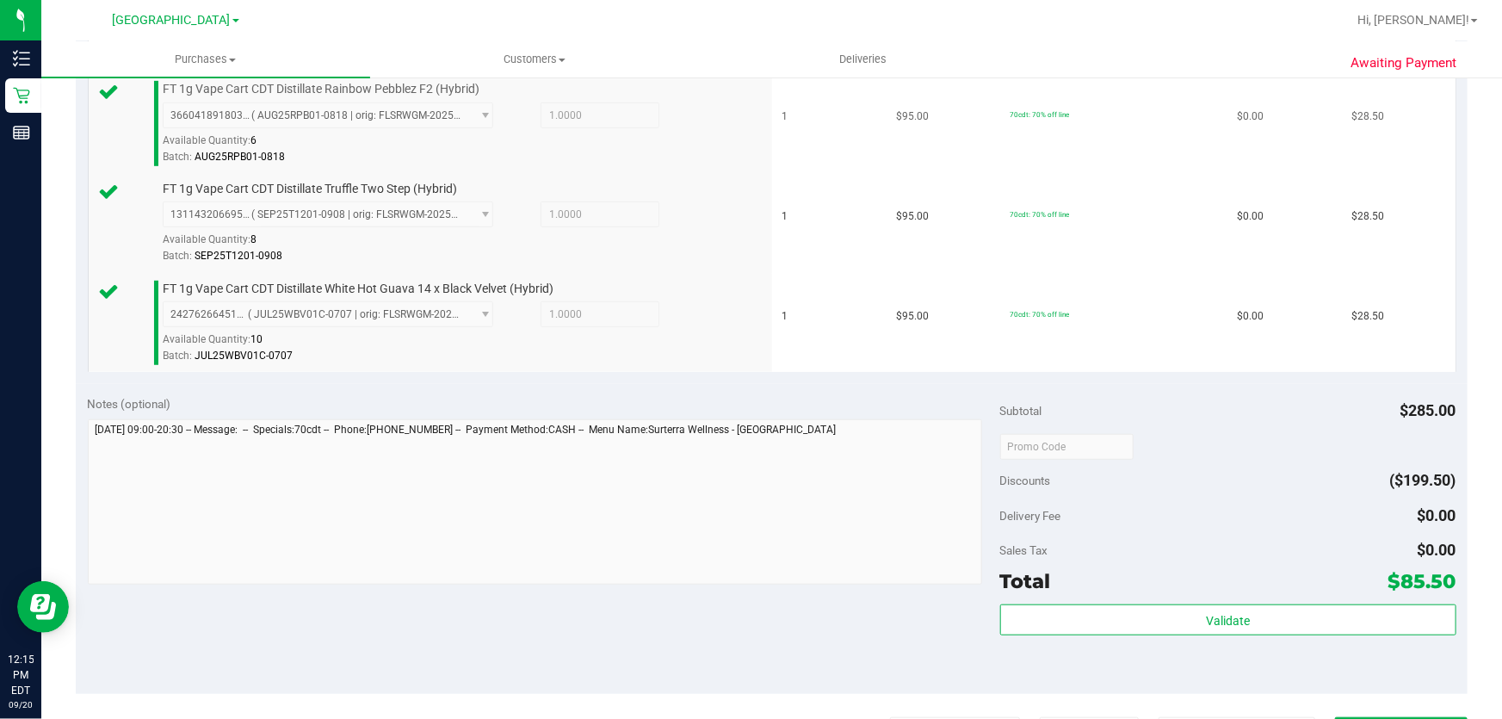
scroll to position [561, 0]
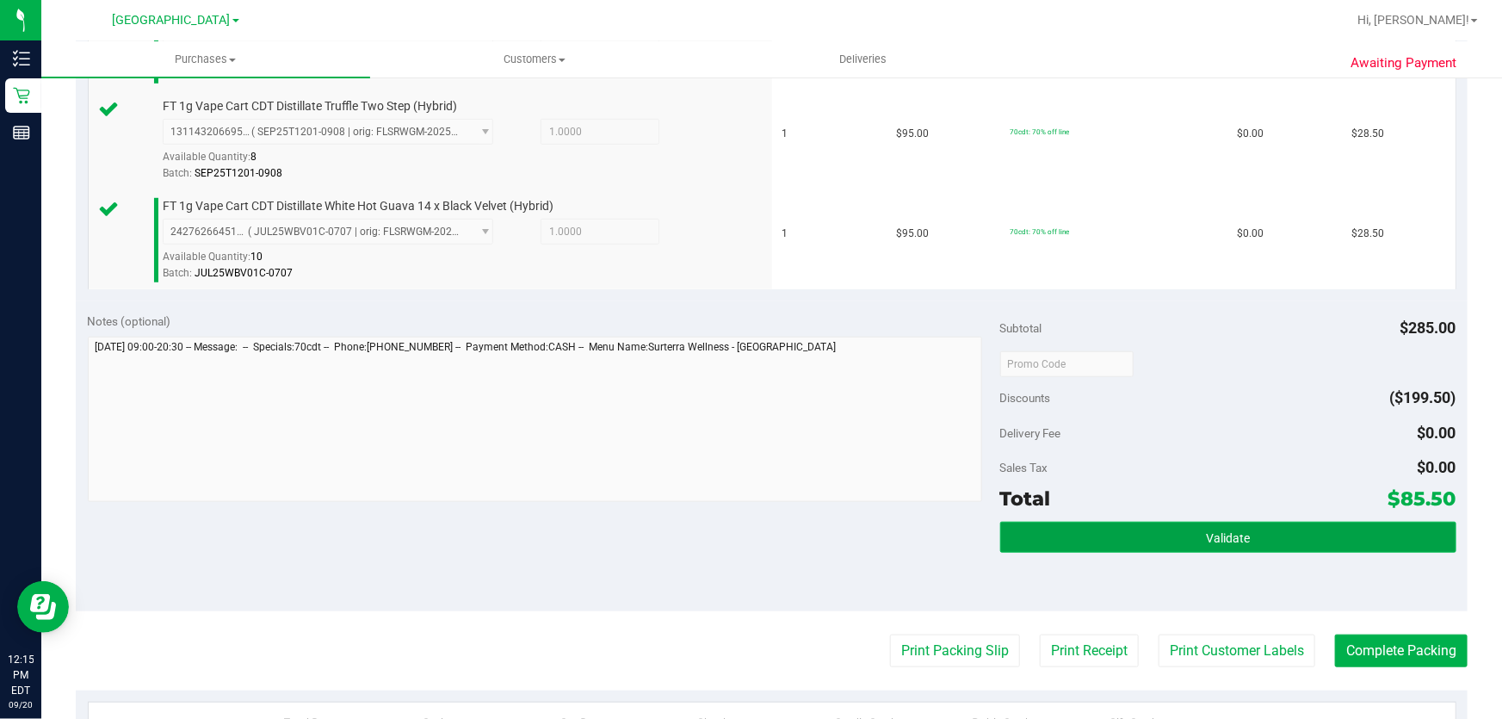
click at [1154, 534] on button "Validate" at bounding box center [1228, 537] width 456 height 31
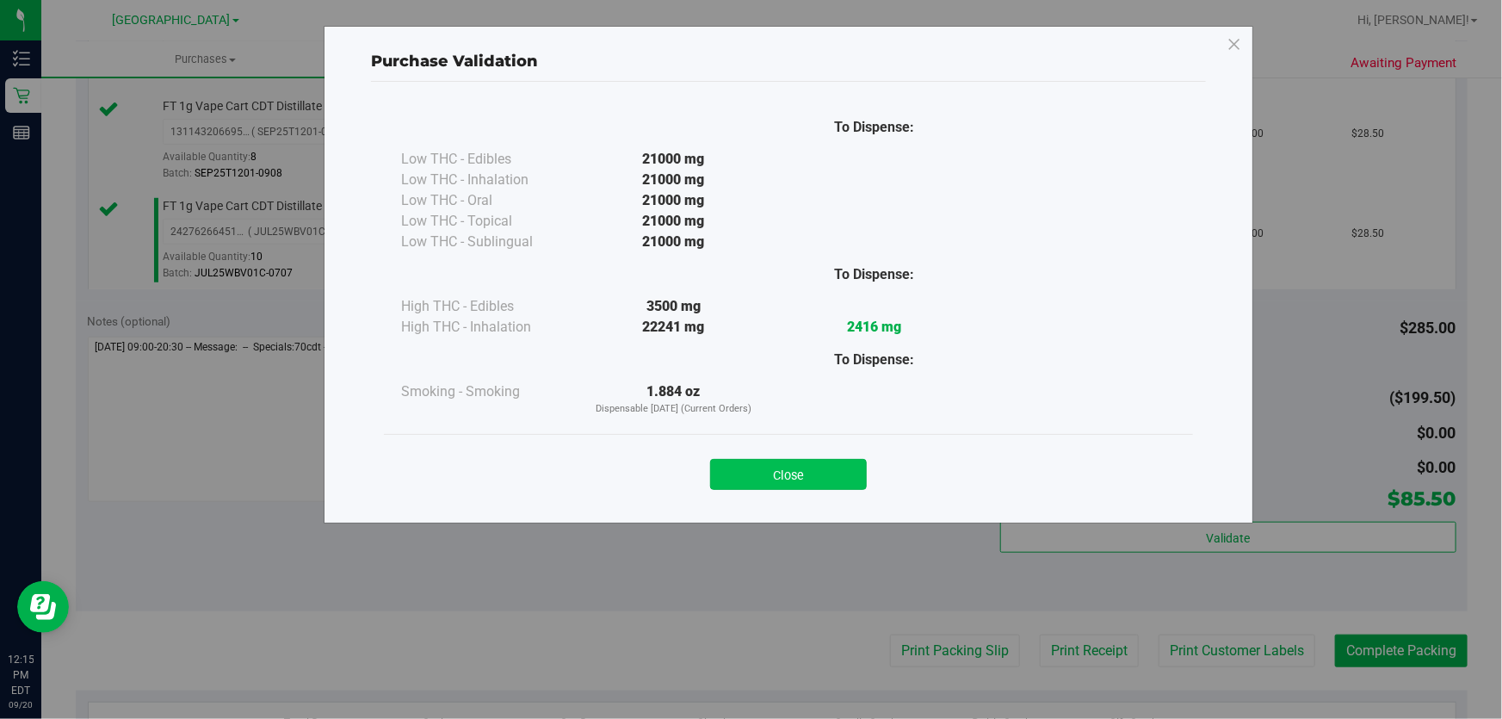
click at [846, 478] on button "Close" at bounding box center [788, 474] width 157 height 31
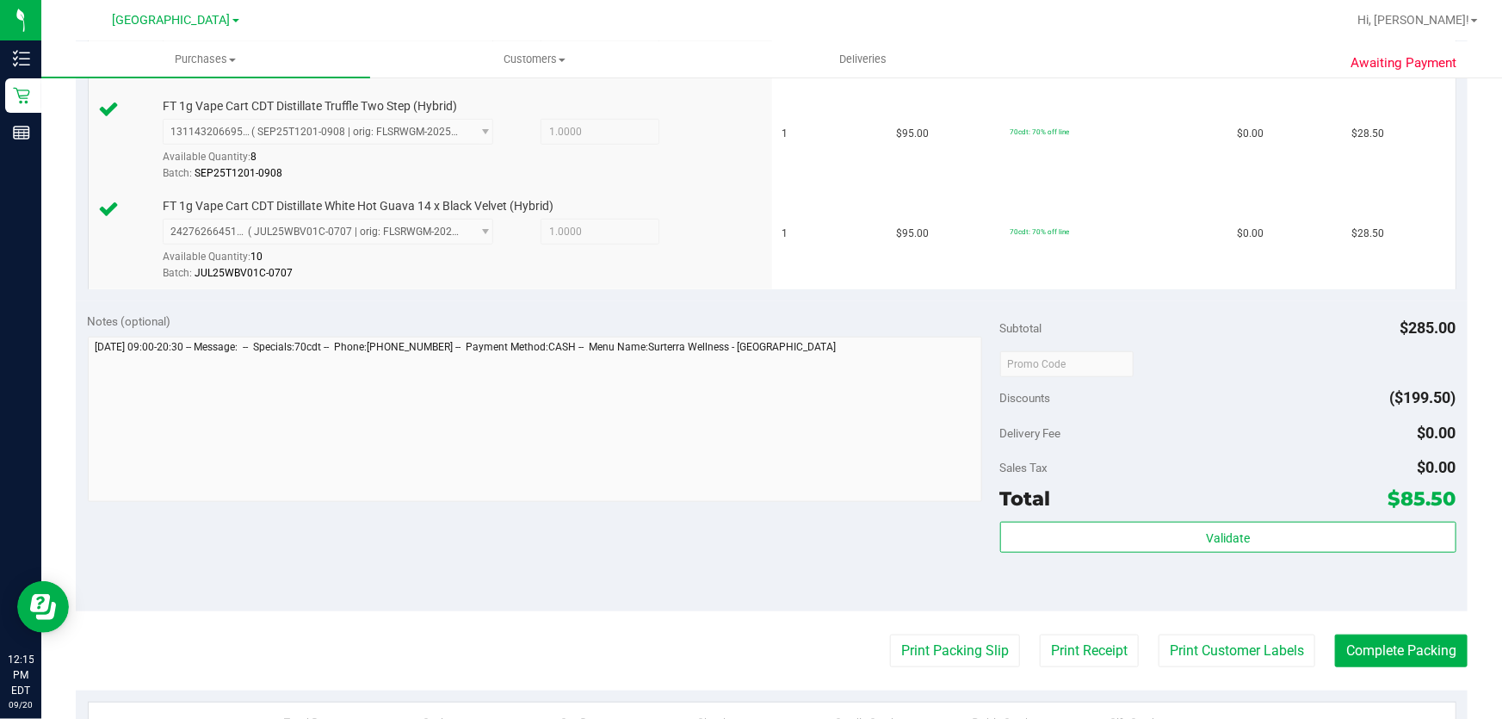
click at [1217, 624] on purchase-details "Back Edit Purchase Cancel Purchase View Profile # 11979524 BioTrack ID: - Submi…" at bounding box center [772, 272] width 1392 height 1480
click at [1211, 646] on button "Print Customer Labels" at bounding box center [1237, 651] width 157 height 33
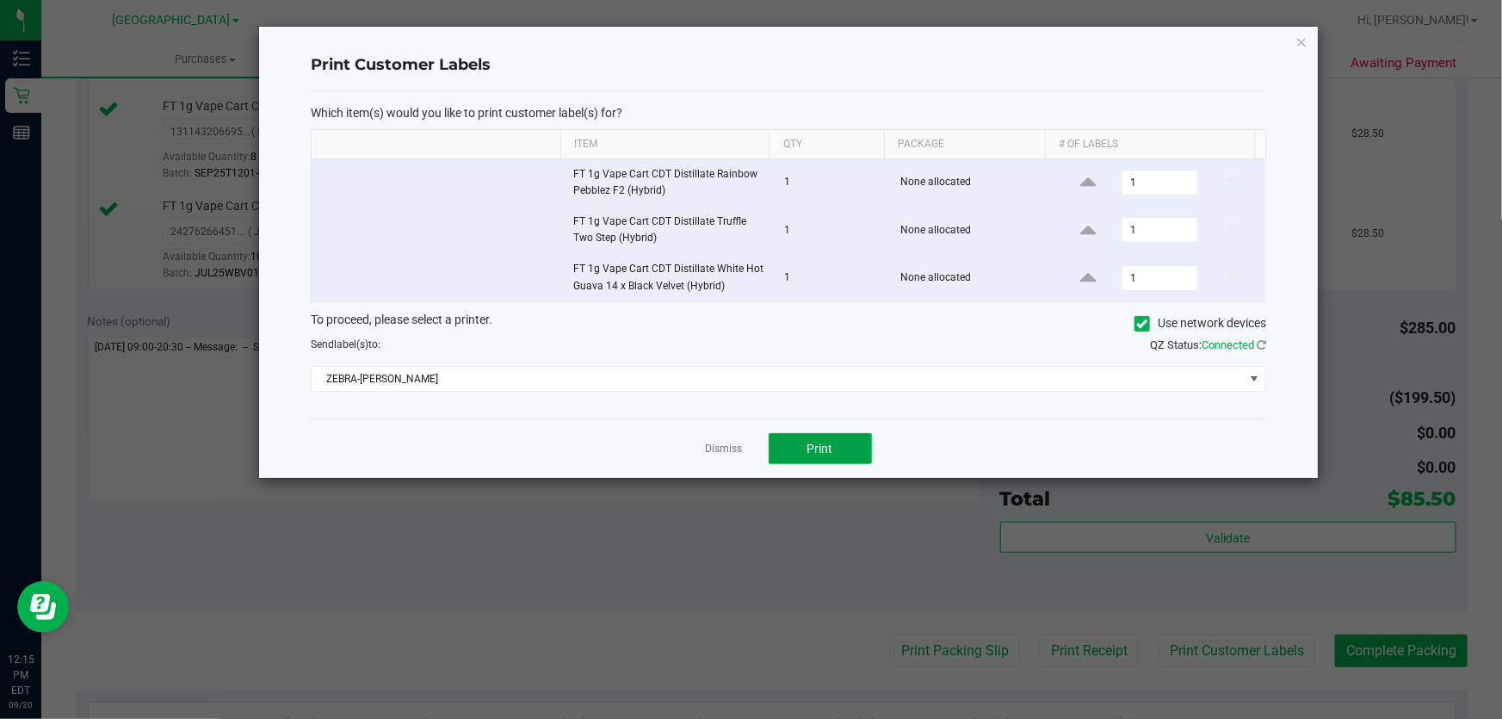
click at [825, 434] on button "Print" at bounding box center [820, 448] width 103 height 31
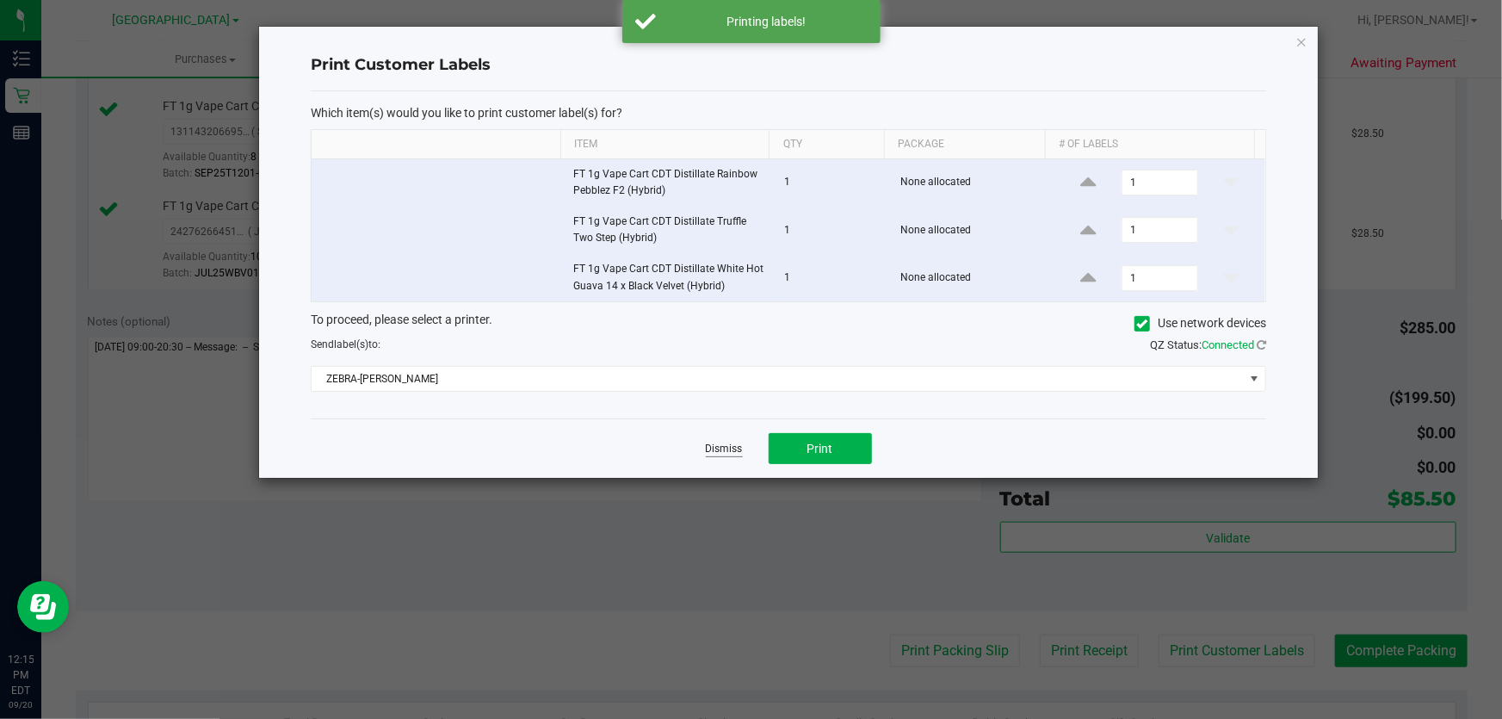
click at [733, 449] on link "Dismiss" at bounding box center [724, 449] width 37 height 15
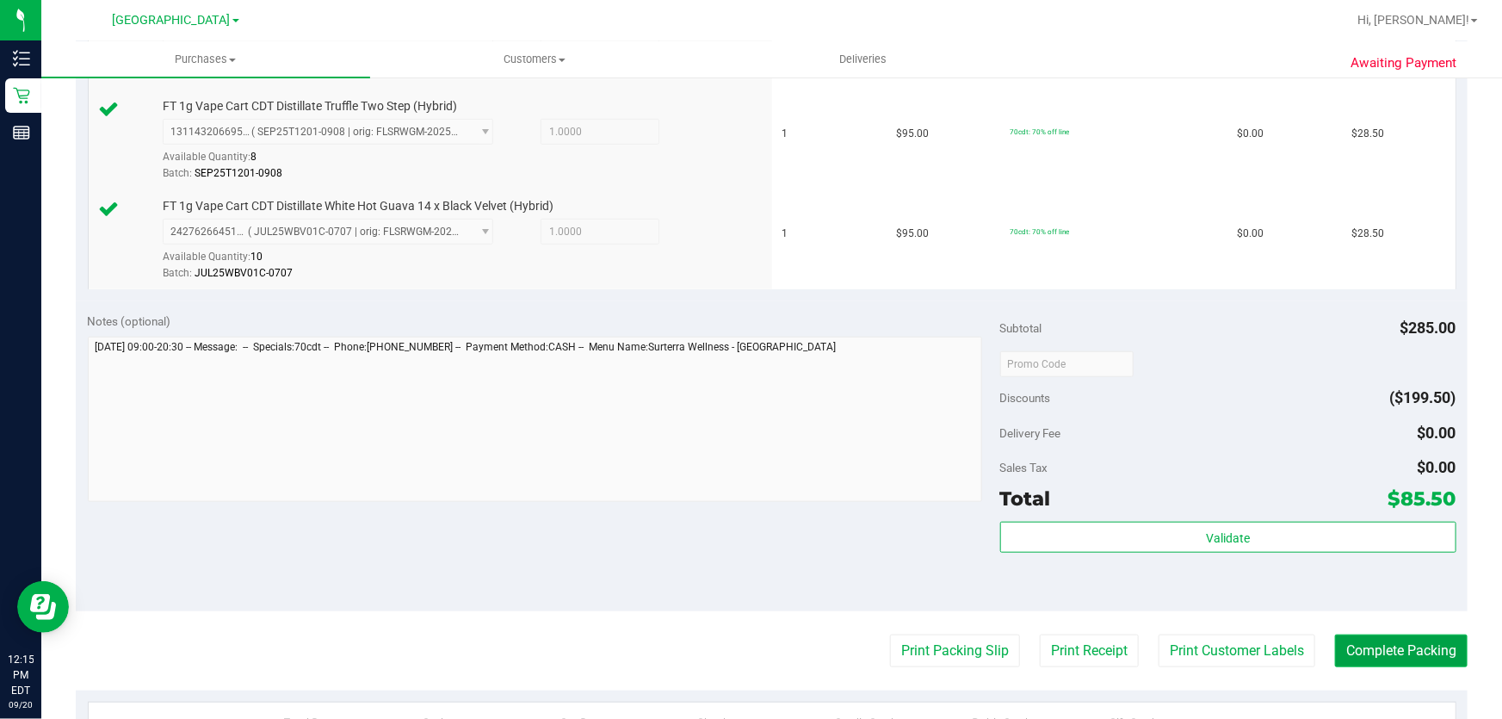
drag, startPoint x: 1358, startPoint y: 643, endPoint x: 1369, endPoint y: 636, distance: 13.1
click at [1360, 643] on button "Complete Packing" at bounding box center [1401, 651] width 133 height 33
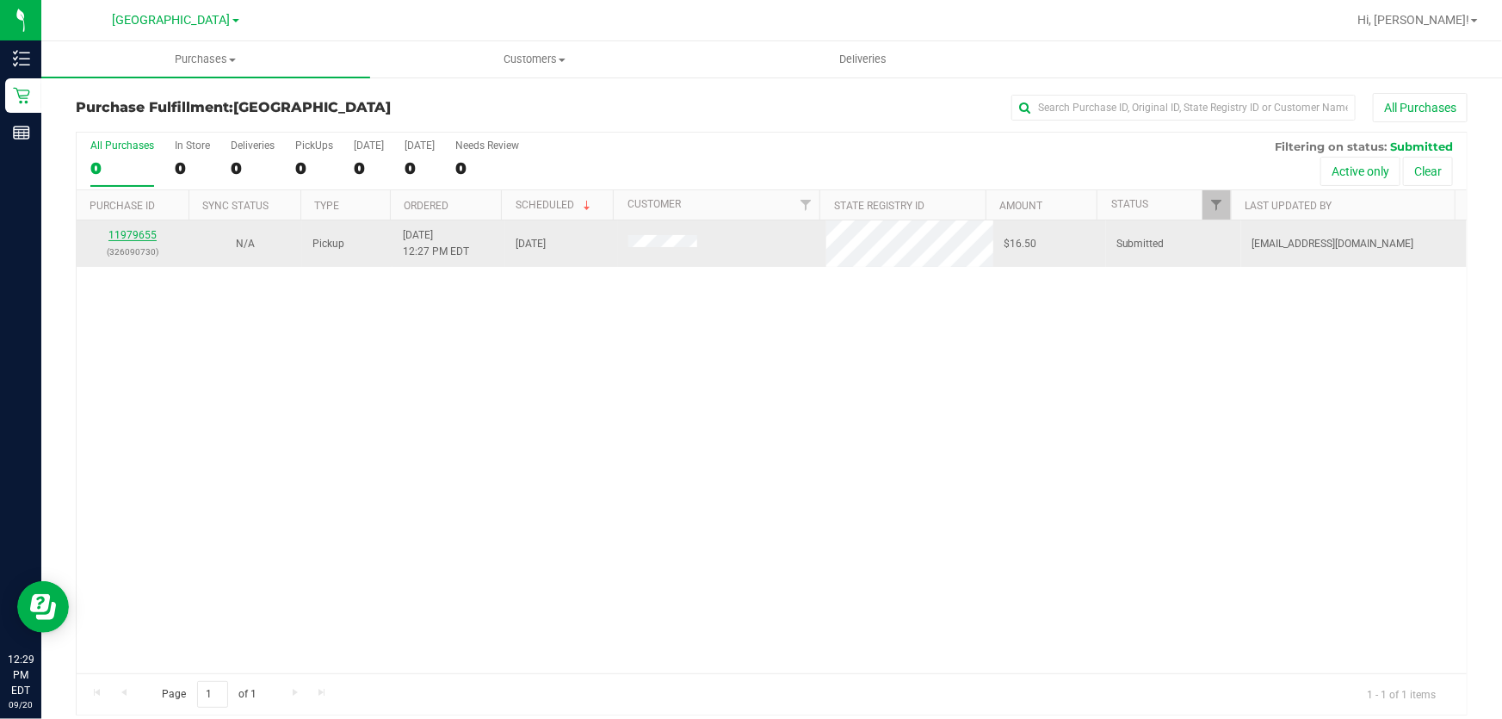
click at [127, 230] on link "11979655" at bounding box center [132, 235] width 48 height 12
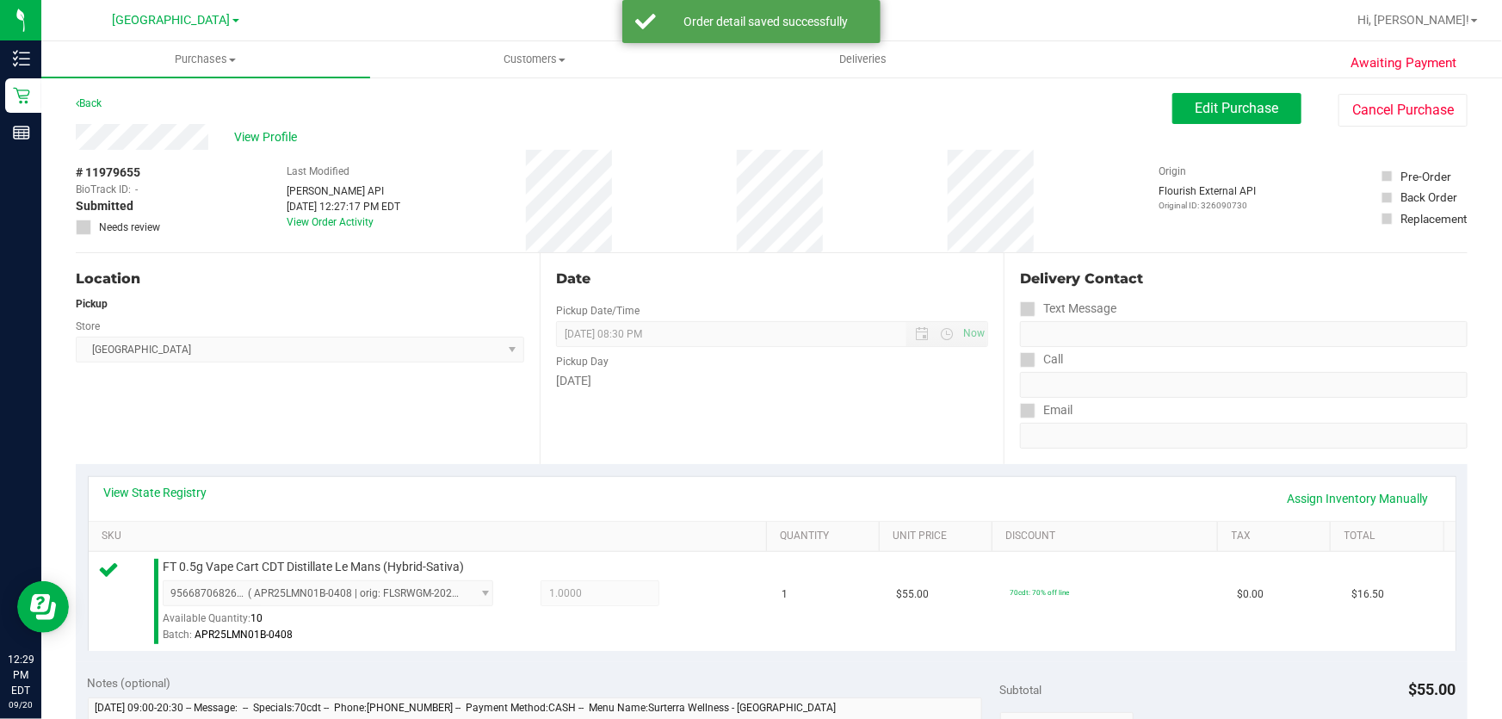
scroll to position [391, 0]
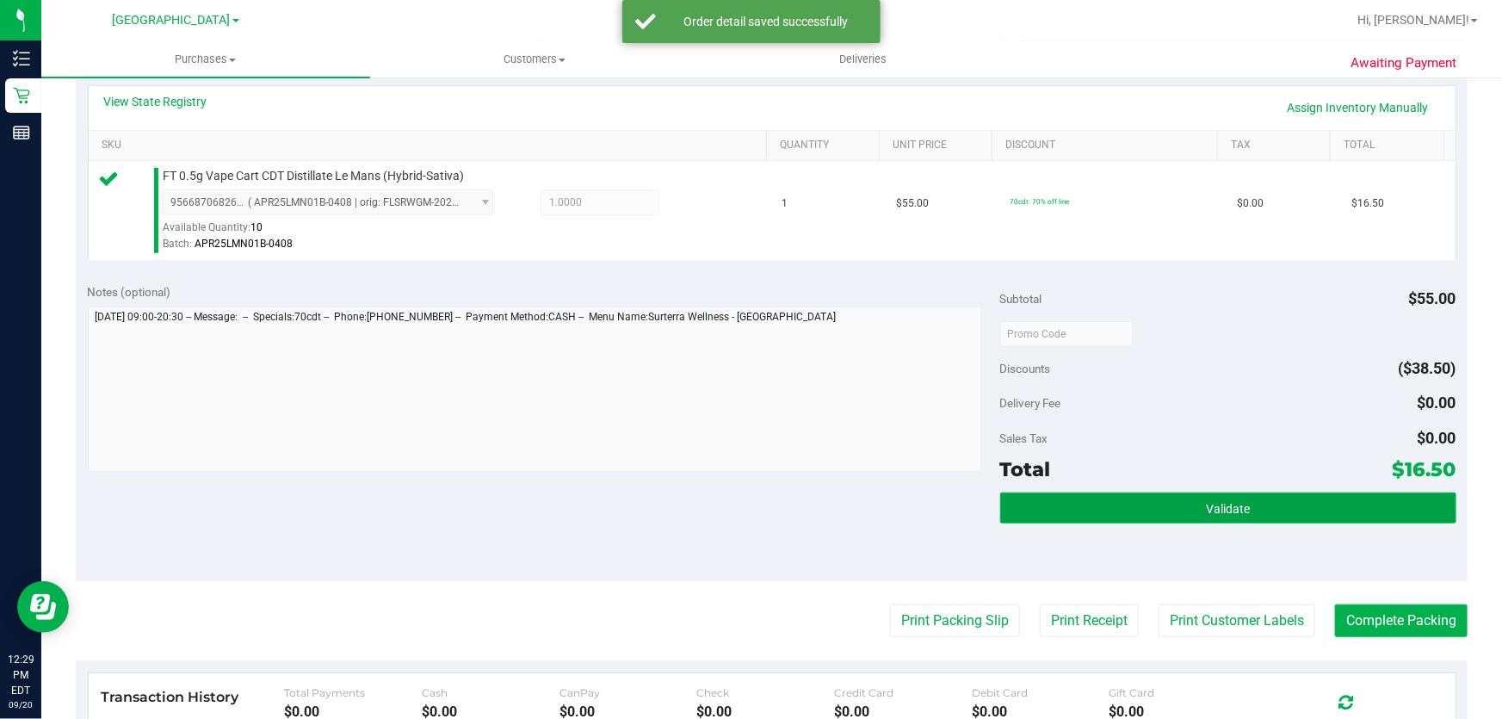
click at [1216, 503] on span "Validate" at bounding box center [1228, 509] width 44 height 14
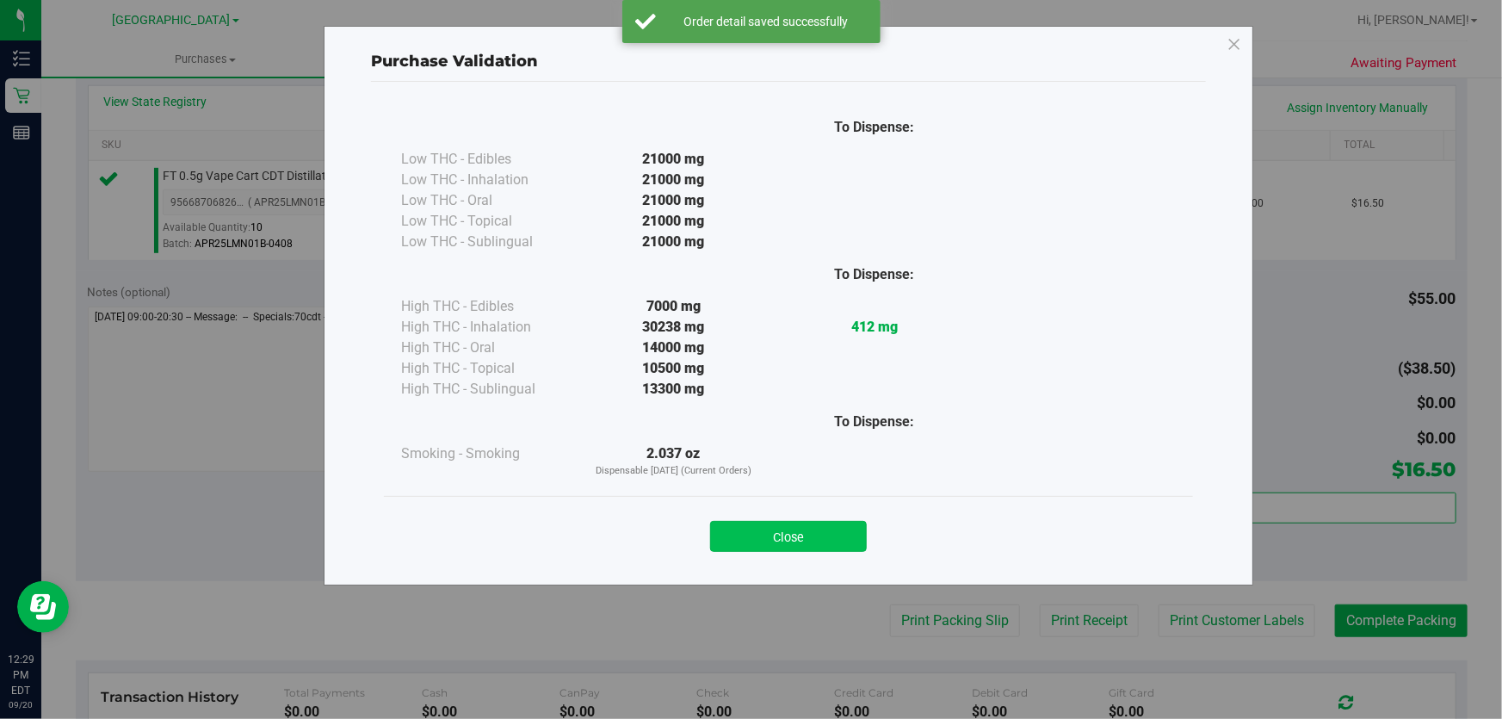
click at [846, 548] on button "Close" at bounding box center [788, 536] width 157 height 31
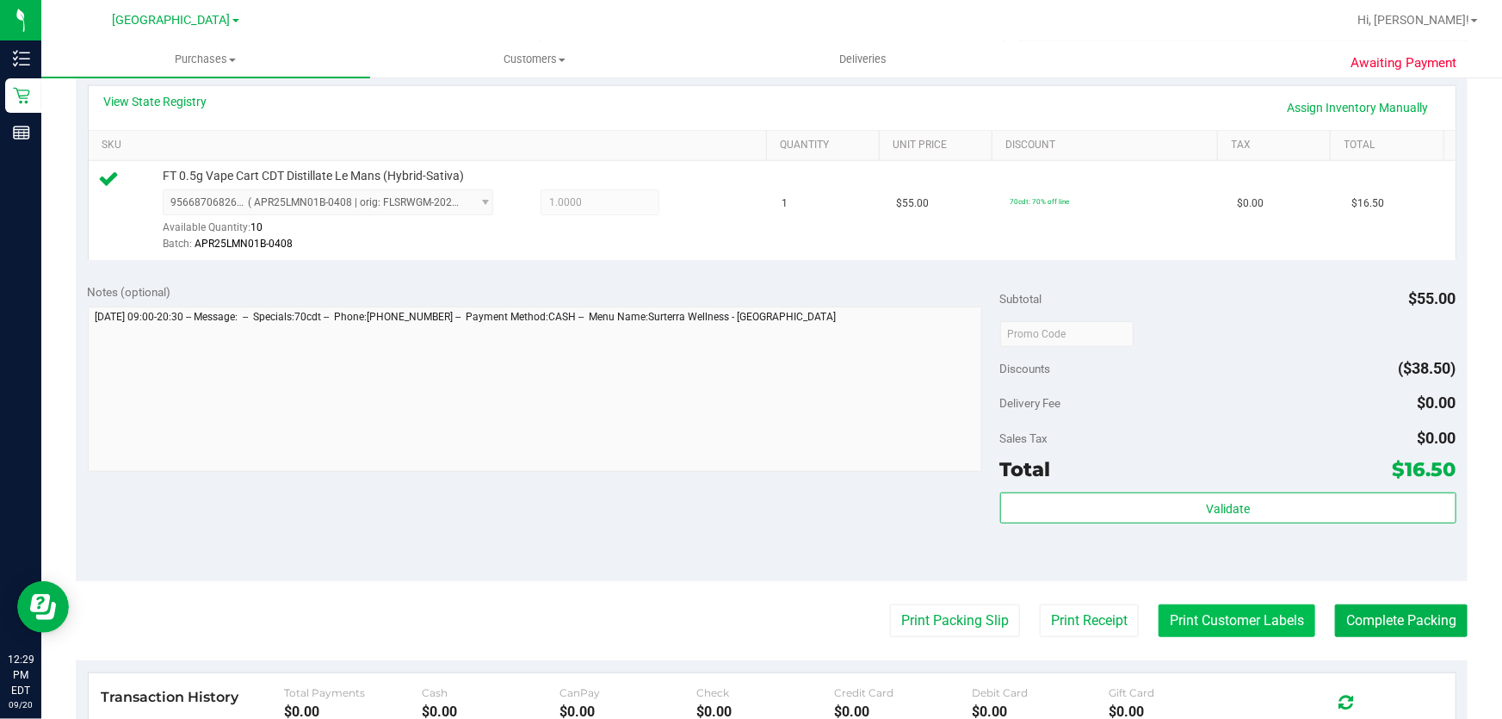
click at [1196, 635] on button "Print Customer Labels" at bounding box center [1237, 620] width 157 height 33
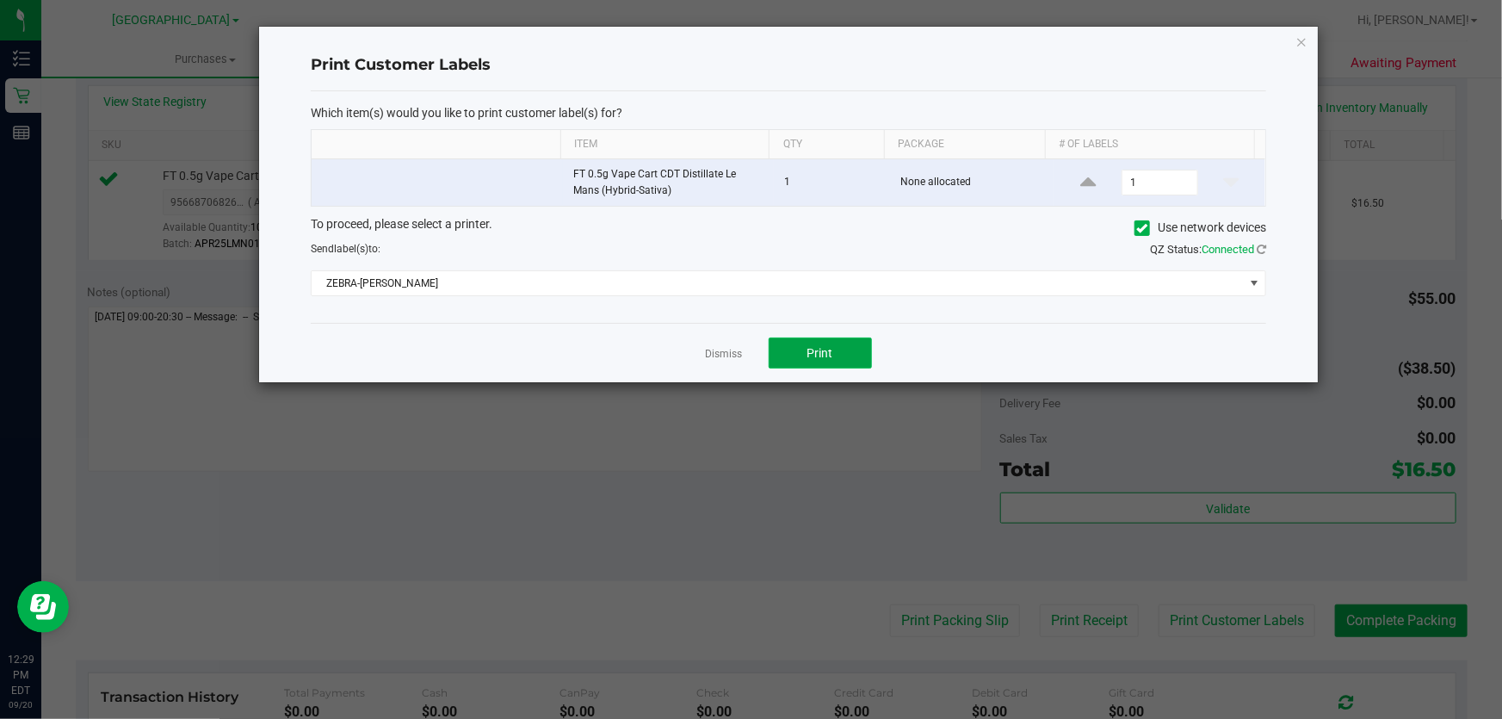
click at [852, 368] on button "Print" at bounding box center [820, 353] width 103 height 31
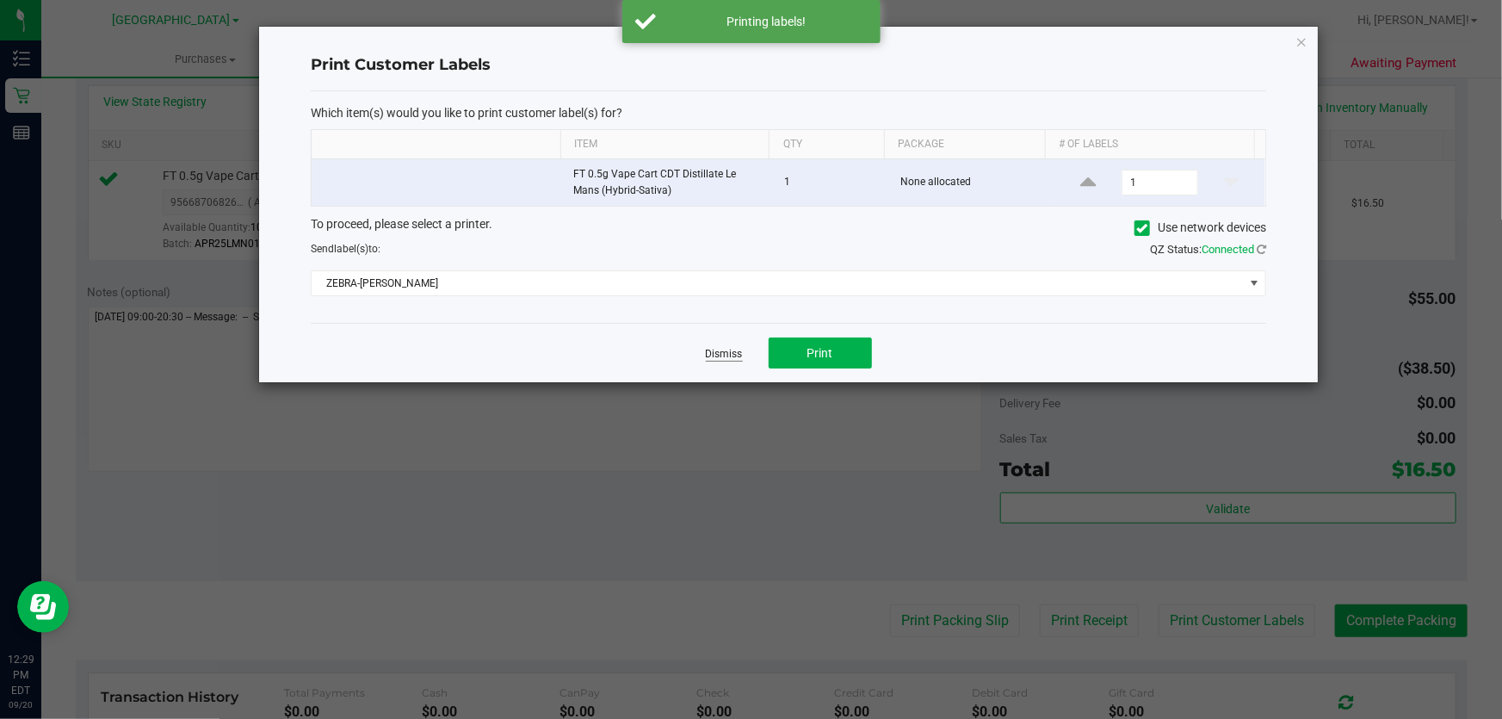
click at [734, 360] on link "Dismiss" at bounding box center [724, 354] width 37 height 15
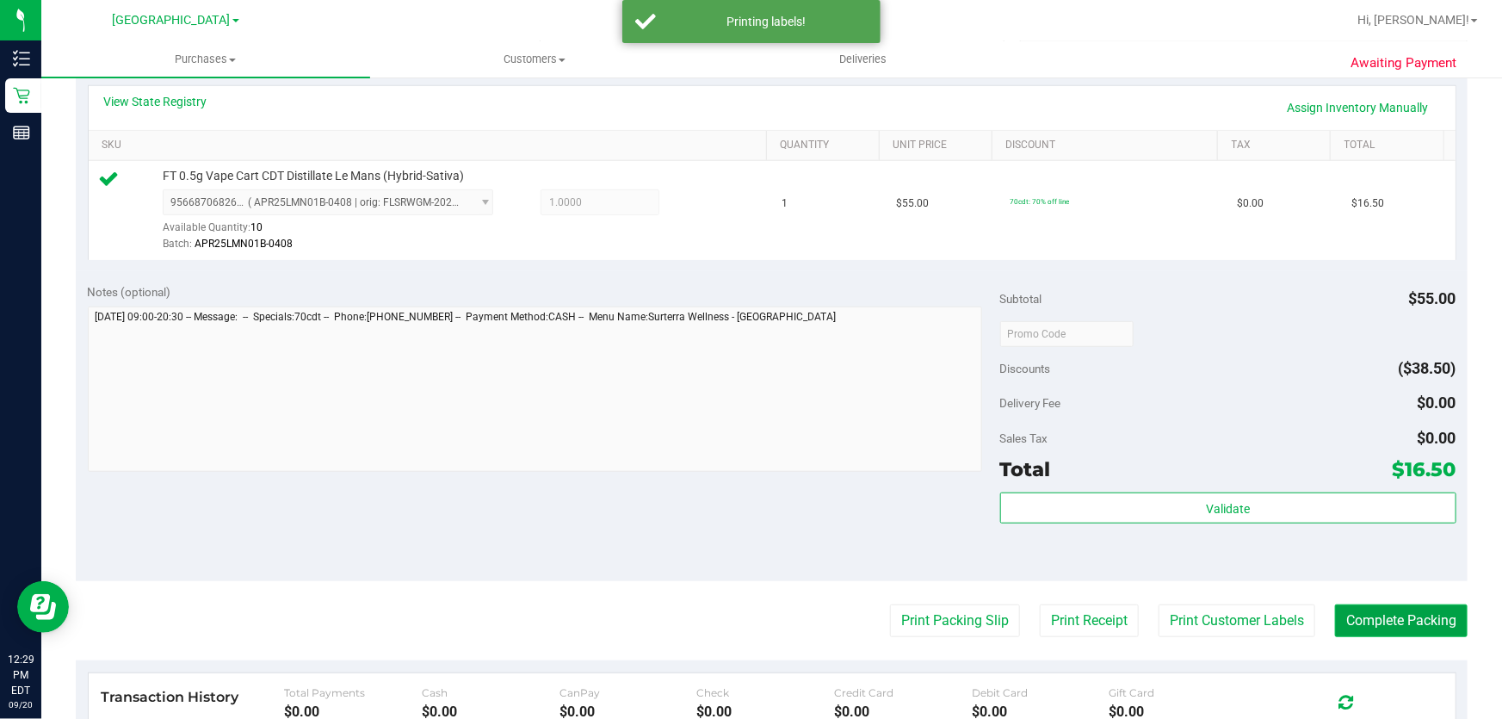
click at [1429, 620] on button "Complete Packing" at bounding box center [1401, 620] width 133 height 33
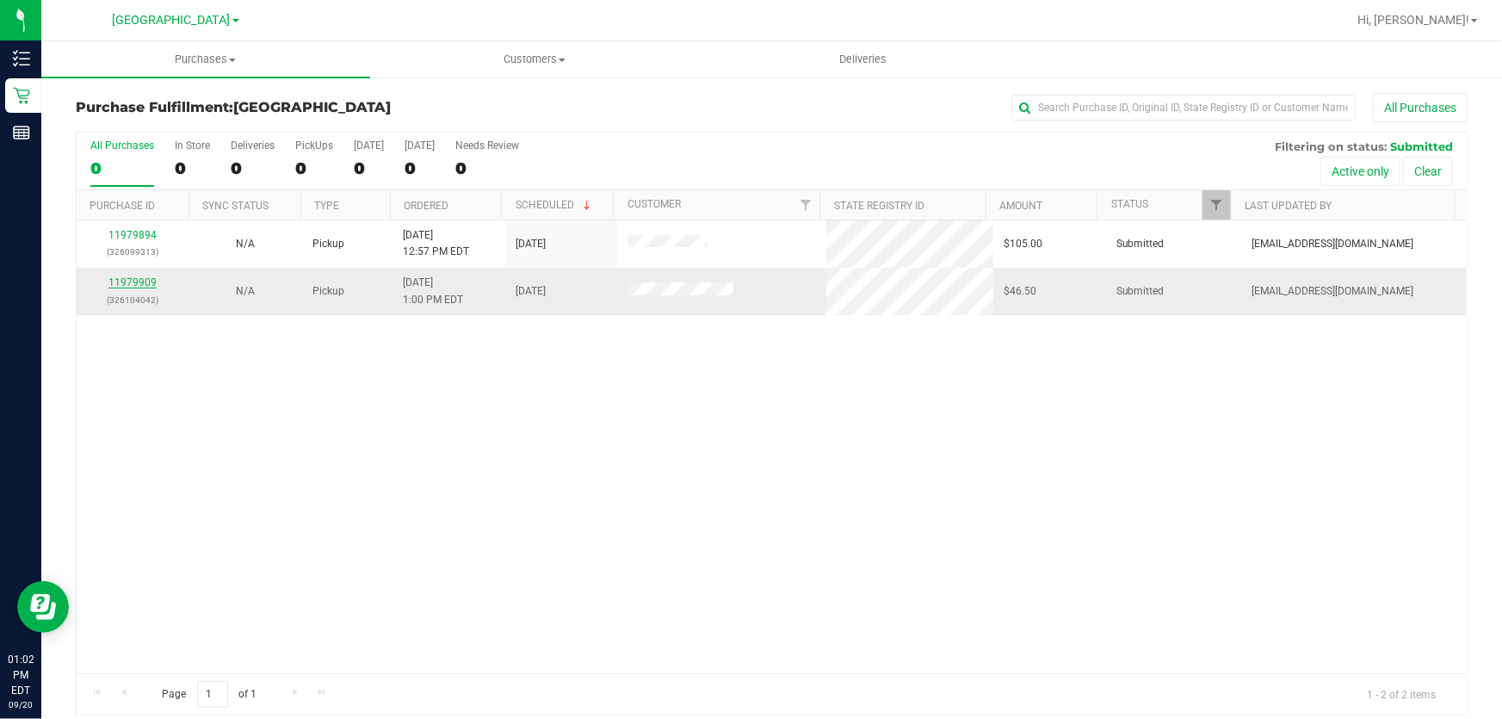
click at [136, 280] on link "11979909" at bounding box center [132, 282] width 48 height 12
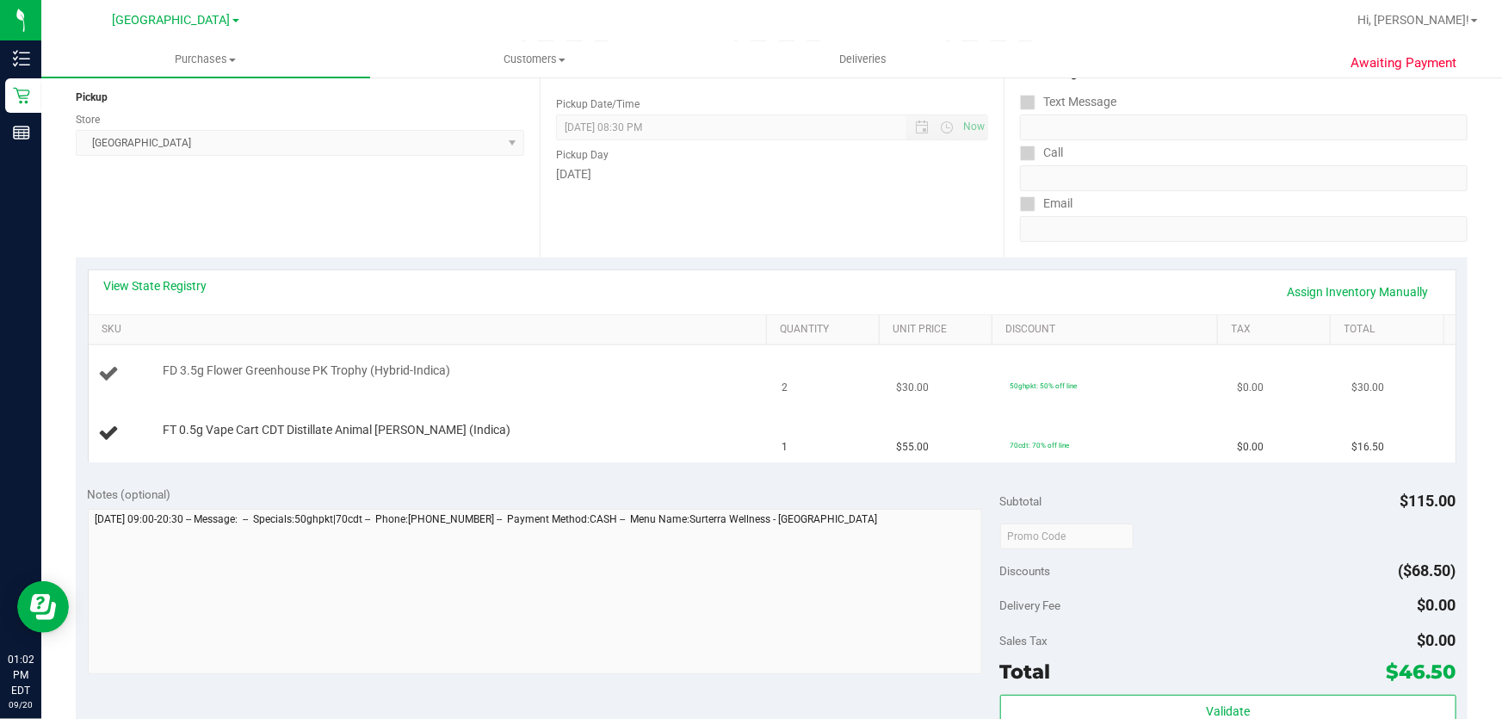
scroll to position [234, 0]
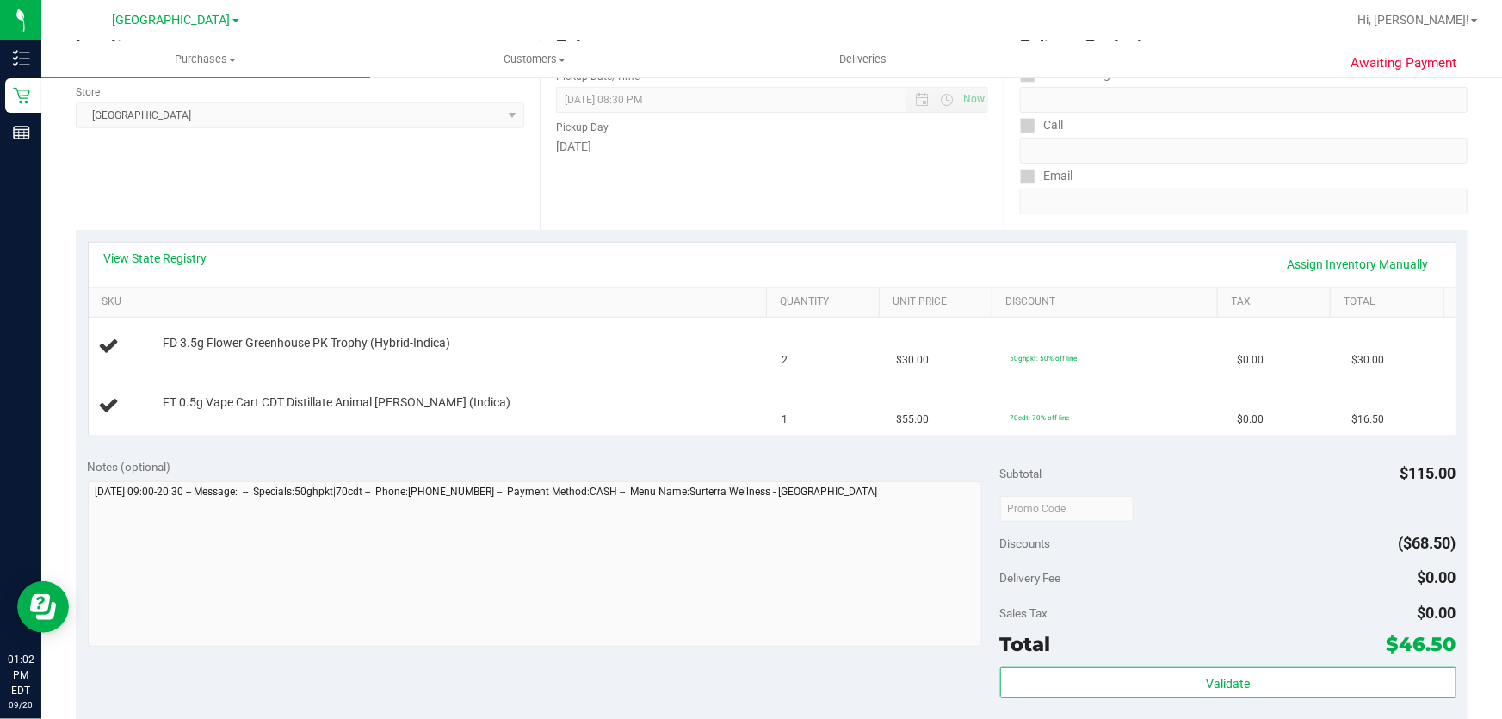
drag, startPoint x: 216, startPoint y: 335, endPoint x: 1109, endPoint y: 450, distance: 900.3
click at [1109, 450] on purchase-details "Back Edit Purchase Cancel Purchase View Profile # 11979909 BioTrack ID: - Submi…" at bounding box center [772, 508] width 1392 height 1298
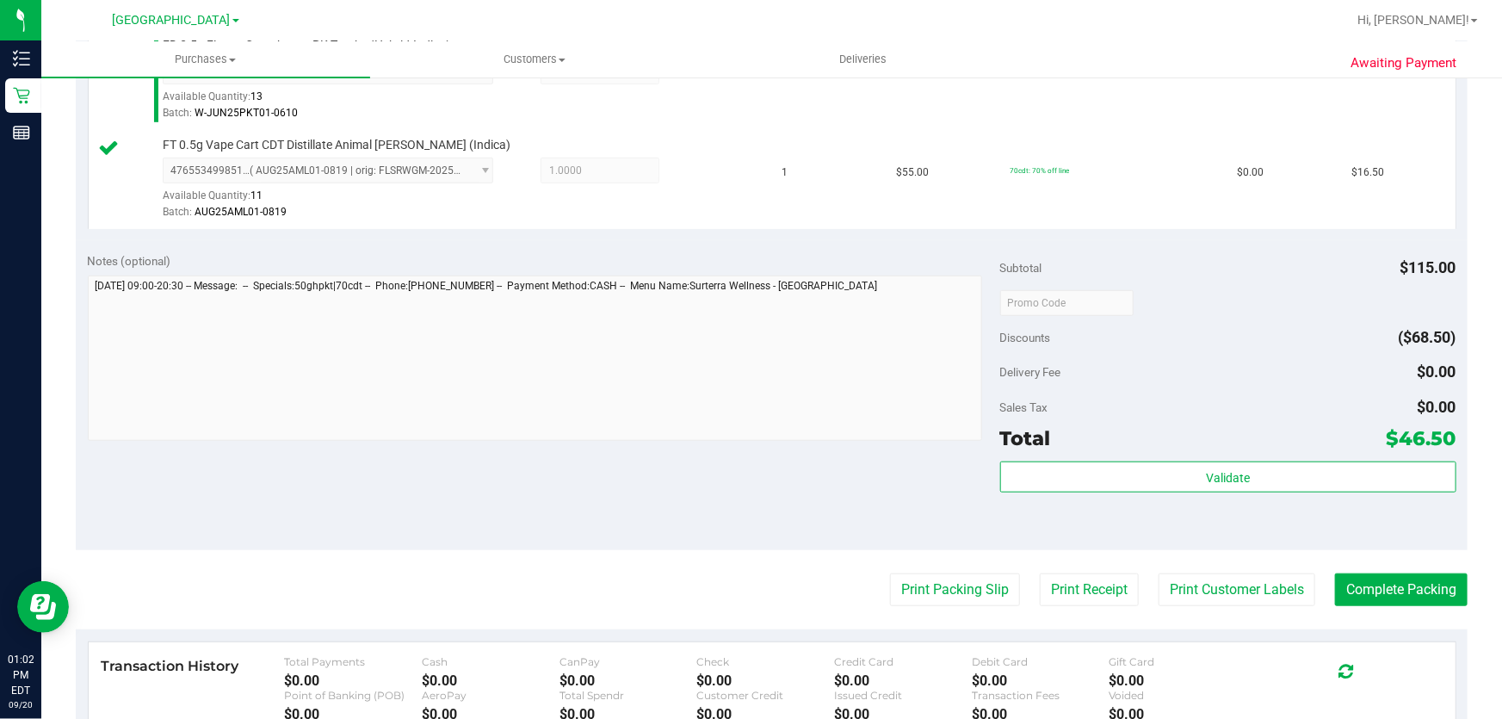
scroll to position [548, 0]
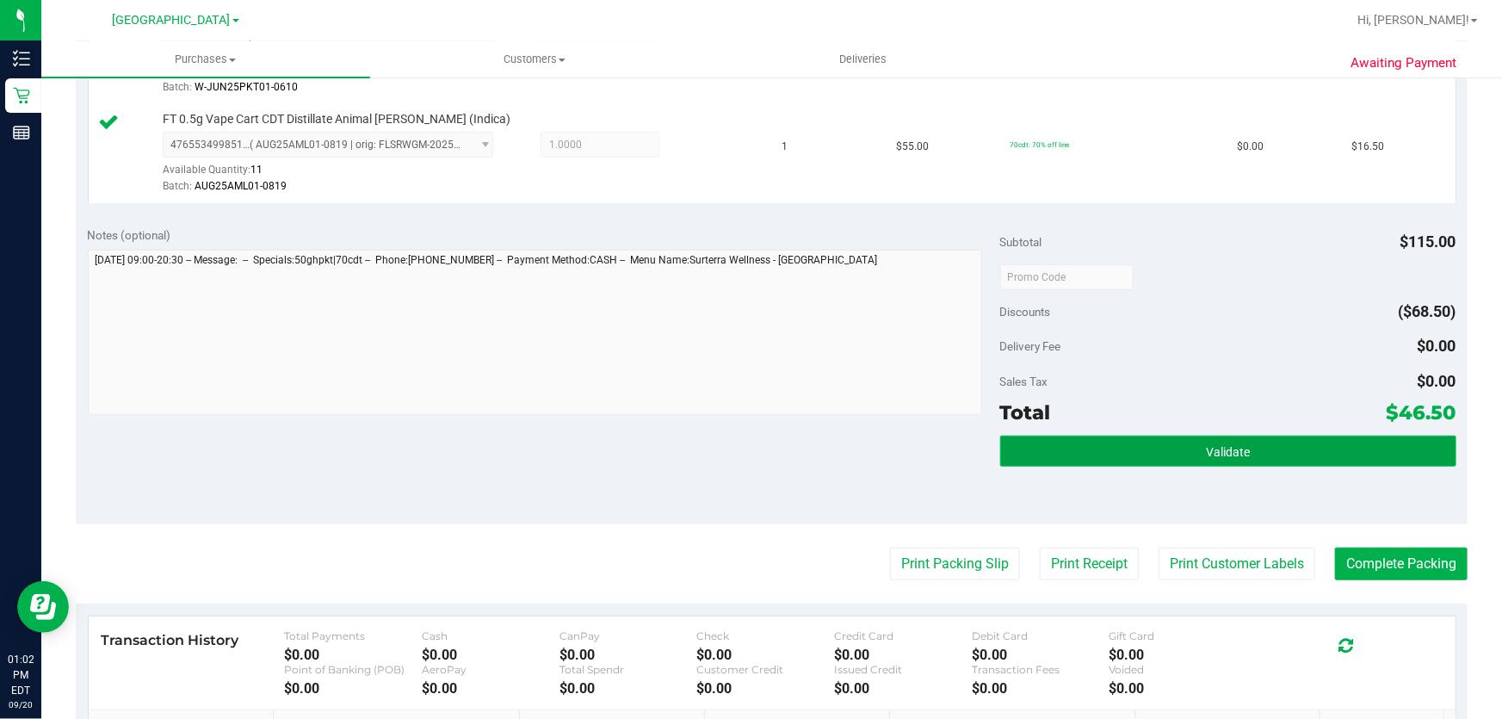
click at [1211, 445] on span "Validate" at bounding box center [1228, 452] width 44 height 14
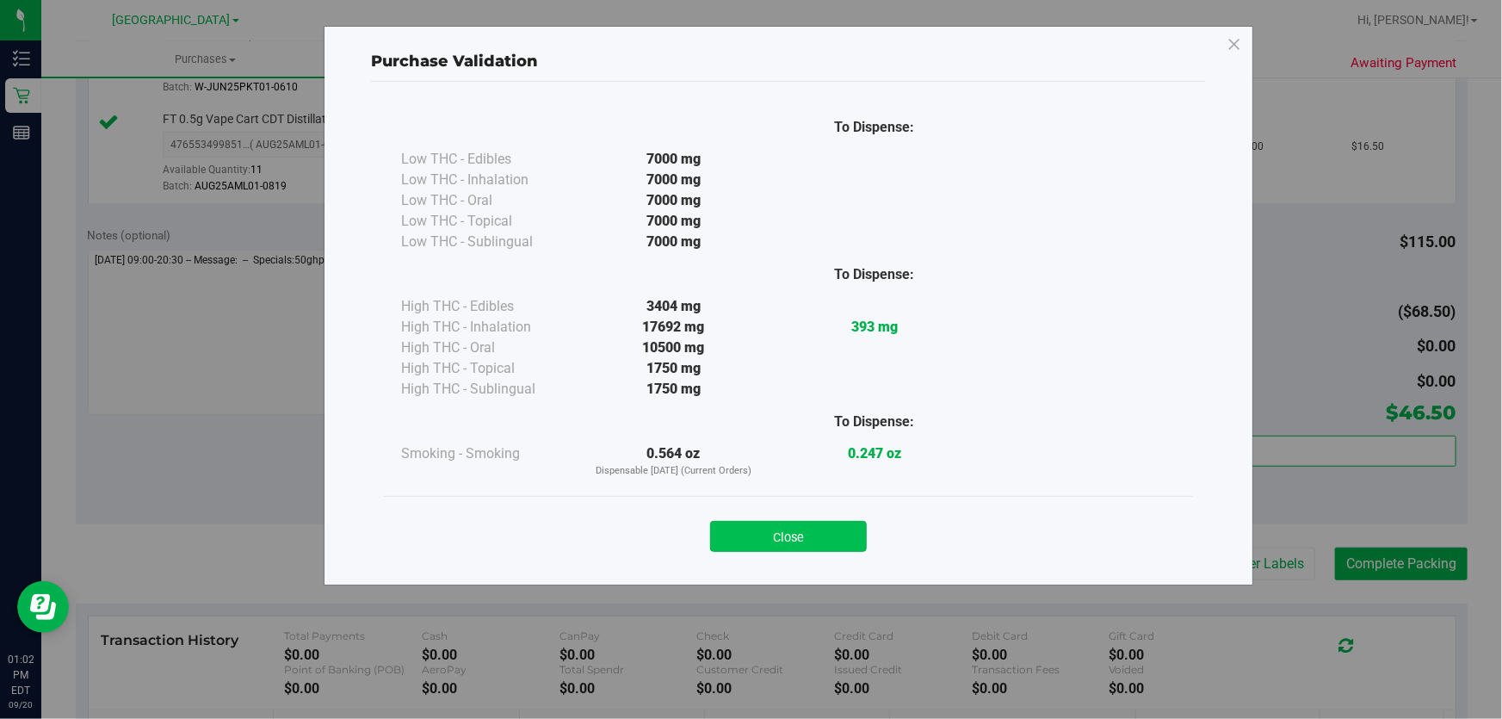
click at [834, 530] on button "Close" at bounding box center [788, 536] width 157 height 31
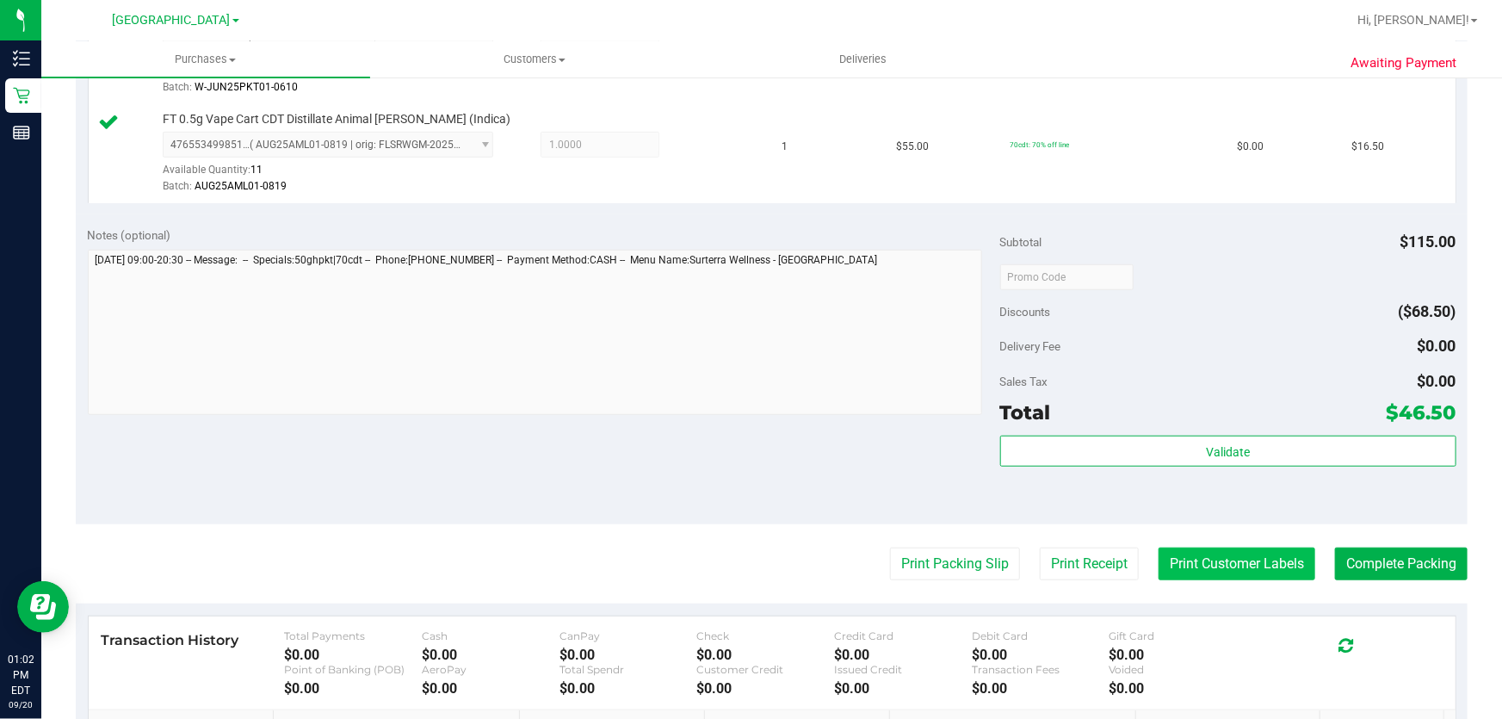
click at [1246, 567] on button "Print Customer Labels" at bounding box center [1237, 564] width 157 height 33
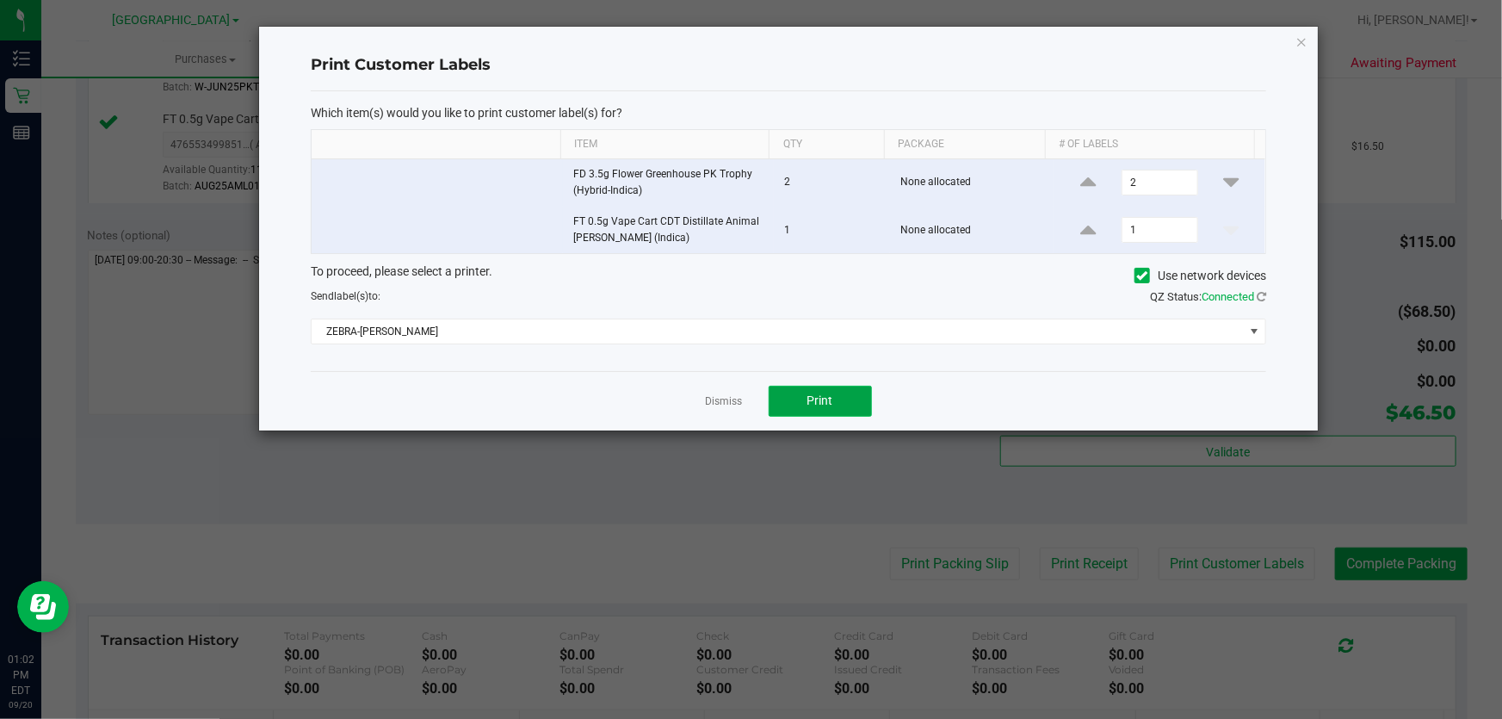
click at [828, 410] on button "Print" at bounding box center [820, 401] width 103 height 31
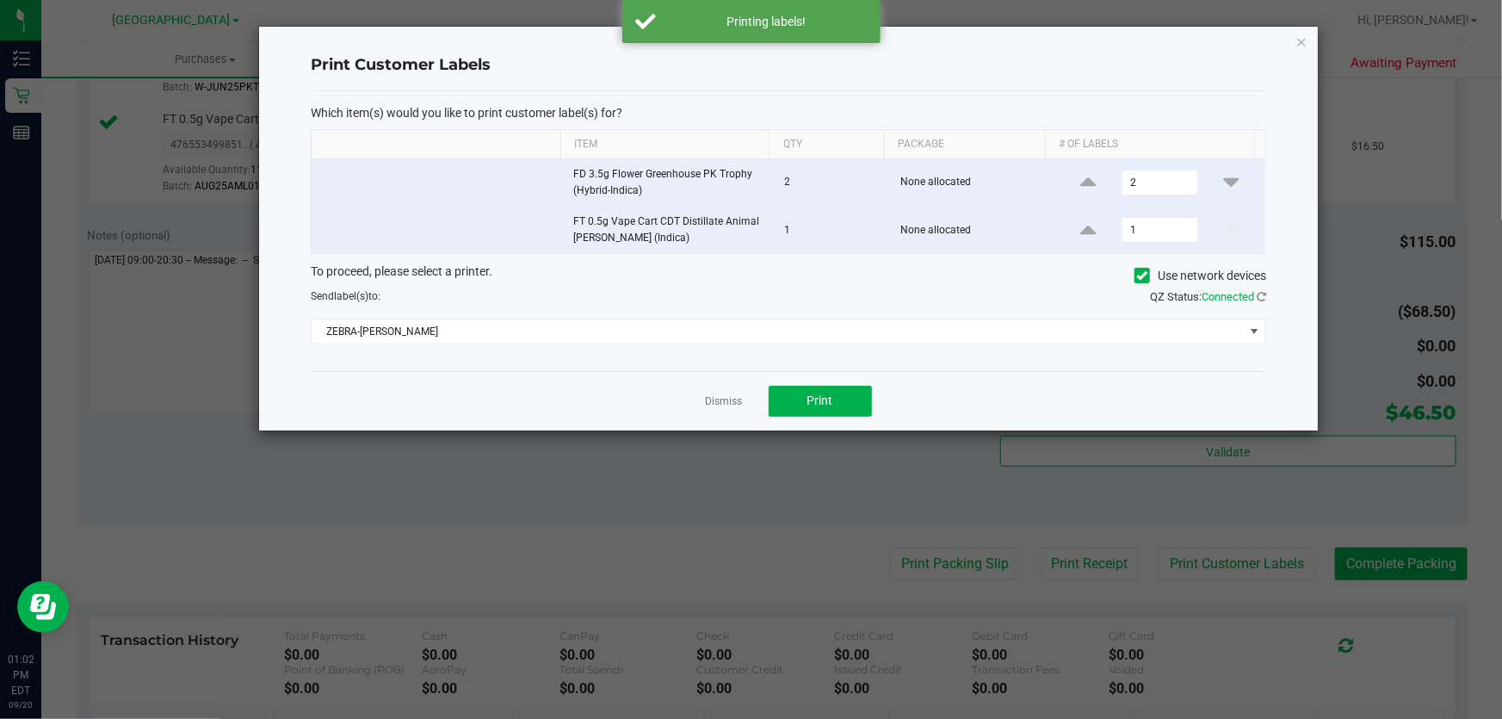
click at [712, 395] on link "Dismiss" at bounding box center [724, 401] width 37 height 15
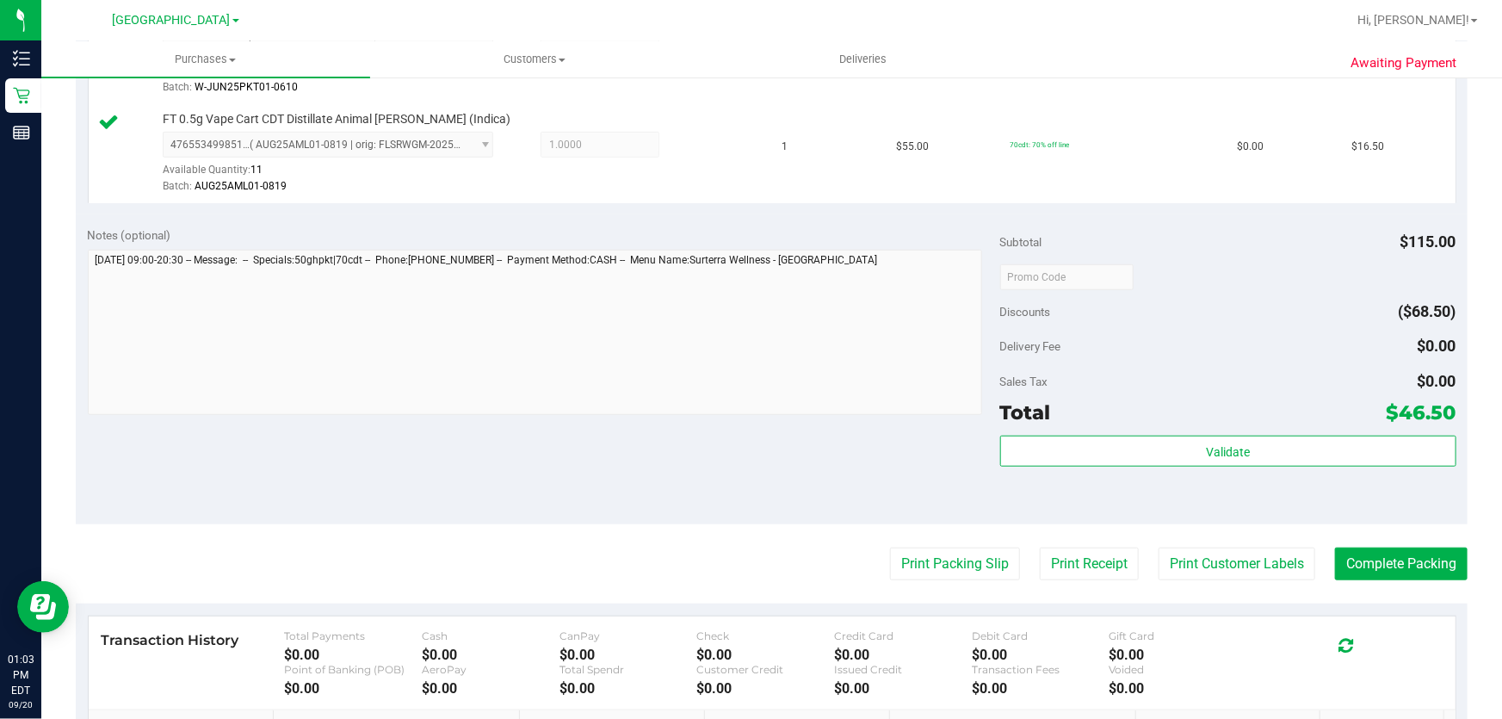
click at [1459, 575] on div "Awaiting Payment Back Edit Purchase Cancel Purchase View Profile # 11979909 Bio…" at bounding box center [771, 244] width 1461 height 1432
click at [1454, 573] on button "Complete Packing" at bounding box center [1401, 564] width 133 height 33
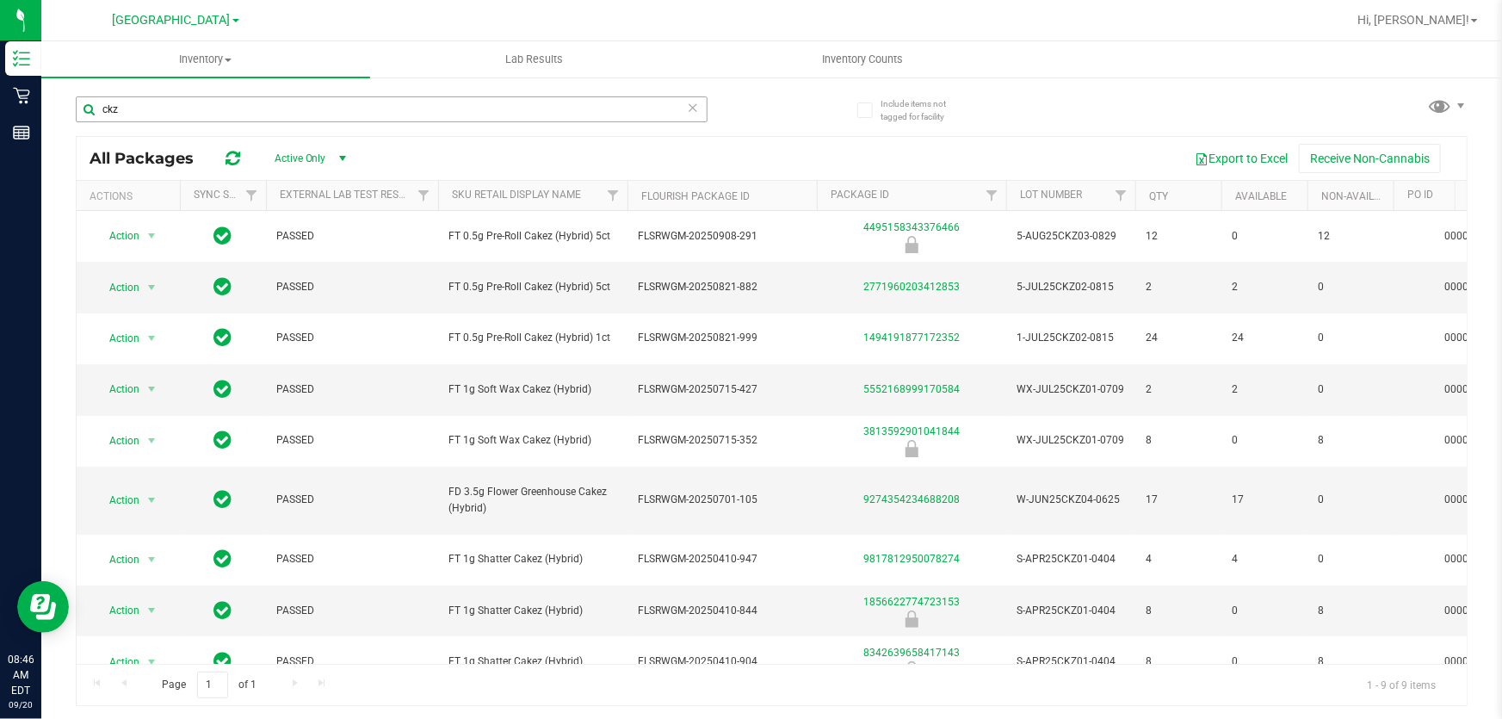
click at [219, 109] on input "ckz" at bounding box center [392, 109] width 632 height 26
click at [223, 101] on input "ckz" at bounding box center [392, 109] width 632 height 26
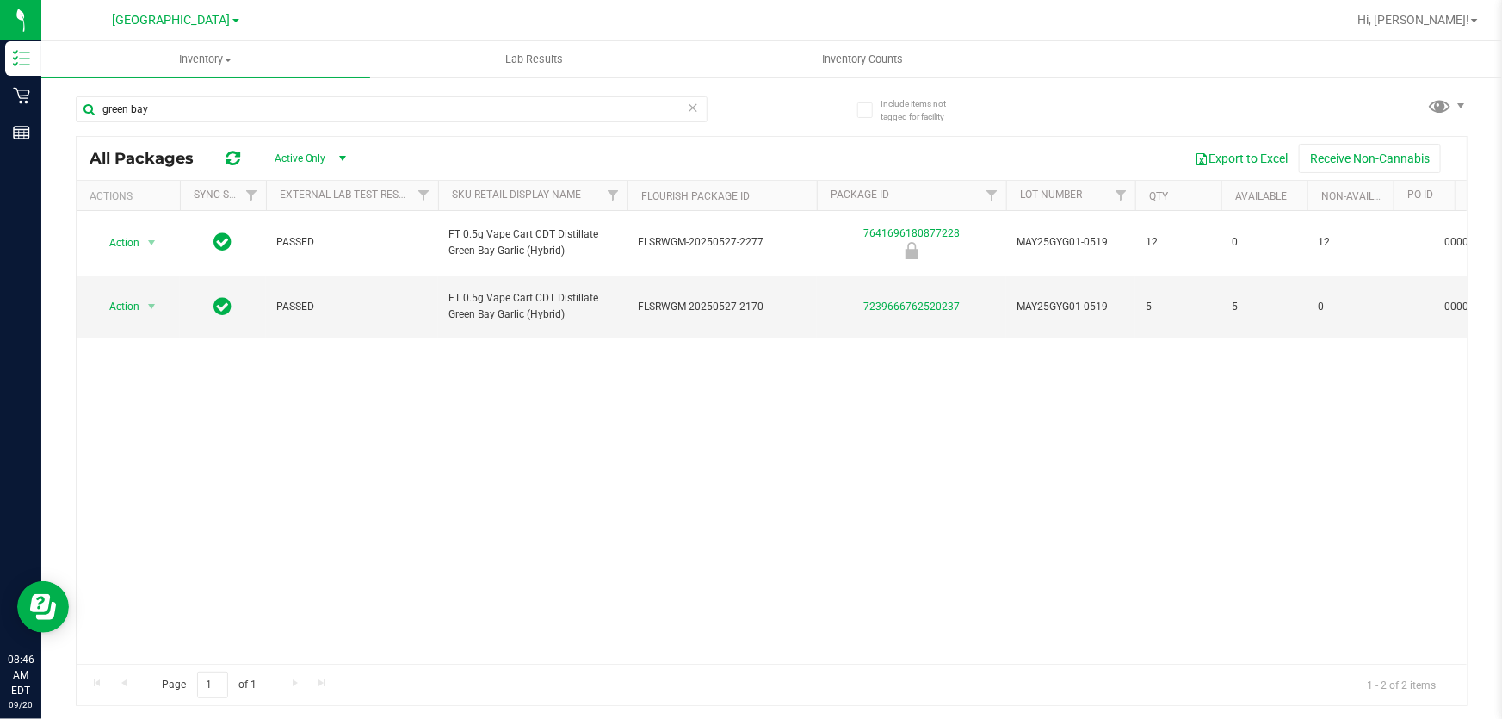
type input "green bay"
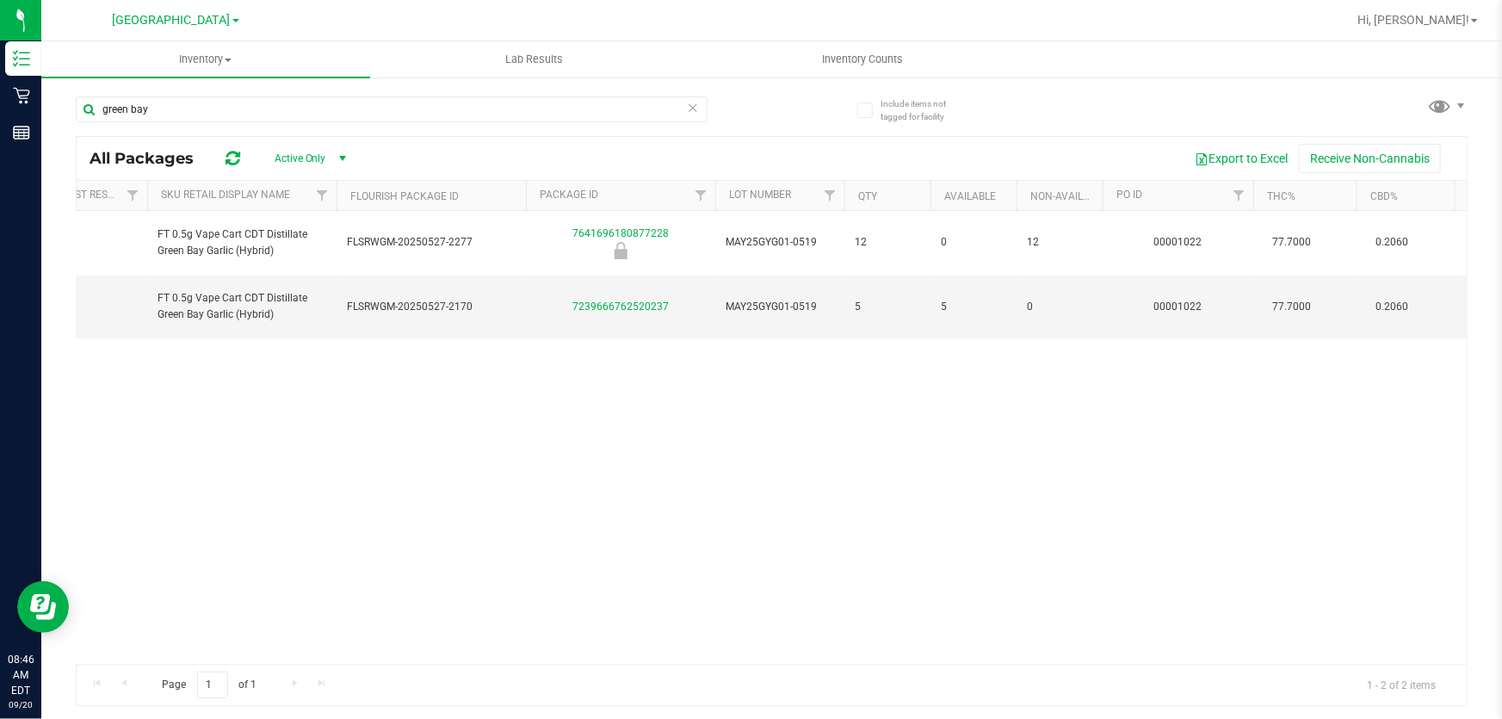
scroll to position [0, 330]
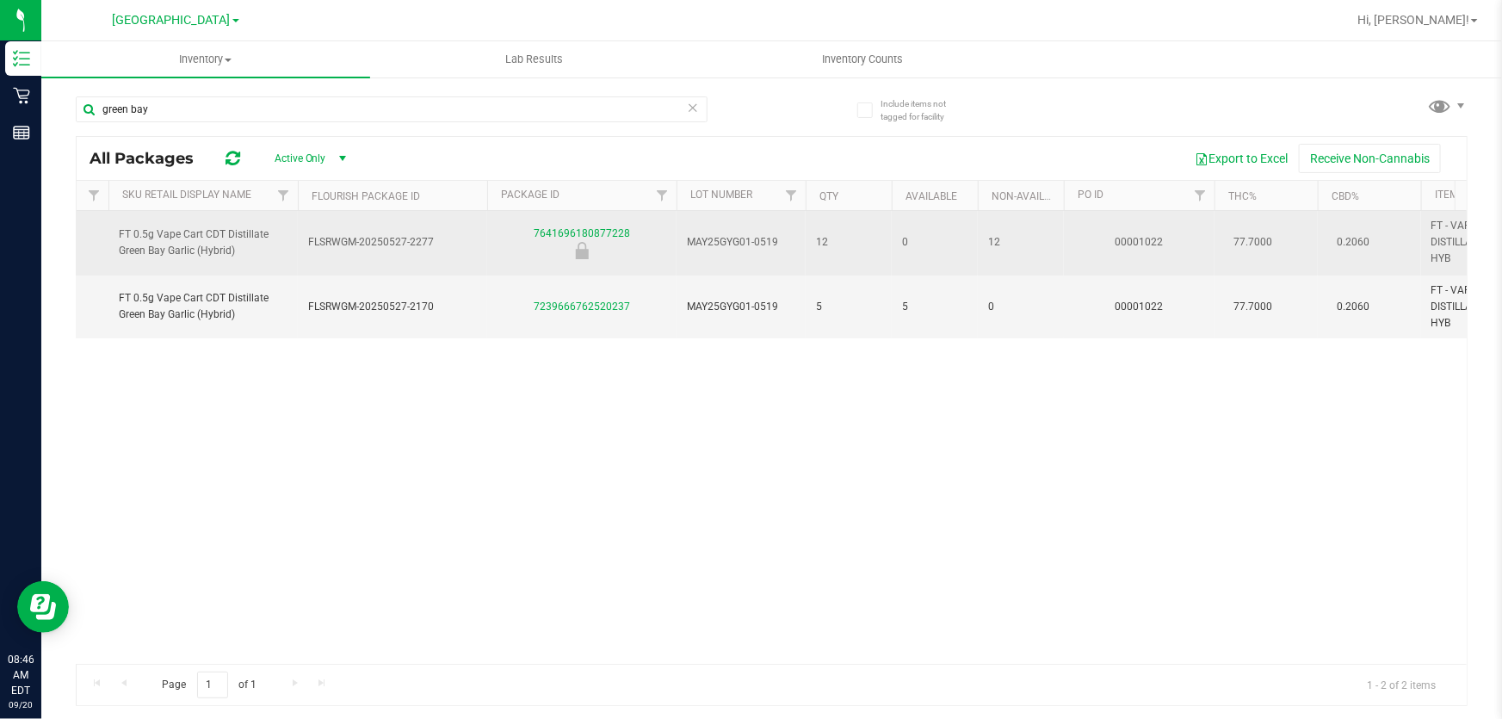
drag, startPoint x: 1050, startPoint y: 310, endPoint x: 330, endPoint y: 246, distance: 723.5
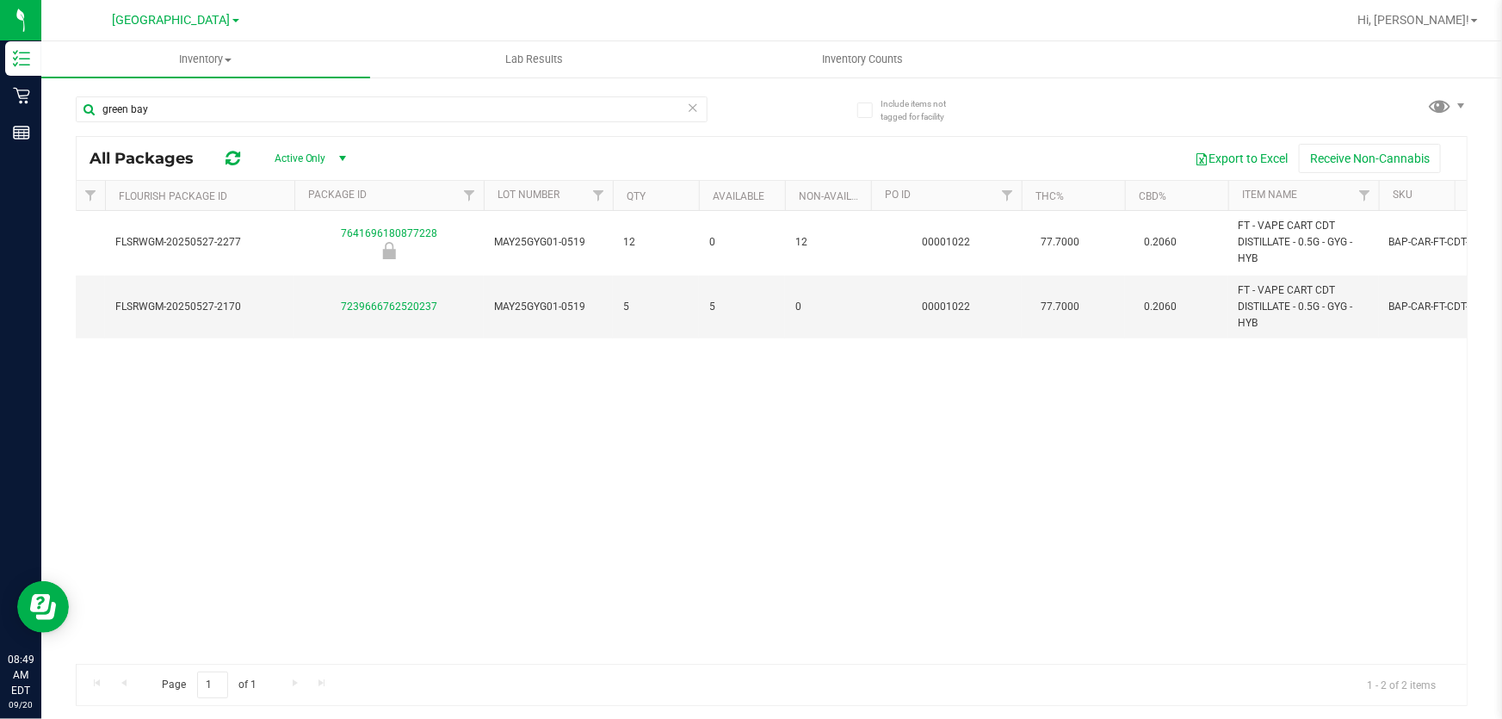
scroll to position [0, 0]
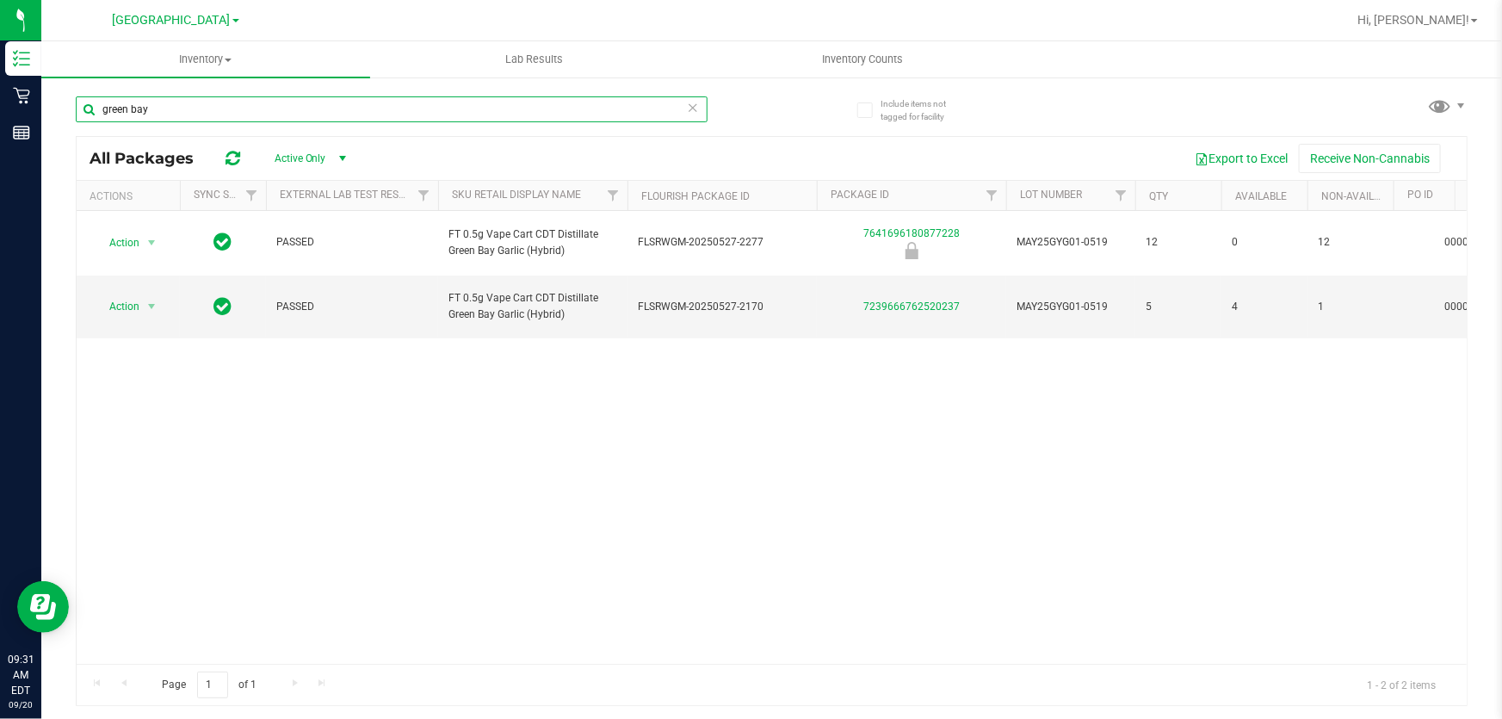
click at [327, 110] on input "green bay" at bounding box center [392, 109] width 632 height 26
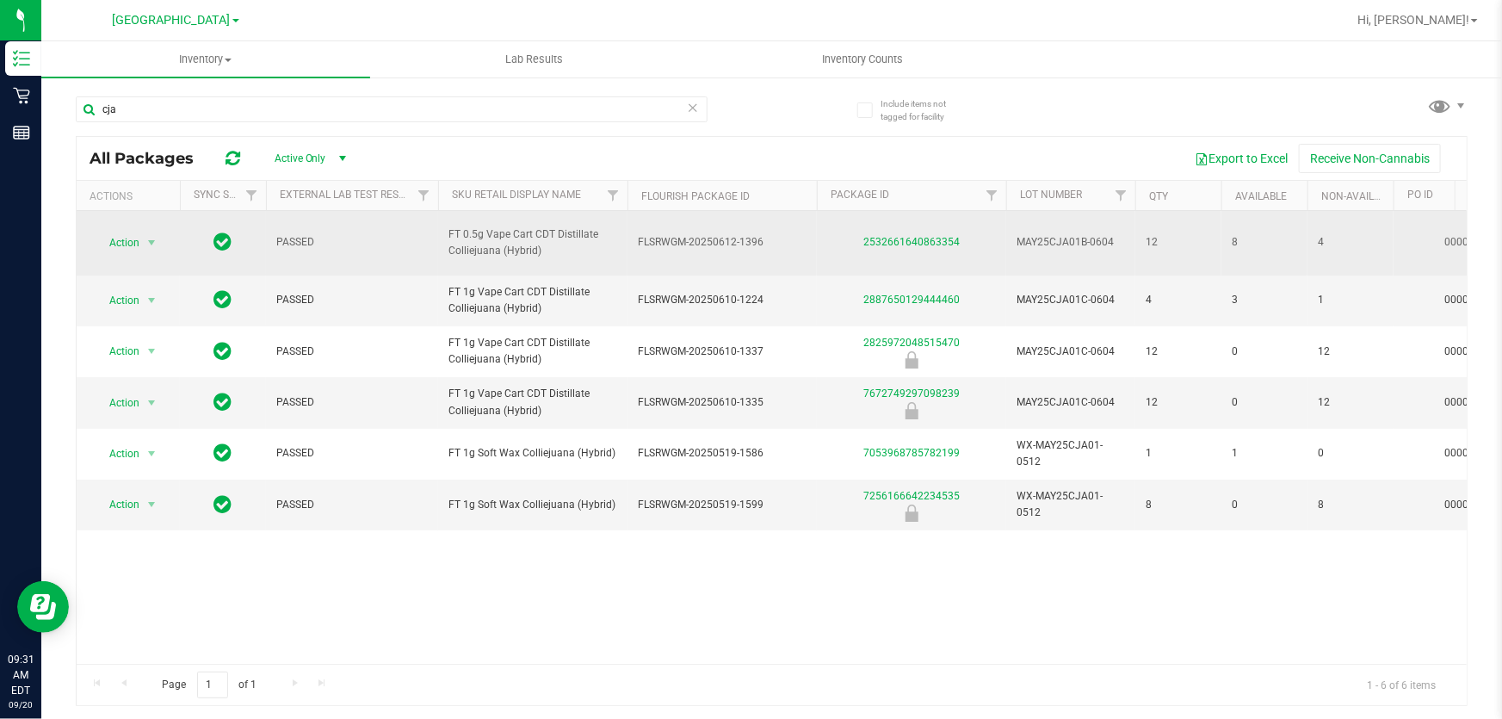
click at [482, 240] on span "FT 0.5g Vape Cart CDT Distillate Colliejuana (Hybrid)" at bounding box center [533, 242] width 169 height 33
click at [489, 232] on span "FT 0.5g Vape Cart CDT Distillate Colliejuana (Hybrid)" at bounding box center [533, 242] width 169 height 33
copy tr "FT 0.5g Vape Cart CDT Distillate Colliejuana (Hybrid)"
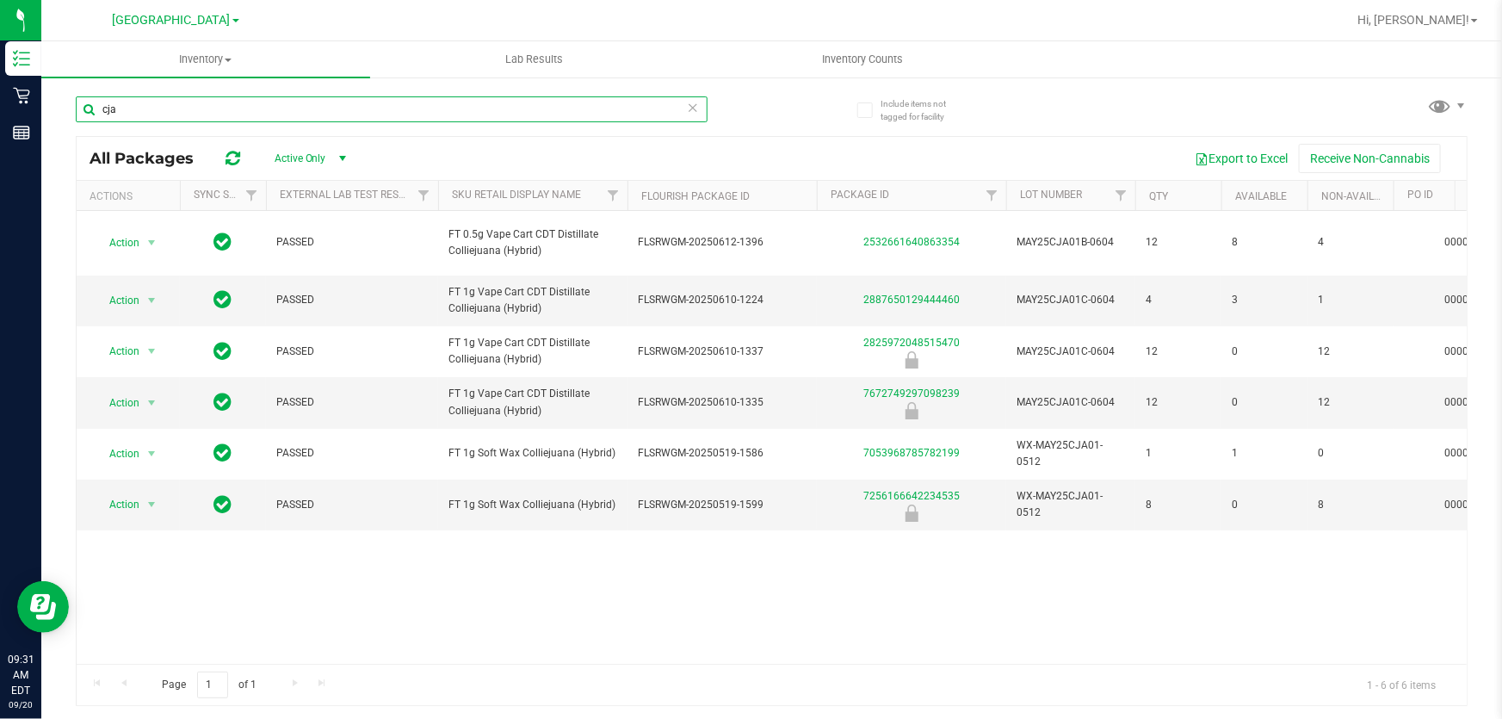
click at [397, 105] on input "cja" at bounding box center [392, 109] width 632 height 26
paste input "FT 0.5g Vape Cart CDT Distillate Colliejuana (Hybrid)"
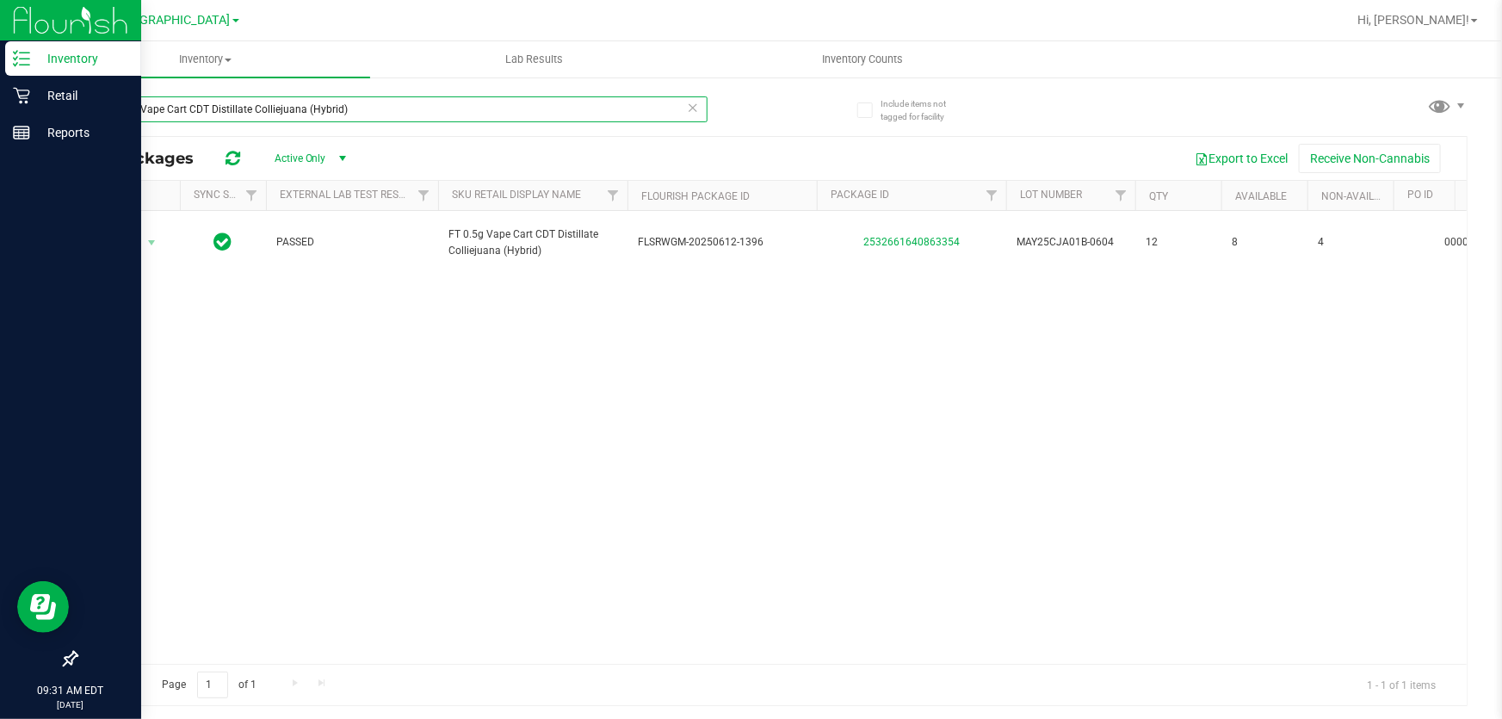
type input "FT 0.5g Vape Cart CDT Distillate Colliejuana (Hybrid)"
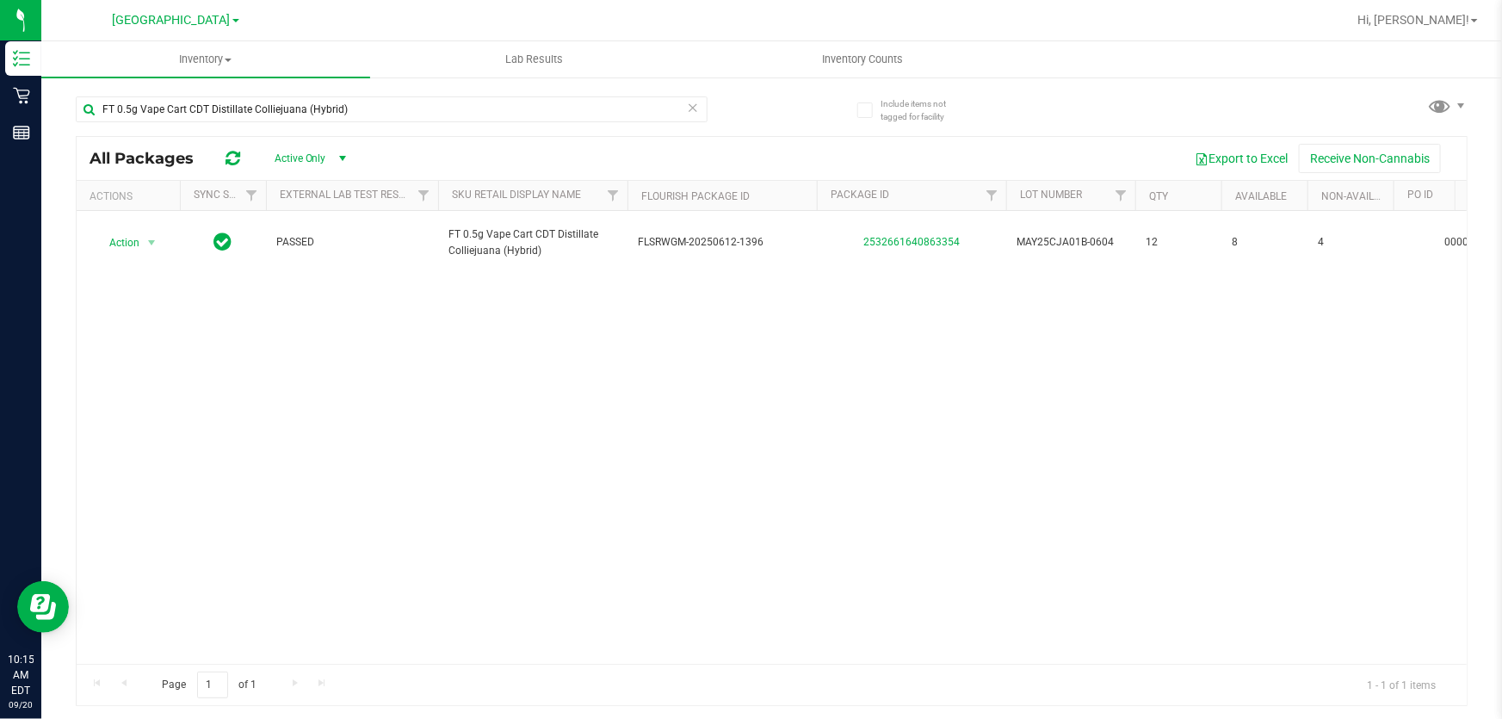
click at [332, 95] on div "FT 0.5g Vape Cart CDT Distillate Colliejuana (Hybrid)" at bounding box center [424, 108] width 697 height 55
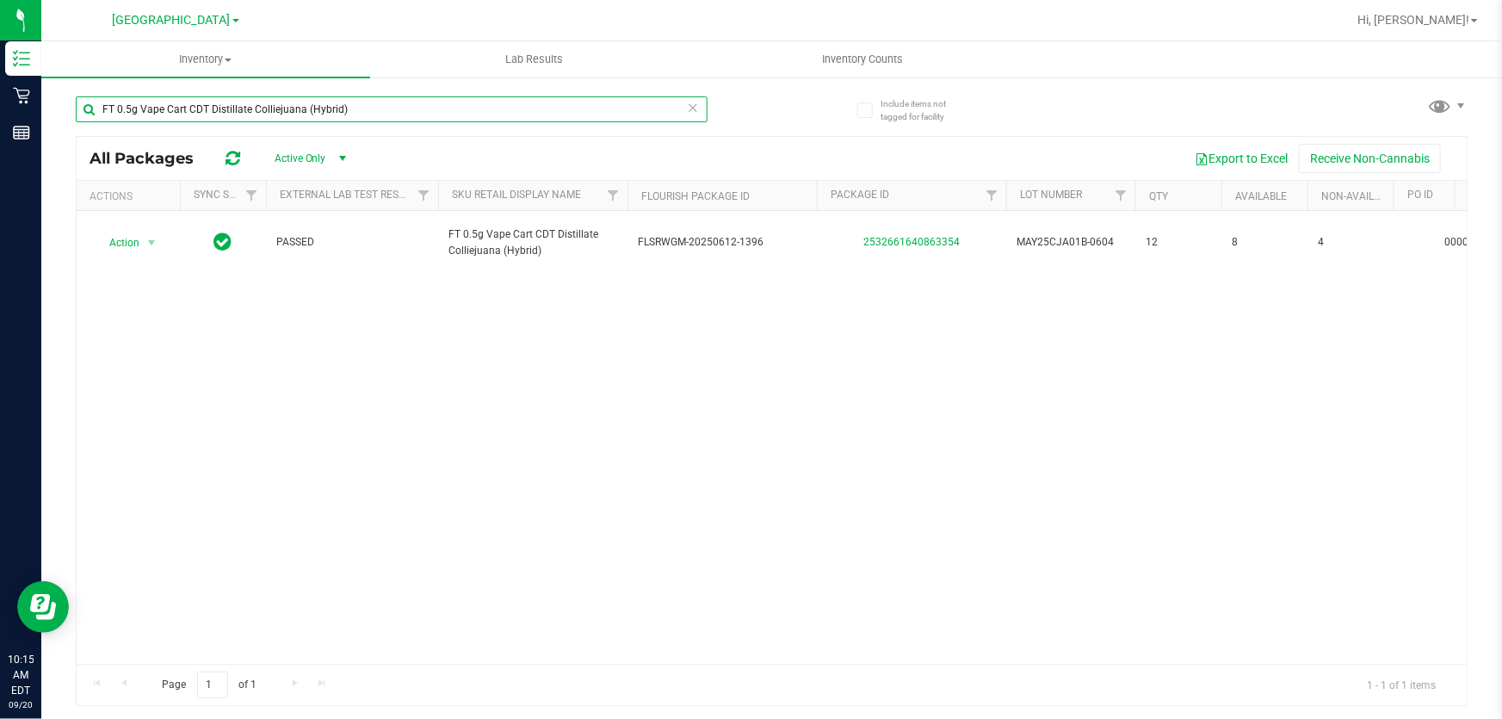
click at [325, 108] on input "FT 0.5g Vape Cart CDT Distillate Colliejuana (Hybrid)" at bounding box center [392, 109] width 632 height 26
paste input "3.5g Cannabis Flower Gaspar's Grapes"
click at [319, 106] on input "FT 3.5g Cannabis Flower Gaspar's Grapes (Hybrid)" at bounding box center [392, 109] width 632 height 26
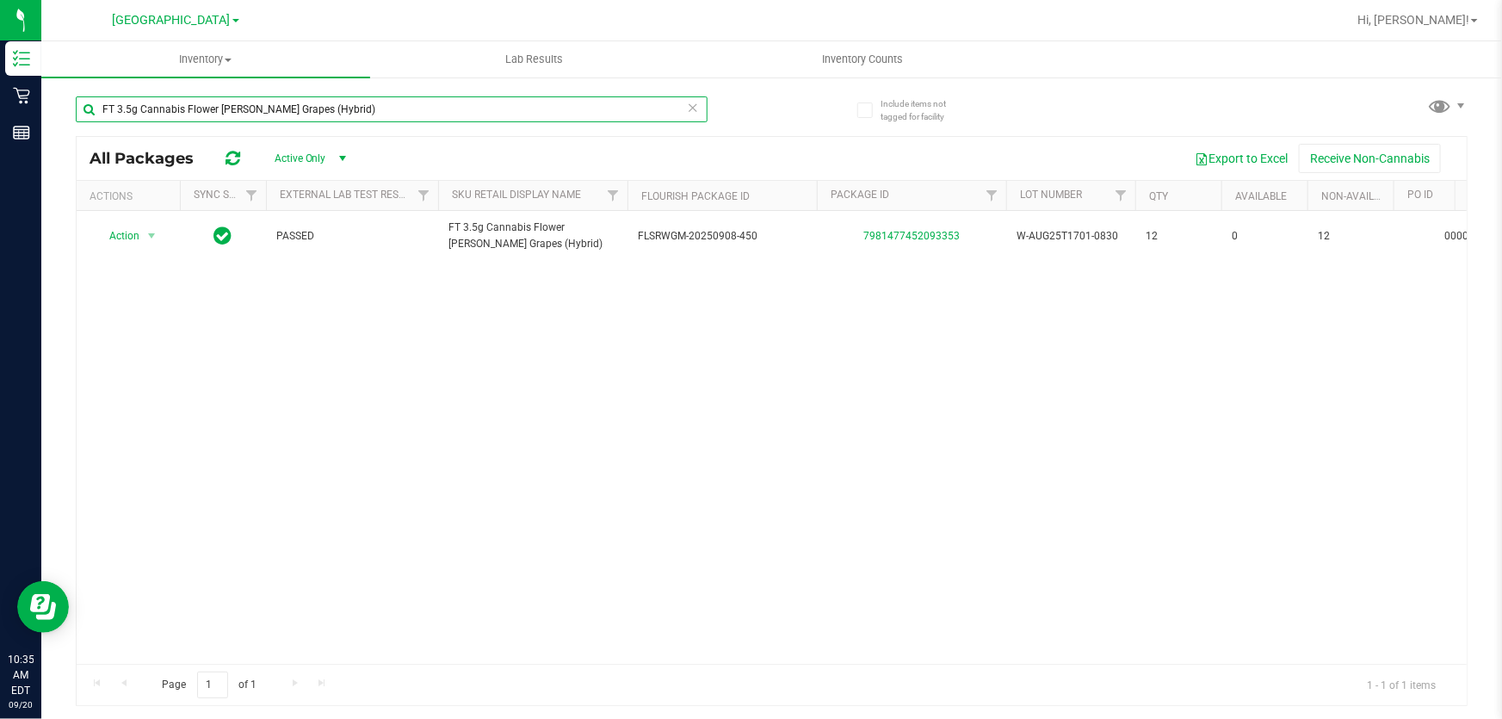
click at [319, 106] on input "FT 3.5g Cannabis Flower Gaspar's Grapes (Hybrid)" at bounding box center [392, 109] width 632 height 26
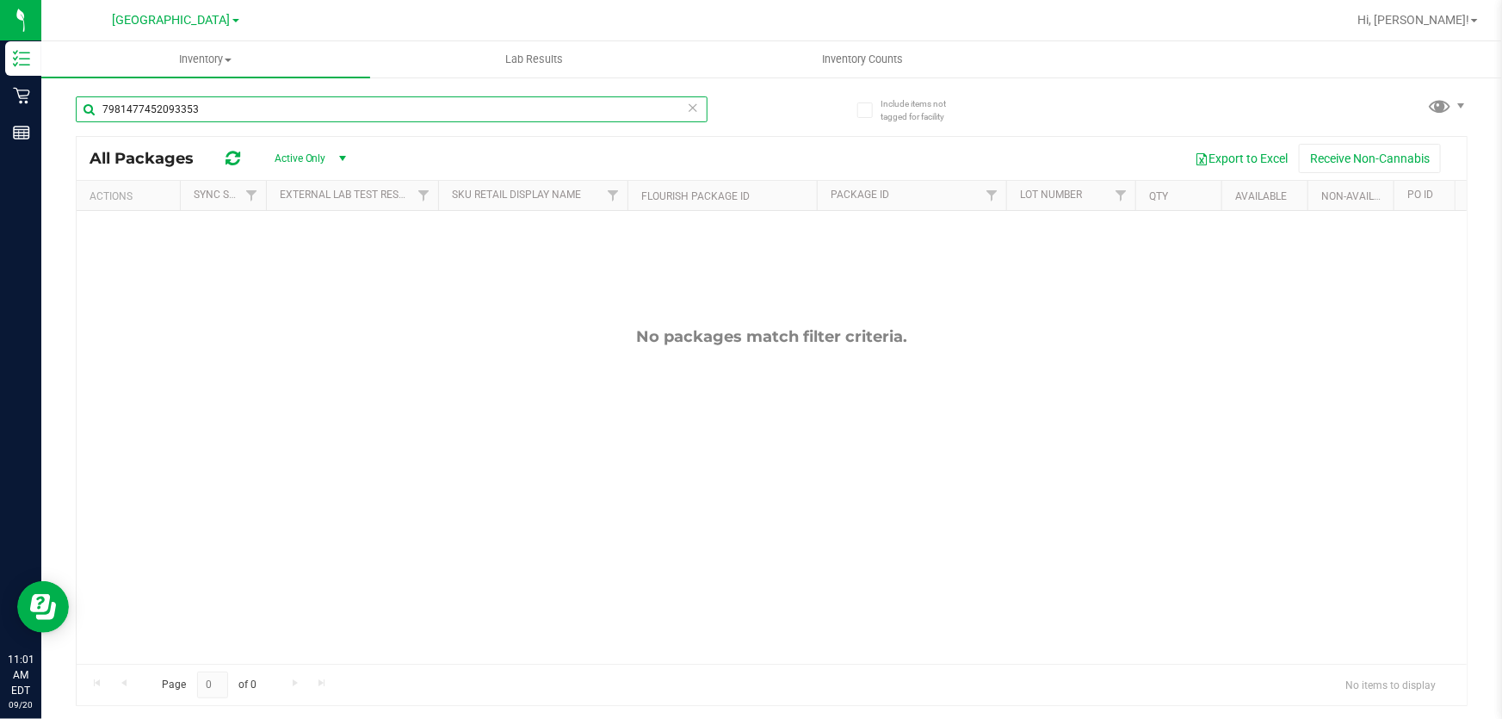
click at [313, 105] on input "7981477452093353" at bounding box center [392, 109] width 632 height 26
click at [319, 102] on input "7981477452093353" at bounding box center [392, 109] width 632 height 26
paste input "HT 2.5mg Blackberry Mints (THC) 40ct"
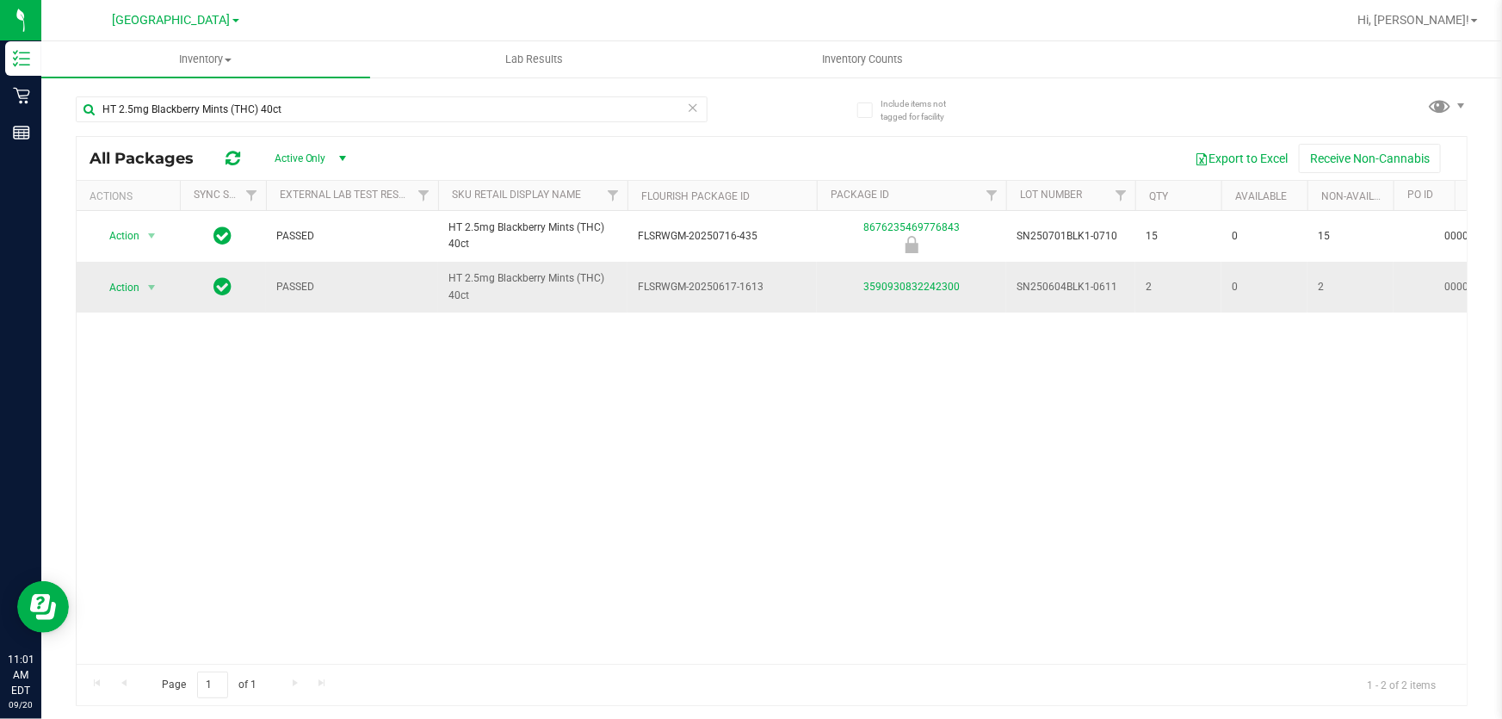
drag, startPoint x: 982, startPoint y: 286, endPoint x: 562, endPoint y: 289, distance: 419.3
click at [1112, 325] on div "Action Action Global inventory Package audit log Print package label Print prod…" at bounding box center [772, 437] width 1391 height 453
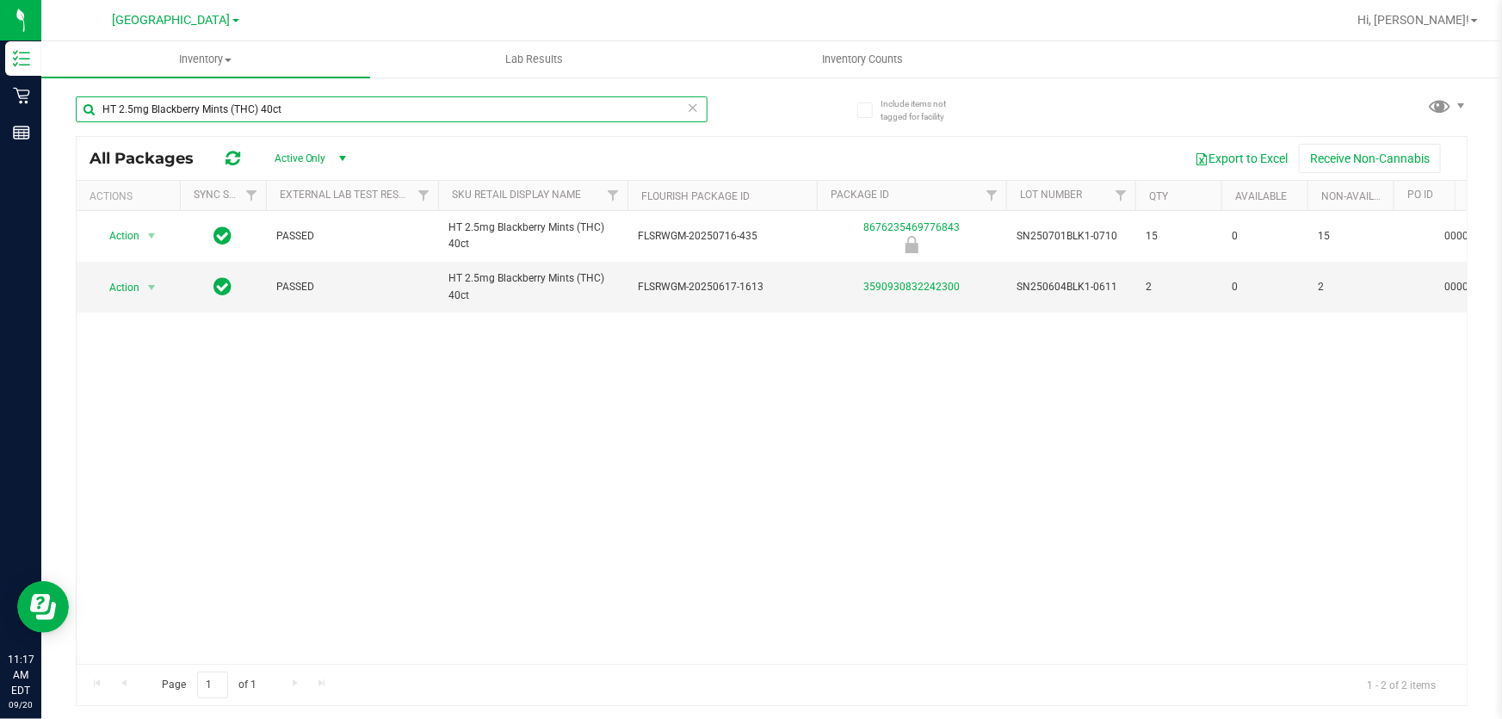
click at [319, 102] on input "HT 2.5mg Blackberry Mints (THC) 40ct" at bounding box center [392, 109] width 632 height 26
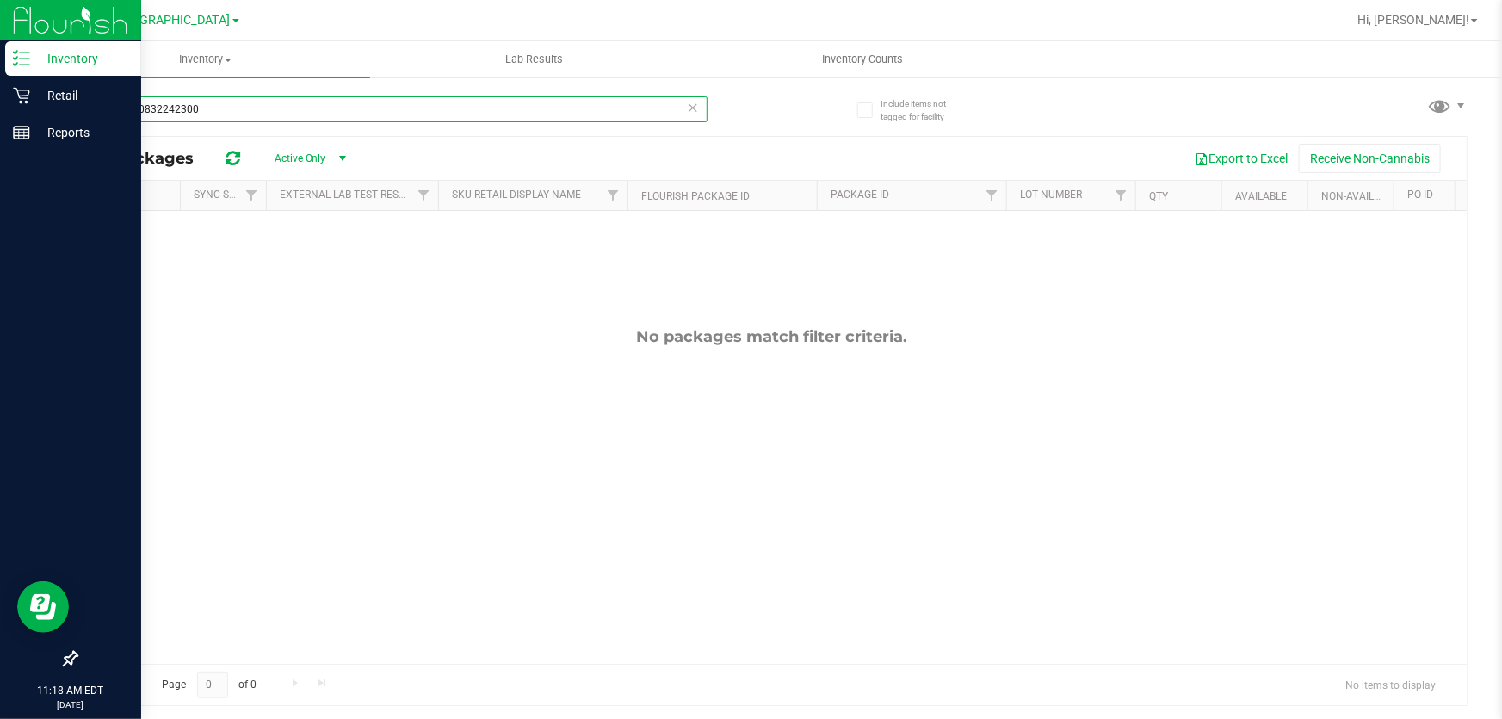
type input "3590930832242300"
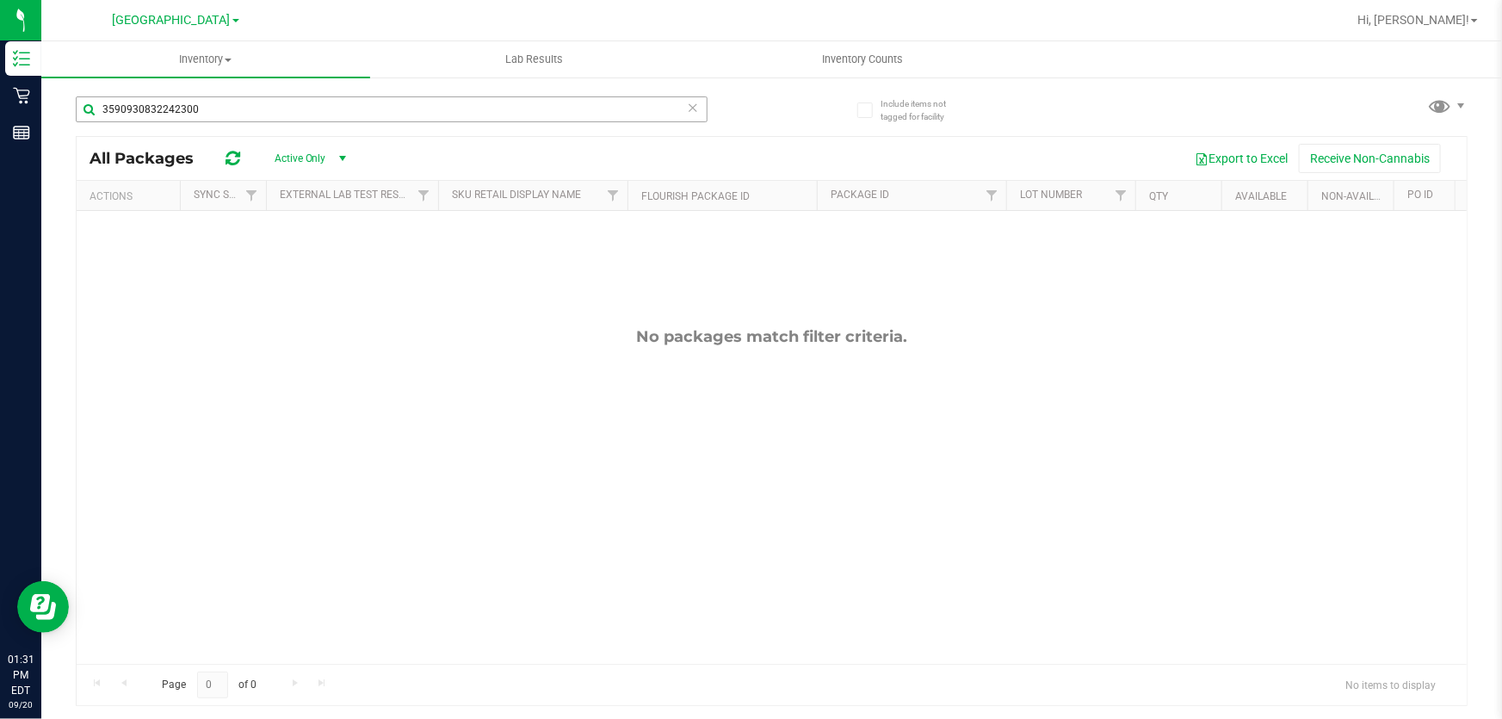
click at [257, 99] on input "3590930832242300" at bounding box center [392, 109] width 632 height 26
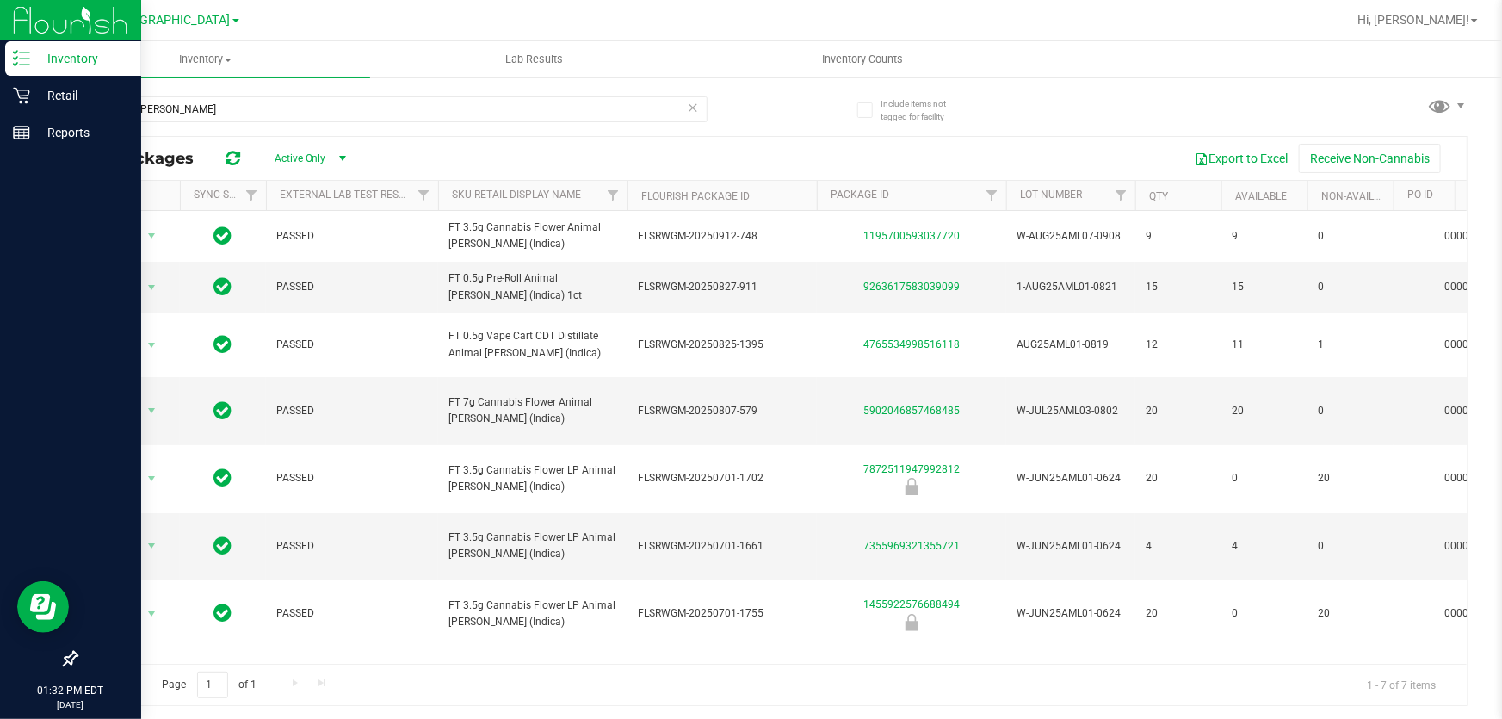
type input "animal larry"
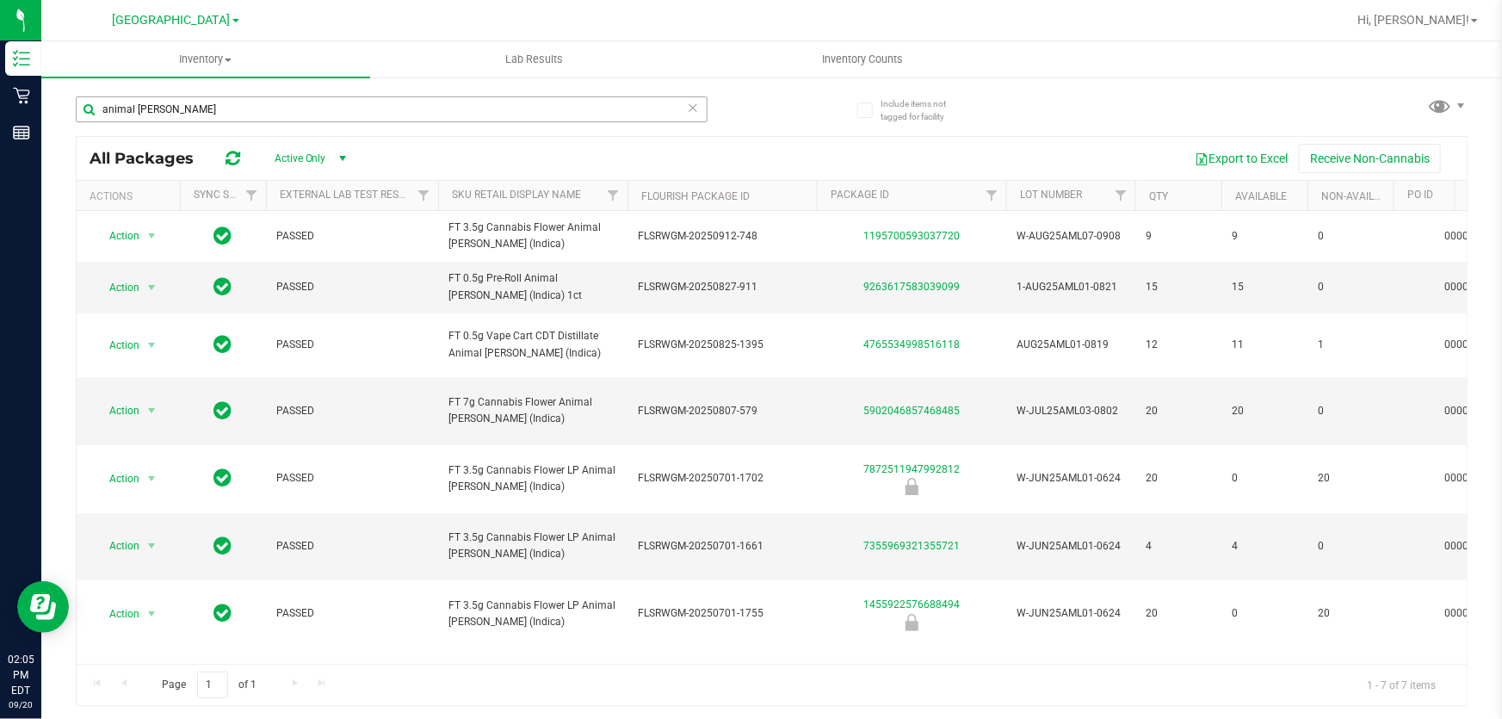
click at [348, 110] on input "animal [PERSON_NAME]" at bounding box center [392, 109] width 632 height 26
click at [348, 112] on input "animal [PERSON_NAME]" at bounding box center [392, 109] width 632 height 26
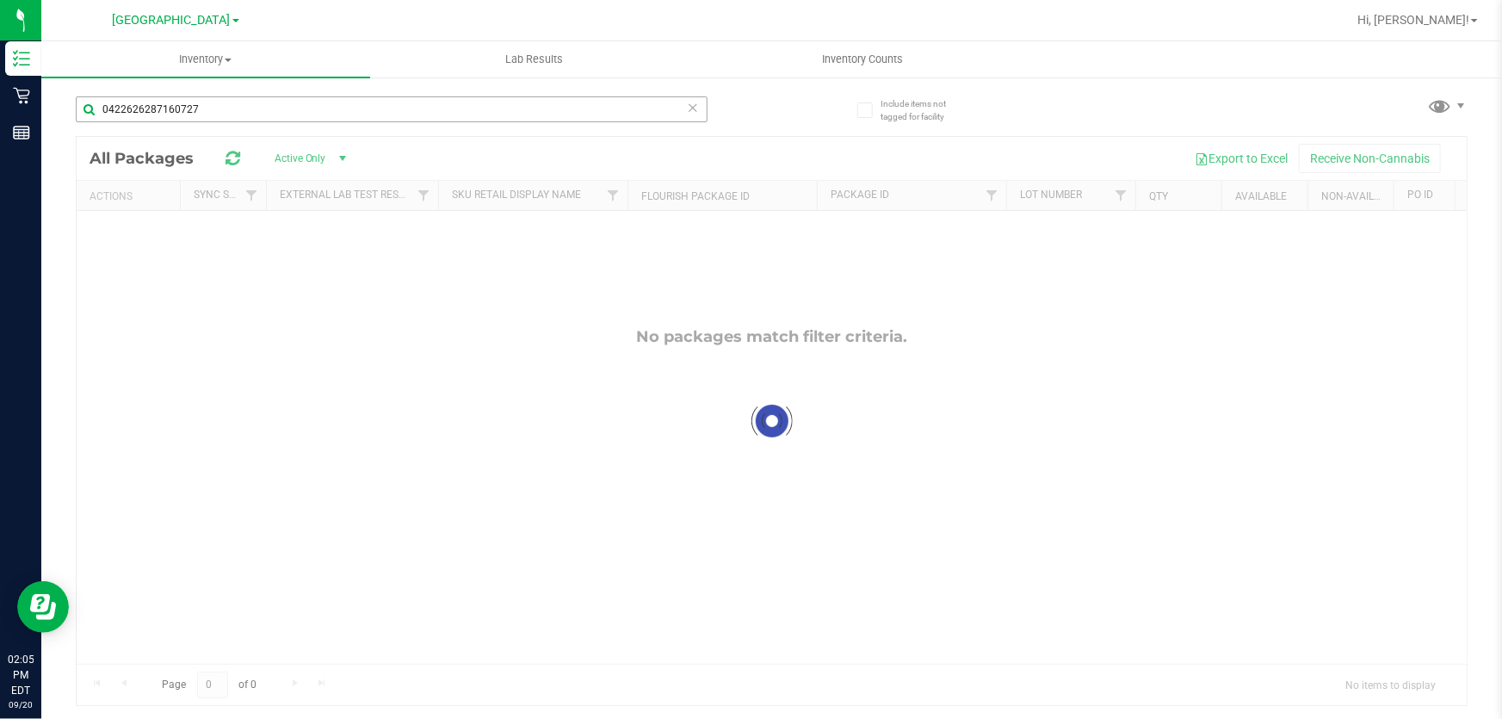
click at [348, 112] on input "0422626287160727" at bounding box center [392, 109] width 632 height 26
type input "aml"
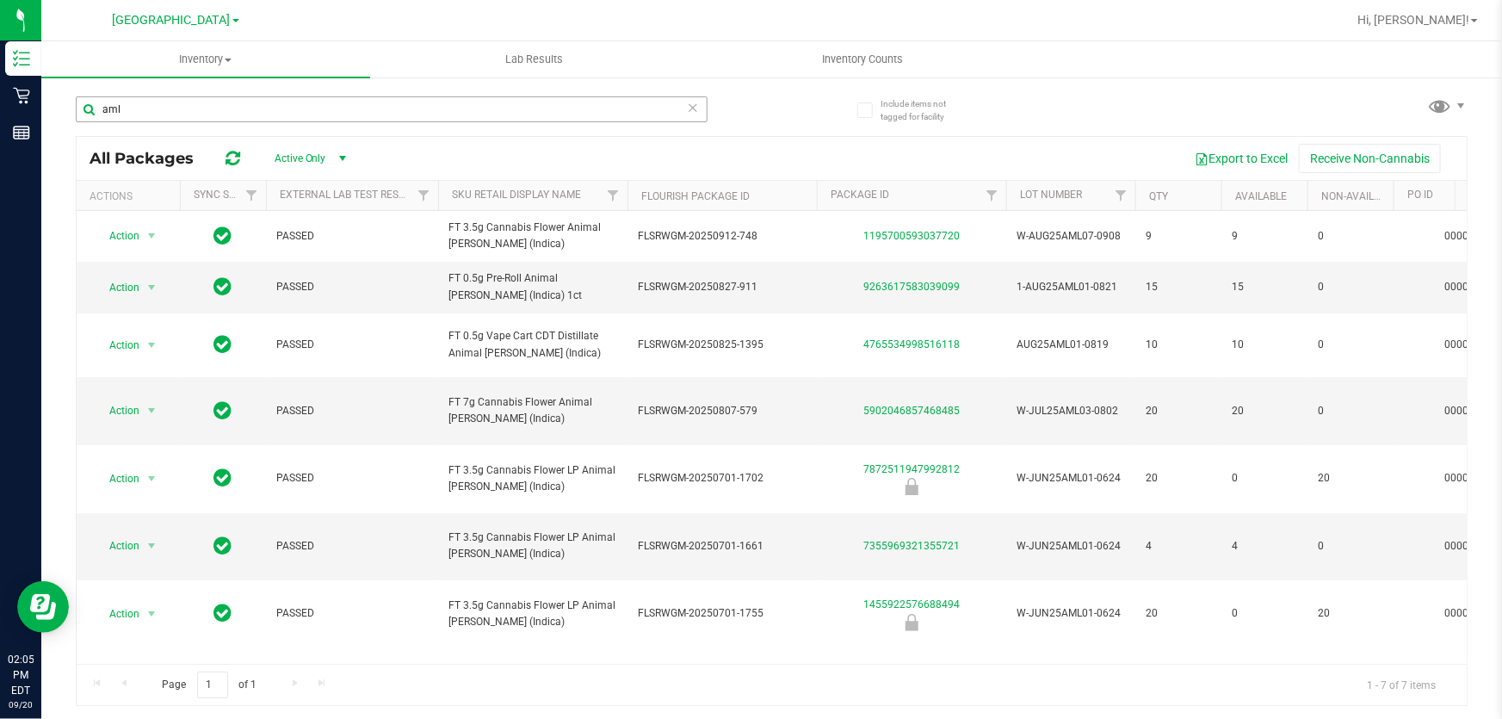
click at [348, 112] on input "aml" at bounding box center [392, 109] width 632 height 26
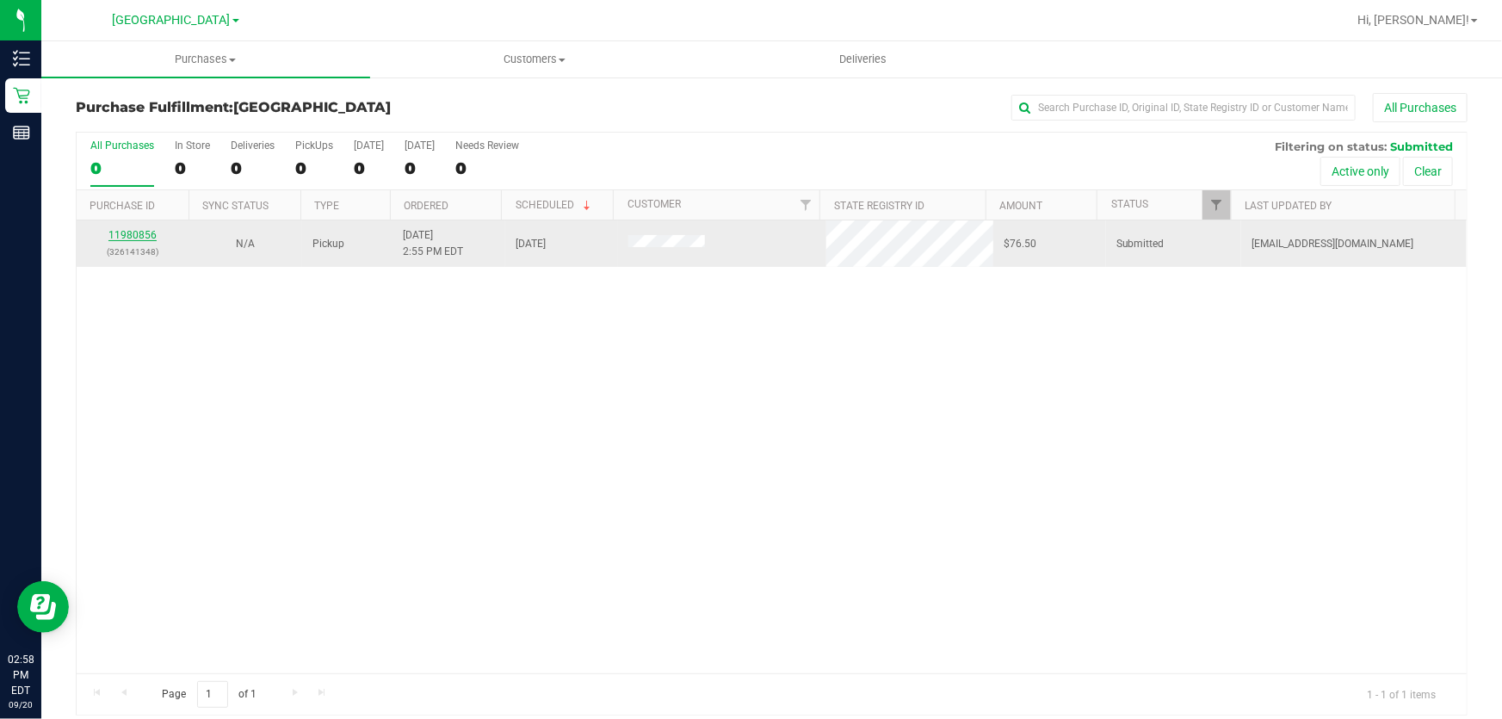
click at [149, 230] on link "11980856" at bounding box center [132, 235] width 48 height 12
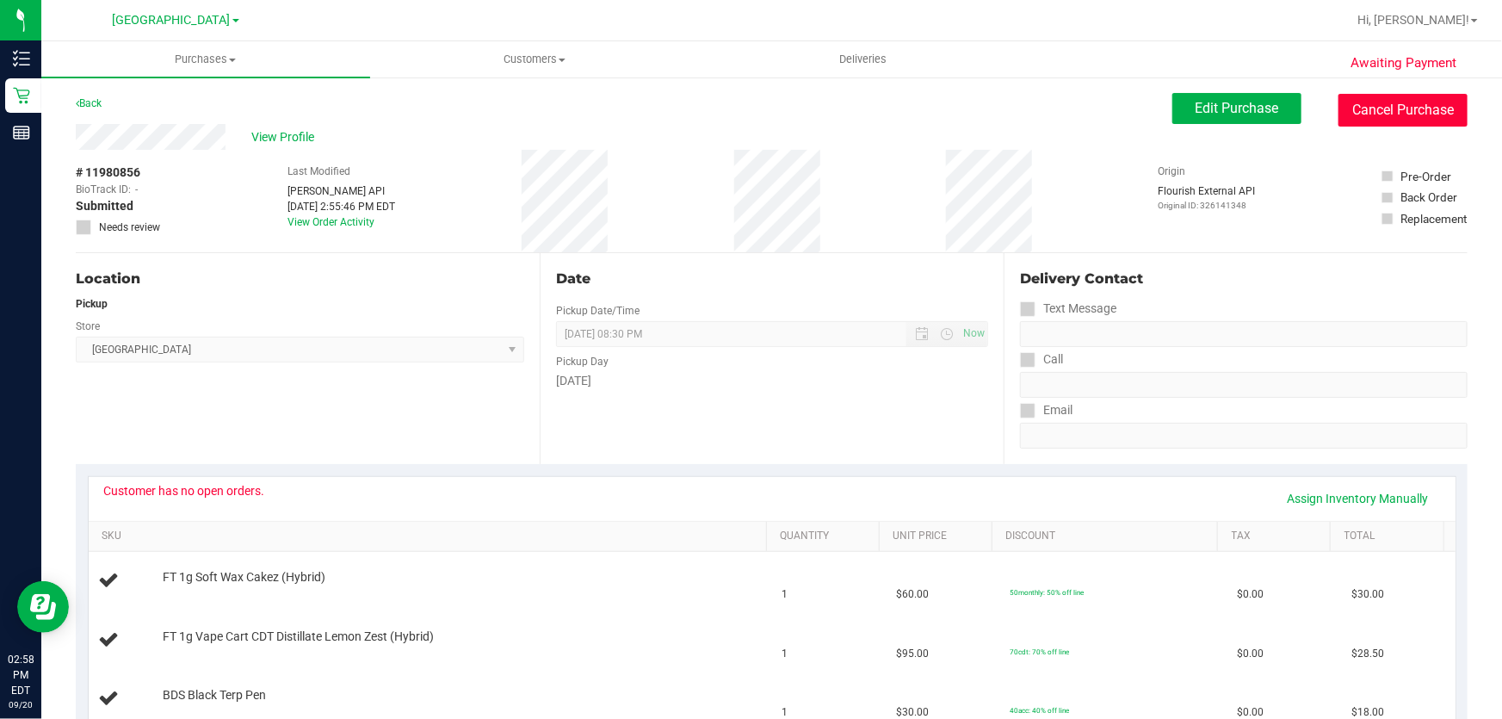
click at [1360, 95] on button "Cancel Purchase" at bounding box center [1403, 110] width 129 height 33
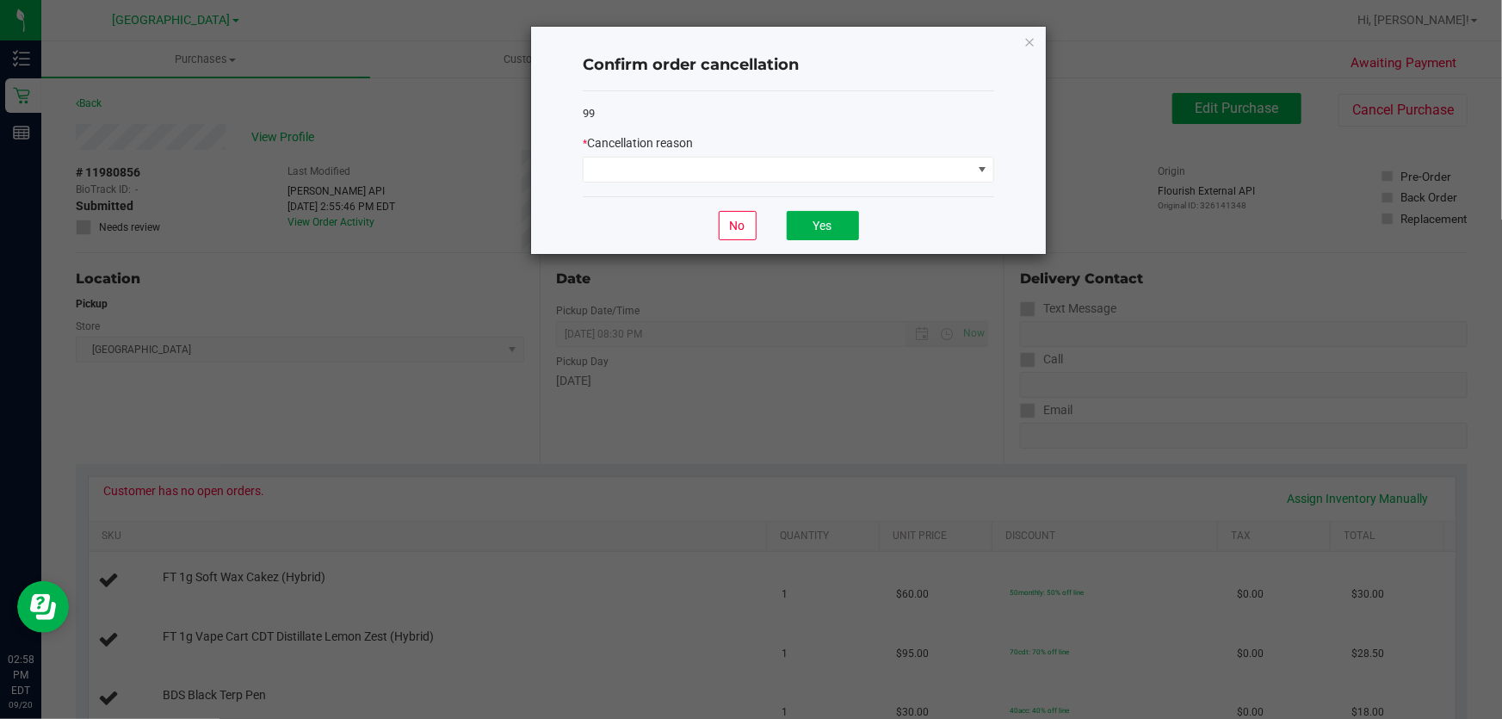
click at [689, 187] on div "99 * Cancellation reason" at bounding box center [789, 144] width 412 height 106
click at [697, 211] on div "No Yes" at bounding box center [789, 225] width 412 height 58
click at [709, 173] on span at bounding box center [778, 170] width 388 height 24
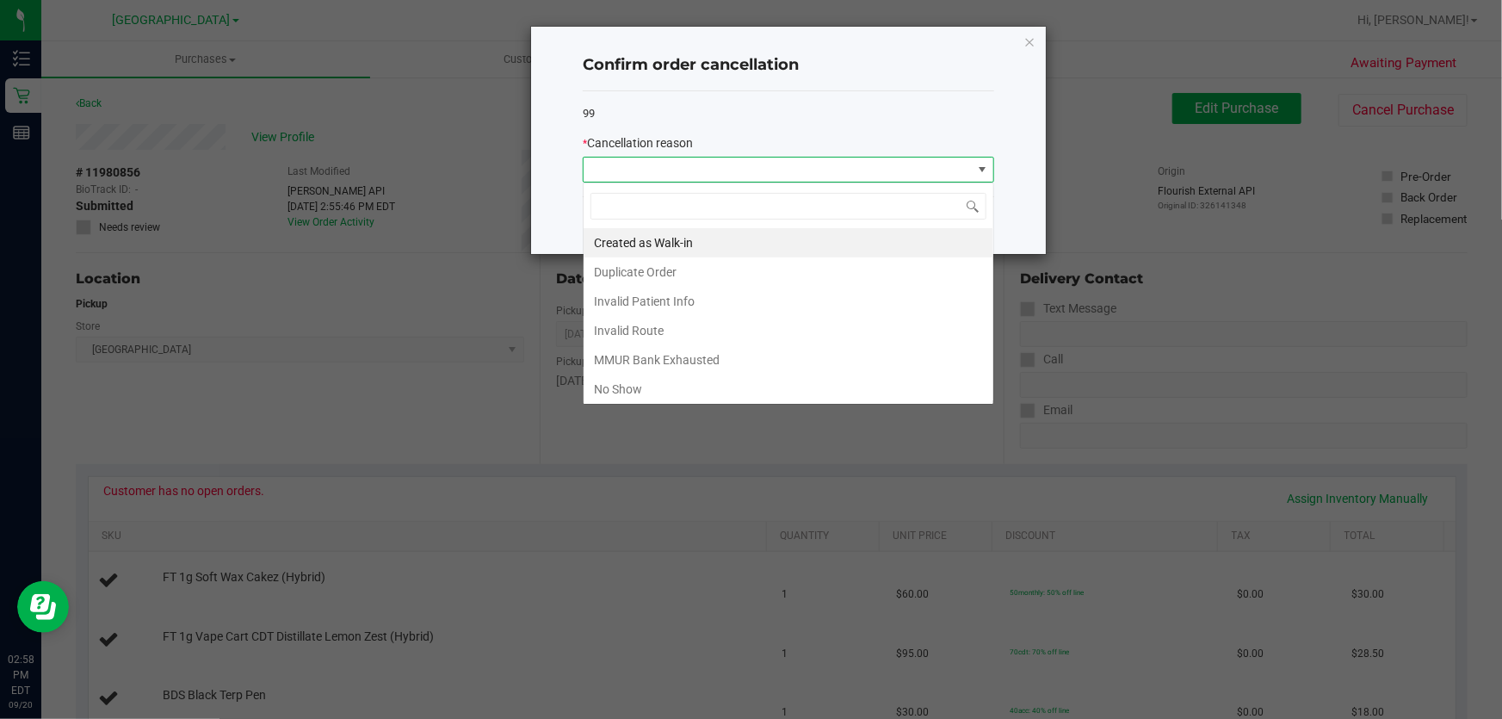
scroll to position [26, 412]
click at [649, 333] on li "Invalid Route" at bounding box center [789, 330] width 410 height 29
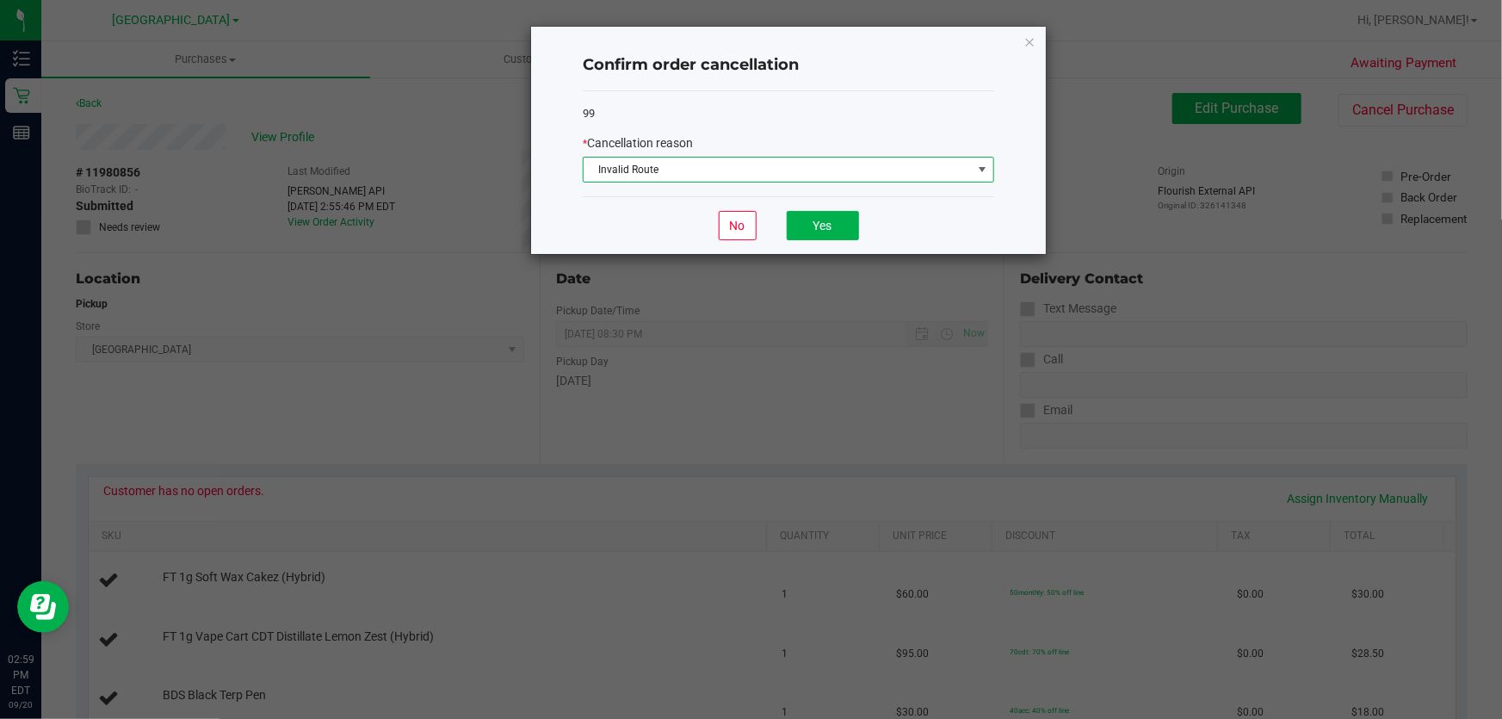
click at [817, 209] on div "No Yes" at bounding box center [789, 225] width 412 height 58
click at [813, 220] on button "Yes" at bounding box center [823, 225] width 72 height 29
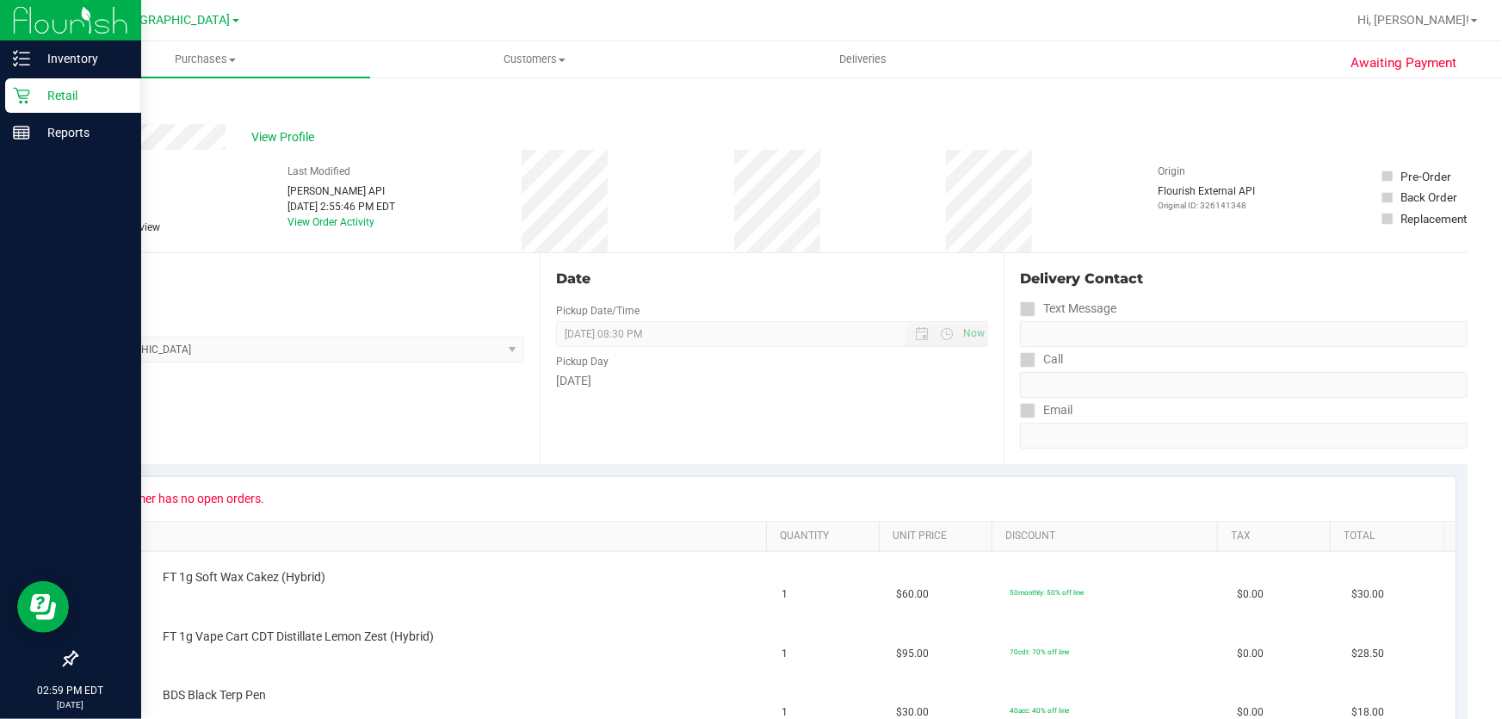
click at [61, 94] on p "Retail" at bounding box center [81, 95] width 103 height 21
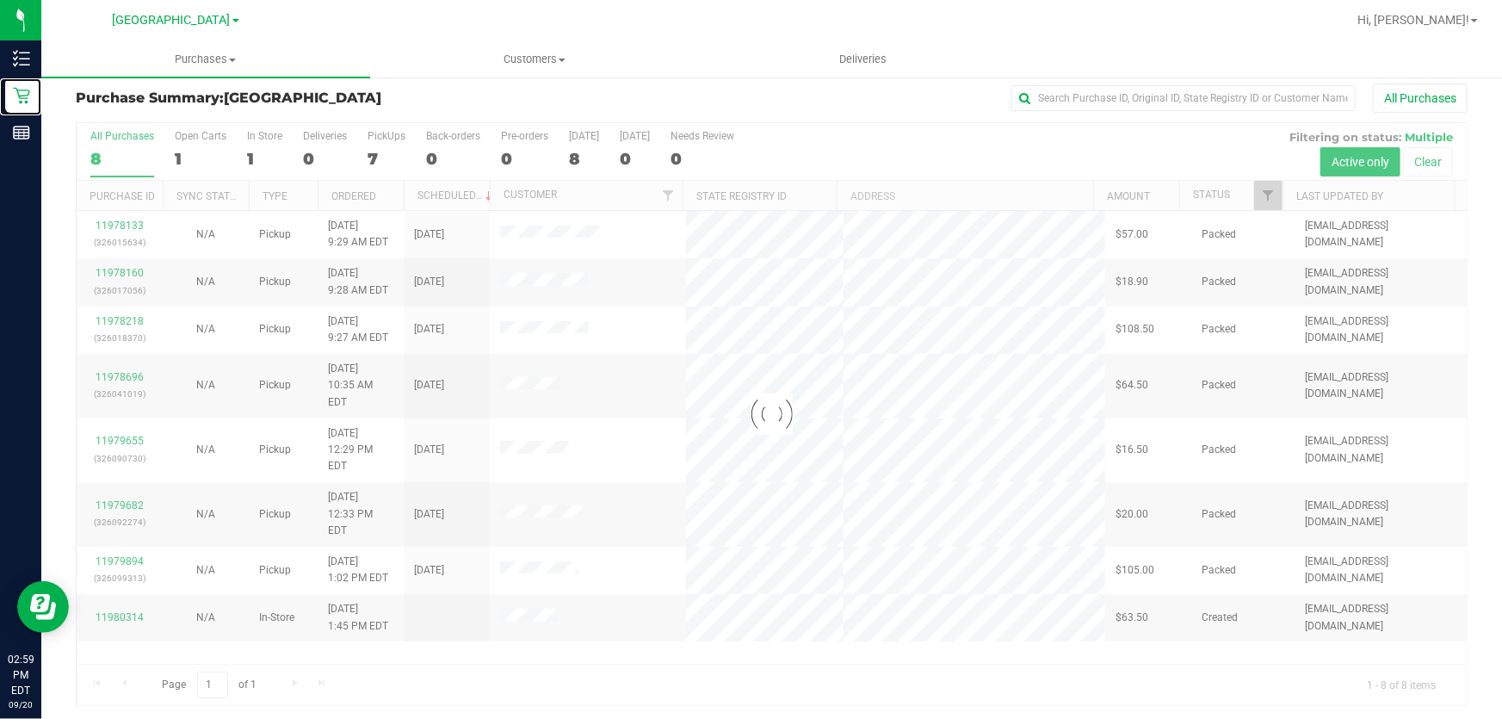
scroll to position [13, 0]
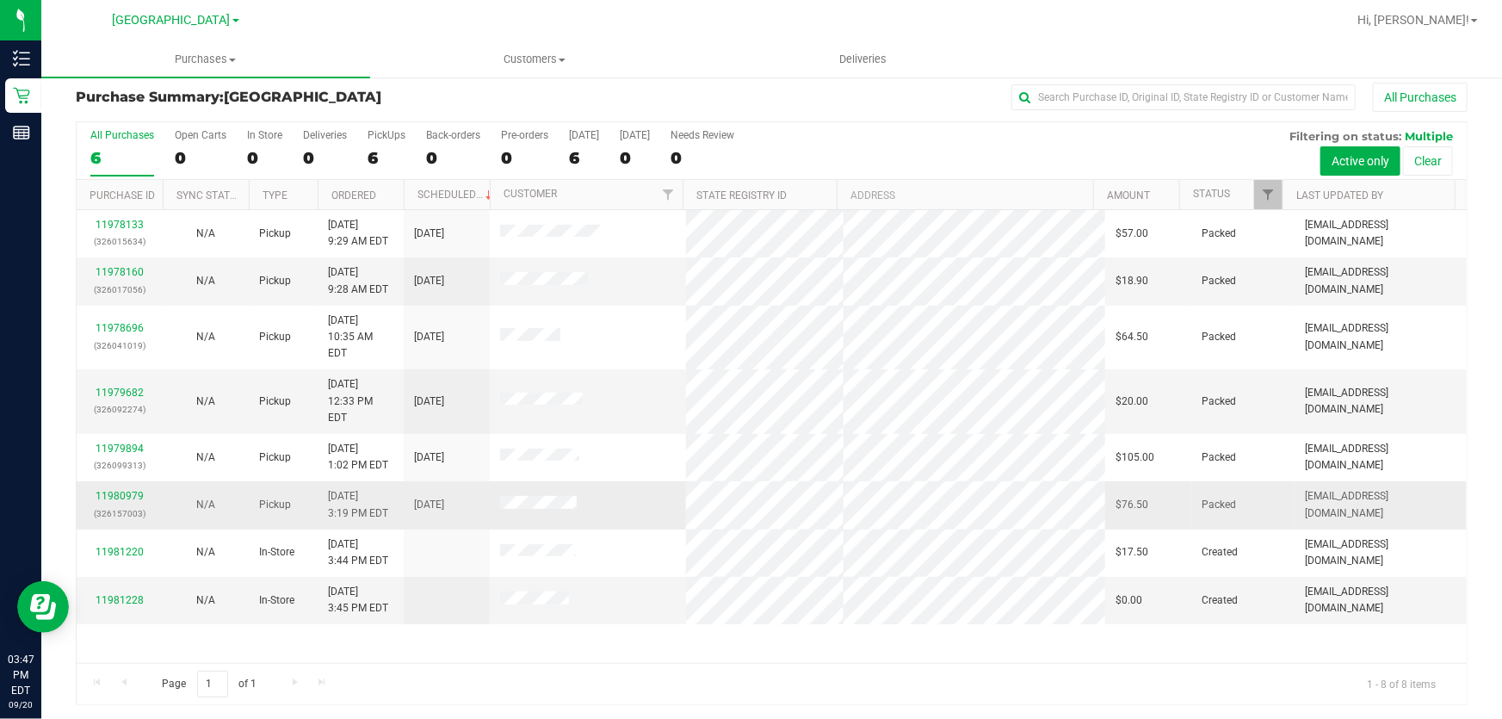
scroll to position [13, 0]
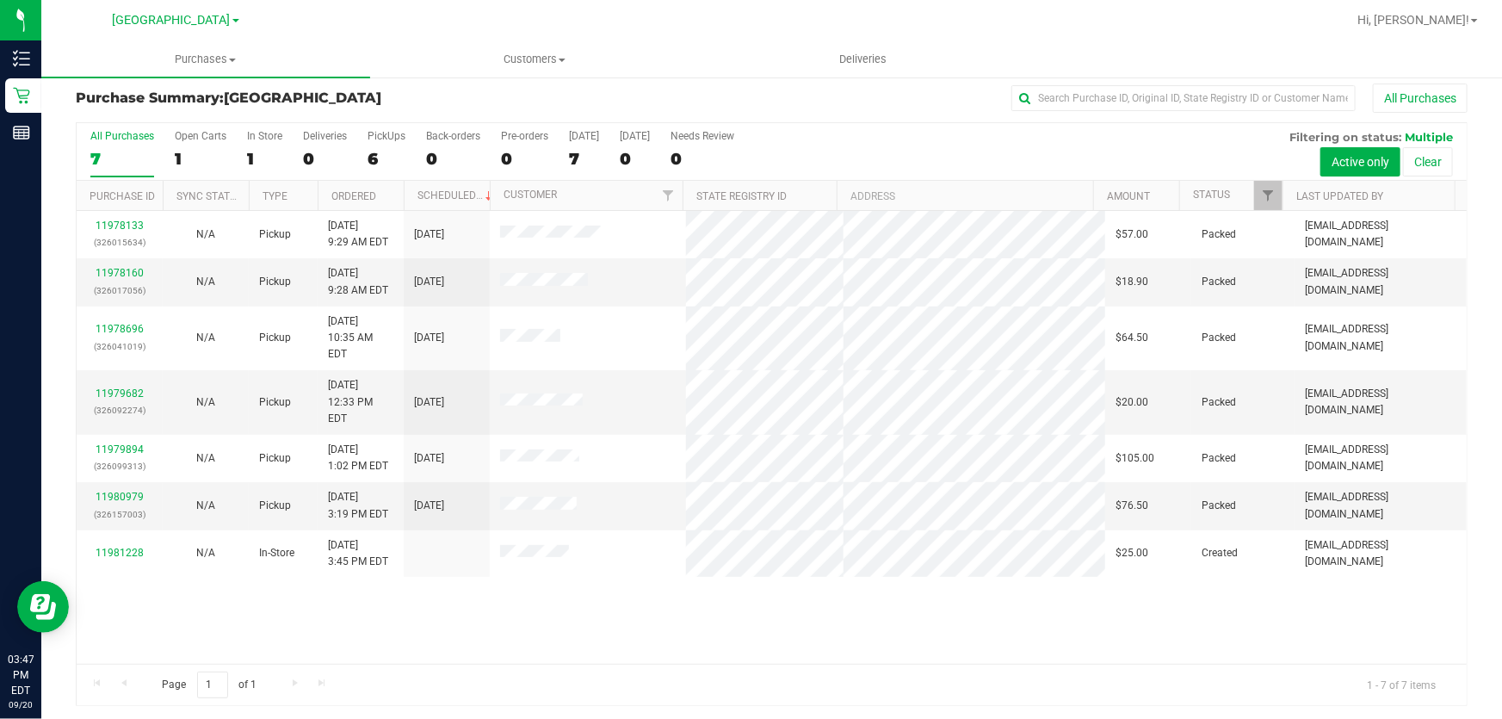
scroll to position [13, 0]
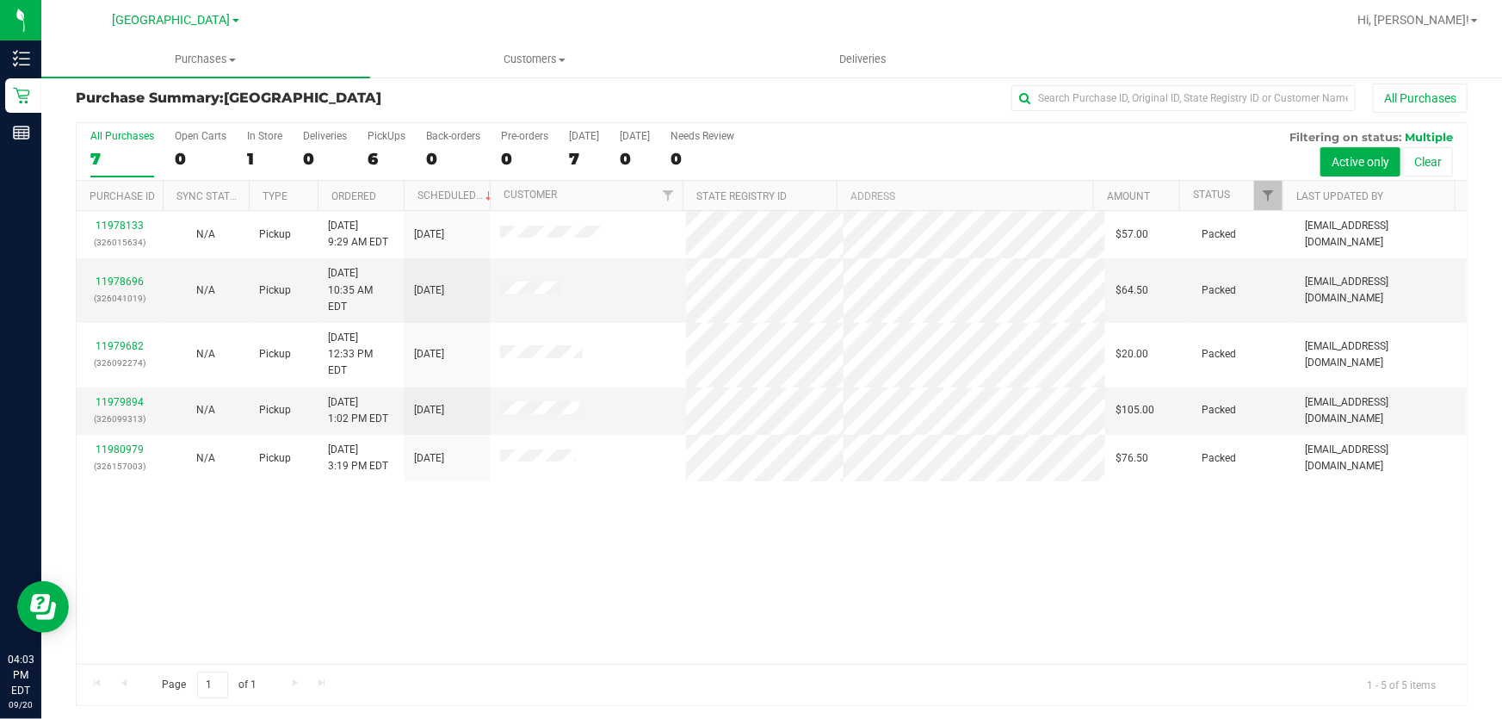
scroll to position [13, 0]
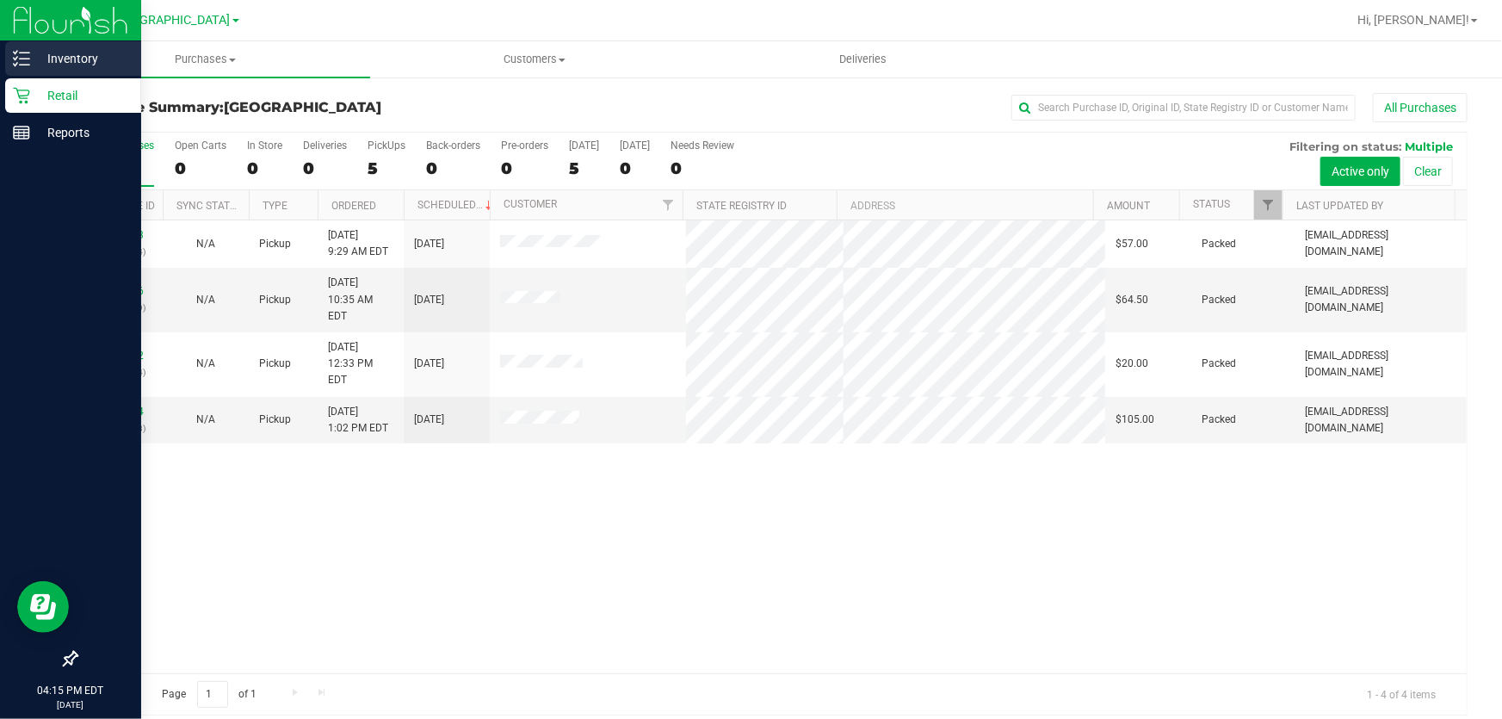
click at [66, 66] on p "Inventory" at bounding box center [81, 58] width 103 height 21
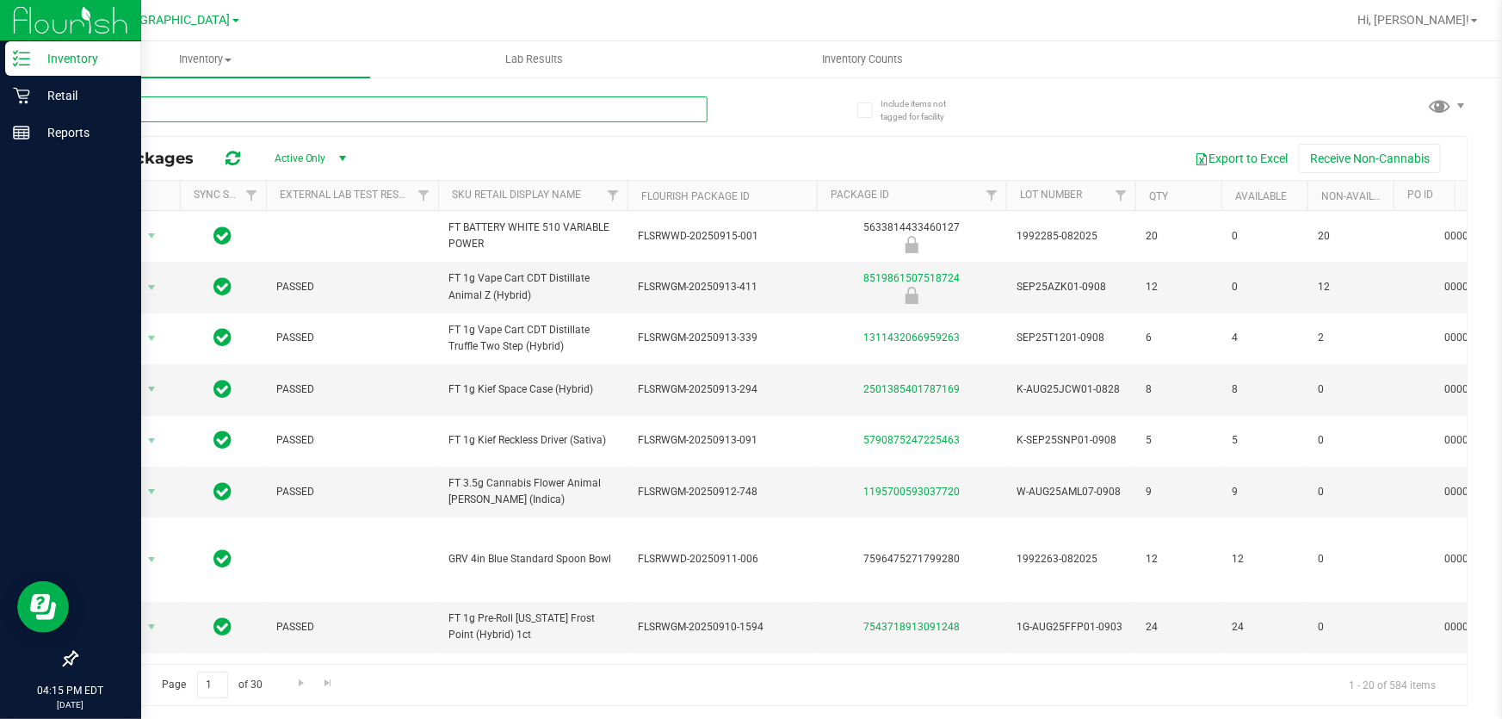
click at [304, 107] on input "text" at bounding box center [392, 109] width 632 height 26
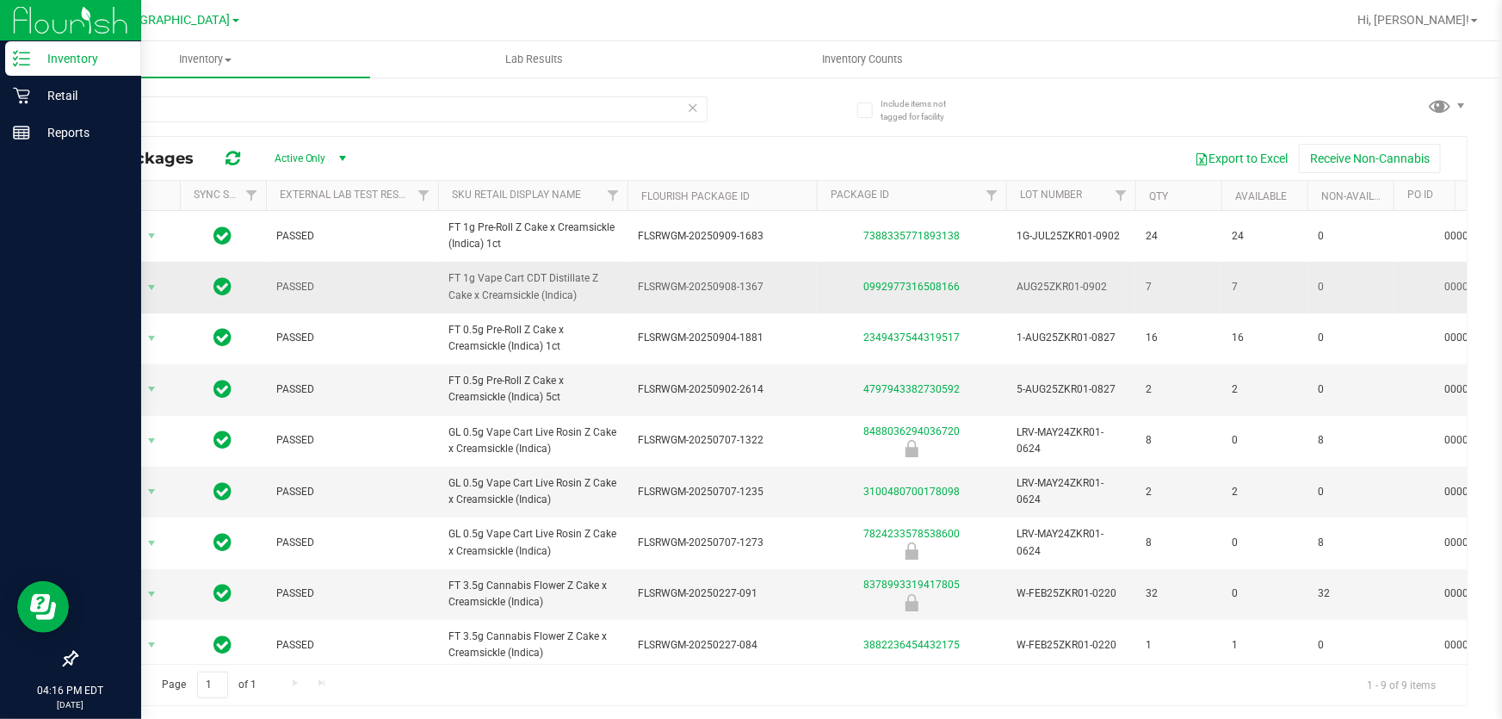
drag, startPoint x: 587, startPoint y: 295, endPoint x: 477, endPoint y: 282, distance: 111.1
click at [477, 282] on span "FT 1g Vape Cart CDT Distillate Z Cake x Creamsickle (Indica)" at bounding box center [533, 286] width 169 height 33
copy span "Vape Cart CDT Distillate Z Cake x Creamsickle (Indica)"
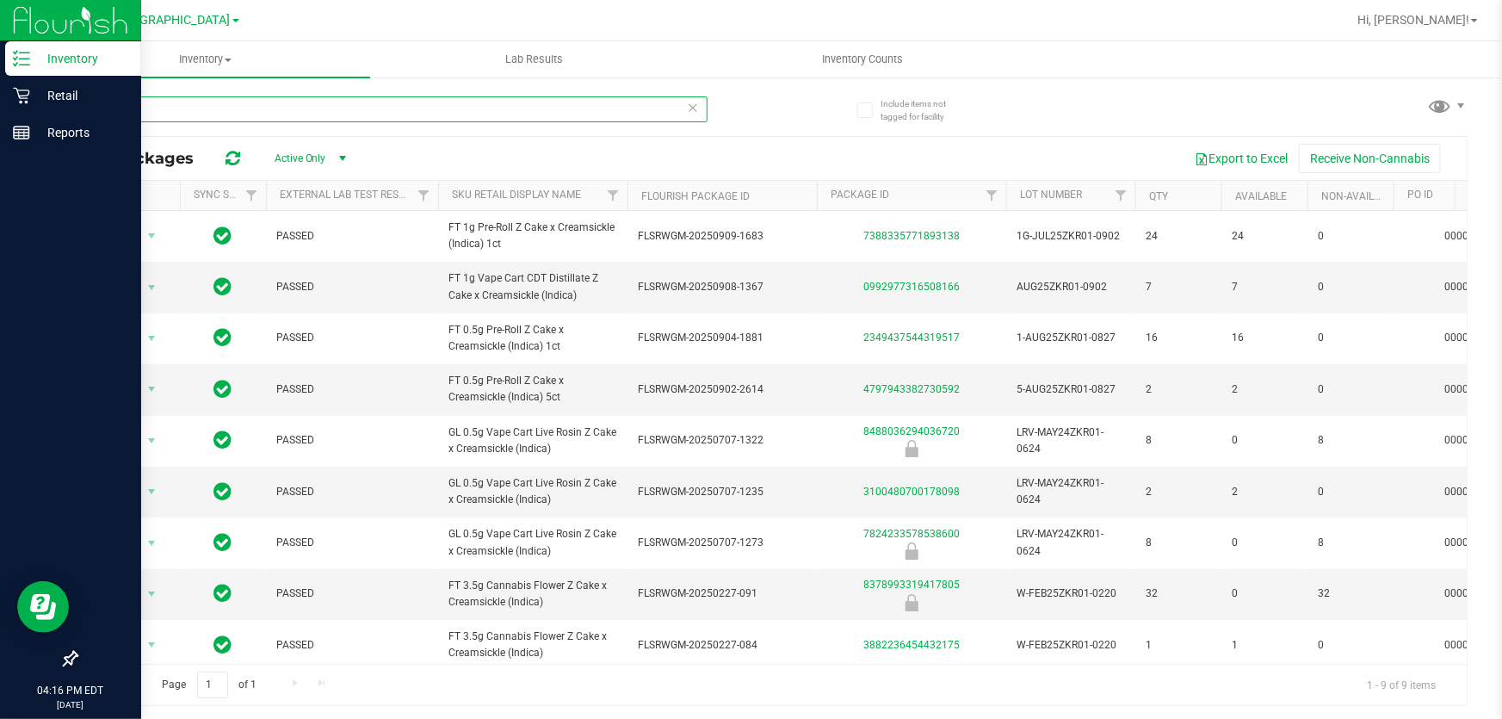
click at [418, 111] on input "zkr" at bounding box center [392, 109] width 632 height 26
paste input "Vape Cart CDT Distillate Z Cake x Creamsickle (Indica)"
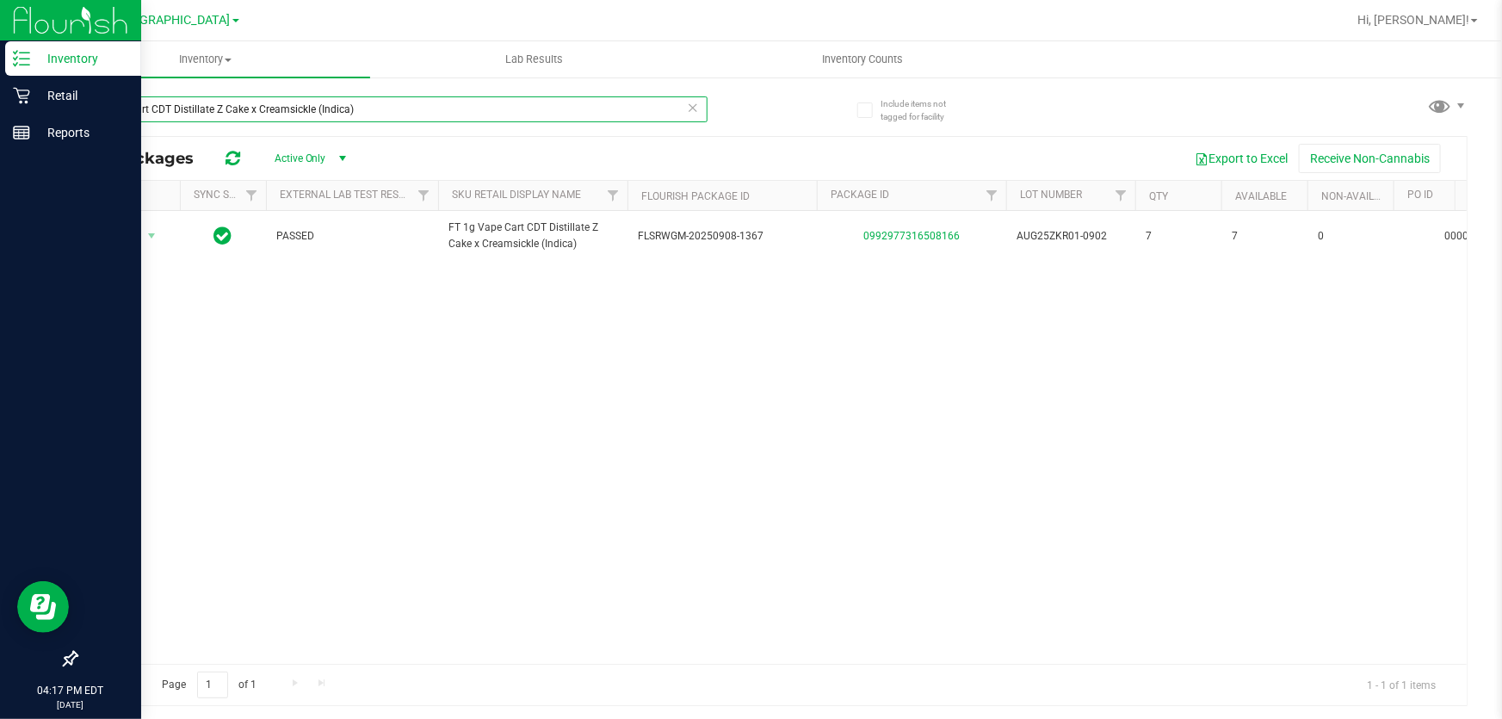
type input "Vape Cart CDT Distillate Z Cake x Creamsickle (Indica)"
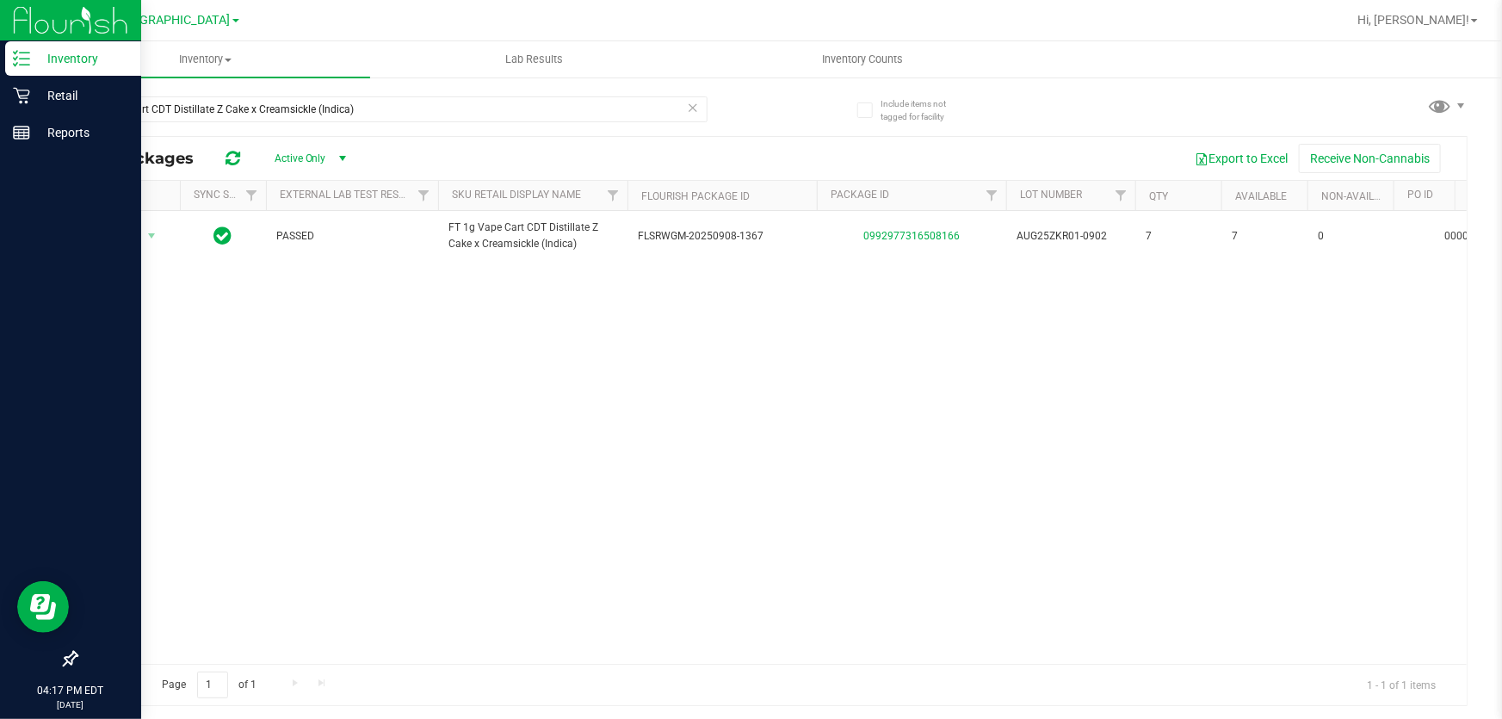
drag, startPoint x: 939, startPoint y: 466, endPoint x: 951, endPoint y: 452, distance: 18.9
click at [939, 465] on div "Action Action Global inventory Package audit log Print package label Print prod…" at bounding box center [772, 437] width 1391 height 453
click at [77, 102] on p "Retail" at bounding box center [81, 95] width 103 height 21
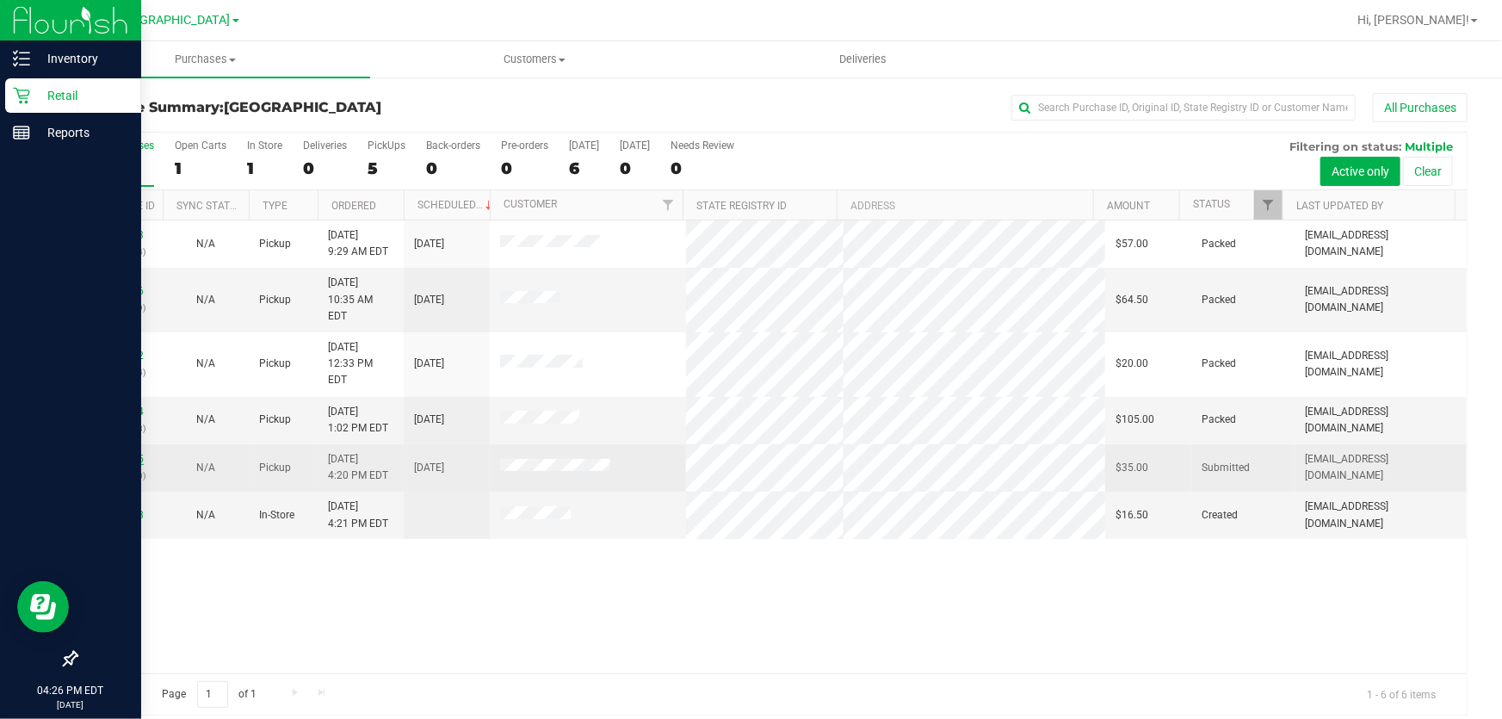
click at [116, 453] on link "11981475" at bounding box center [120, 459] width 48 height 12
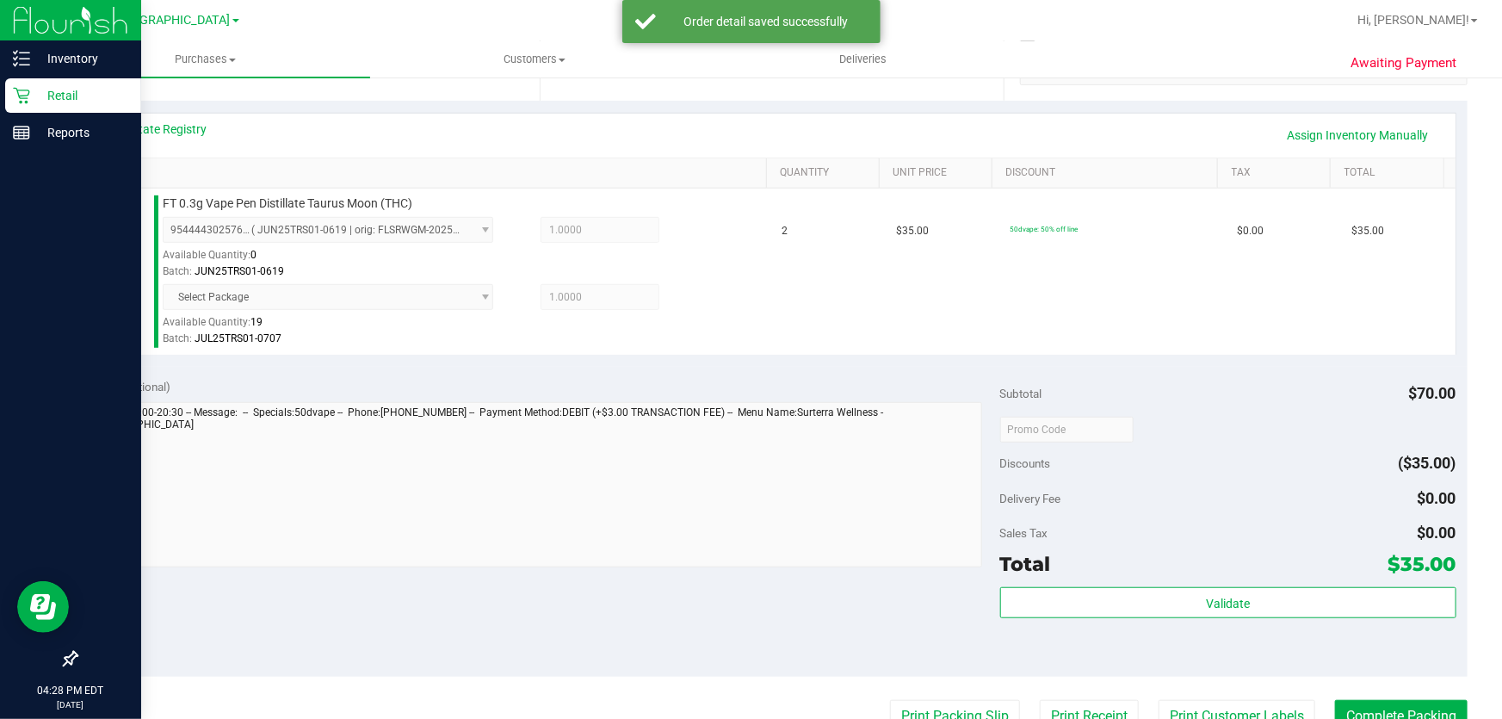
scroll to position [391, 0]
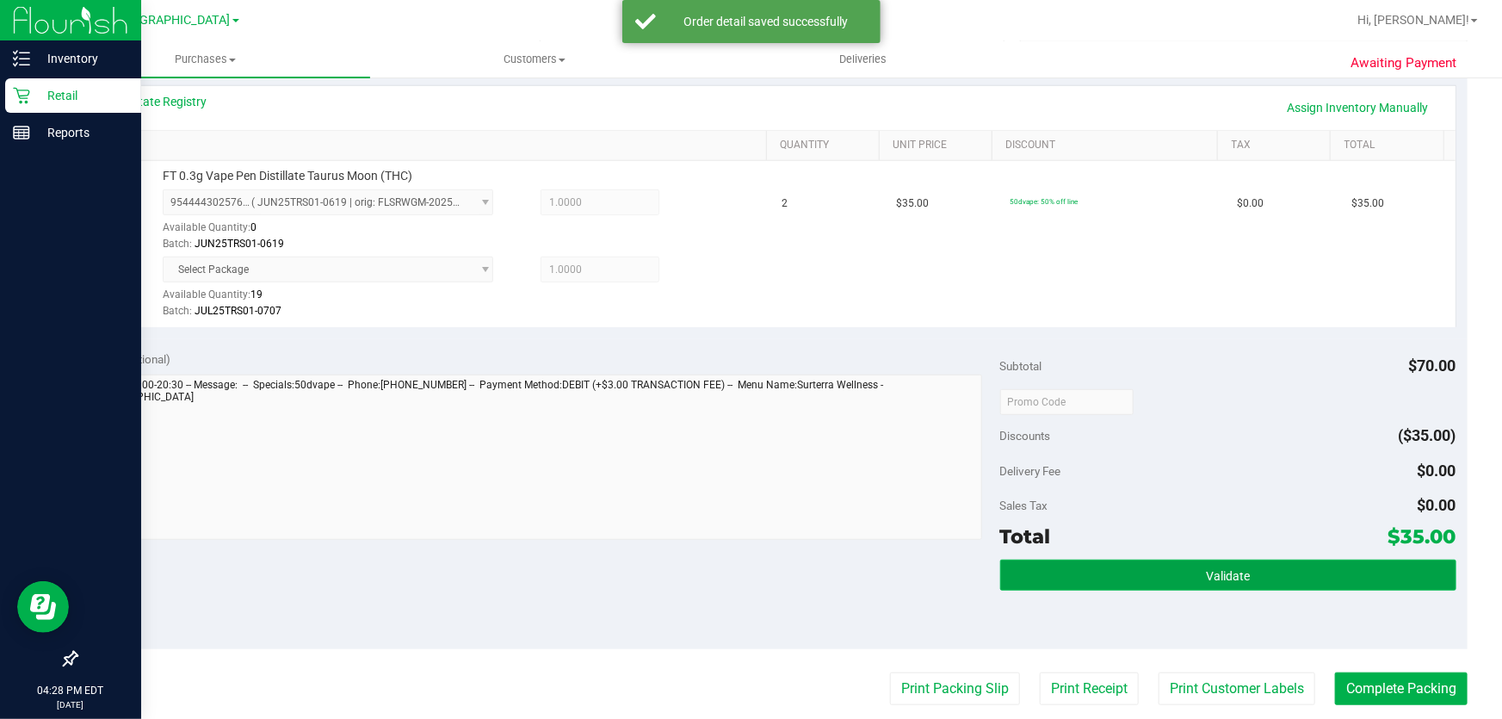
click at [1232, 581] on span "Validate" at bounding box center [1228, 576] width 44 height 14
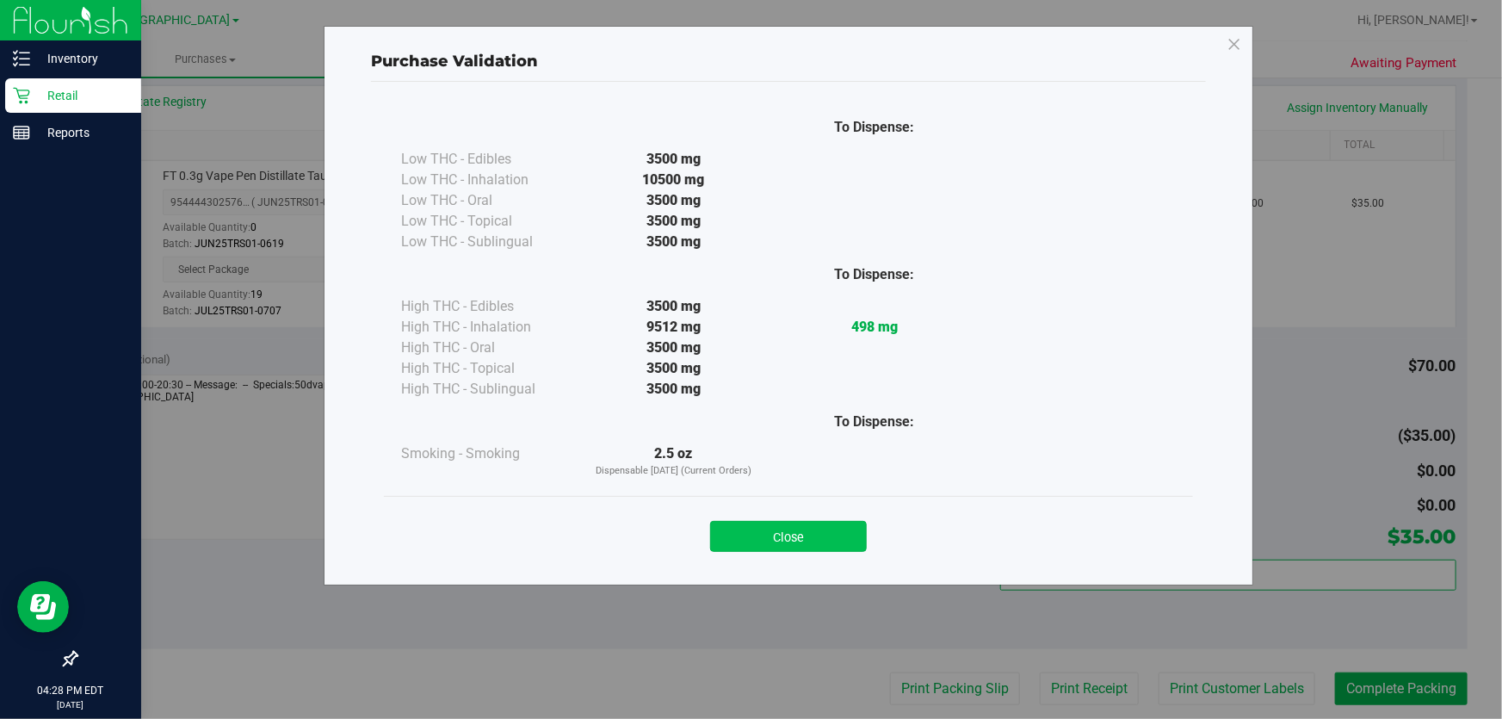
click at [770, 532] on button "Close" at bounding box center [788, 536] width 157 height 31
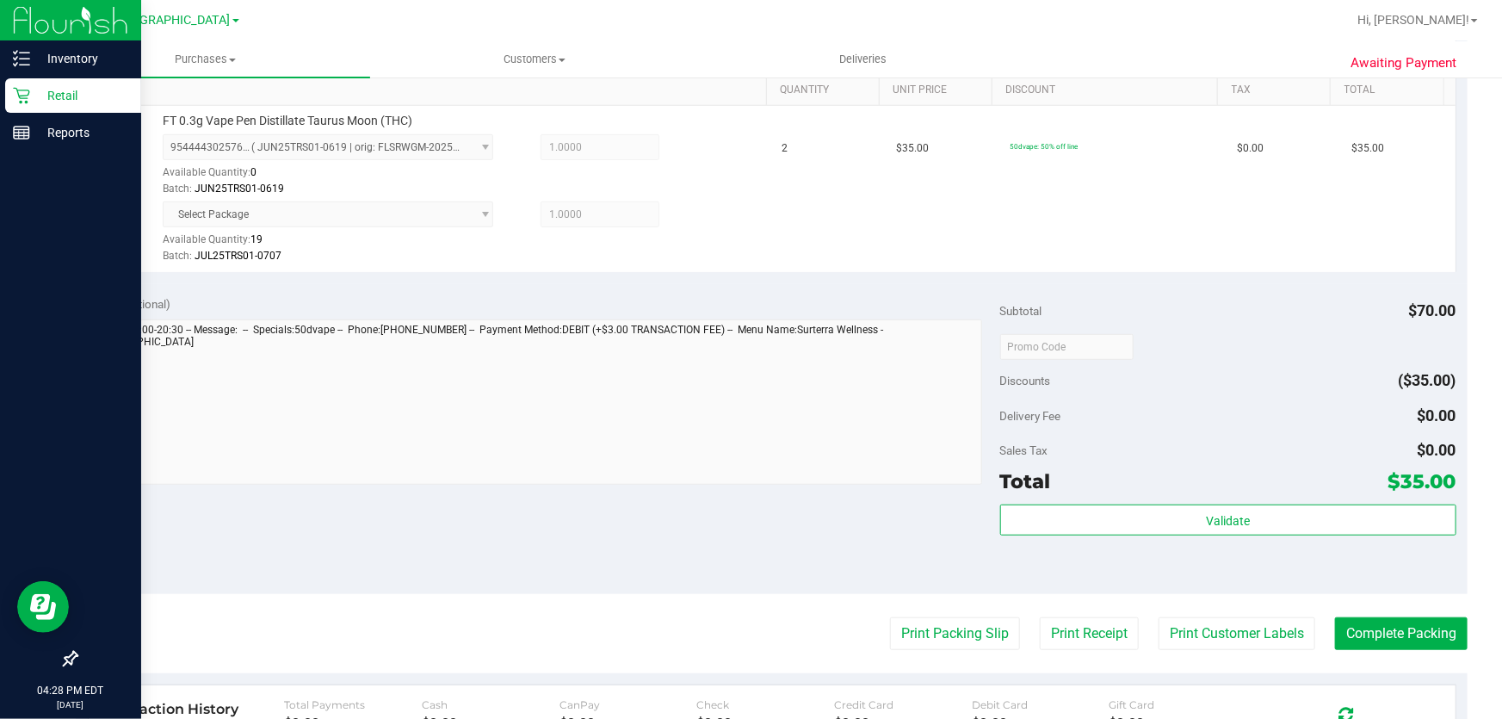
scroll to position [548, 0]
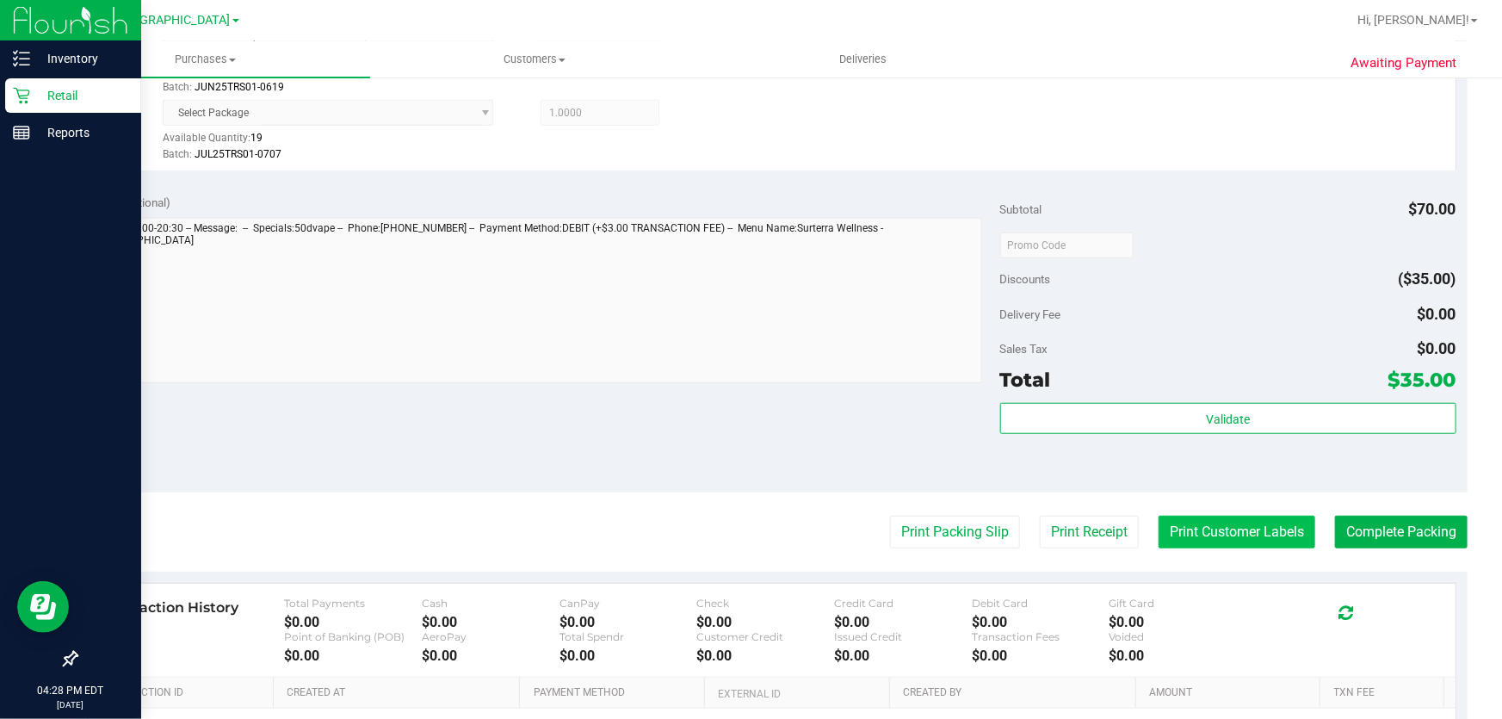
click at [1267, 531] on button "Print Customer Labels" at bounding box center [1237, 532] width 157 height 33
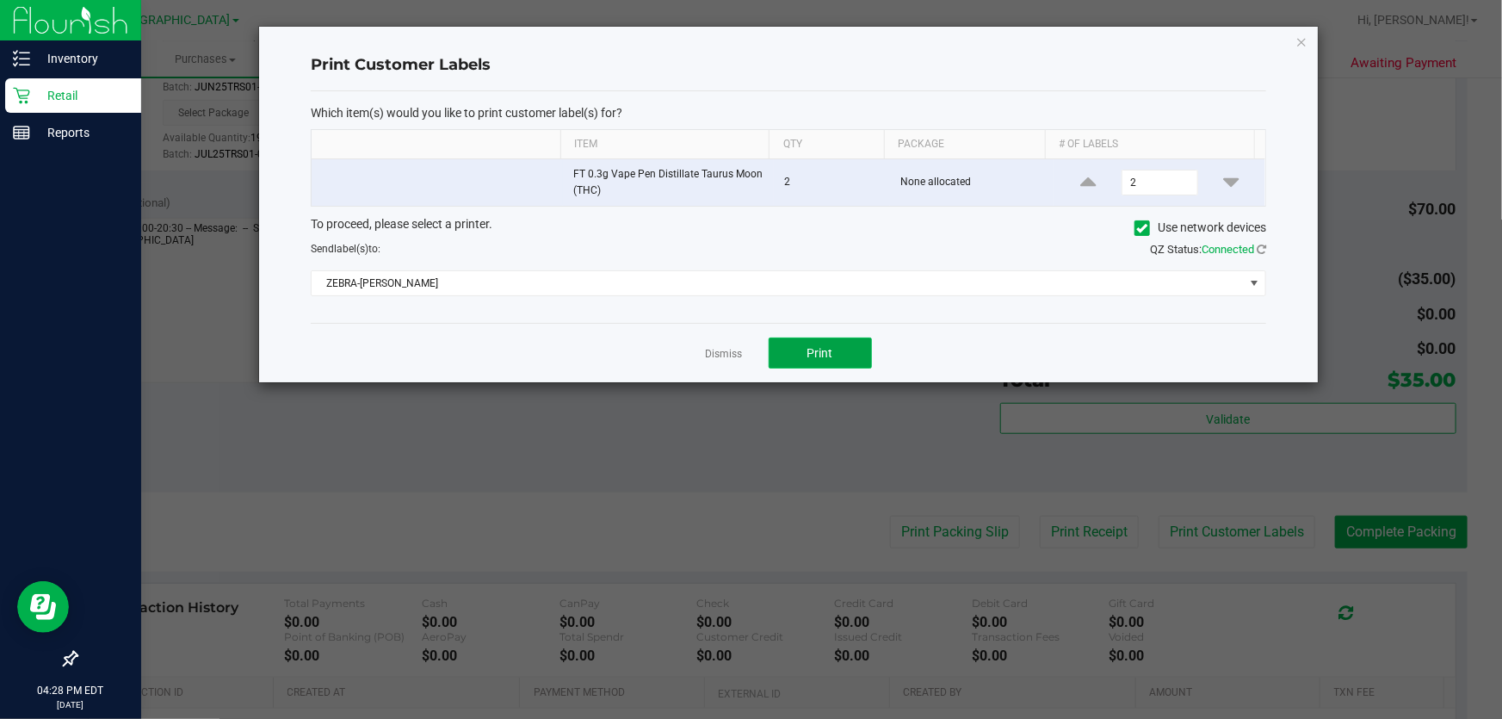
click at [783, 355] on button "Print" at bounding box center [820, 353] width 103 height 31
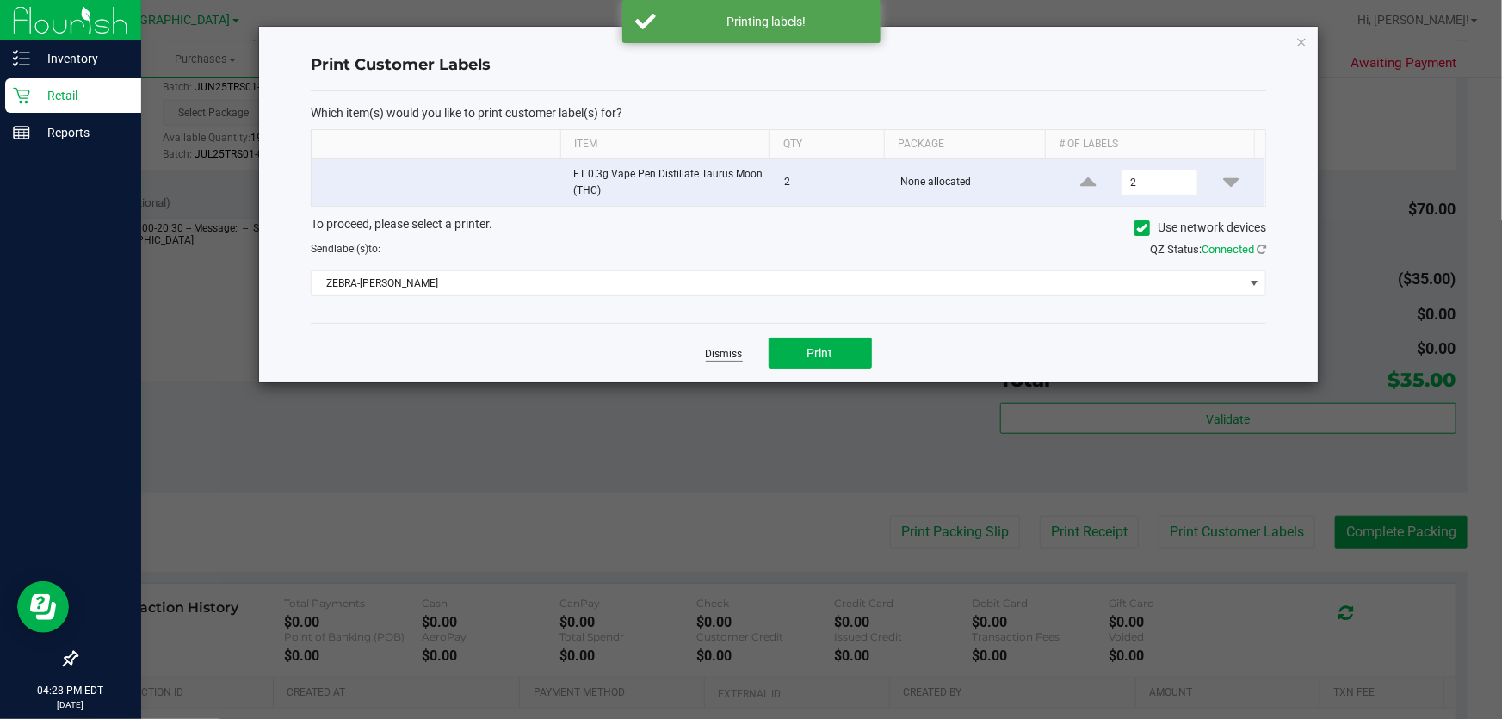
click at [722, 350] on link "Dismiss" at bounding box center [724, 354] width 37 height 15
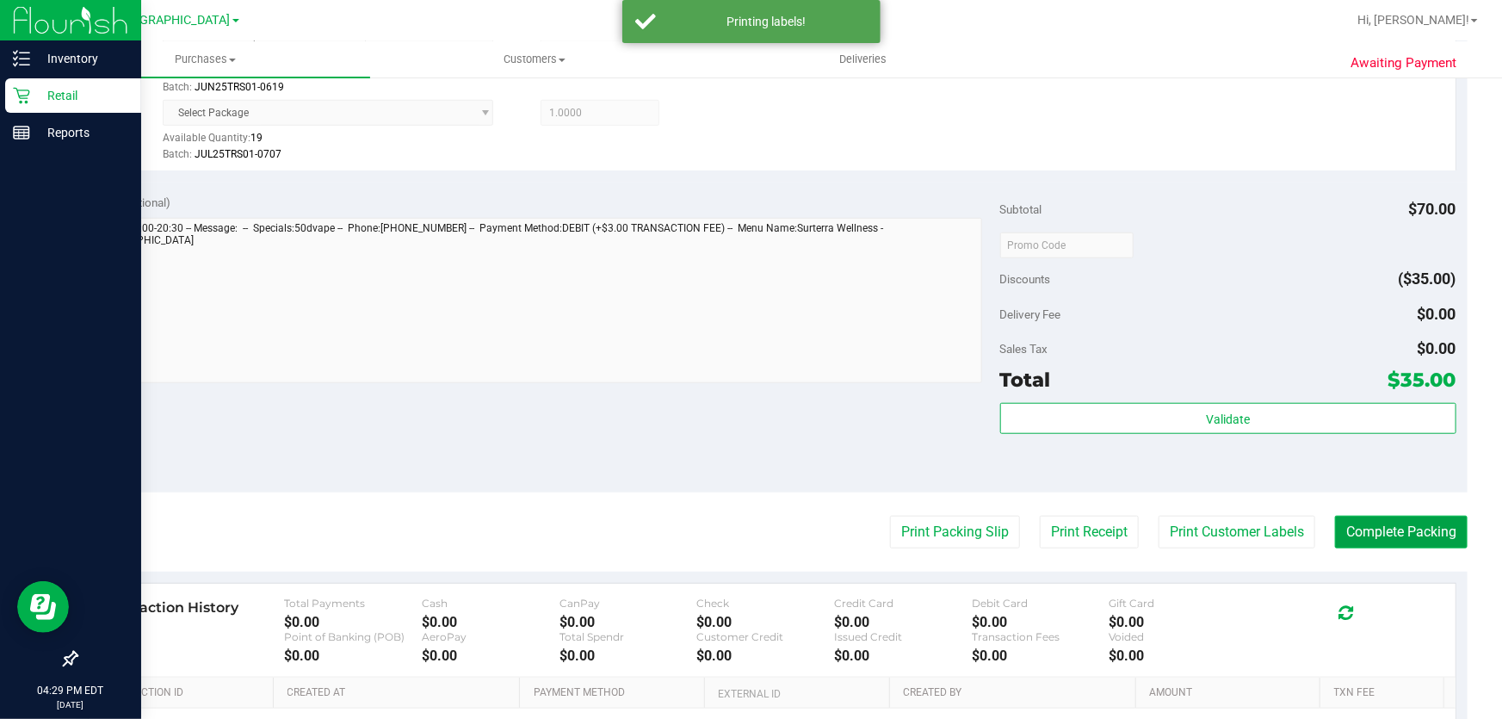
click at [1372, 530] on button "Complete Packing" at bounding box center [1401, 532] width 133 height 33
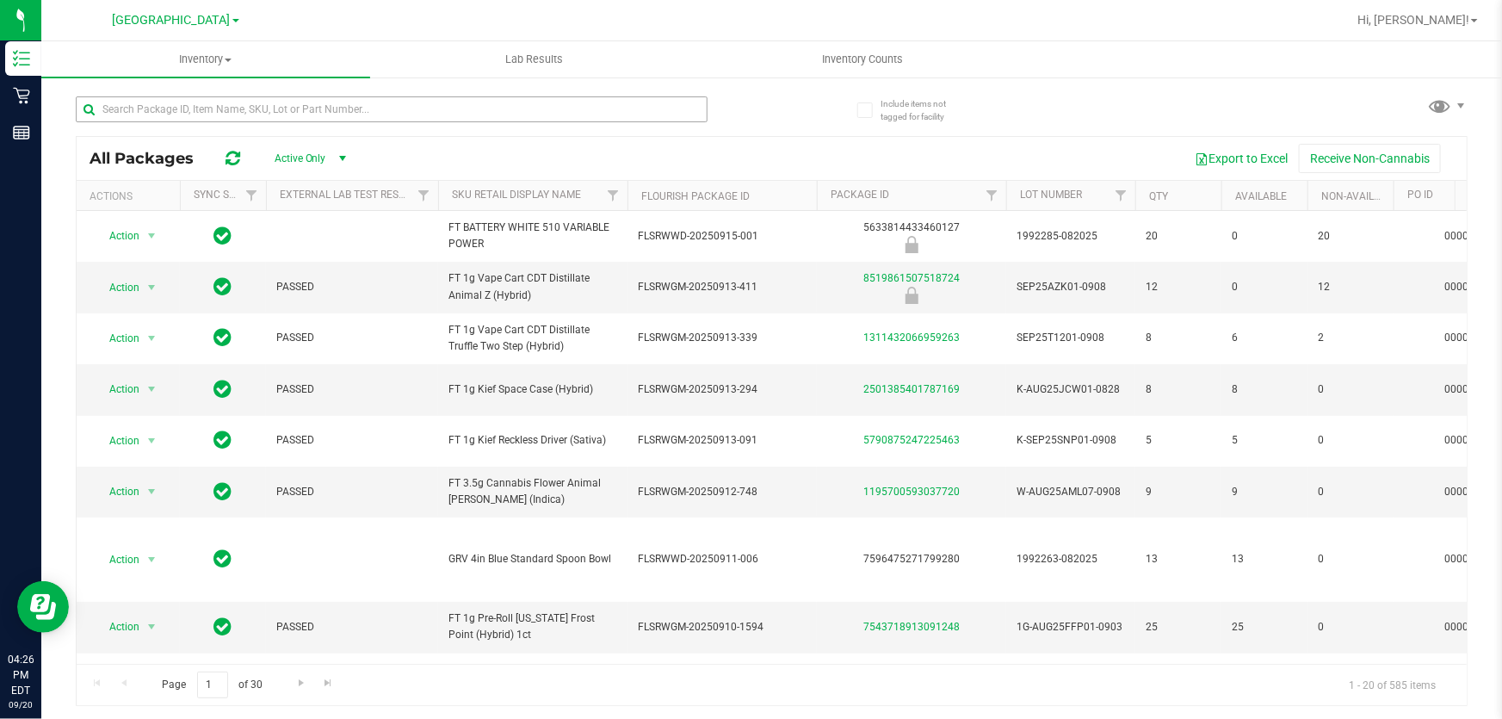
click at [300, 112] on input "text" at bounding box center [392, 109] width 632 height 26
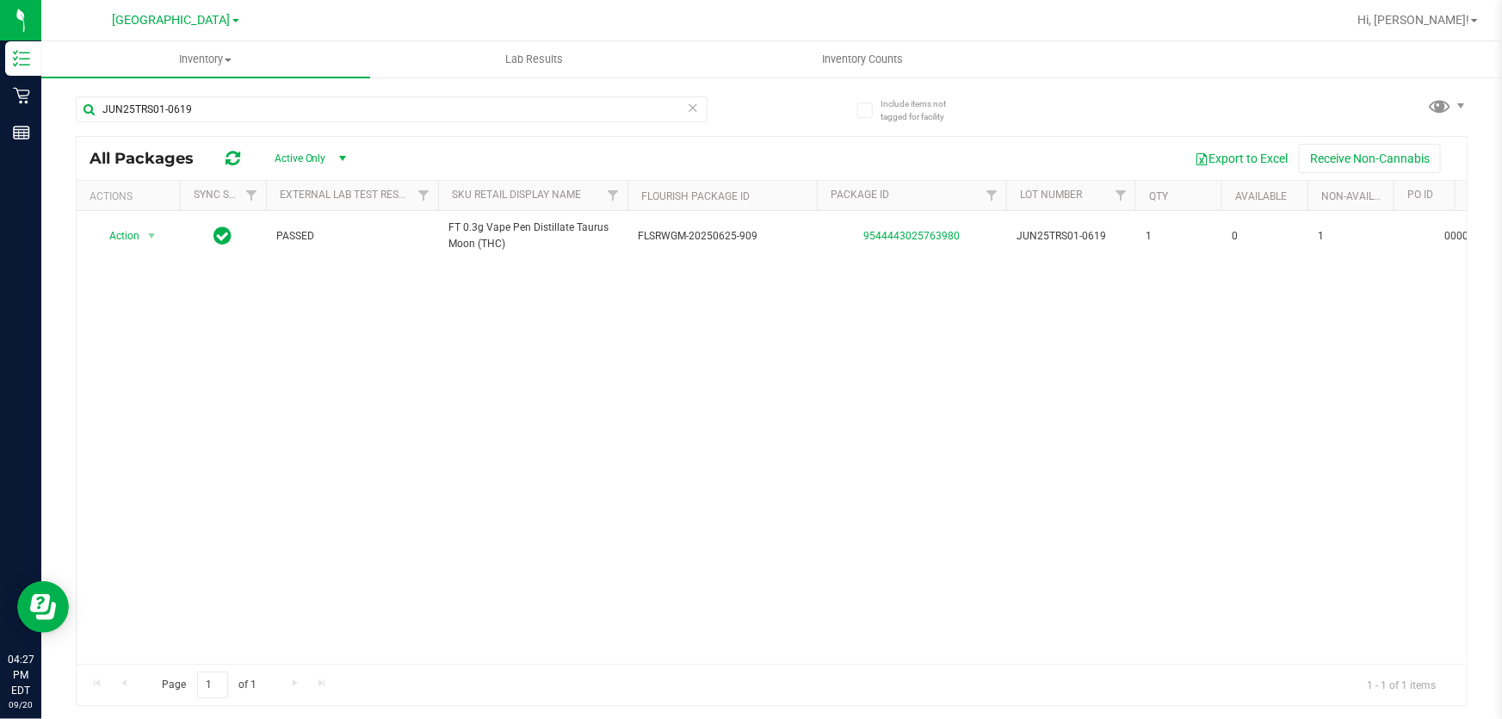
type input "JUN25TRS01-0619"
click at [690, 105] on icon at bounding box center [693, 106] width 12 height 21
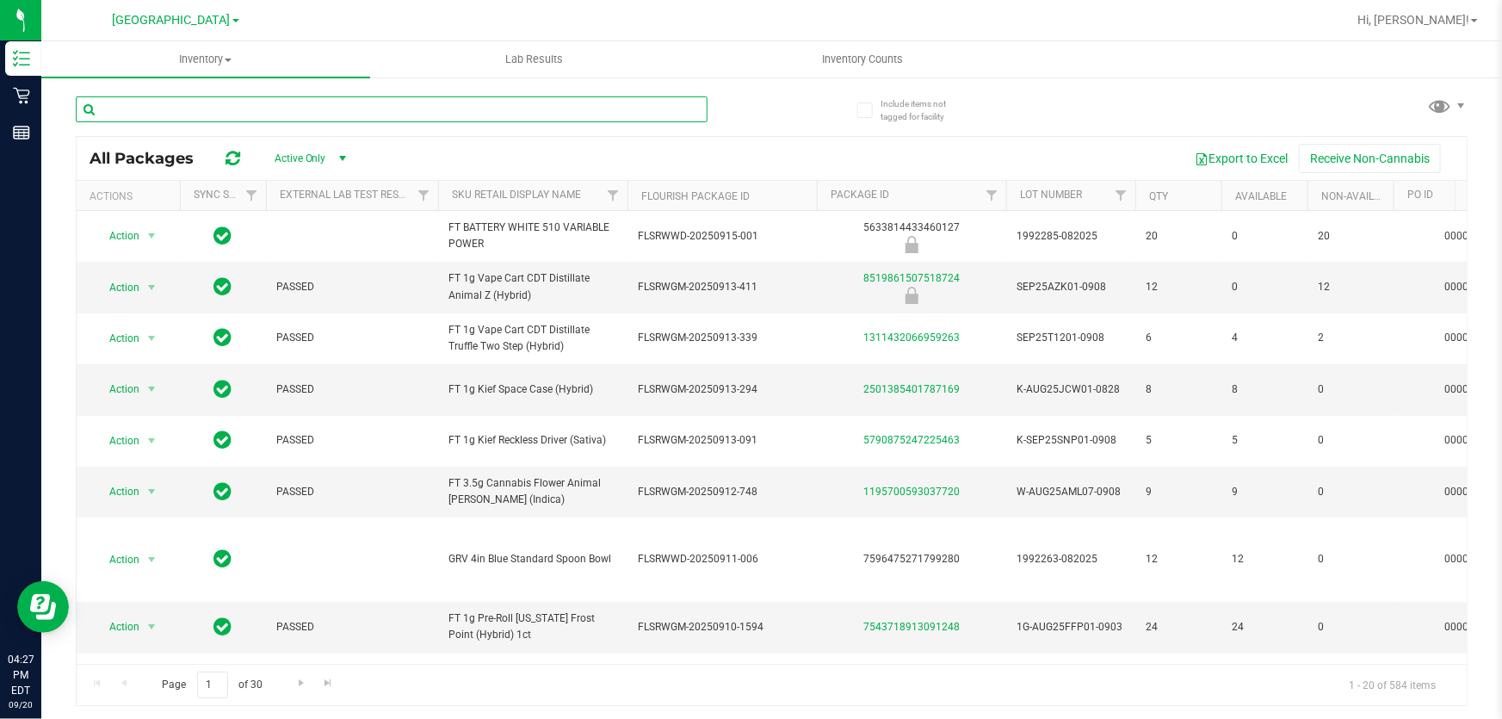
click at [536, 113] on input "text" at bounding box center [392, 109] width 632 height 26
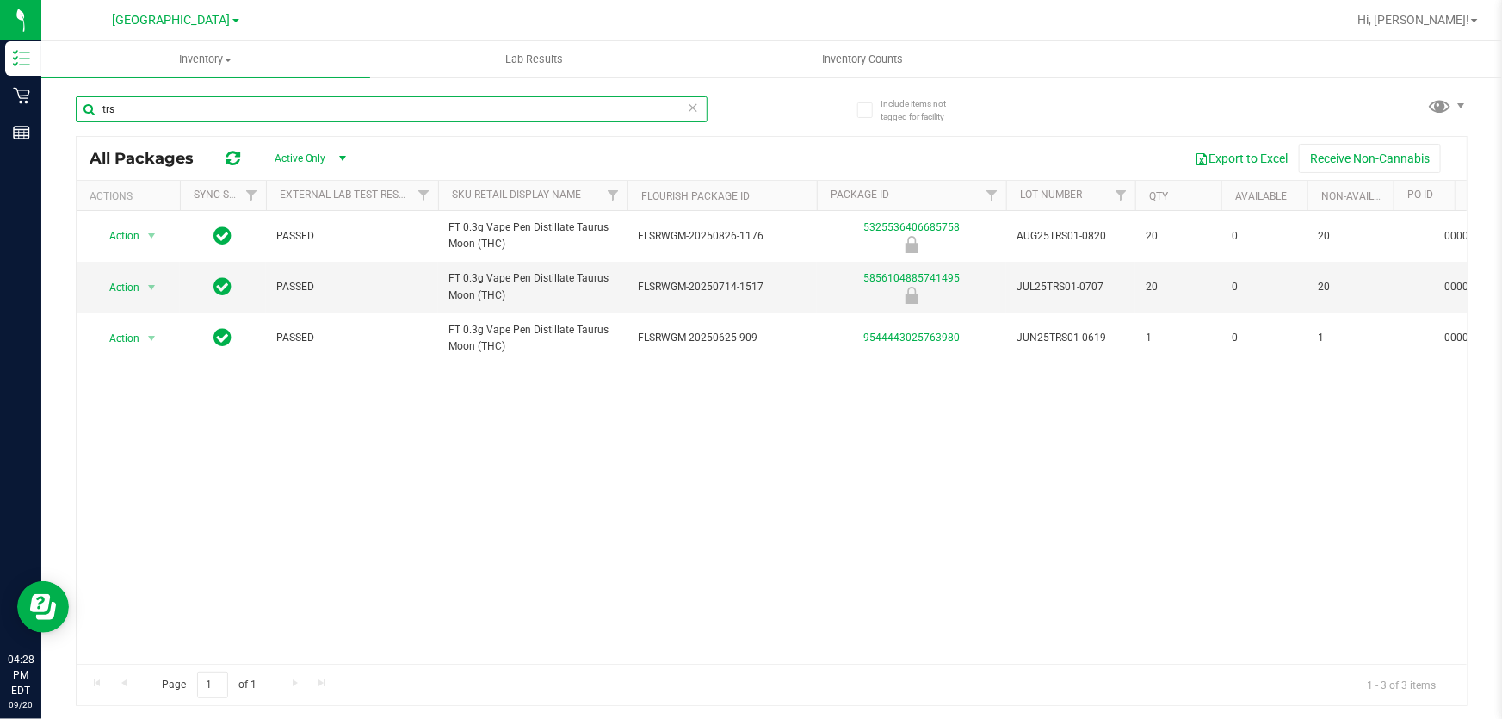
type input "trs"
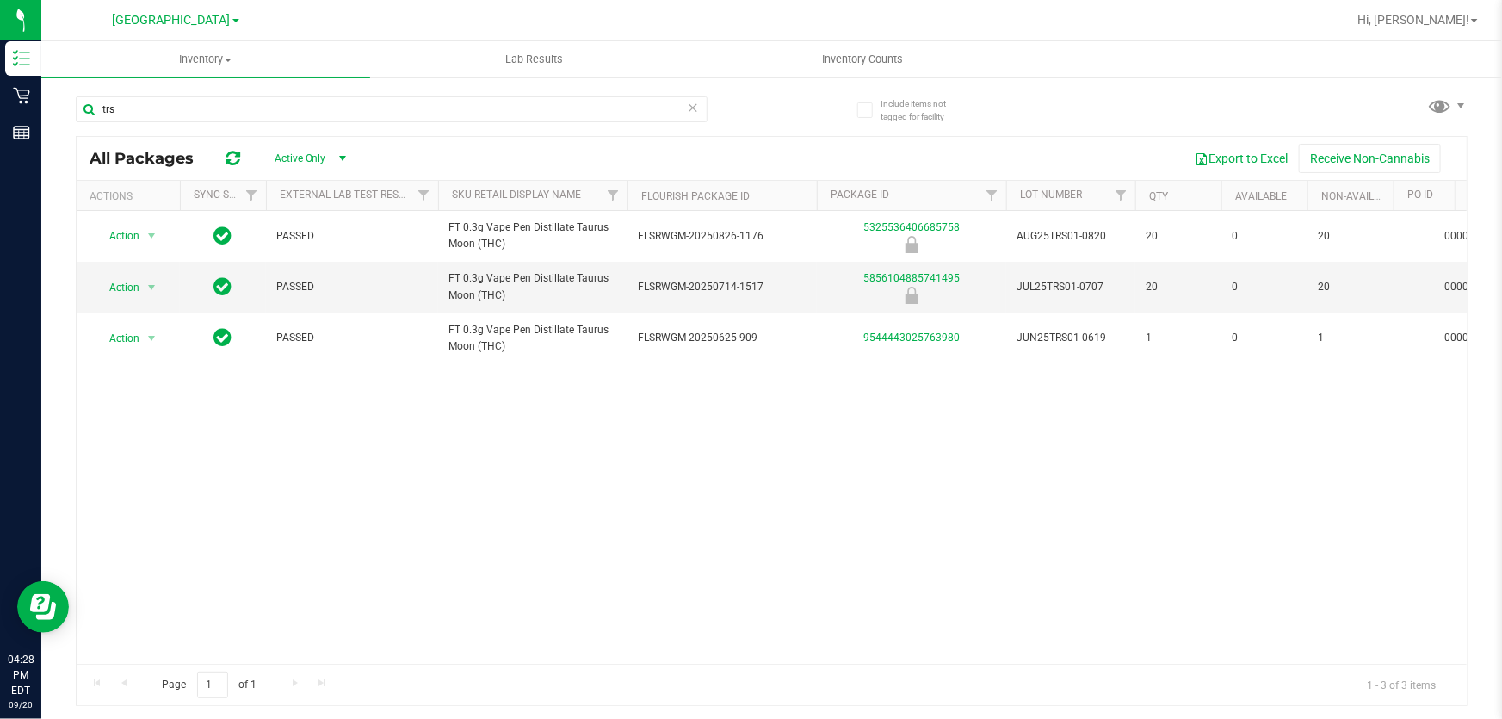
click at [690, 113] on icon at bounding box center [693, 106] width 12 height 21
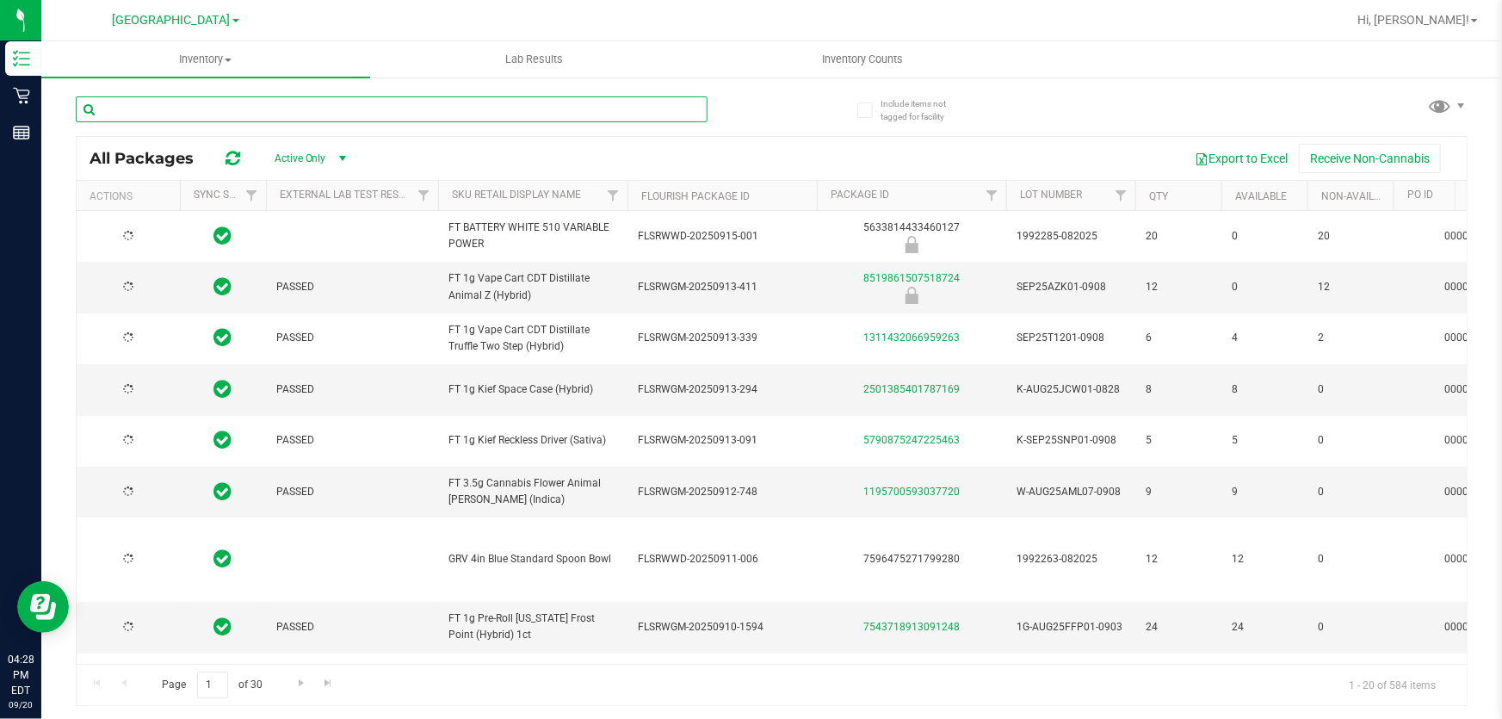
click at [648, 111] on input "text" at bounding box center [392, 109] width 632 height 26
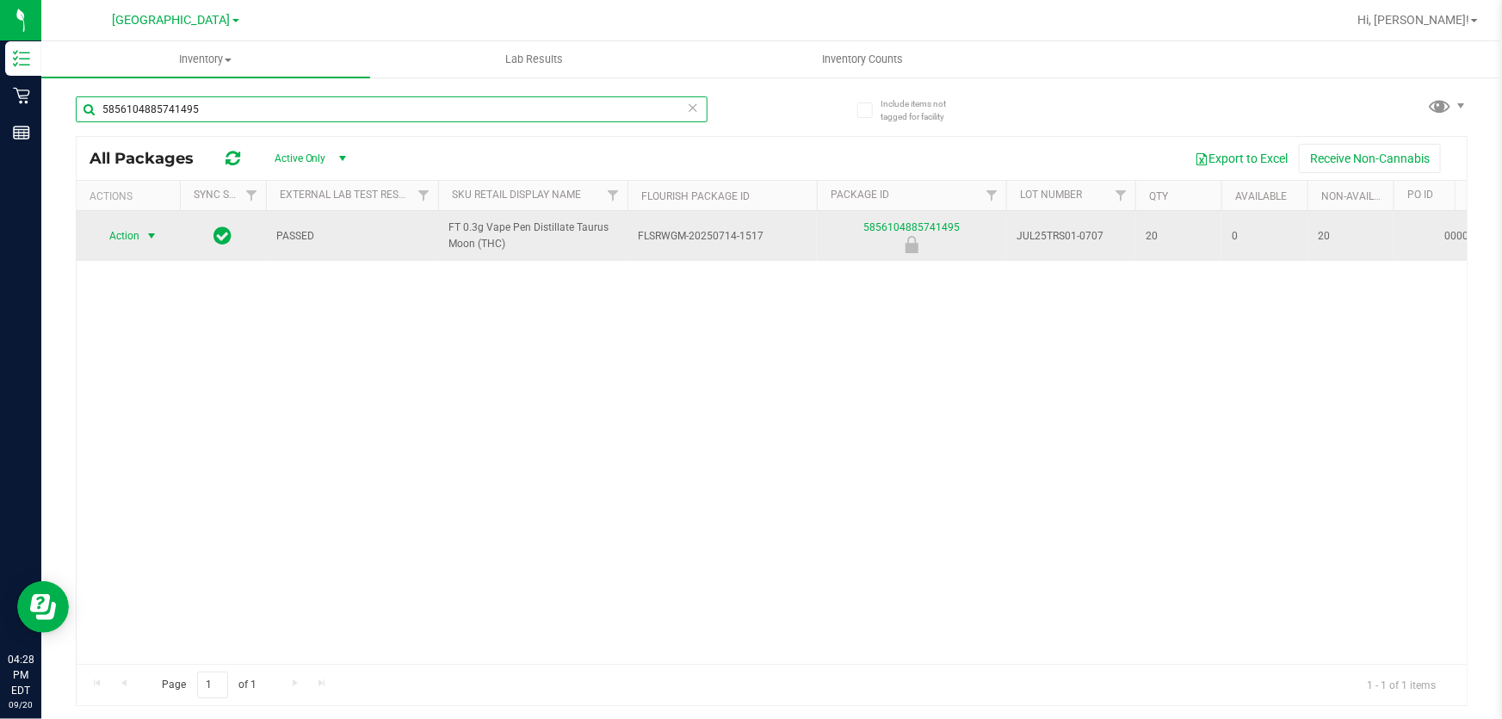
type input "5856104885741495"
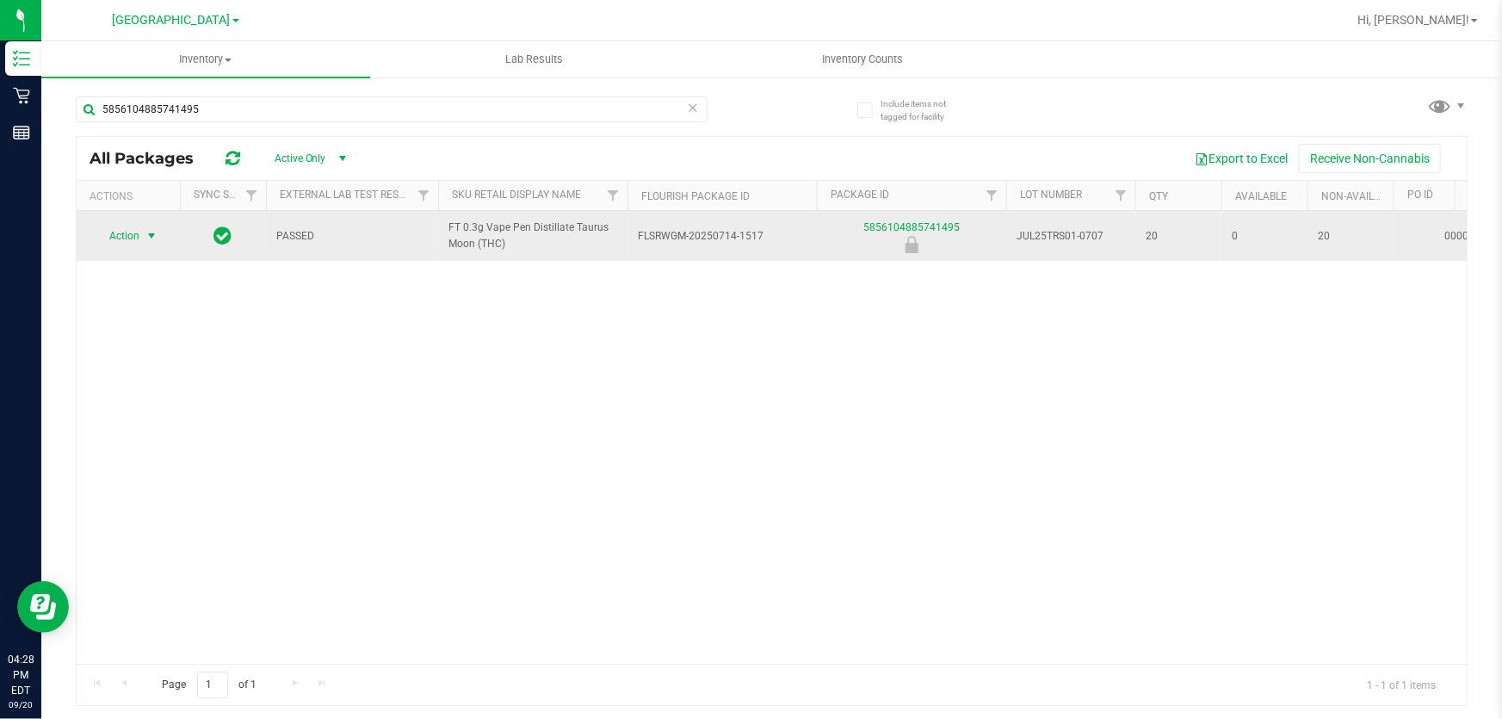
click at [135, 234] on span "Action" at bounding box center [117, 236] width 46 height 24
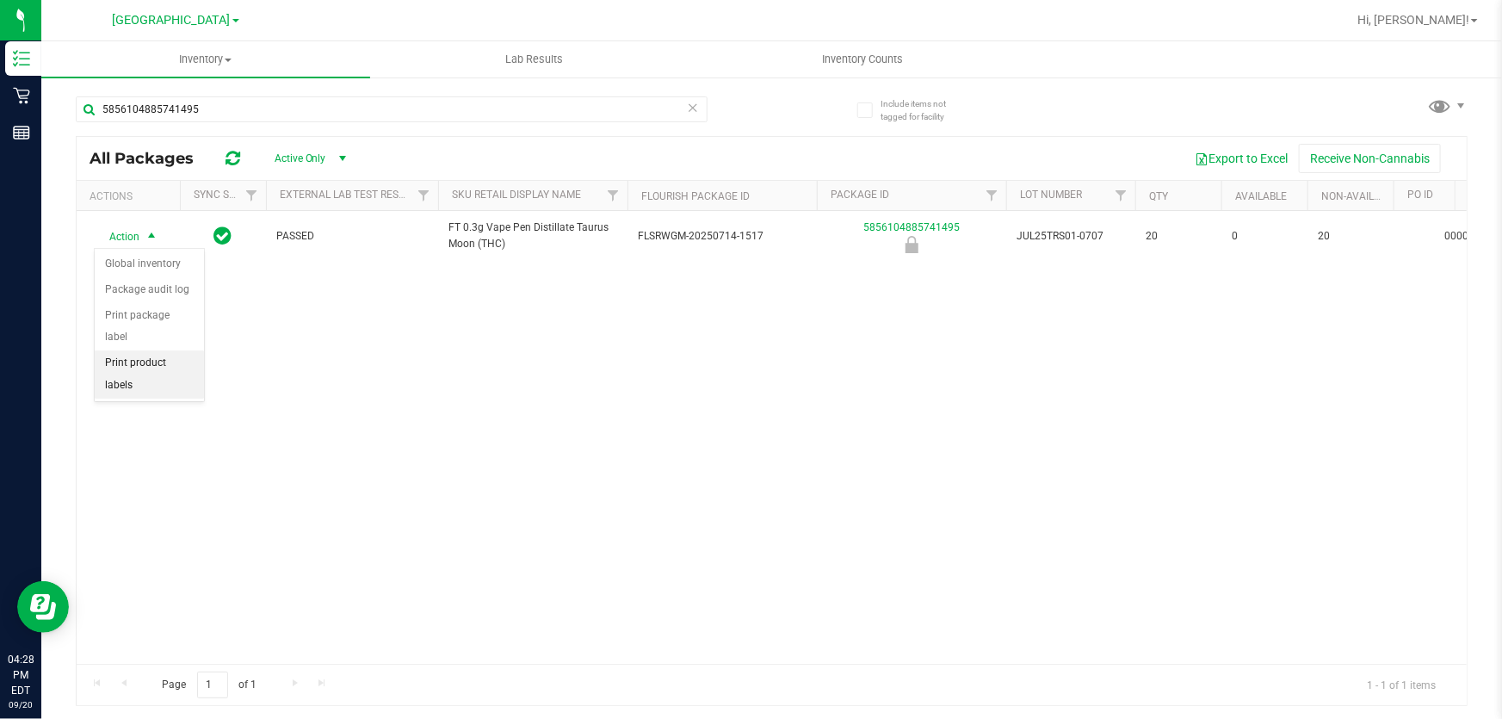
click at [142, 363] on li "Print product labels" at bounding box center [149, 373] width 109 height 47
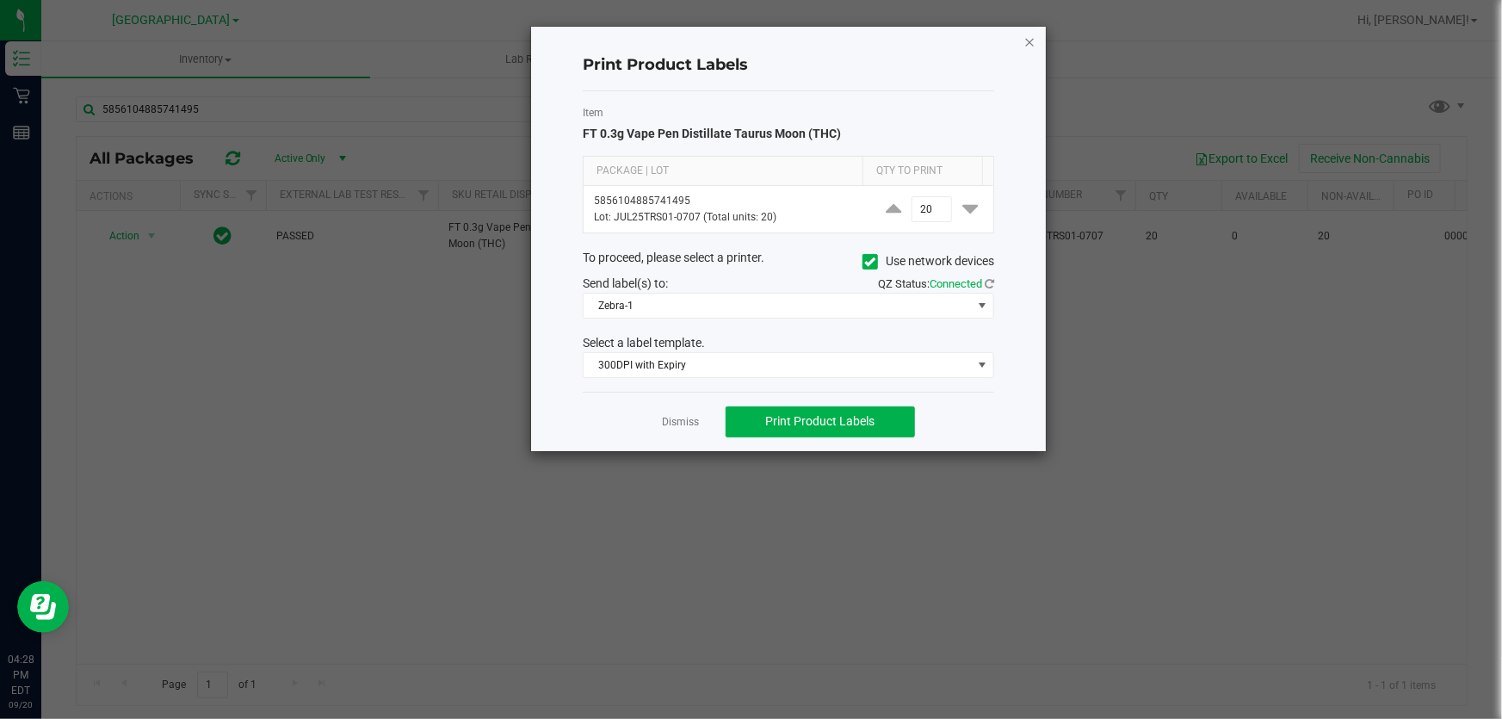
click at [1027, 36] on icon "button" at bounding box center [1030, 41] width 12 height 21
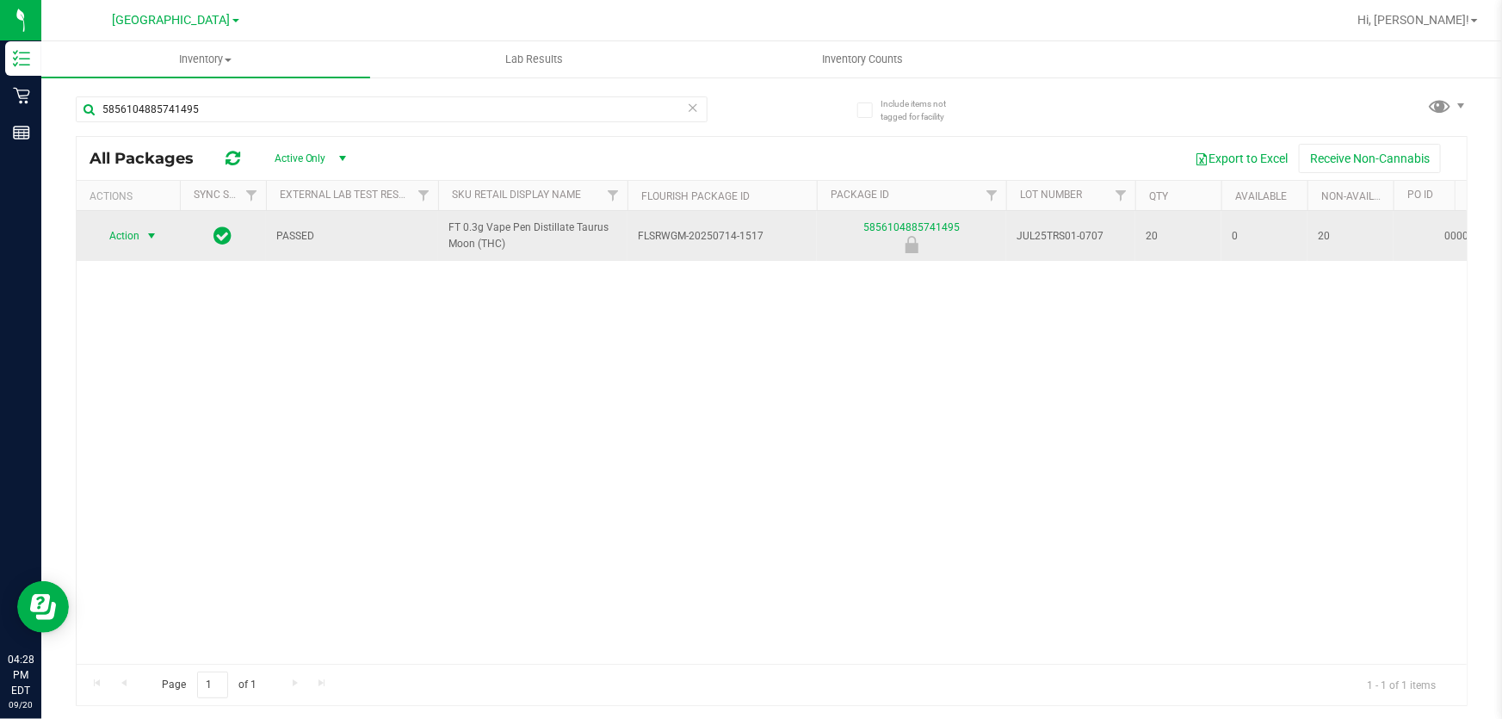
click at [112, 237] on span "Action" at bounding box center [117, 236] width 46 height 24
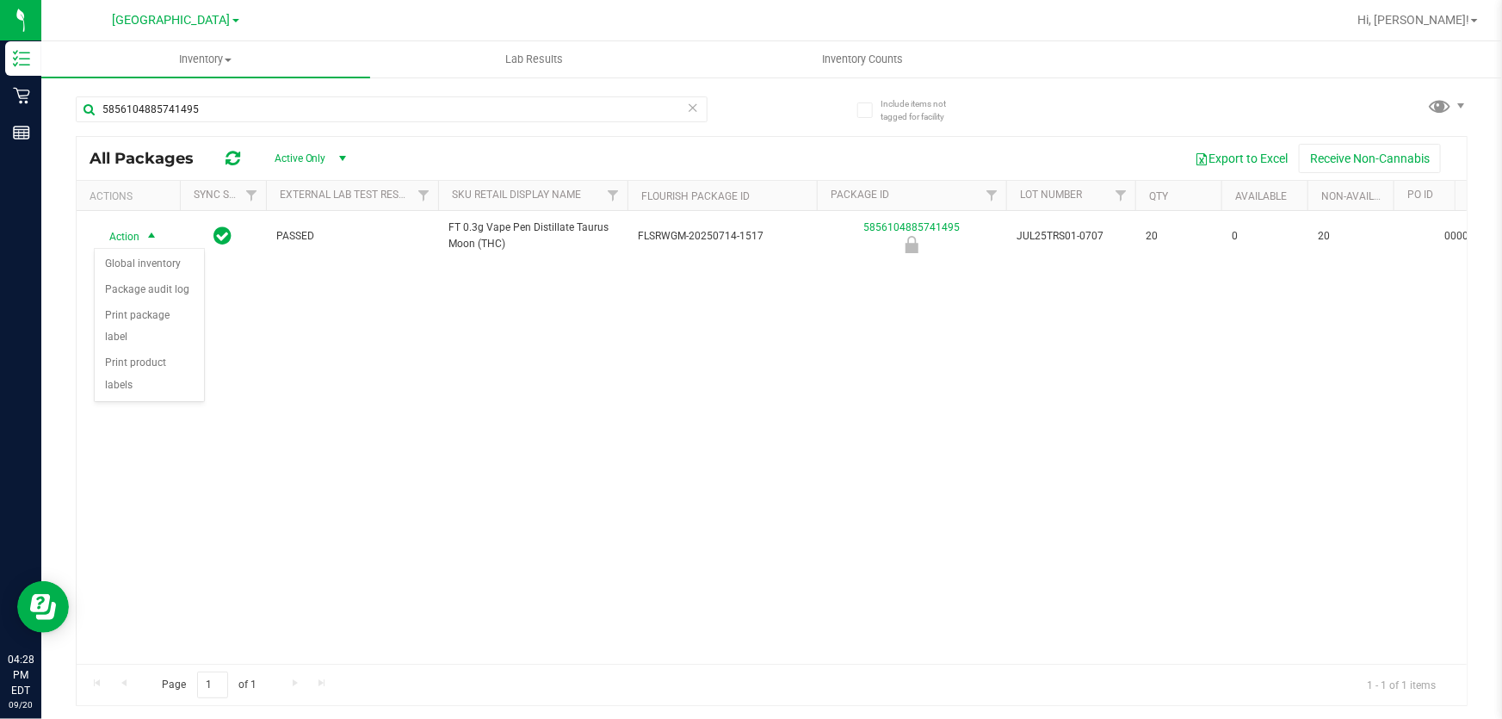
click at [250, 363] on div "Action Action Global inventory Package audit log Print package label Print prod…" at bounding box center [772, 437] width 1391 height 453
